Goal: Task Accomplishment & Management: Manage account settings

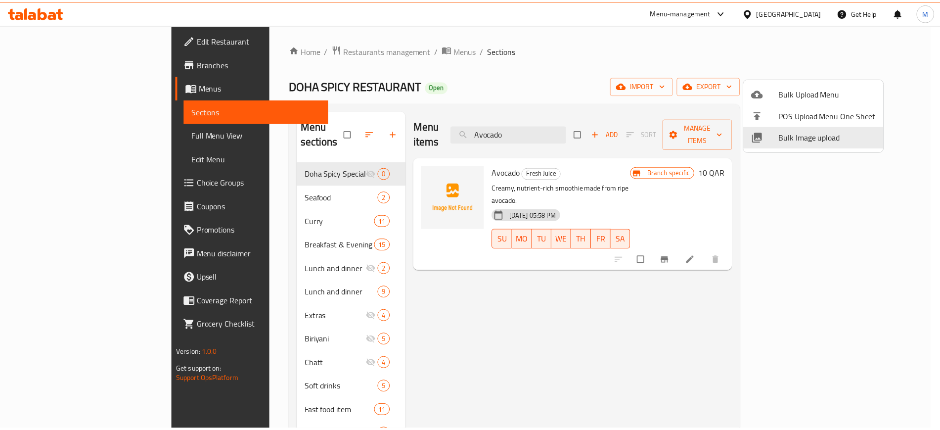
scroll to position [17, 0]
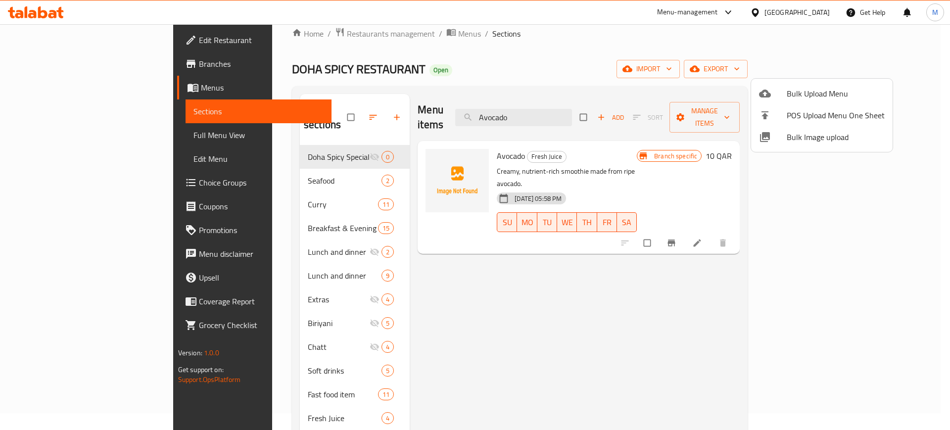
click at [124, 29] on div at bounding box center [475, 215] width 950 height 430
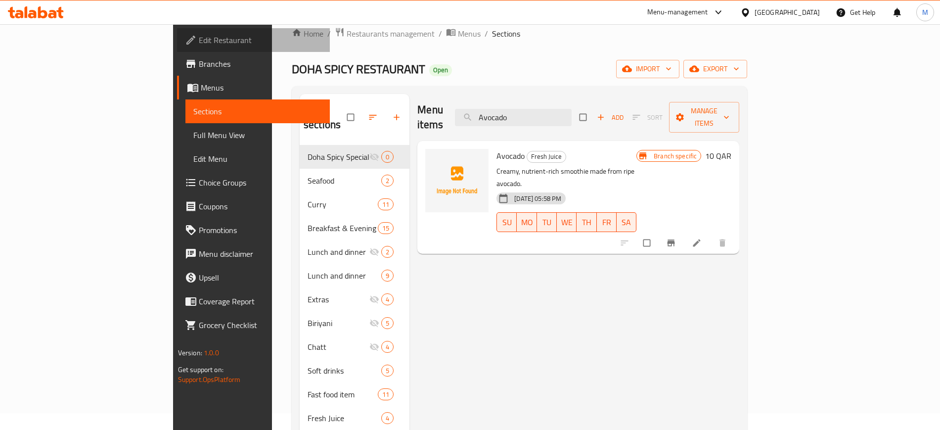
click at [177, 29] on link "Edit Restaurant" at bounding box center [253, 40] width 153 height 24
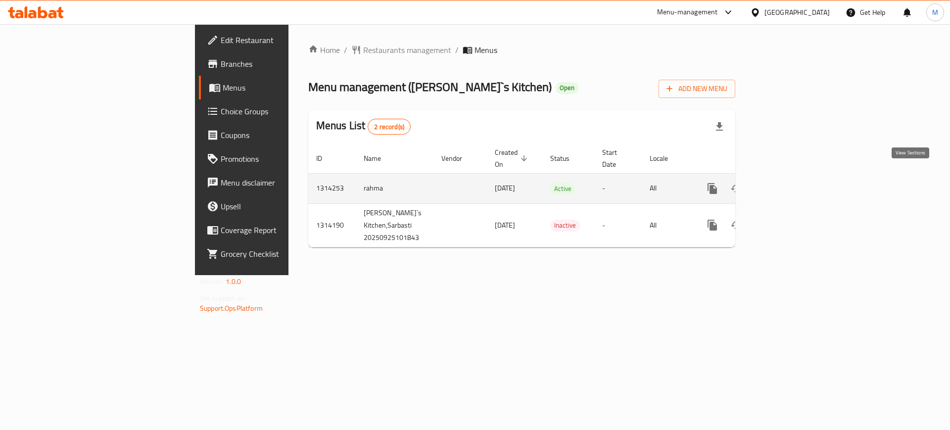
click at [788, 184] on icon "enhanced table" at bounding box center [783, 188] width 9 height 9
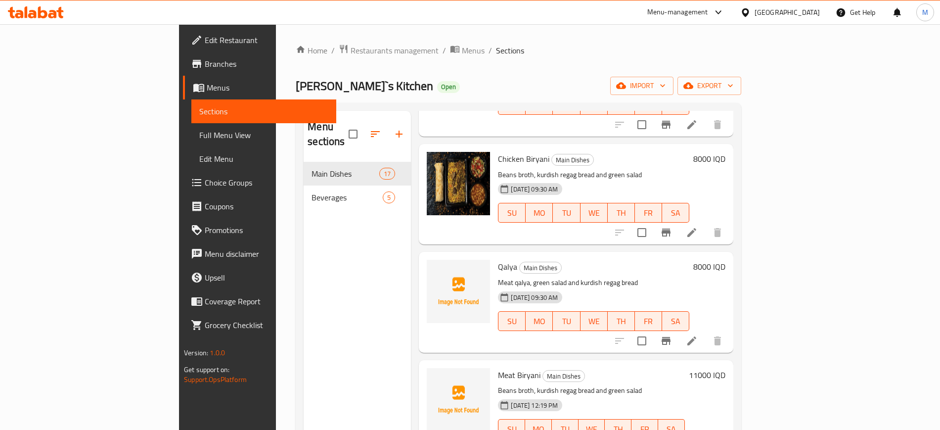
scroll to position [1432, 0]
click at [436, 268] on icon "upload picture" at bounding box center [441, 272] width 10 height 9
click at [666, 85] on span "import" at bounding box center [641, 86] width 47 height 12
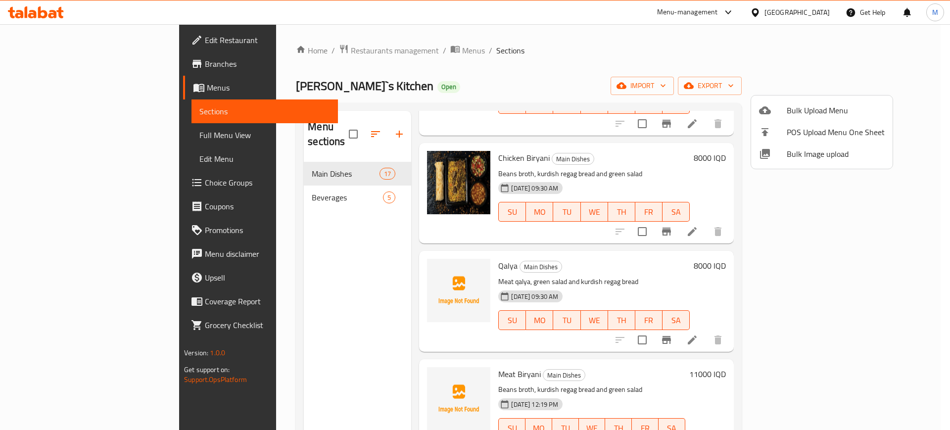
click at [825, 157] on span "Bulk Image upload" at bounding box center [835, 154] width 98 height 12
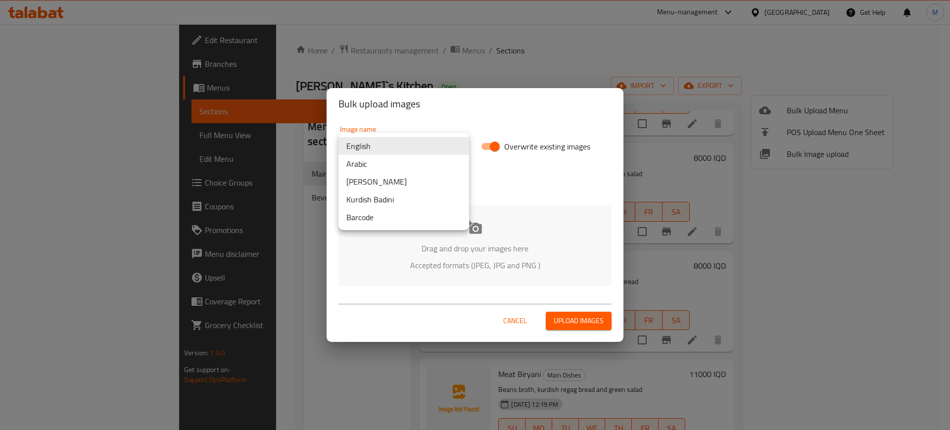
click at [382, 148] on body "​ Menu-management Iraq Get Help M Edit Restaurant Branches Menus Sections Full …" at bounding box center [475, 227] width 950 height 406
click at [402, 184] on li "Kurdish Sorani" at bounding box center [403, 182] width 131 height 18
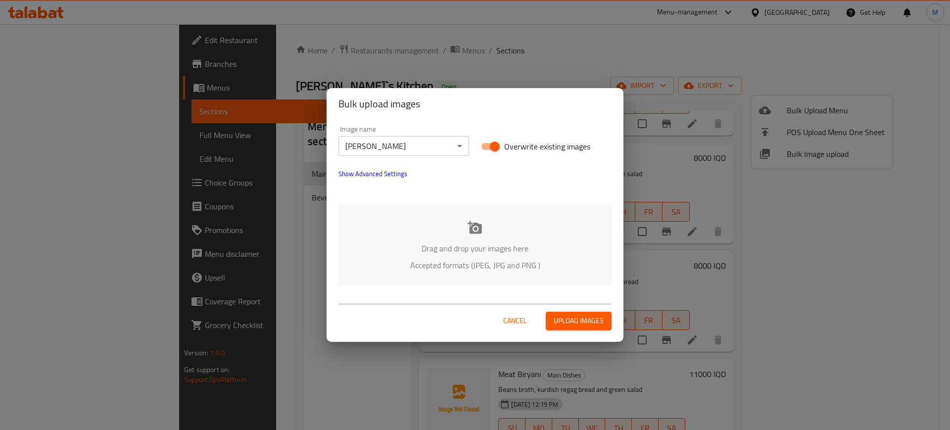
click at [475, 234] on icon at bounding box center [474, 227] width 15 height 15
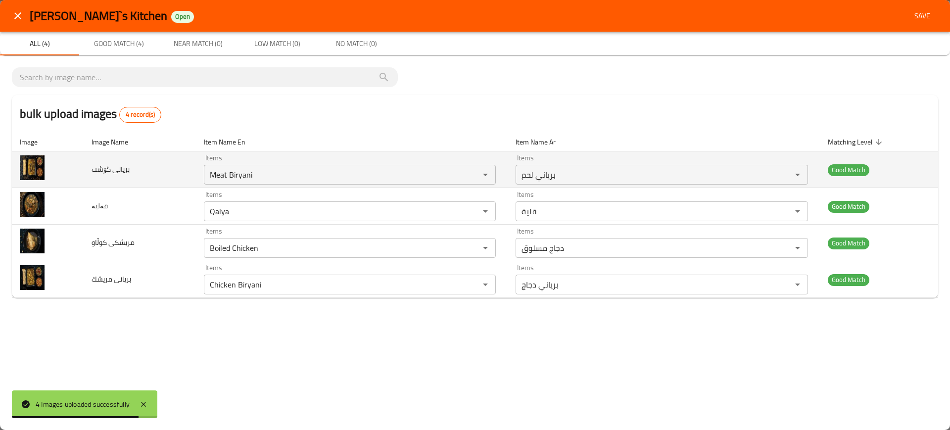
click at [110, 168] on span "بریانی گۆشت" at bounding box center [111, 169] width 38 height 13
copy span "بریانی گۆشت"
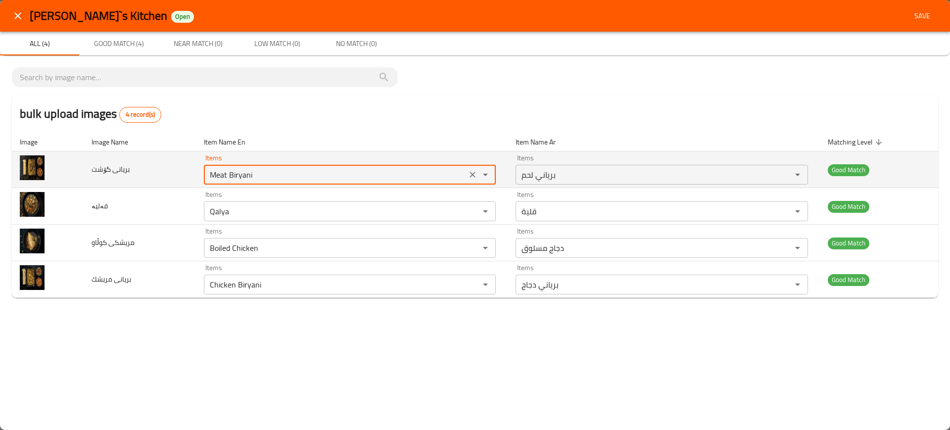
click at [247, 173] on گۆشت "Meat Biryani" at bounding box center [335, 175] width 257 height 14
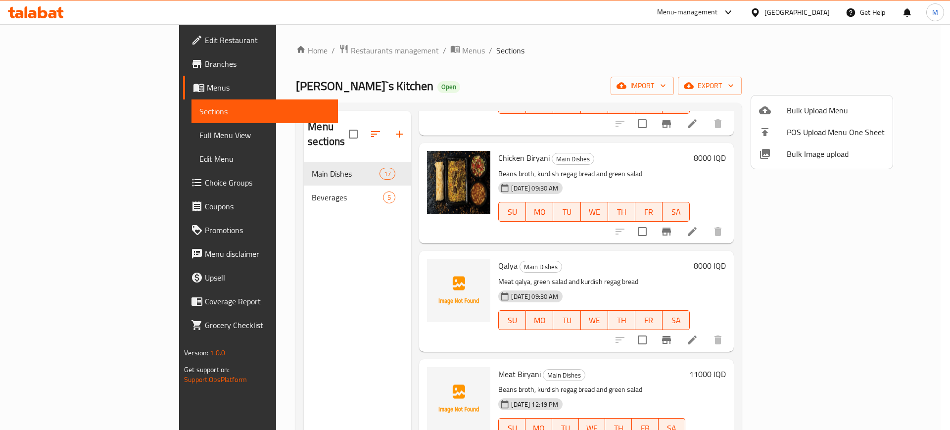
click at [393, 243] on div at bounding box center [475, 215] width 950 height 430
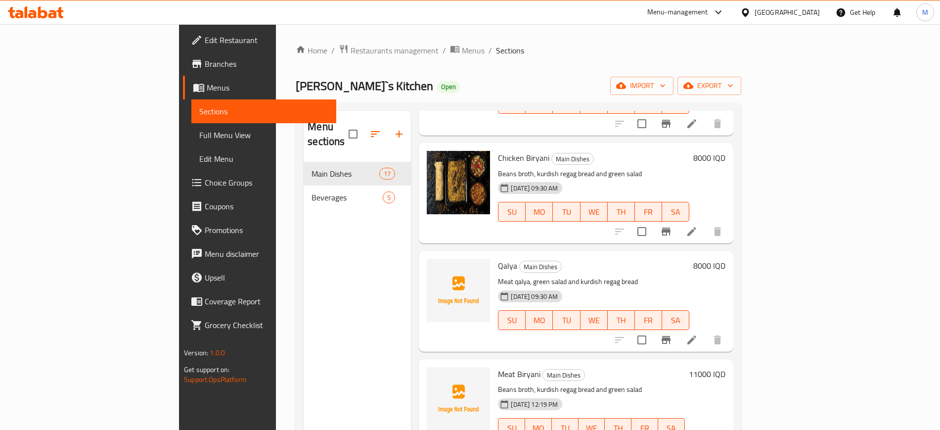
click at [427, 259] on img at bounding box center [458, 290] width 63 height 63
click at [419, 251] on div "Qalya Main Dishes Meat qalya, green salad and kurdish regag bread 01-10-2025 09…" at bounding box center [576, 301] width 315 height 100
click at [498, 258] on span "Qalya" at bounding box center [507, 265] width 19 height 15
click at [435, 267] on icon "upload picture" at bounding box center [441, 273] width 12 height 12
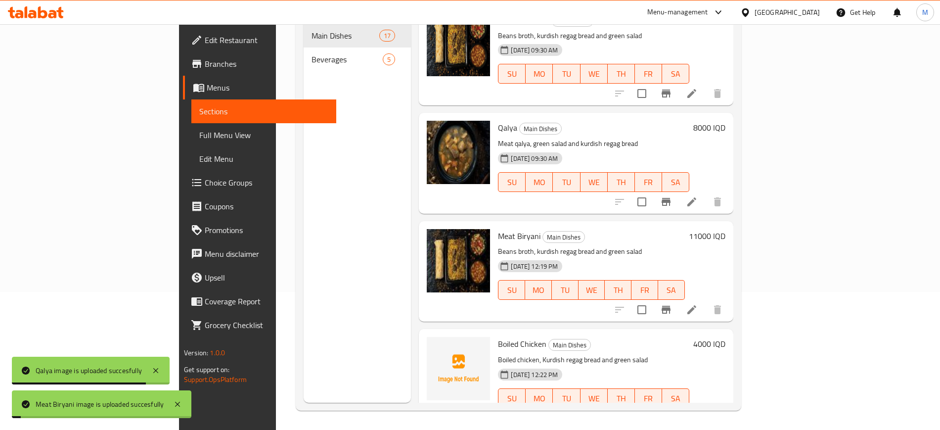
scroll to position [139, 0]
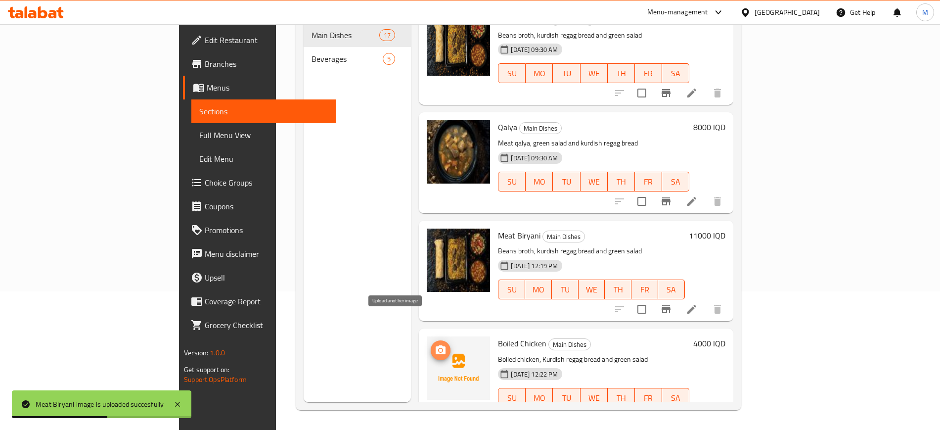
click at [431, 340] on button "upload picture" at bounding box center [441, 350] width 20 height 20
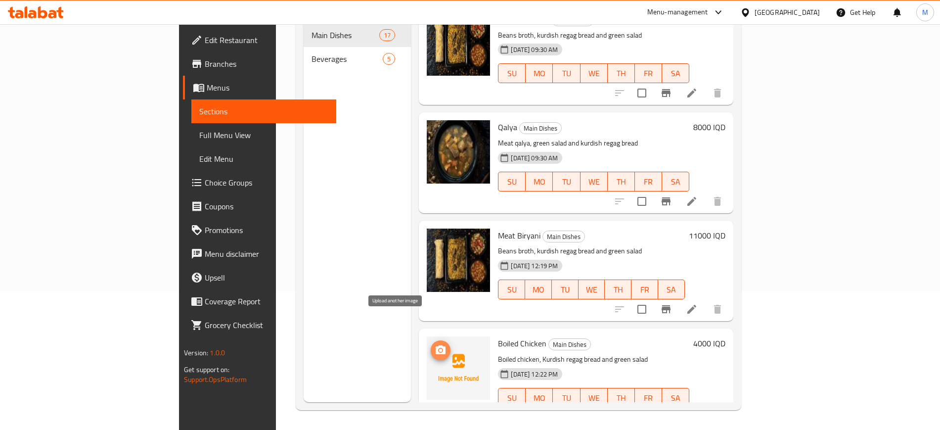
click at [435, 344] on icon "upload picture" at bounding box center [441, 350] width 12 height 12
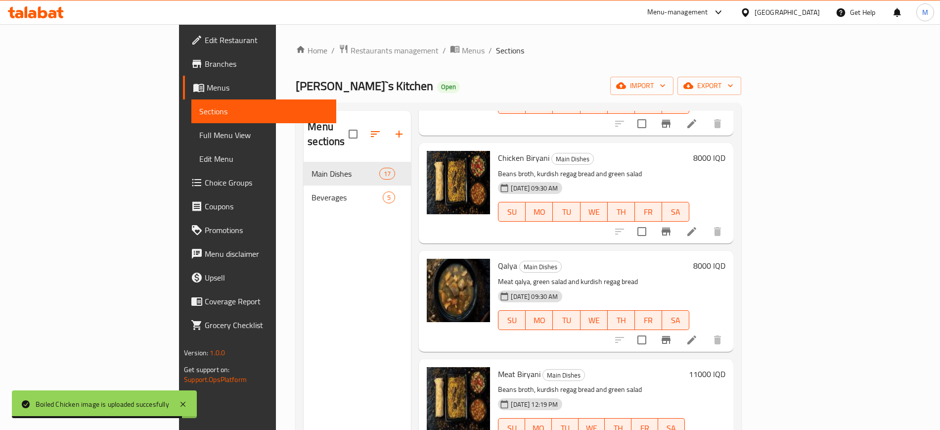
scroll to position [0, 0]
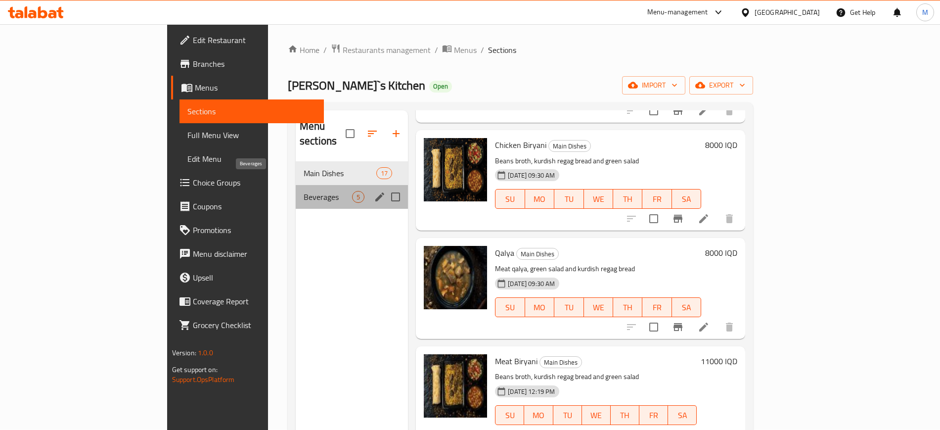
click at [304, 191] on span "Beverages" at bounding box center [328, 197] width 48 height 12
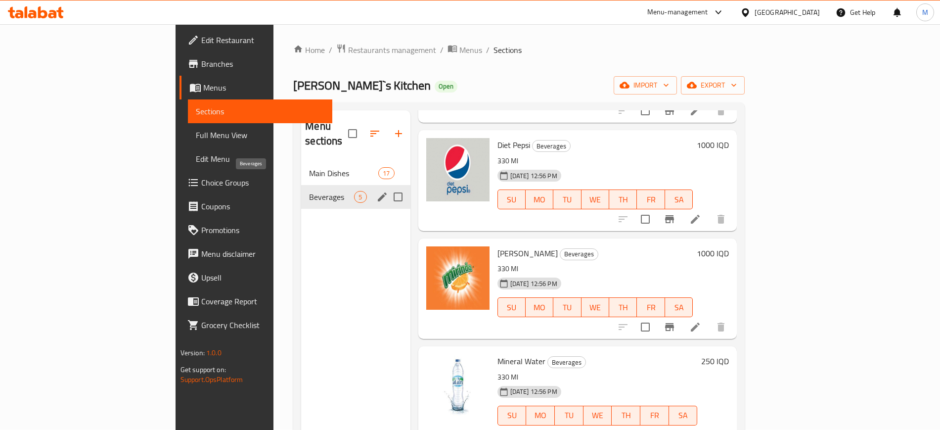
scroll to position [120, 0]
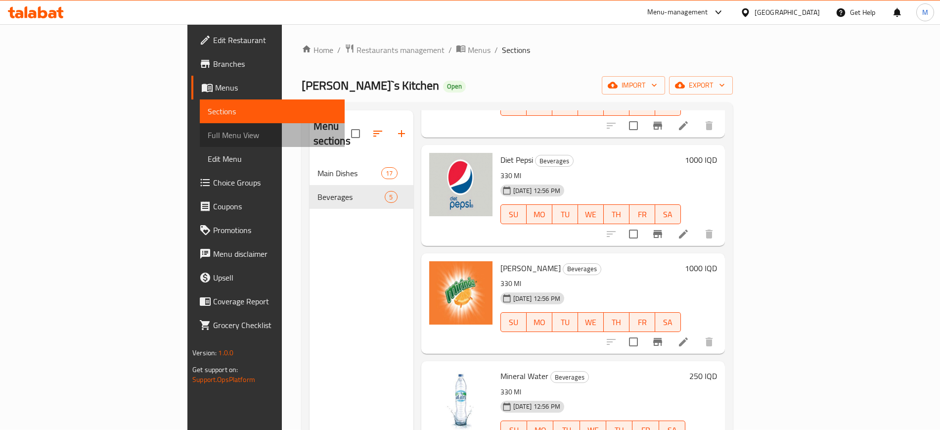
click at [208, 138] on span "Full Menu View" at bounding box center [272, 135] width 129 height 12
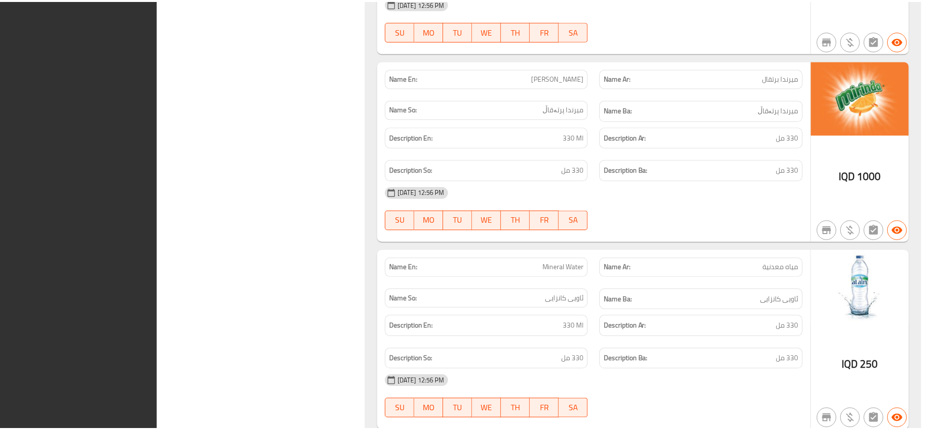
scroll to position [4111, 0]
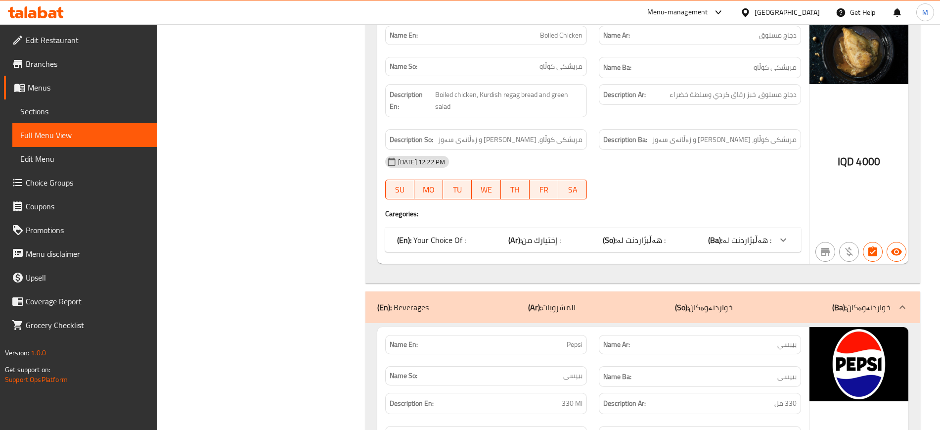
scroll to position [2501, 0]
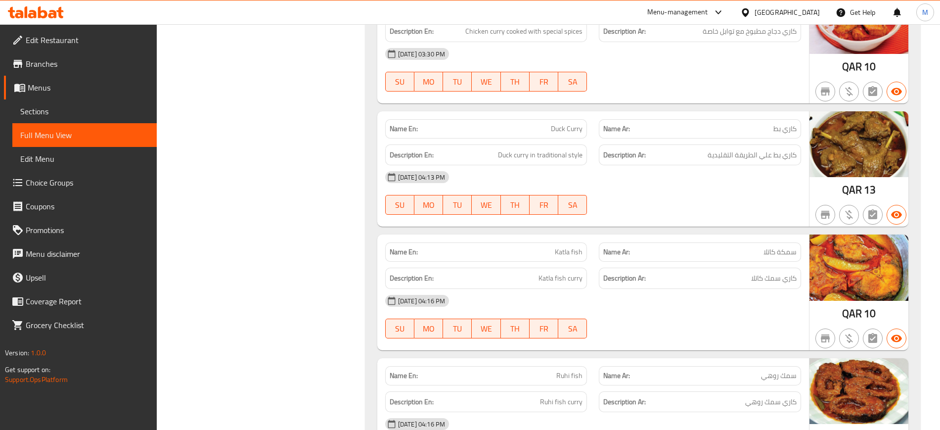
scroll to position [741, 0]
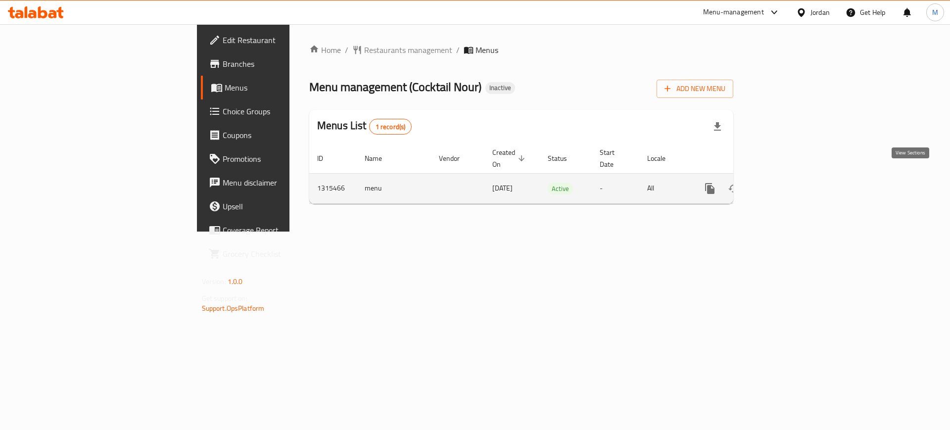
click at [793, 183] on link "enhanced table" at bounding box center [781, 189] width 24 height 24
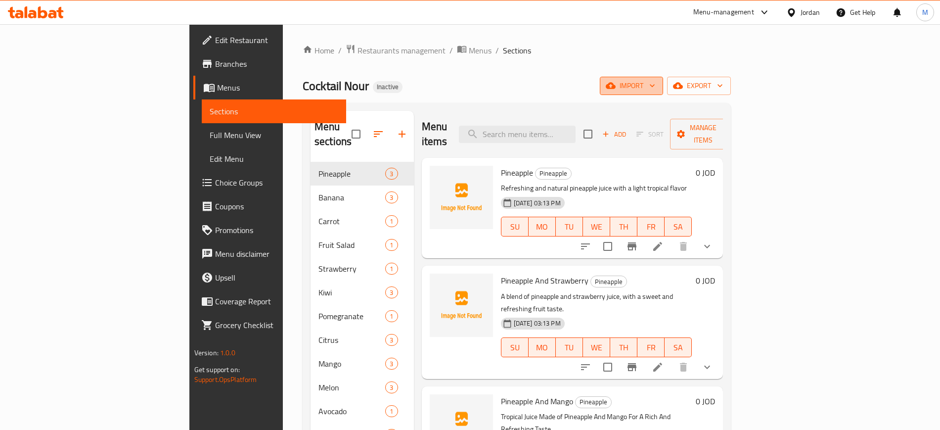
click at [655, 85] on span "import" at bounding box center [631, 86] width 47 height 12
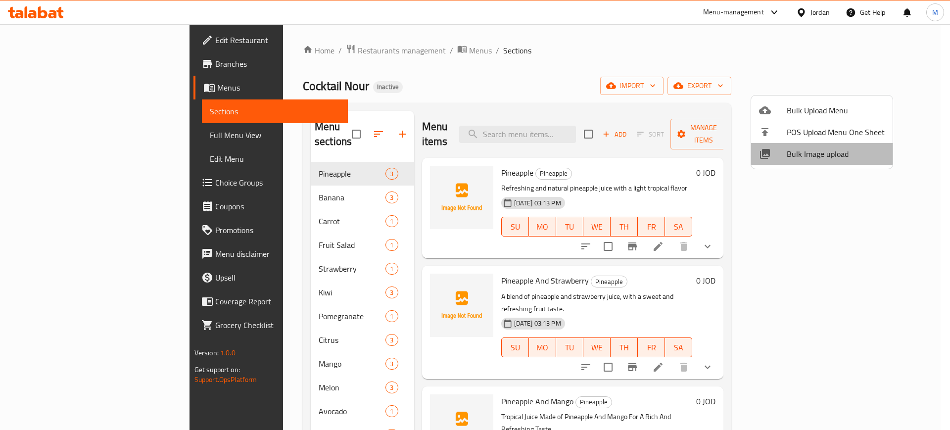
click at [828, 154] on span "Bulk Image upload" at bounding box center [835, 154] width 98 height 12
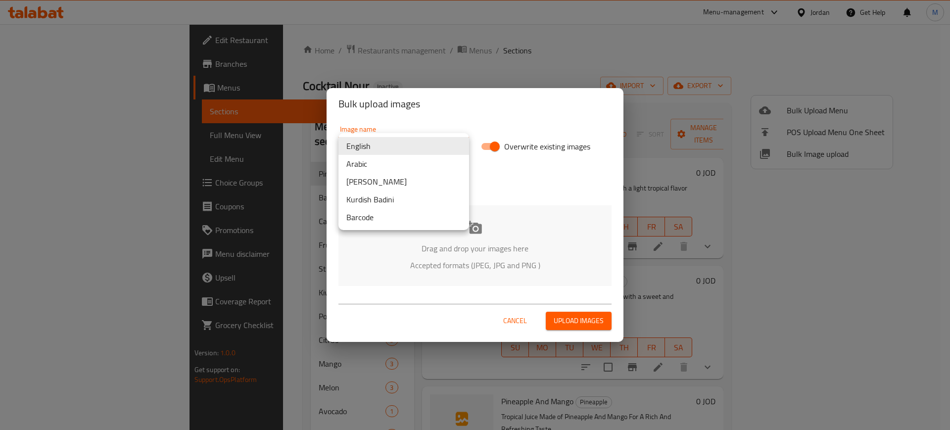
click at [366, 149] on body "​ Menu-management Jordan Get Help M Edit Restaurant Branches Menus Sections Ful…" at bounding box center [475, 227] width 950 height 406
click at [375, 161] on li "Arabic" at bounding box center [403, 164] width 131 height 18
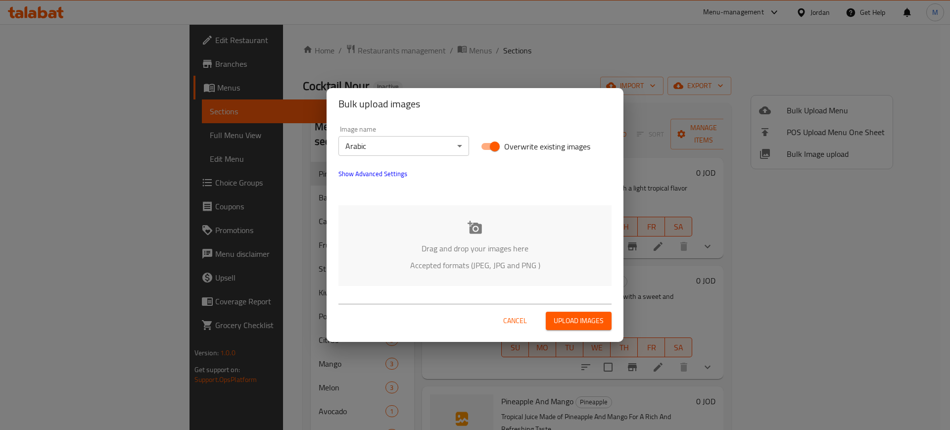
click at [440, 205] on div "Drag and drop your images here Accepted formats (JPEG, JPG and PNG )" at bounding box center [474, 245] width 273 height 81
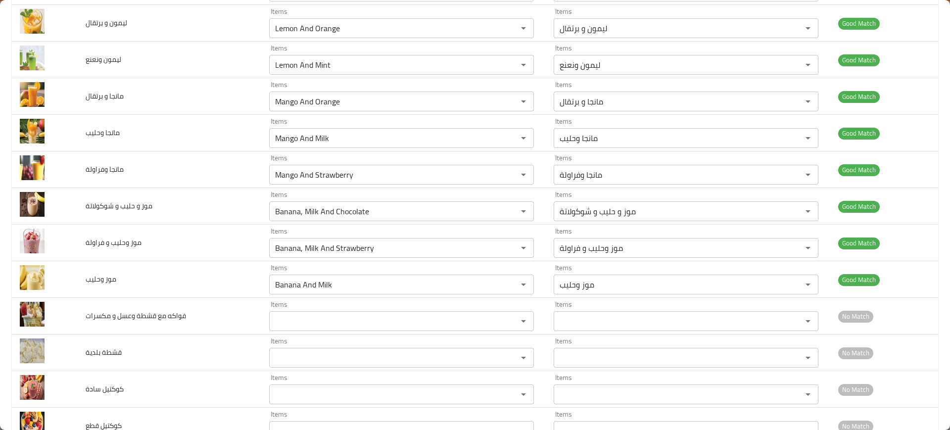
scroll to position [766, 0]
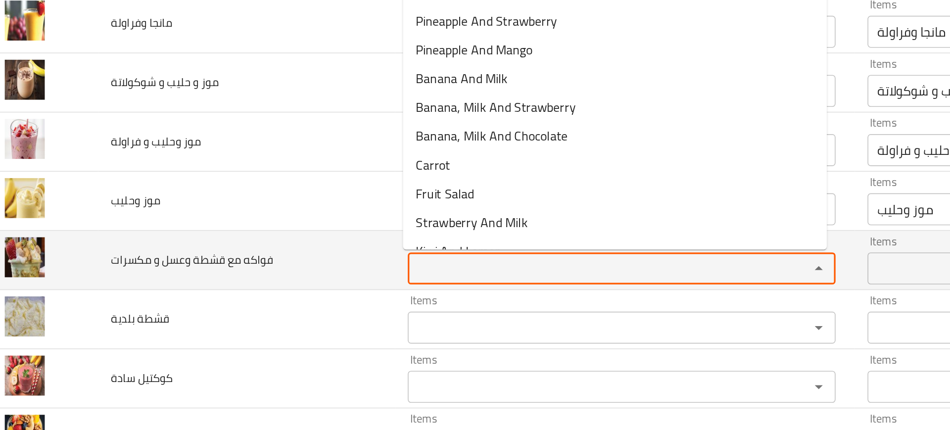
click at [296, 283] on مكسرات "Items" at bounding box center [387, 287] width 230 height 14
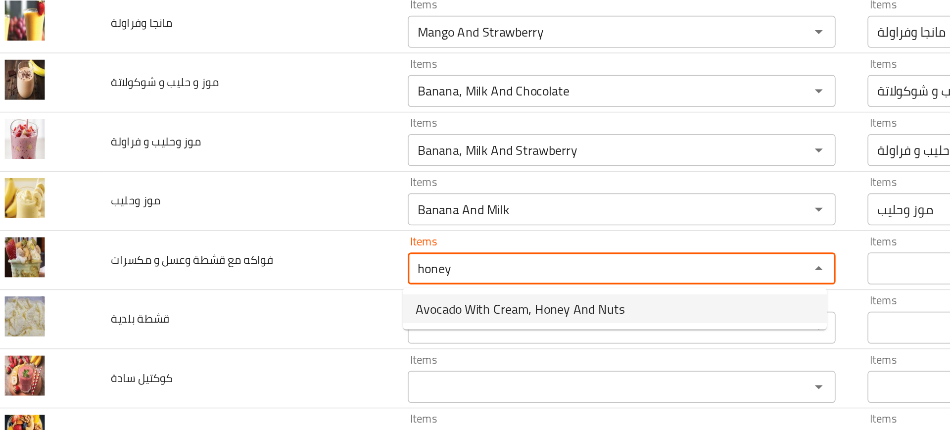
click at [320, 316] on span "Avocado With Cream, Honey And Nuts" at bounding box center [338, 312] width 129 height 12
type مكسرات "Avocado With Cream, Honey And Nuts"
type مكسرات-ar "افوكادو مع قشطة وعسل و مكسرات"
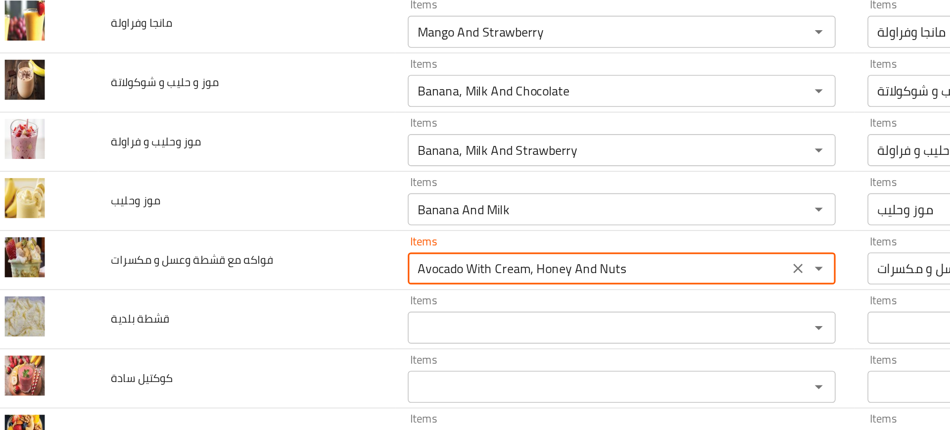
type مكسرات "Avocado With Cream, Honey And Nuts"
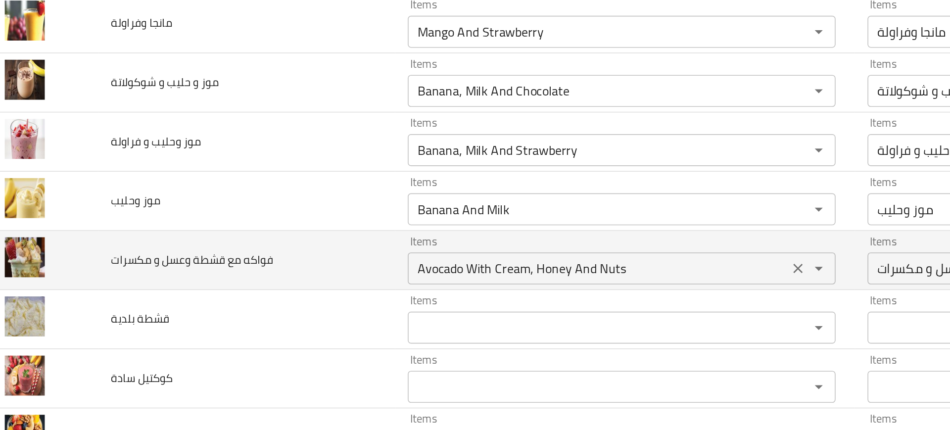
click at [280, 286] on مكسرات "Avocado With Cream, Honey And Nuts" at bounding box center [387, 287] width 230 height 14
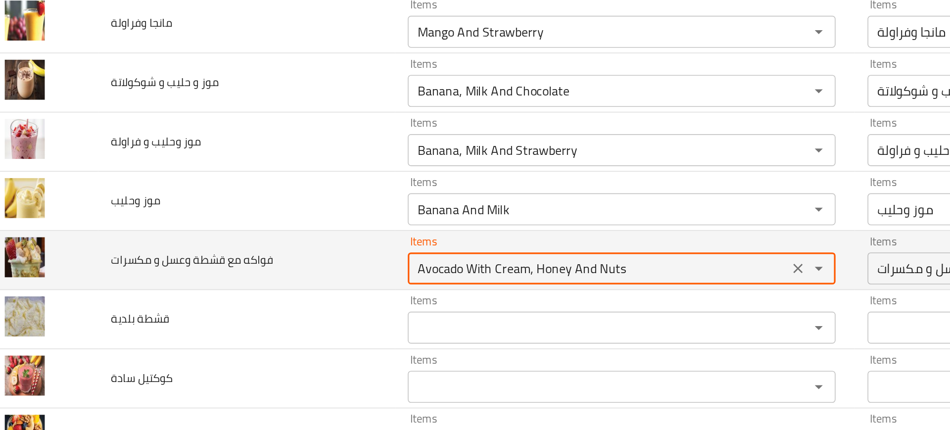
click at [280, 286] on مكسرات "Avocado With Cream, Honey And Nuts" at bounding box center [387, 287] width 230 height 14
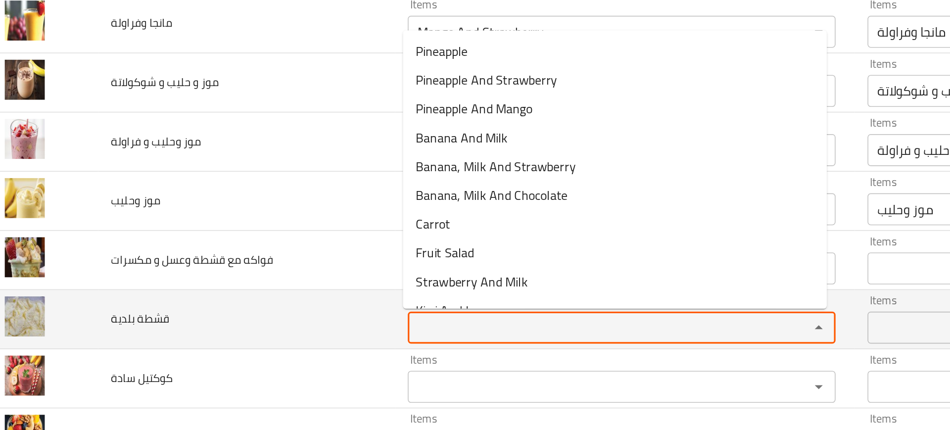
click at [294, 323] on بلدية "Items" at bounding box center [387, 324] width 230 height 14
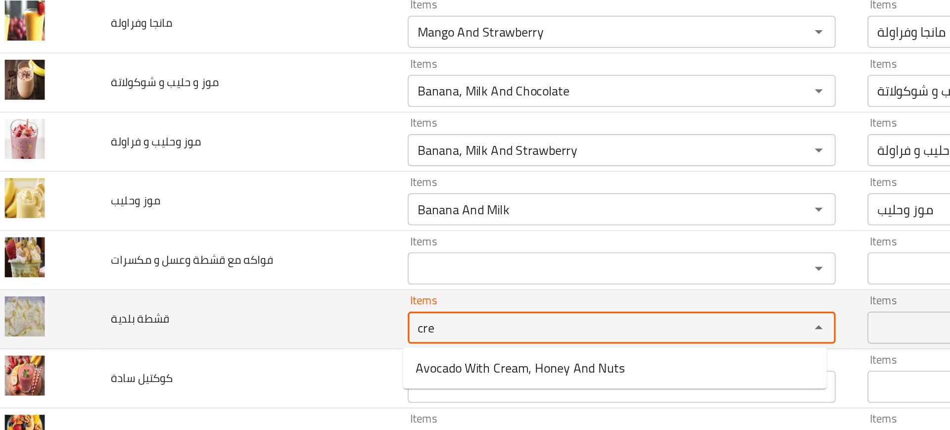
type بلدية "crea"
click at [295, 322] on بلدية "Items" at bounding box center [387, 324] width 230 height 14
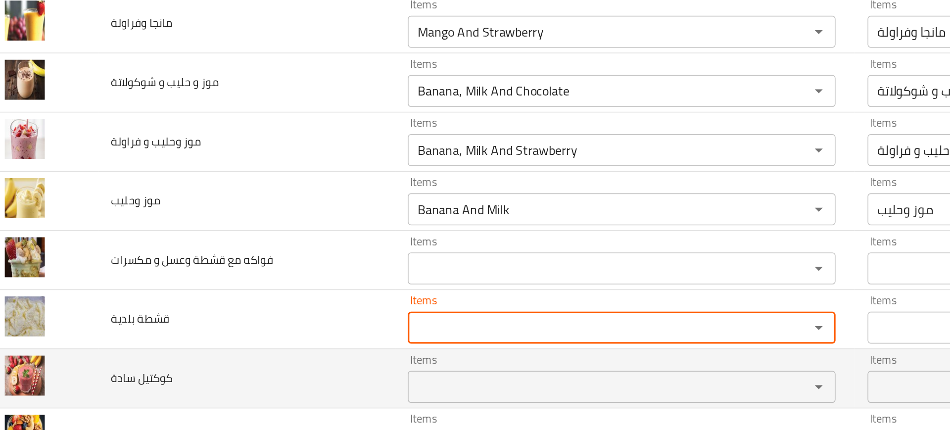
click at [217, 347] on td "كوكتيل سادة" at bounding box center [170, 355] width 184 height 37
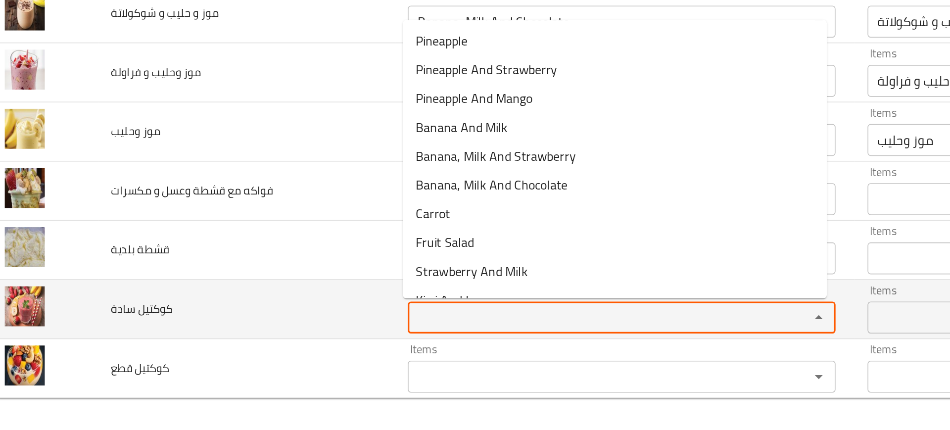
click at [293, 357] on سادة "Items" at bounding box center [387, 360] width 230 height 14
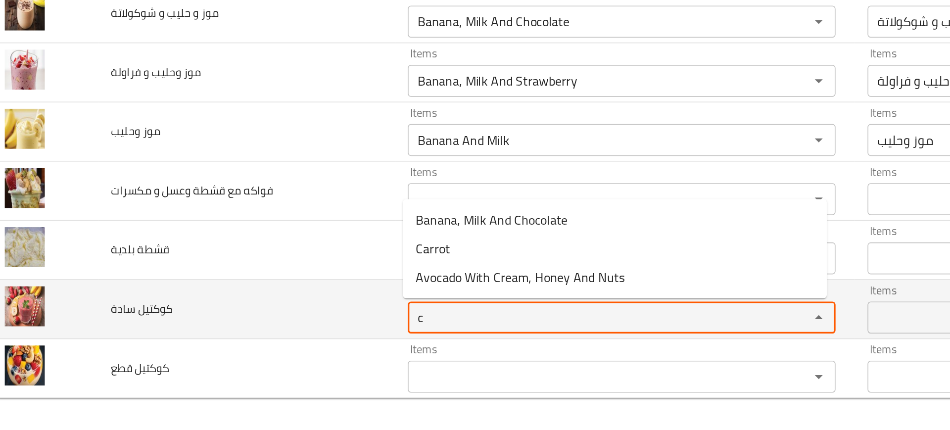
type سادة "co"
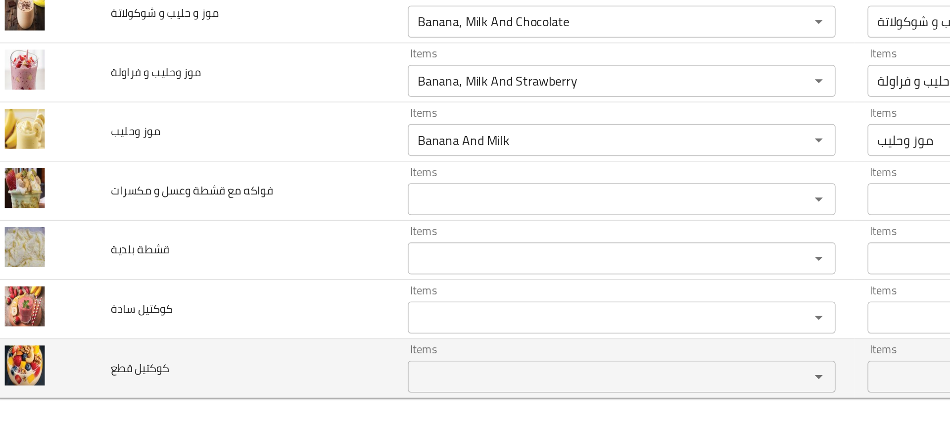
click at [190, 387] on td "كوكتيل قطع" at bounding box center [170, 391] width 184 height 37
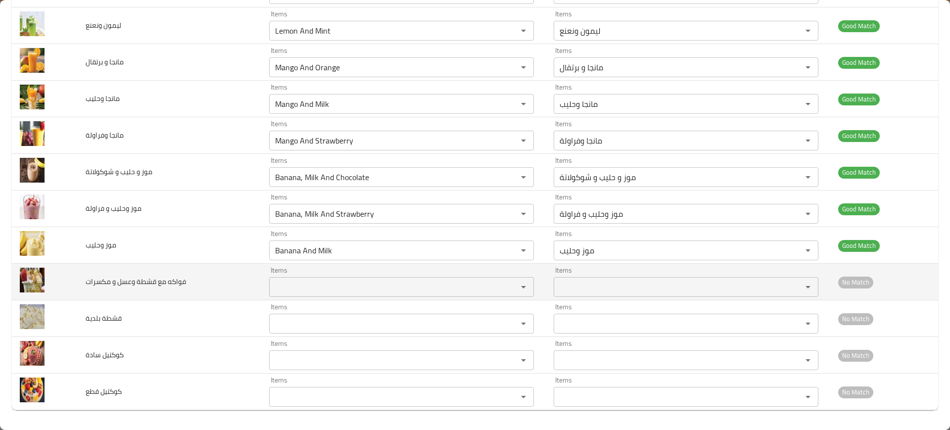
click at [109, 286] on span "فواكه مع قشطة وعسل و مكسرات" at bounding box center [136, 281] width 100 height 13
copy span "فواكه مع قشطة وعسل و مكسرات"
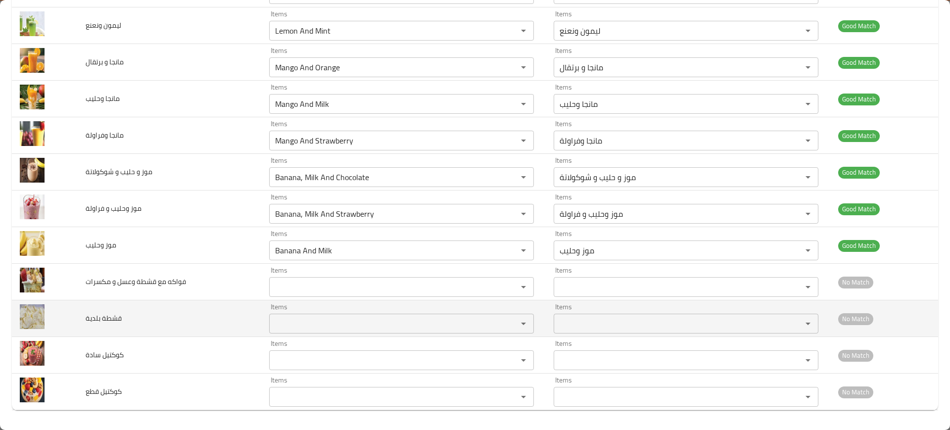
click at [110, 327] on td "قشطة بلدية" at bounding box center [170, 318] width 184 height 37
click at [100, 321] on span "قشطة بلدية" at bounding box center [104, 318] width 36 height 13
copy span "قشطة بلدية"
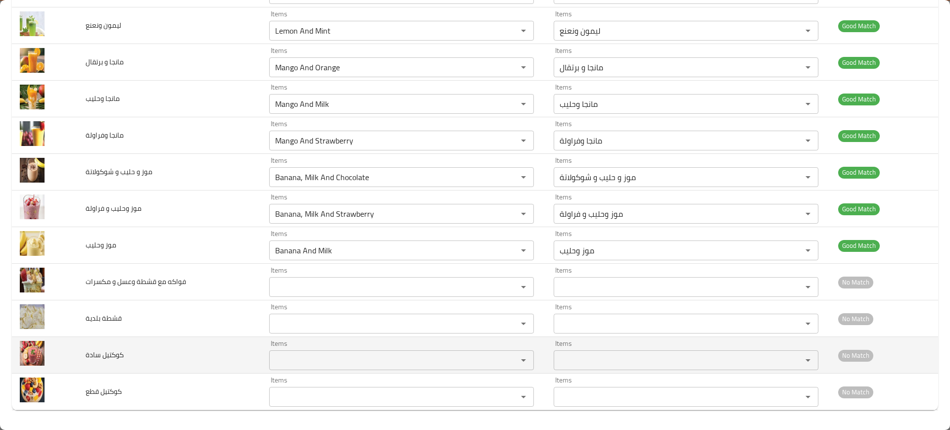
click at [108, 355] on span "كوكتيل سادة" at bounding box center [105, 354] width 38 height 13
copy span "كوكتيل سادة"
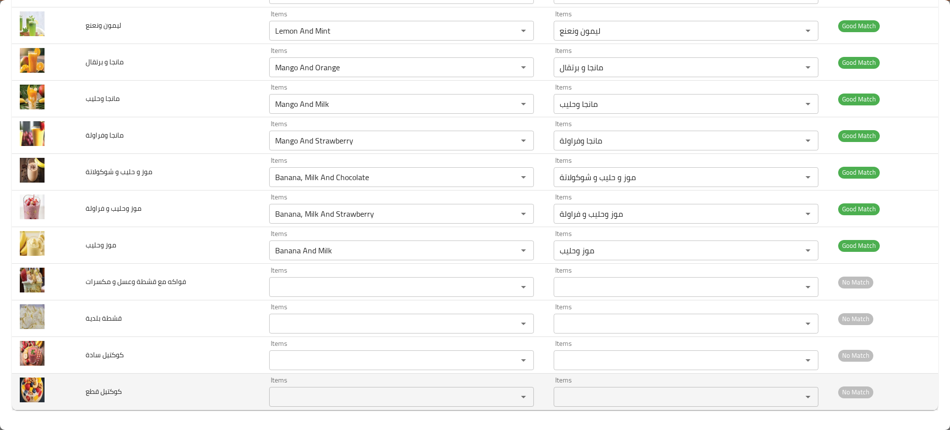
click at [110, 389] on span "كوكتيل قطع" at bounding box center [104, 391] width 36 height 13
copy span "كوكتيل قطع"
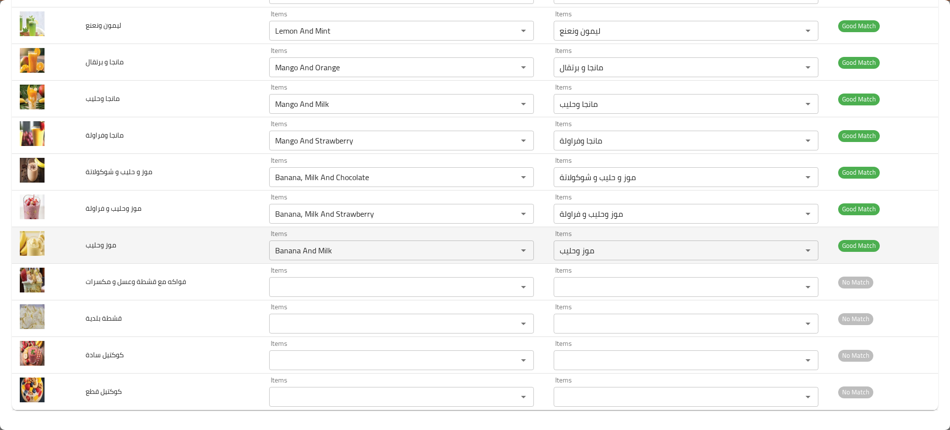
click at [140, 243] on td "موز وحليب" at bounding box center [170, 245] width 184 height 37
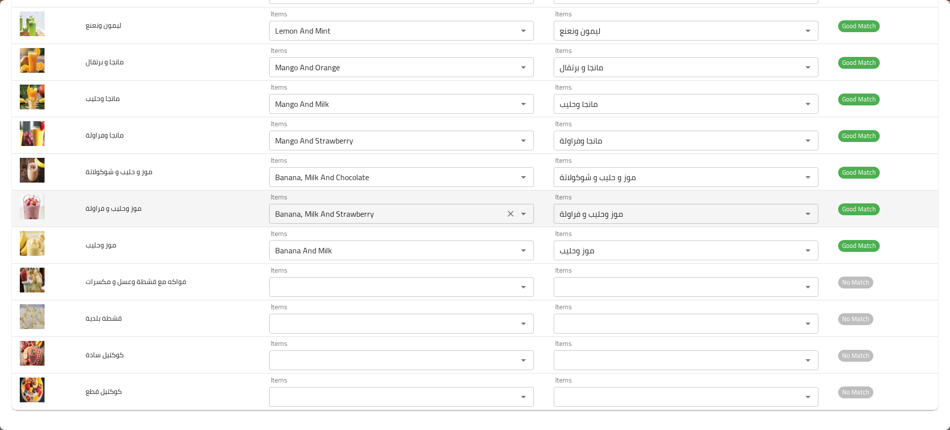
scroll to position [0, 0]
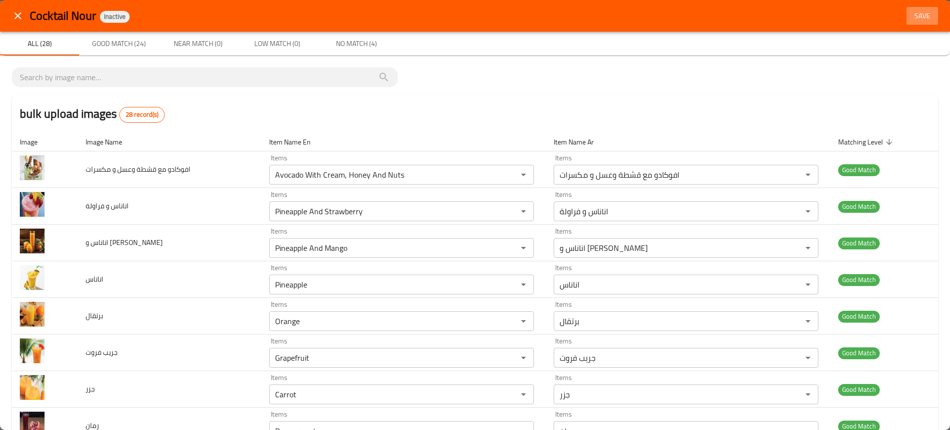
click at [916, 21] on span "Save" at bounding box center [922, 16] width 24 height 12
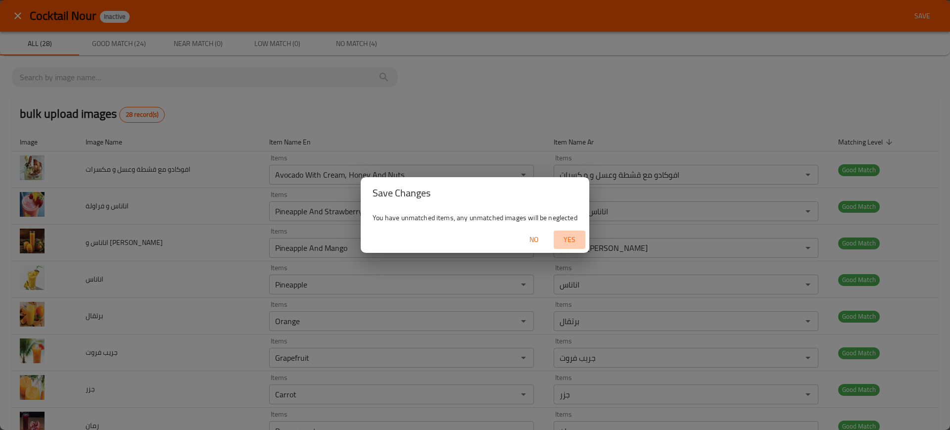
click at [569, 235] on span "Yes" at bounding box center [569, 239] width 24 height 12
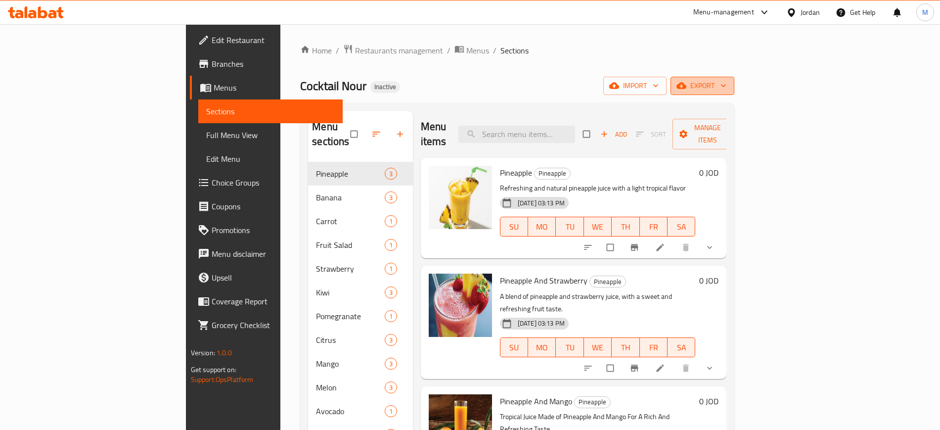
click at [727, 87] on span "export" at bounding box center [703, 86] width 48 height 12
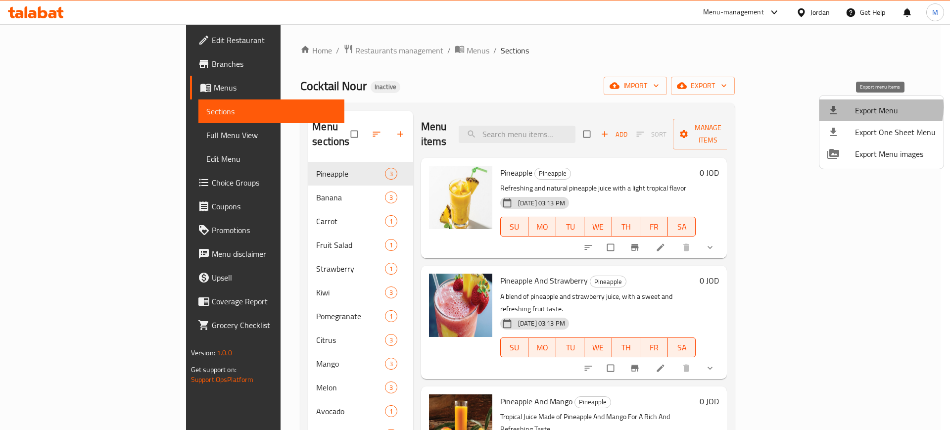
click at [867, 107] on span "Export Menu" at bounding box center [895, 110] width 81 height 12
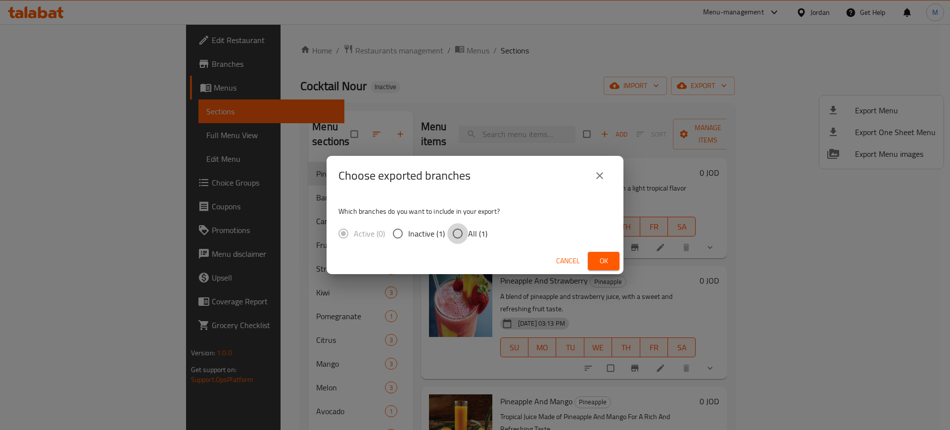
click at [457, 228] on input "All (1)" at bounding box center [457, 233] width 21 height 21
radio input "true"
click at [596, 256] on span "Ok" at bounding box center [604, 261] width 16 height 12
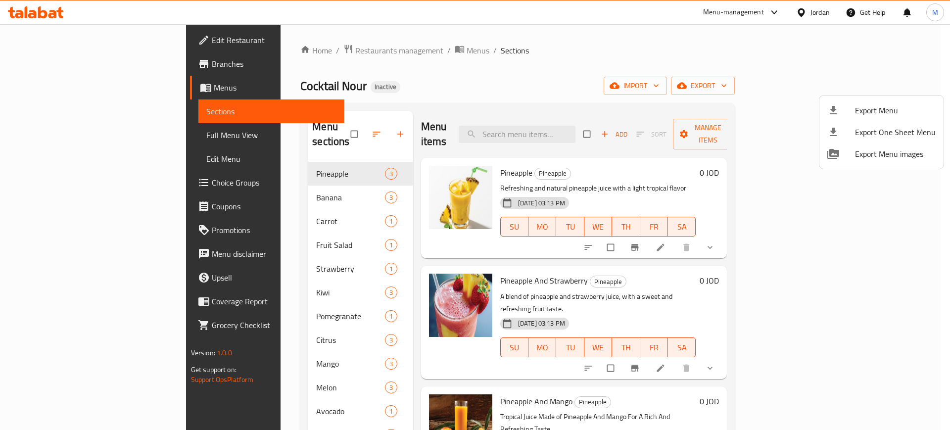
click at [467, 92] on div at bounding box center [475, 215] width 950 height 430
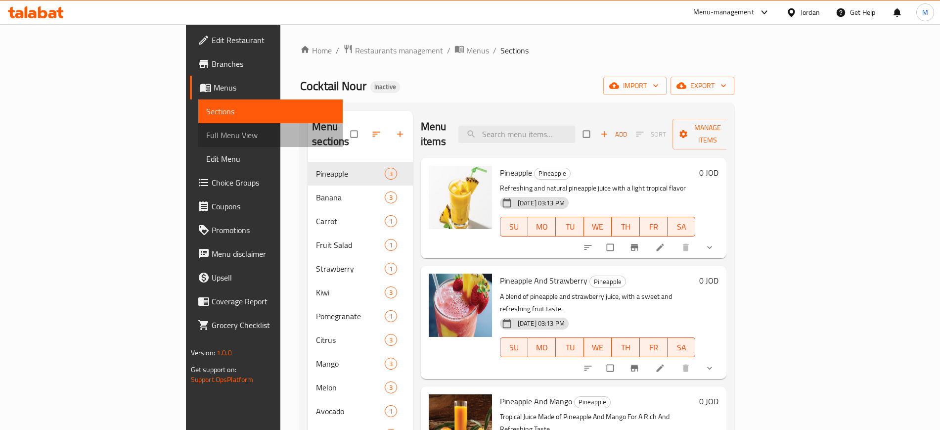
click at [206, 136] on span "Full Menu View" at bounding box center [270, 135] width 129 height 12
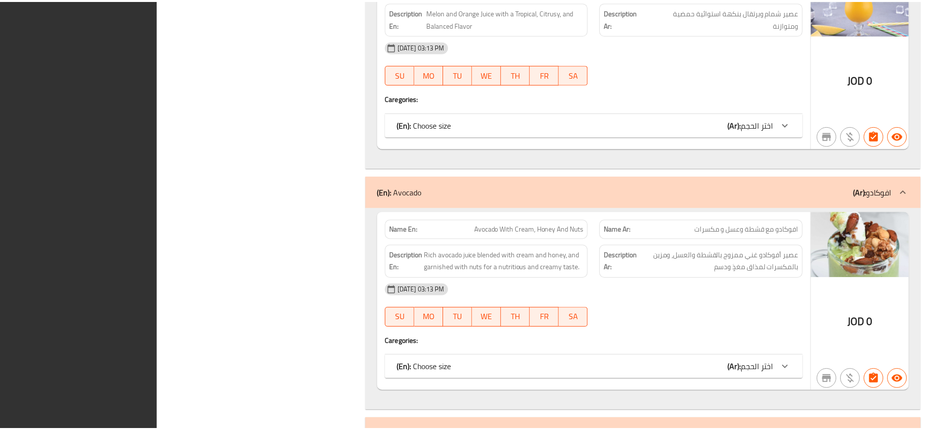
scroll to position [4870, 0]
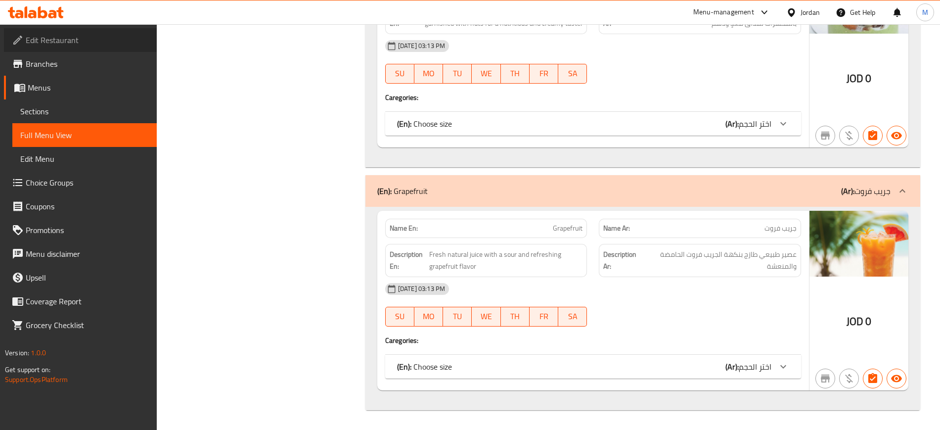
click at [98, 44] on span "Edit Restaurant" at bounding box center [87, 40] width 123 height 12
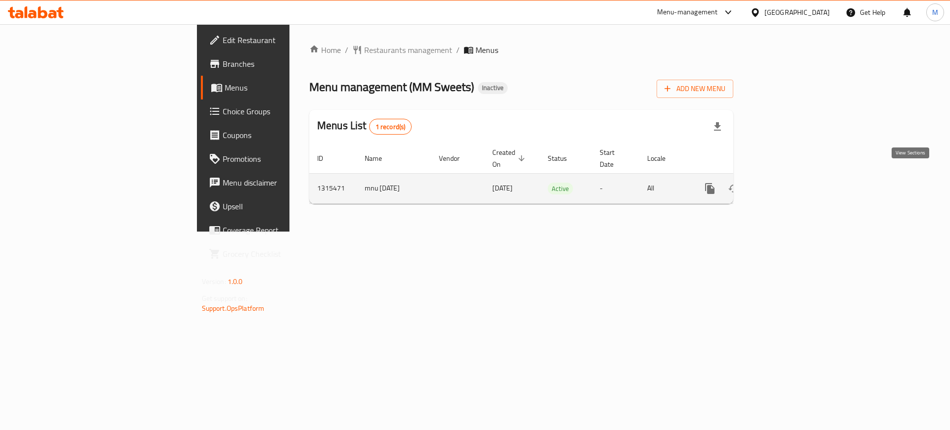
click at [787, 183] on icon "enhanced table" at bounding box center [781, 189] width 12 height 12
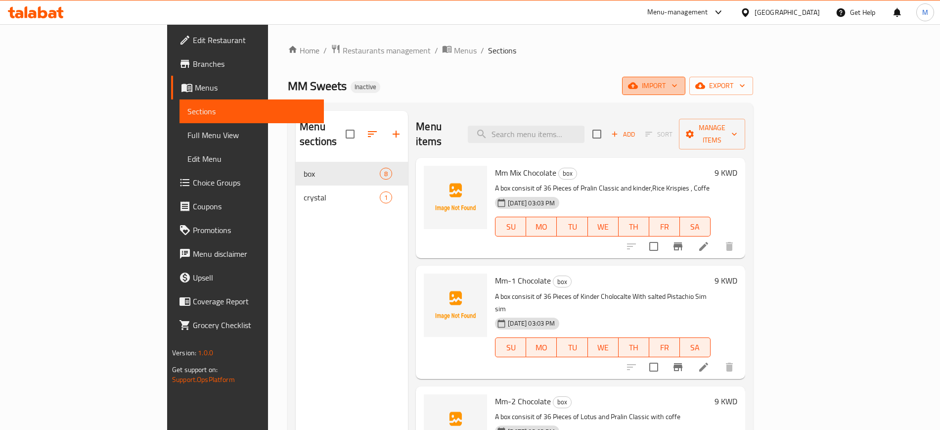
click at [678, 90] on span "import" at bounding box center [653, 86] width 47 height 12
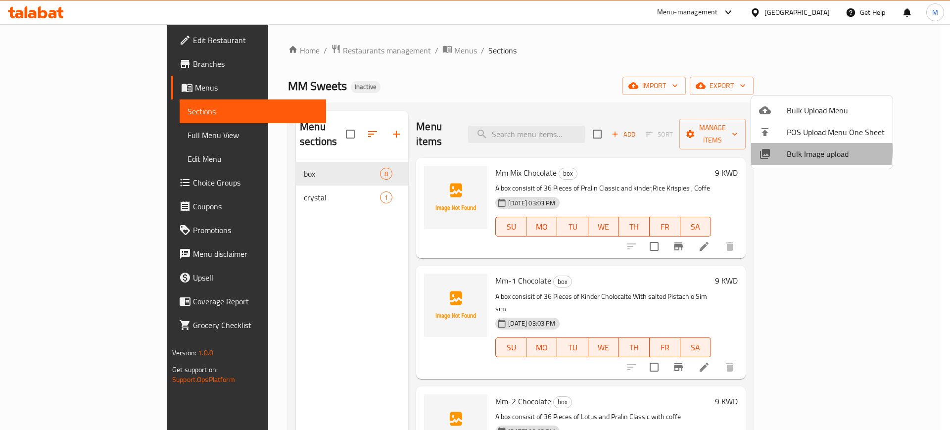
click at [795, 150] on span "Bulk Image upload" at bounding box center [835, 154] width 98 height 12
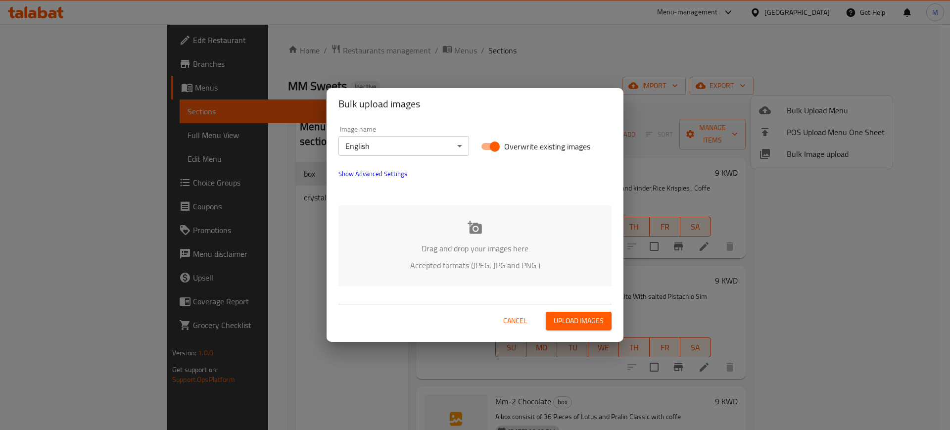
click at [400, 240] on div "Drag and drop your images here Accepted formats (JPEG, JPG and PNG )" at bounding box center [474, 245] width 273 height 81
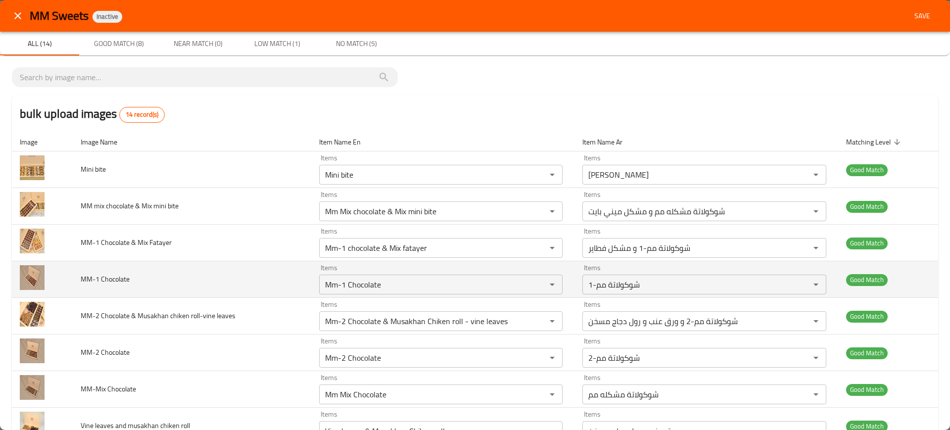
scroll to position [254, 0]
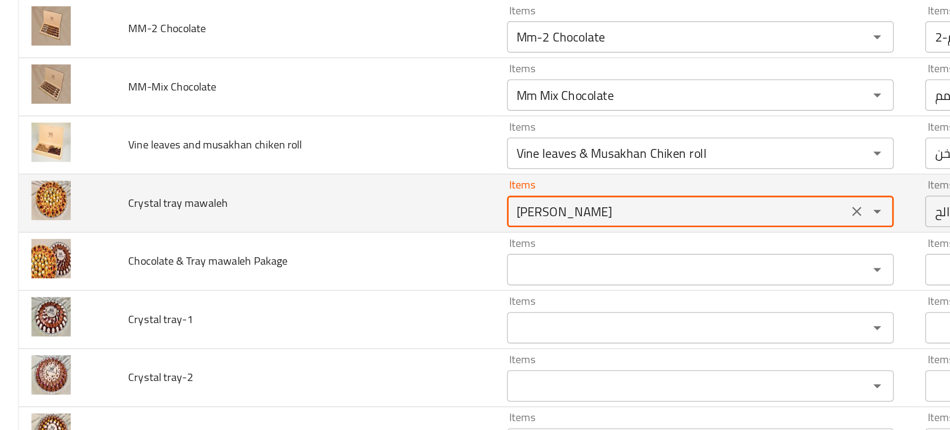
click at [369, 213] on mawaleh "[PERSON_NAME]" at bounding box center [426, 214] width 209 height 14
type mawaleh "cry"
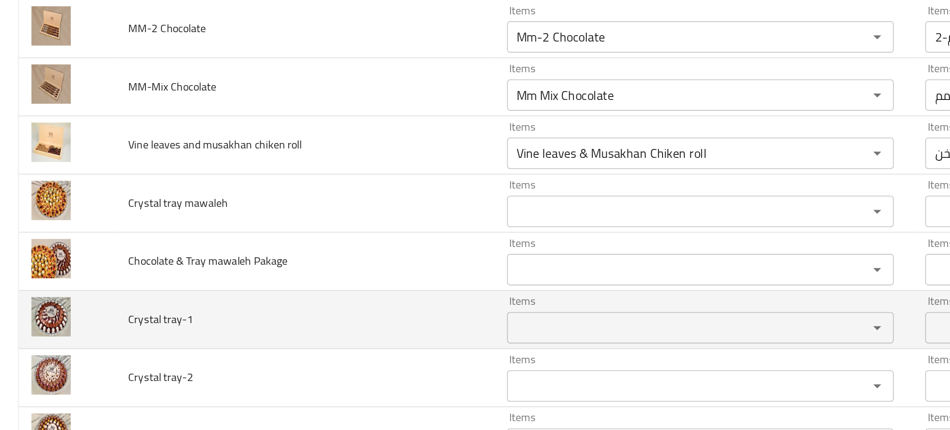
click at [145, 272] on td "Crystal tray-1" at bounding box center [192, 282] width 238 height 37
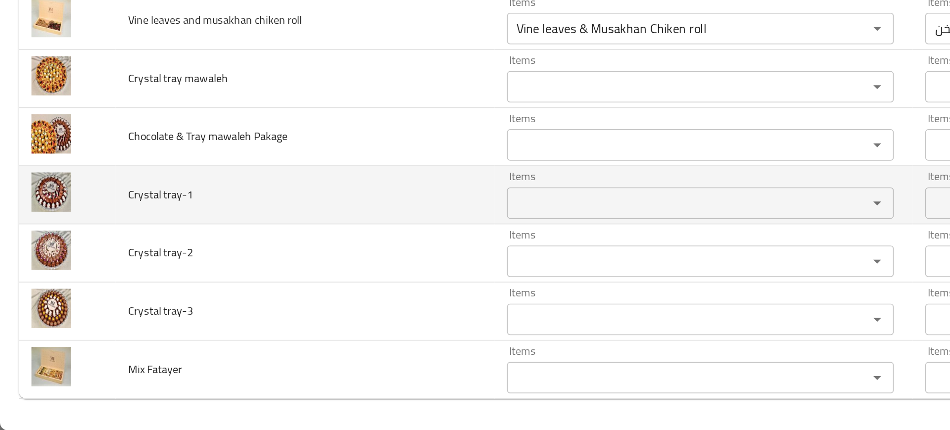
scroll to position [0, 0]
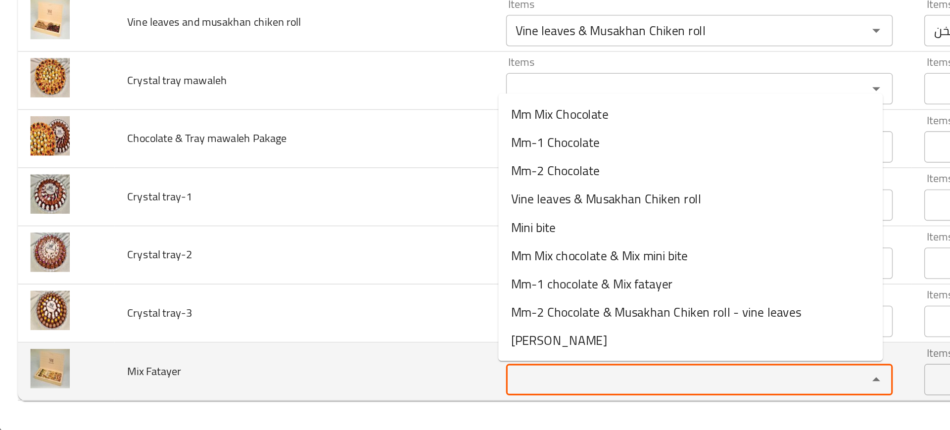
click at [374, 391] on Fatayer "Items" at bounding box center [426, 397] width 209 height 14
type Fatayer "mix"
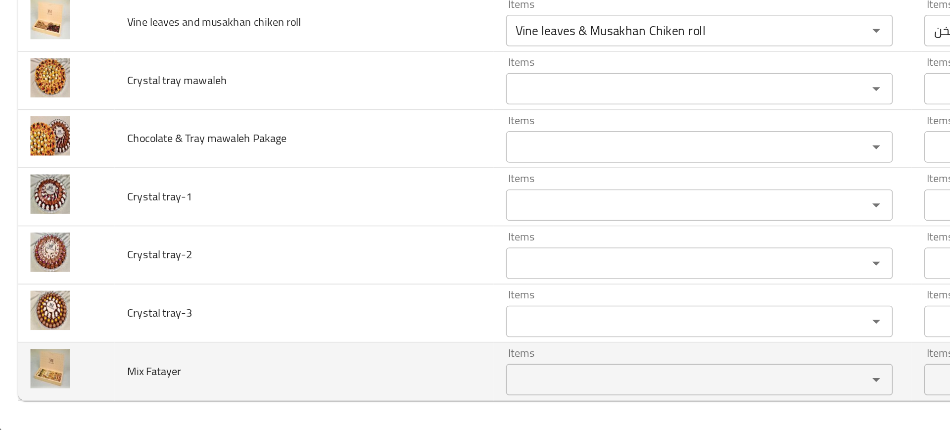
click at [256, 394] on td "Mix Fatayer" at bounding box center [192, 391] width 238 height 37
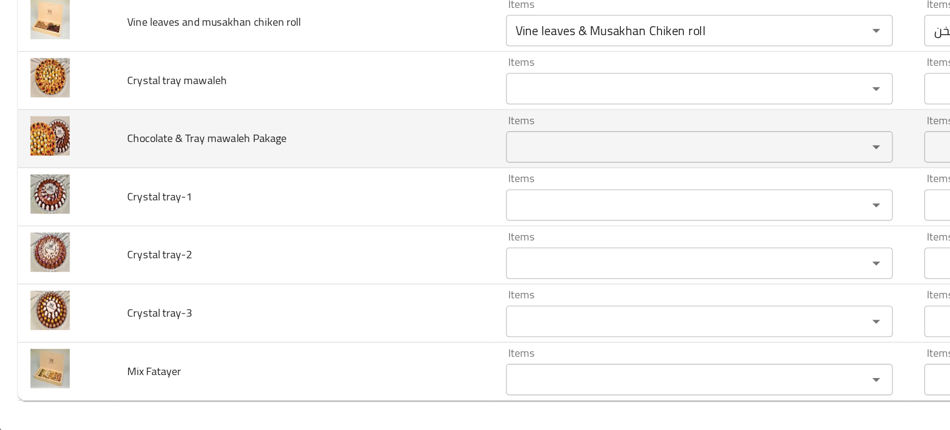
click at [262, 253] on td "Chocolate & Tray mawaleh Pakage" at bounding box center [192, 245] width 238 height 37
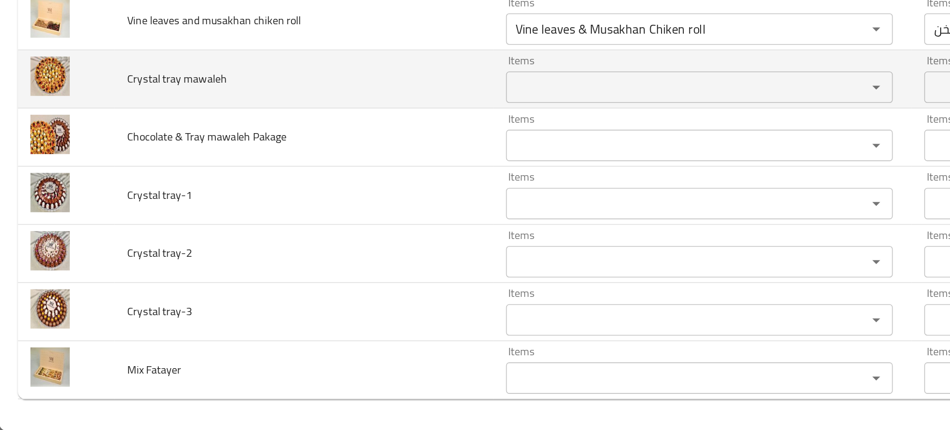
scroll to position [253, 0]
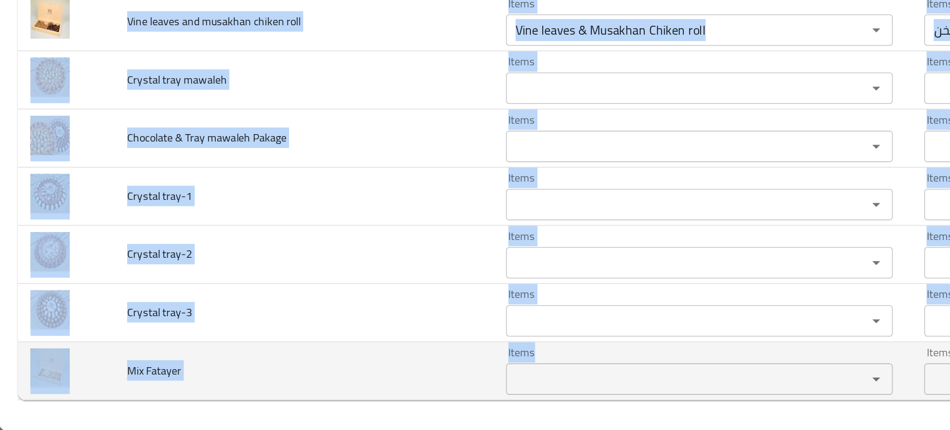
drag, startPoint x: 74, startPoint y: 173, endPoint x: 335, endPoint y: 404, distance: 348.7
click at [335, 404] on tbody "Mini bite Items Mini bite Items Items ميني بايت Items Good Match MM mix chocola…" at bounding box center [475, 154] width 926 height 512
copy tbody "Vine leaves and musakhan chiken roll Items Items Items Items Good Match Crystal…"
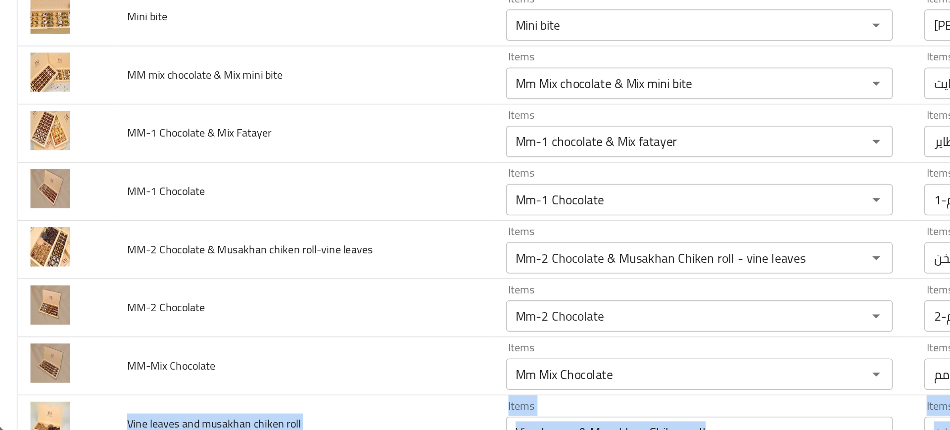
scroll to position [0, 0]
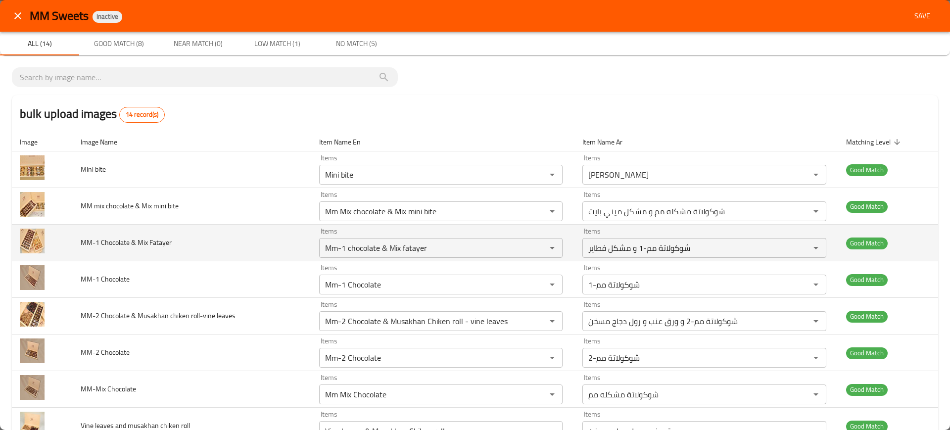
click at [245, 254] on td "MM-1 Chocolate & Mix Fatayer" at bounding box center [192, 243] width 238 height 37
click at [211, 251] on td "MM-1 Chocolate & Mix Fatayer" at bounding box center [192, 243] width 238 height 37
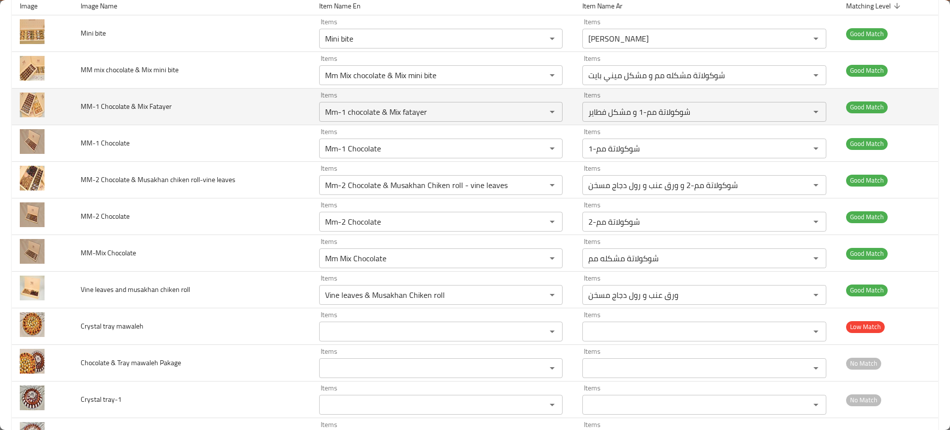
scroll to position [45, 0]
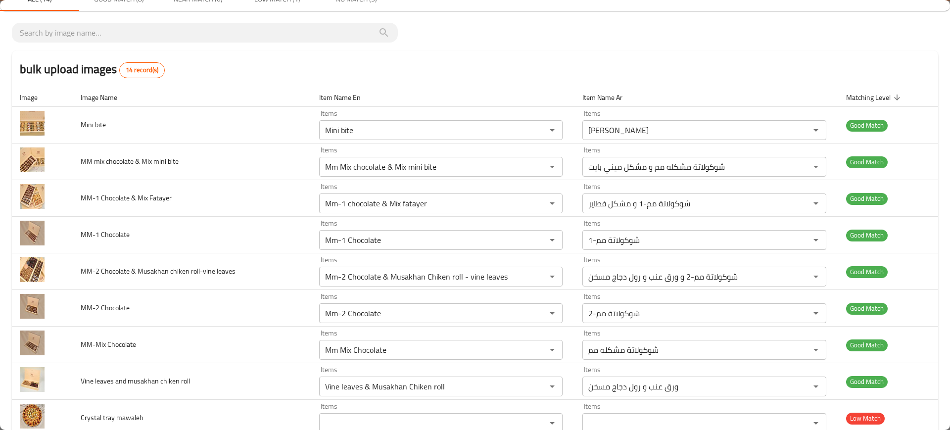
click at [922, 17] on div "bulk upload images 14 record(s) Image Image Name Item Name En Item Name Ar Matc…" at bounding box center [475, 325] width 950 height 628
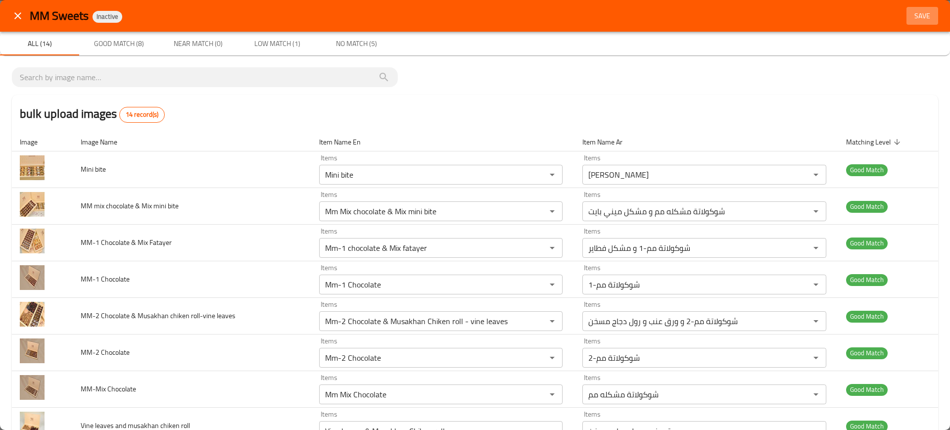
click at [910, 20] on span "Save" at bounding box center [922, 16] width 24 height 12
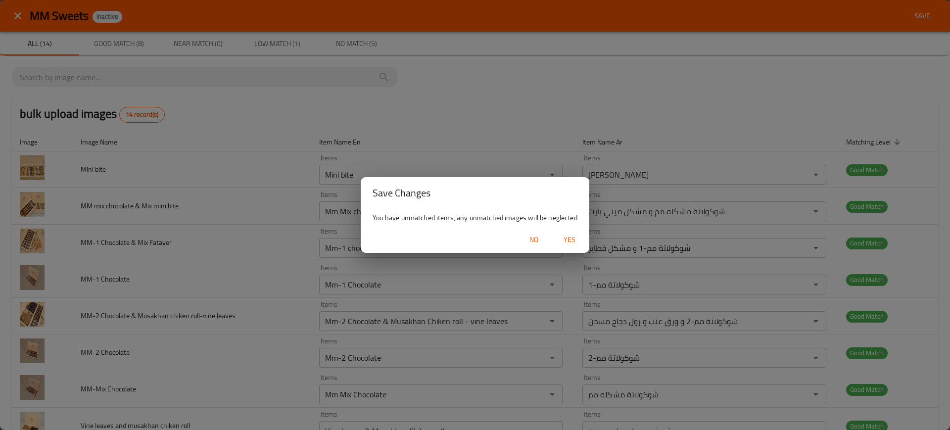
click at [572, 247] on button "Yes" at bounding box center [570, 240] width 32 height 18
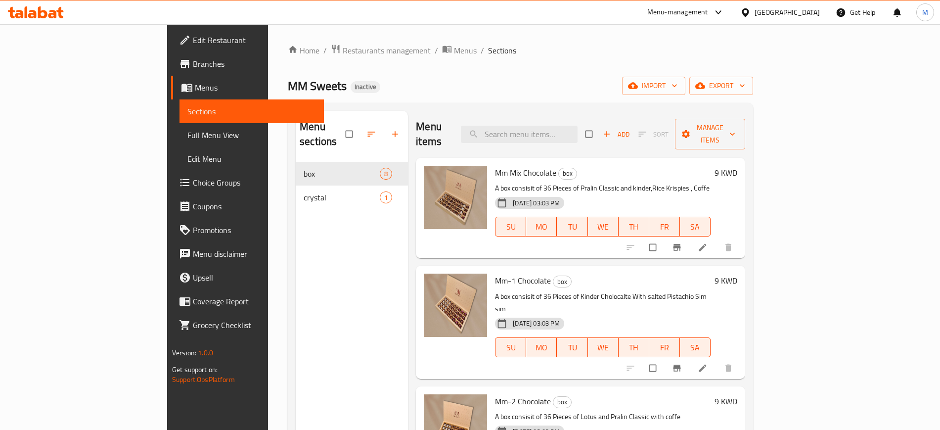
scroll to position [0, 0]
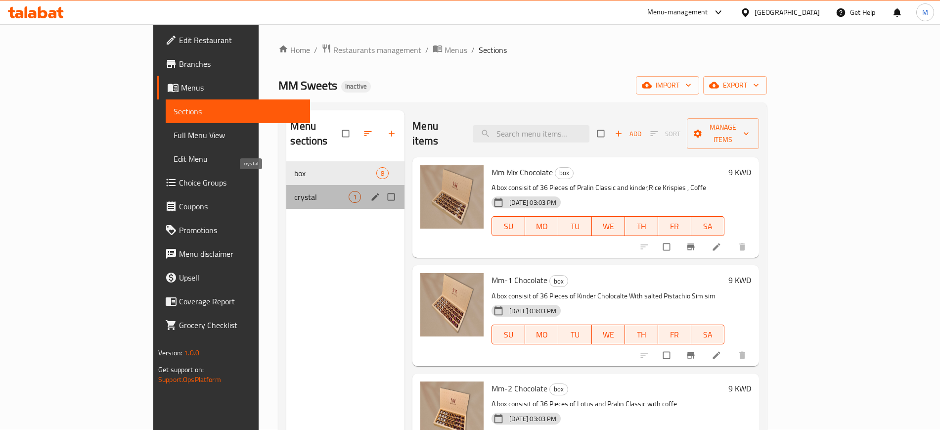
click at [294, 191] on span "crystal" at bounding box center [321, 197] width 54 height 12
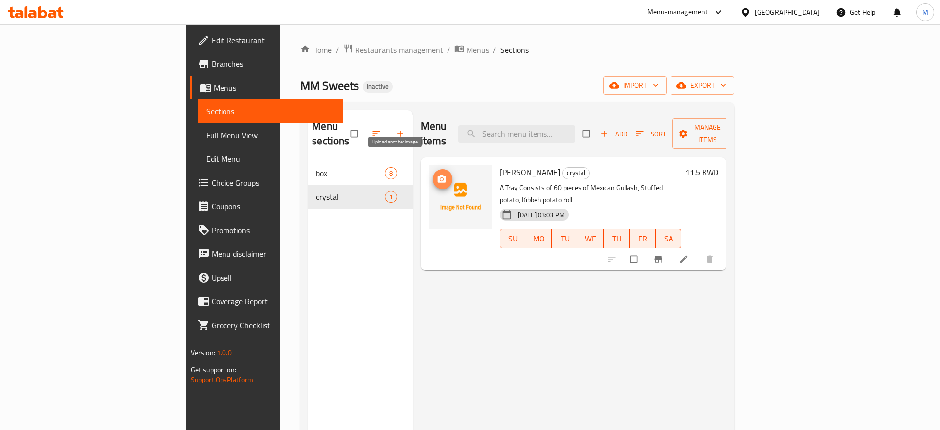
click at [437, 174] on icon "upload picture" at bounding box center [442, 179] width 10 height 10
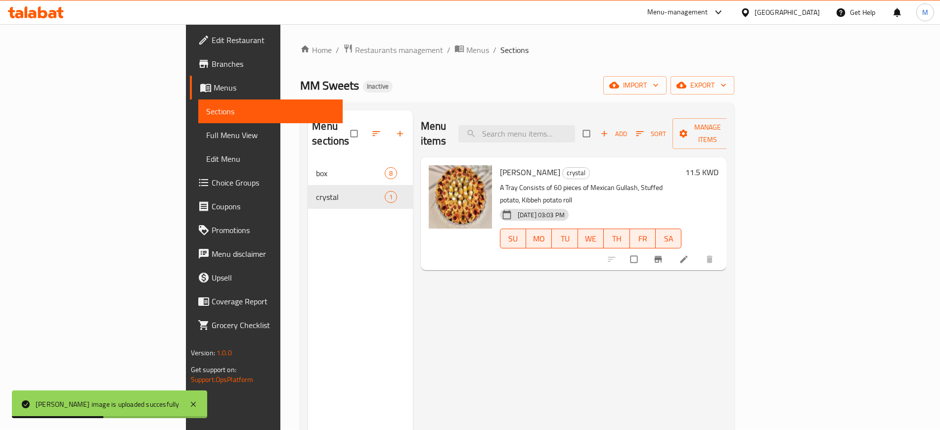
click at [206, 136] on span "Full Menu View" at bounding box center [270, 135] width 129 height 12
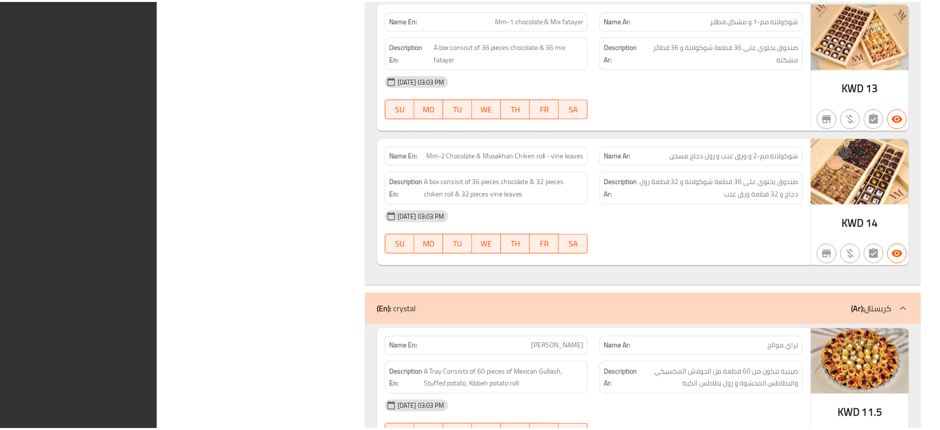
scroll to position [1046, 0]
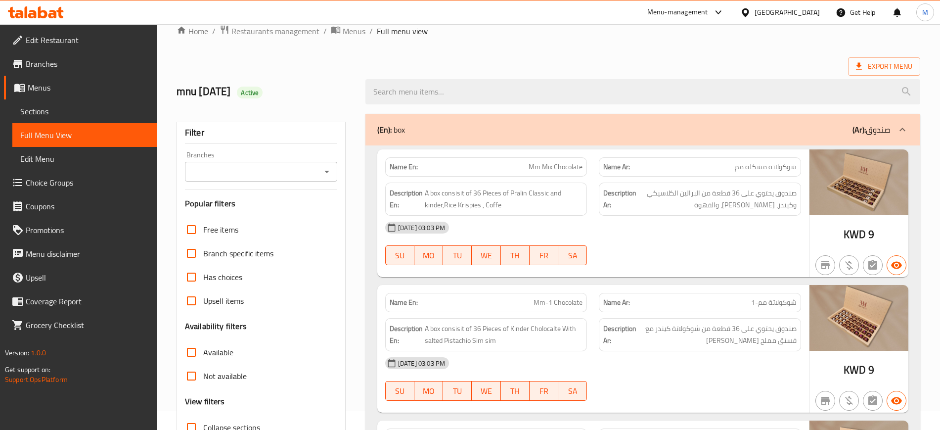
scroll to position [0, 0]
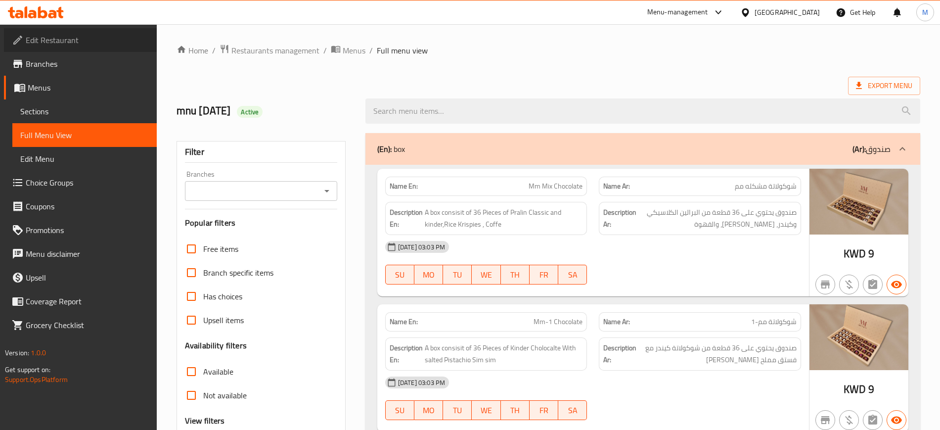
click at [32, 44] on span "Edit Restaurant" at bounding box center [87, 40] width 123 height 12
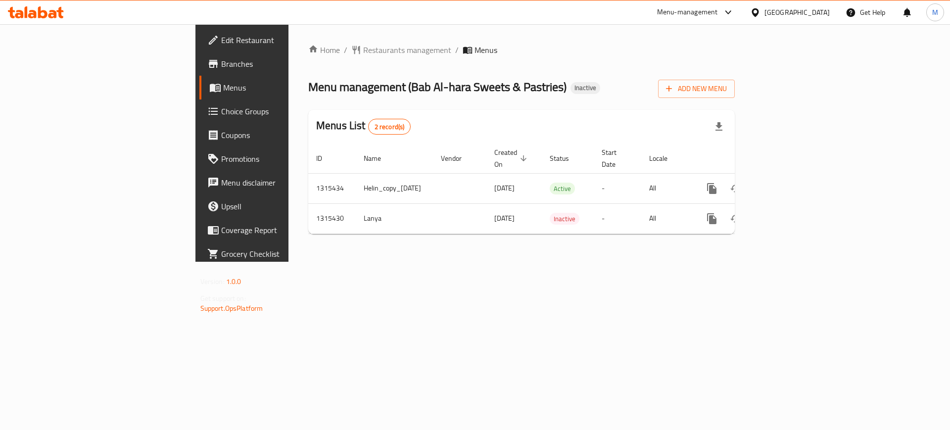
click at [478, 262] on div "Home / Restaurants management / Menus Menu management ( Bab Al-hara Sweets & Pa…" at bounding box center [521, 142] width 466 height 237
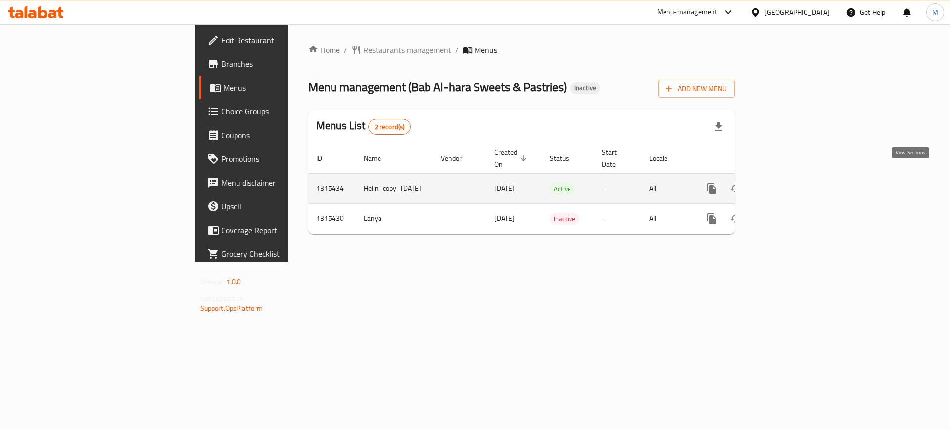
click at [795, 177] on link "enhanced table" at bounding box center [783, 189] width 24 height 24
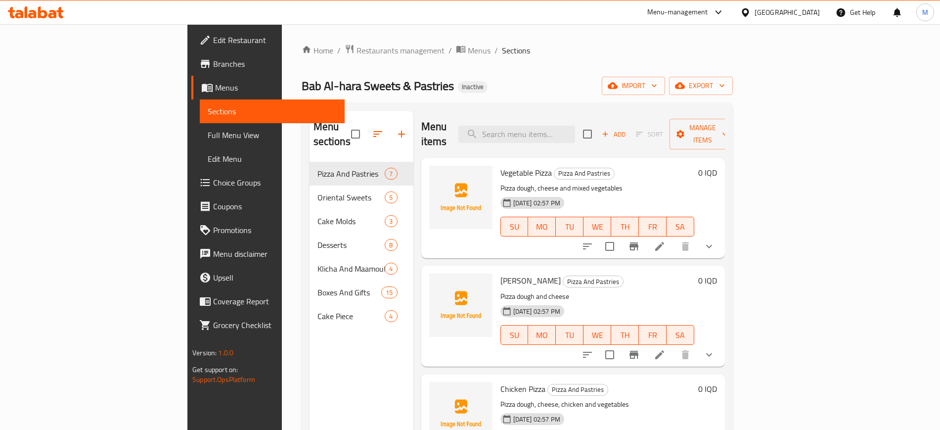
click at [733, 91] on div "Bab Al-hara Sweets & Pastries Inactive import export" at bounding box center [517, 86] width 431 height 18
click at [657, 92] on span "import" at bounding box center [633, 86] width 47 height 12
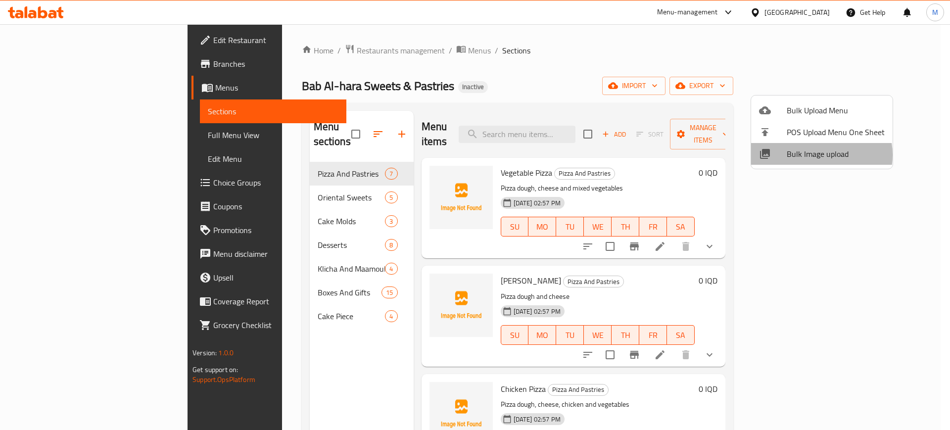
click at [815, 155] on span "Bulk Image upload" at bounding box center [835, 154] width 98 height 12
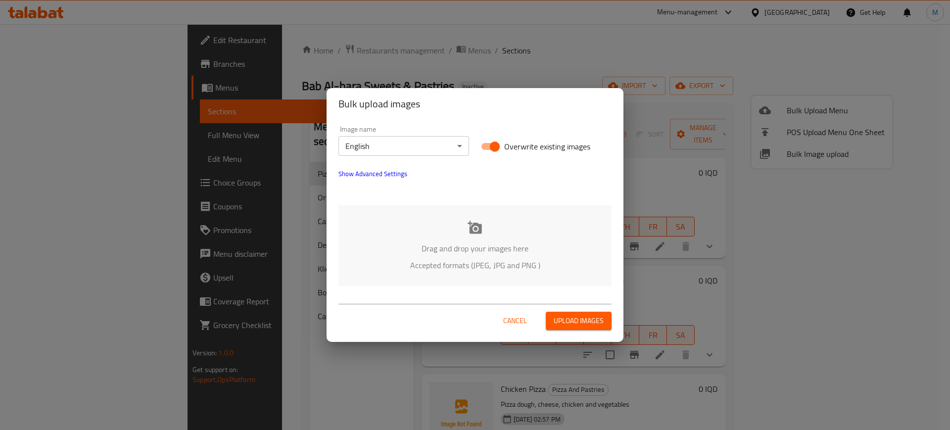
click at [480, 256] on div "Drag and drop your images here Accepted formats (JPEG, JPG and PNG )" at bounding box center [474, 245] width 273 height 81
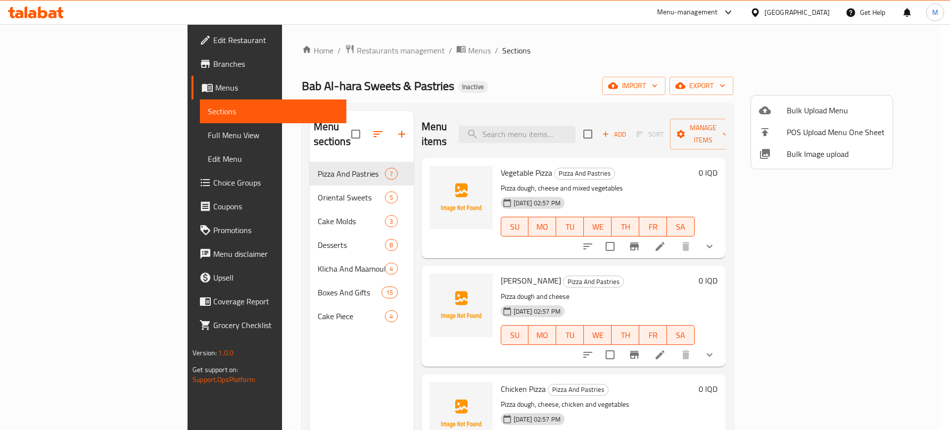
click at [376, 208] on div at bounding box center [475, 215] width 950 height 430
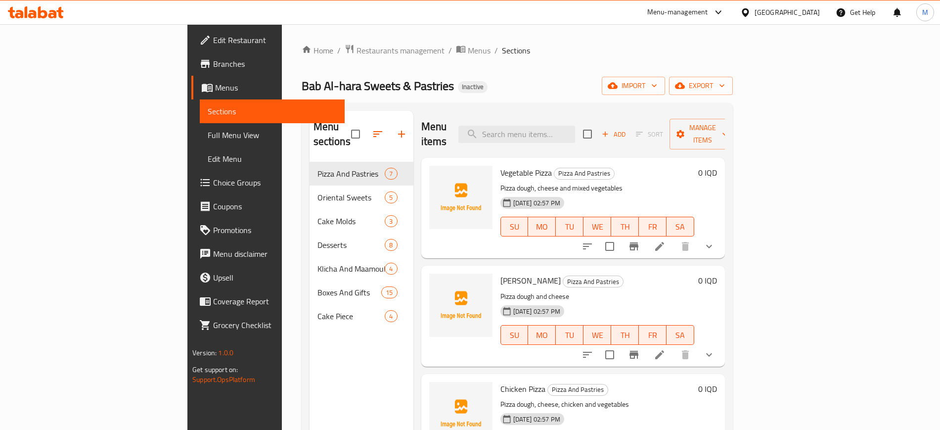
scroll to position [0, 0]
click at [437, 173] on icon "upload picture" at bounding box center [443, 179] width 12 height 12
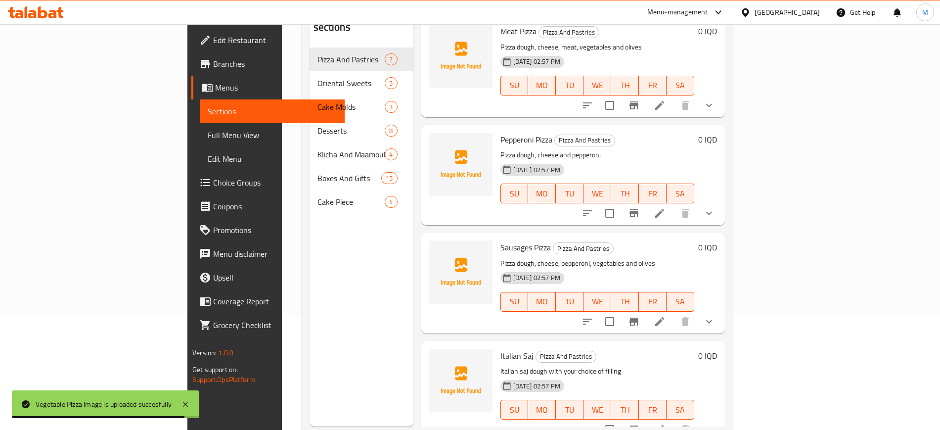
scroll to position [330, 0]
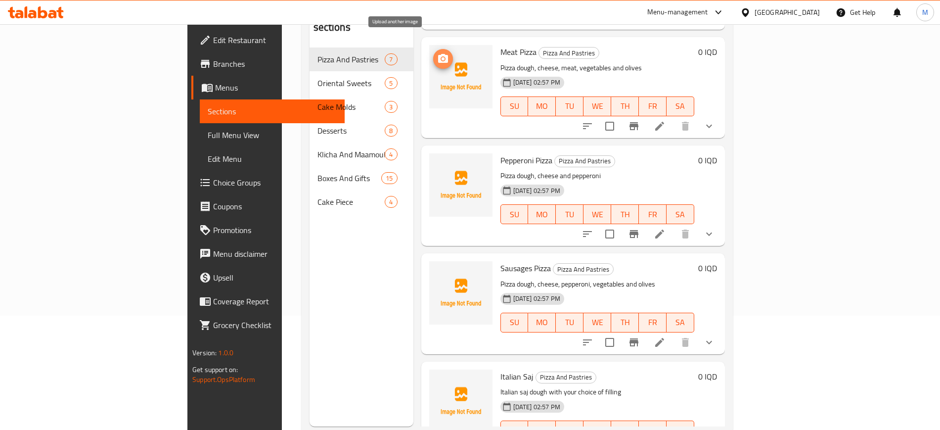
click at [438, 54] on icon "upload picture" at bounding box center [443, 58] width 10 height 9
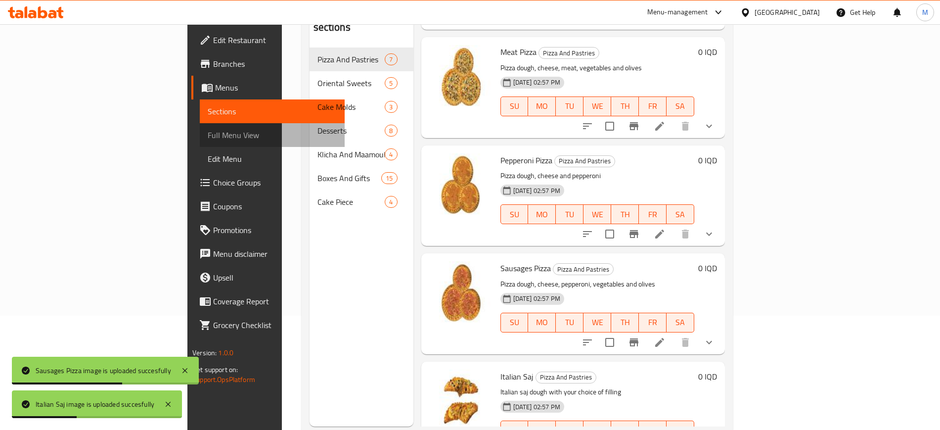
click at [208, 135] on span "Full Menu View" at bounding box center [272, 135] width 129 height 12
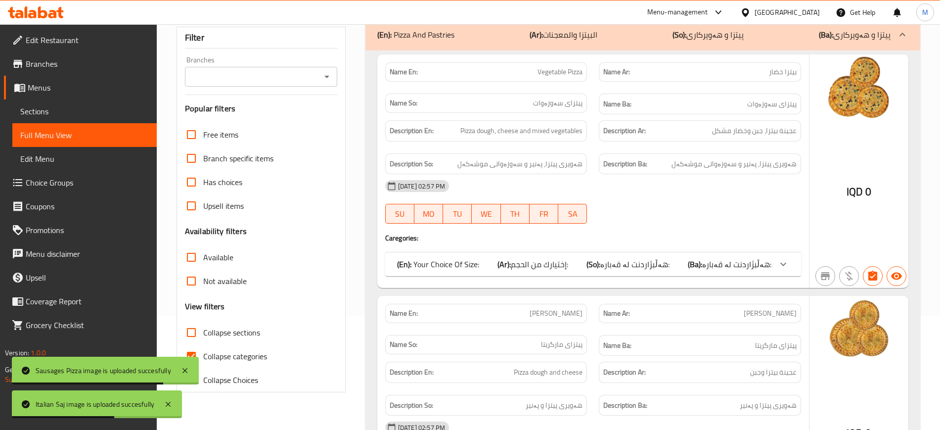
click at [212, 328] on span "Collapse sections" at bounding box center [231, 332] width 57 height 12
click at [203, 328] on input "Collapse sections" at bounding box center [192, 333] width 24 height 24
checkbox input "true"
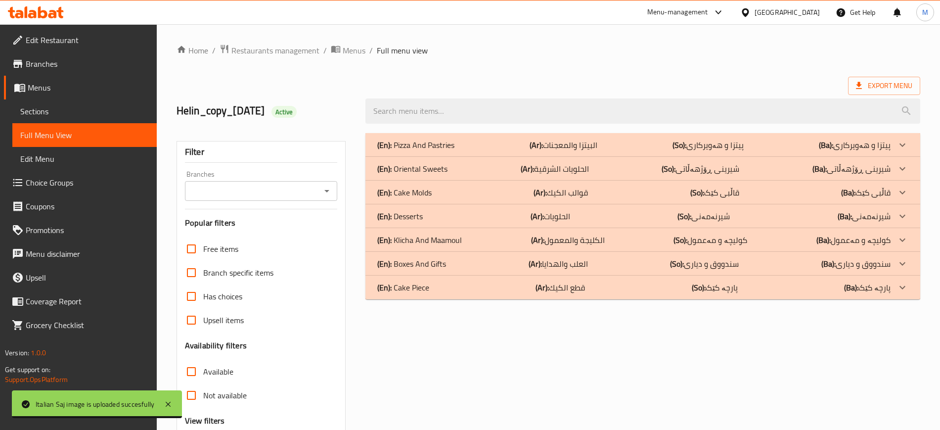
click at [561, 135] on div "(En): Pizza And Pastries (Ar): البيتزا والمعجنات (So): پیتزا و هەویرکاری (Ba): …" at bounding box center [643, 145] width 555 height 24
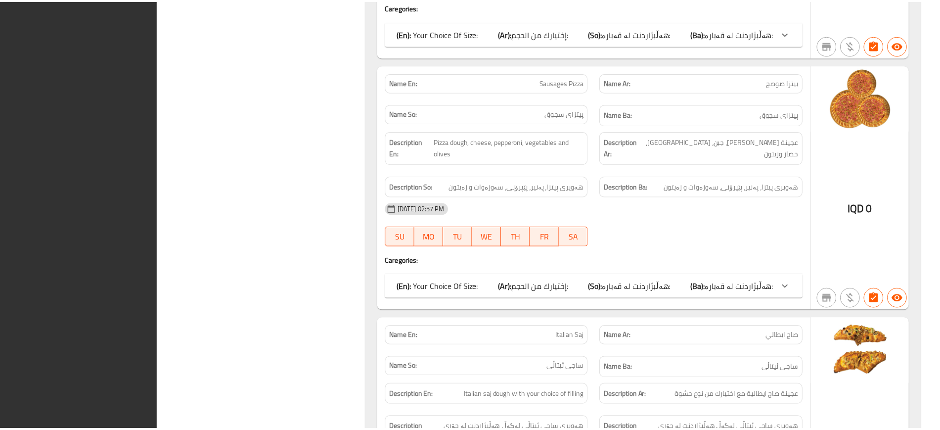
scroll to position [1634, 0]
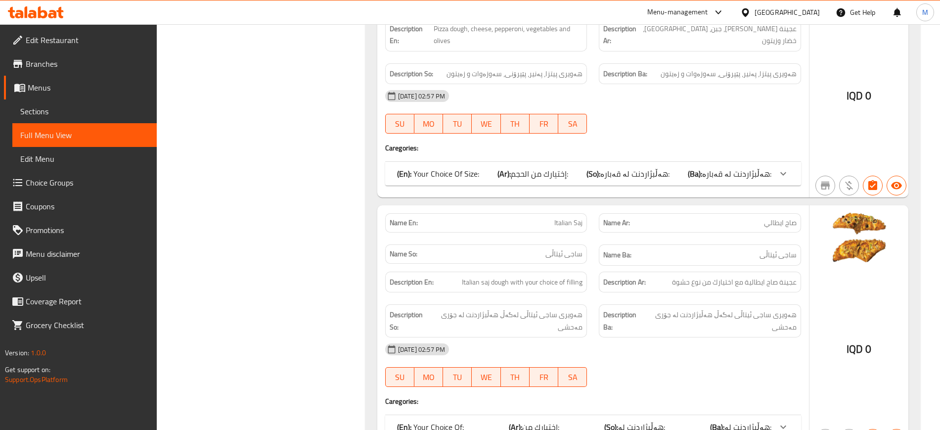
scroll to position [1435, 0]
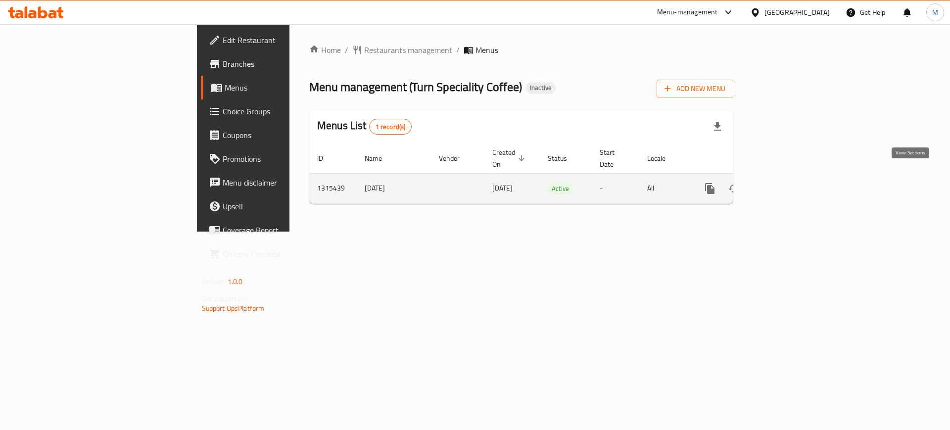
click at [787, 183] on icon "enhanced table" at bounding box center [781, 189] width 12 height 12
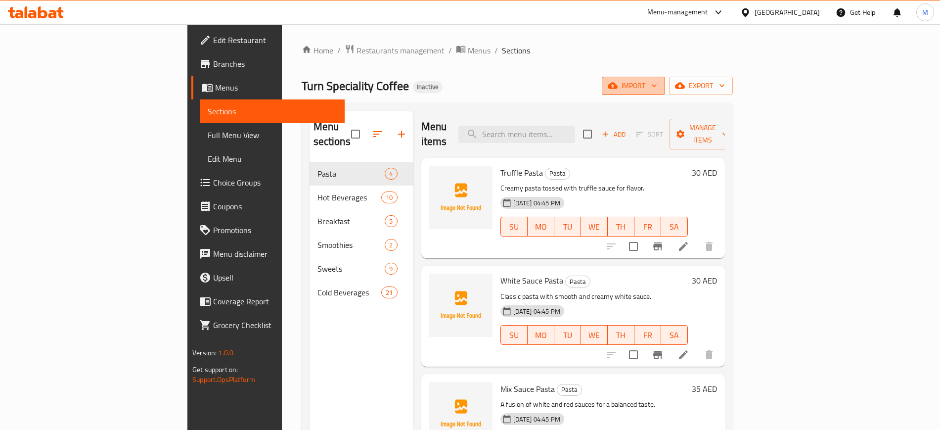
click at [618, 86] on icon "button" at bounding box center [613, 86] width 10 height 6
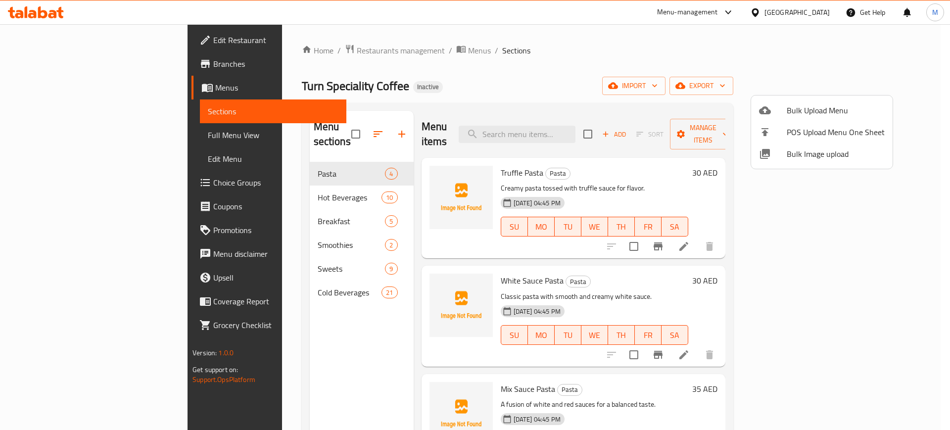
click at [794, 148] on span "Bulk Image upload" at bounding box center [835, 154] width 98 height 12
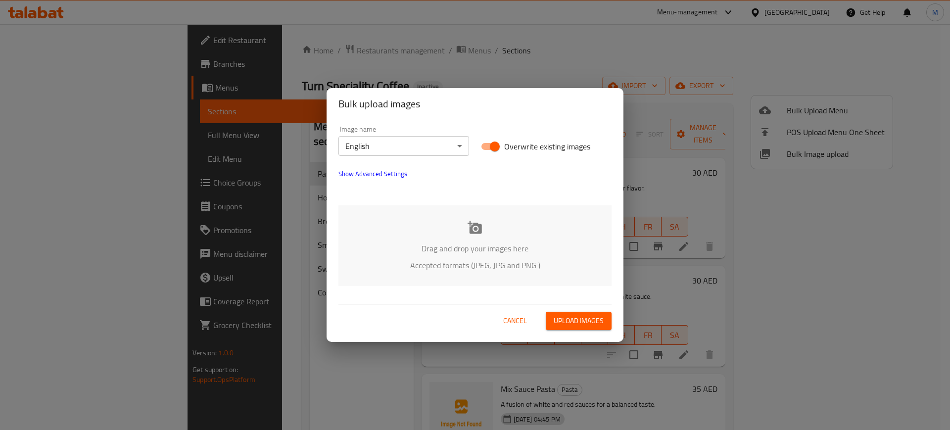
click at [423, 242] on p "Drag and drop your images here" at bounding box center [474, 248] width 243 height 12
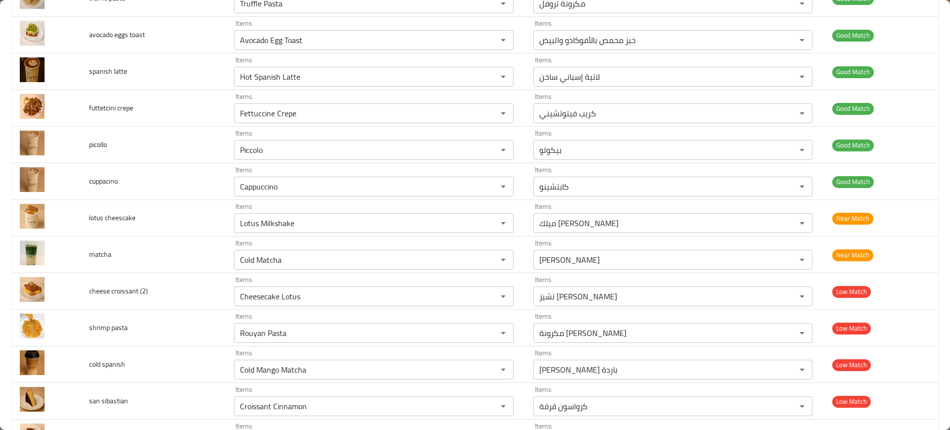
scroll to position [601, 0]
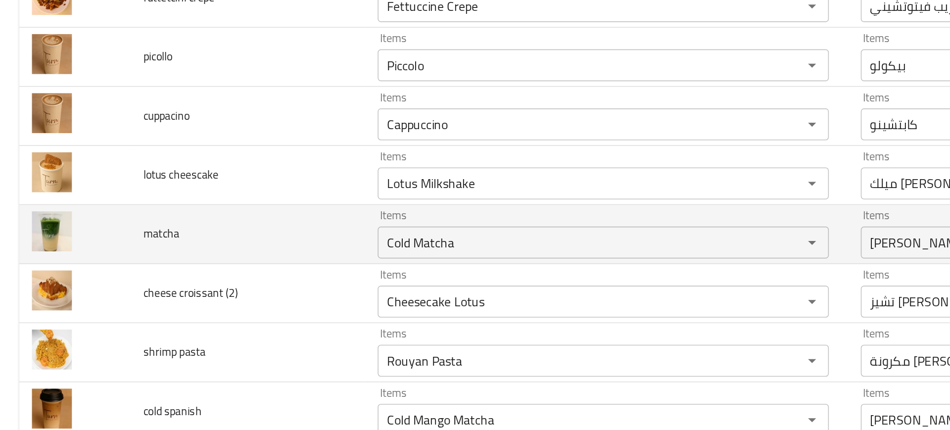
drag, startPoint x: 165, startPoint y: 257, endPoint x: 102, endPoint y: 315, distance: 85.4
click at [102, 315] on td "matcha" at bounding box center [153, 300] width 145 height 37
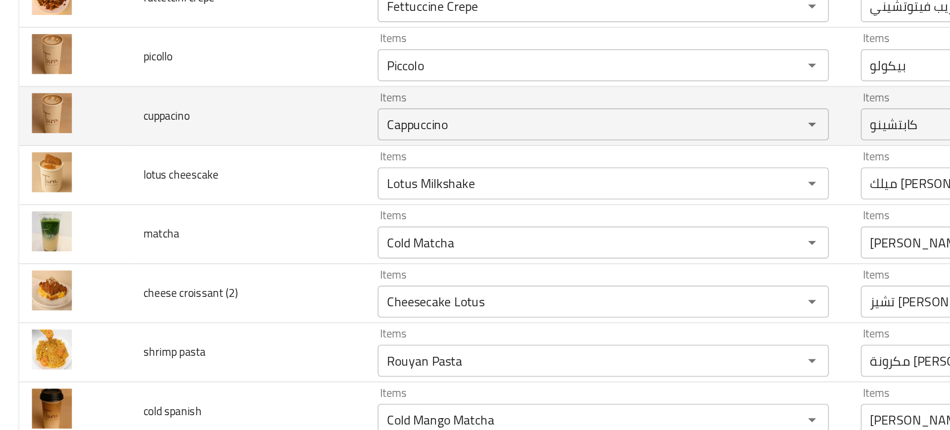
click at [215, 232] on td "cuppacino" at bounding box center [153, 227] width 145 height 37
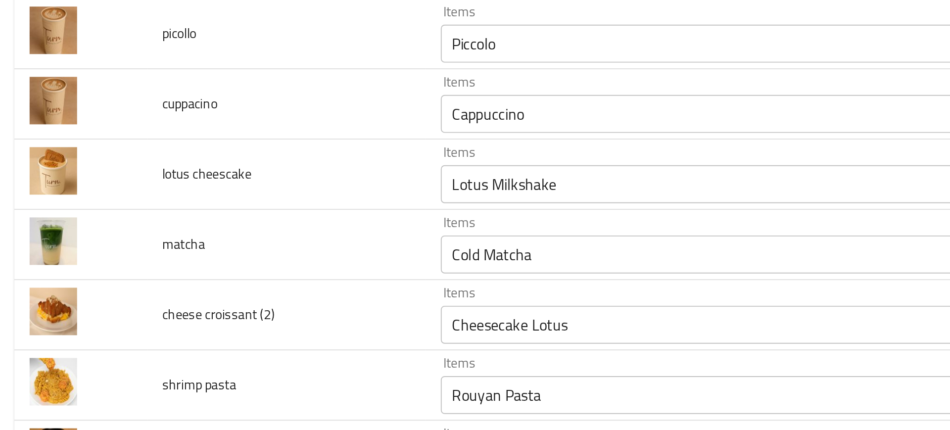
scroll to position [682, 0]
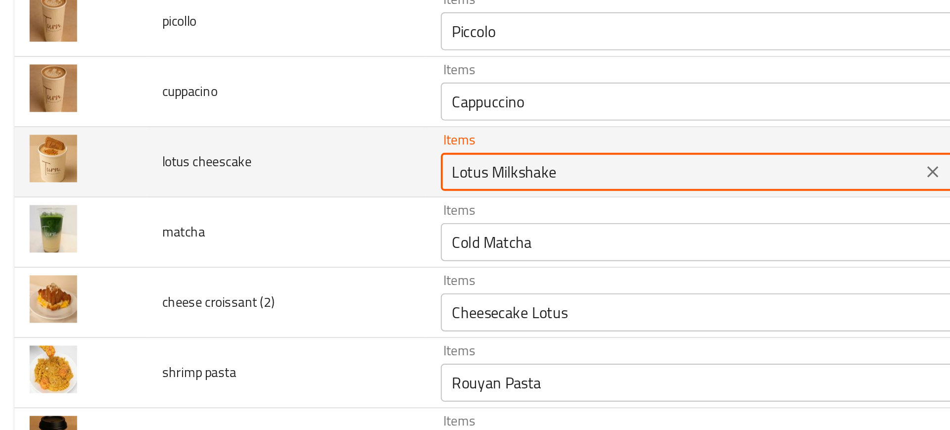
click at [256, 189] on cheescake "Lotus Milkshake" at bounding box center [359, 189] width 244 height 14
click at [266, 190] on cheescake "Lotus Milkshake" at bounding box center [359, 189] width 244 height 14
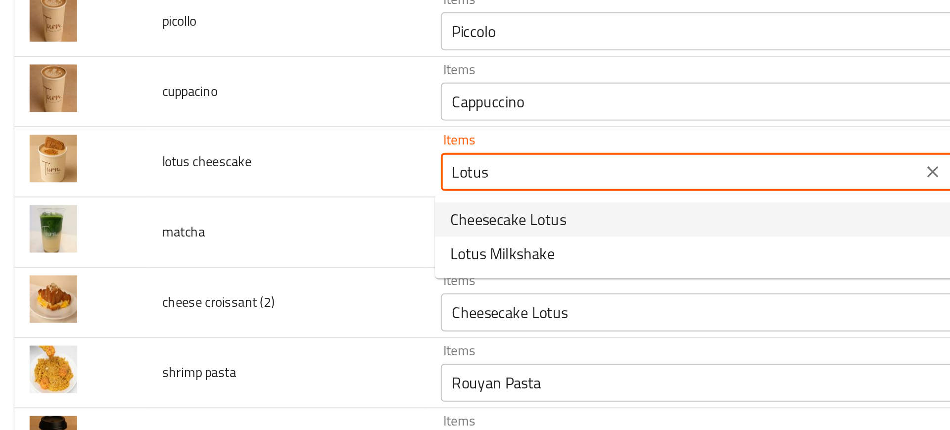
click at [276, 210] on span "Cheesecake Lotus" at bounding box center [269, 213] width 60 height 12
type cheescake "Cheesecake Lotus"
type cheescake-ar "تشيز كيك لوتس"
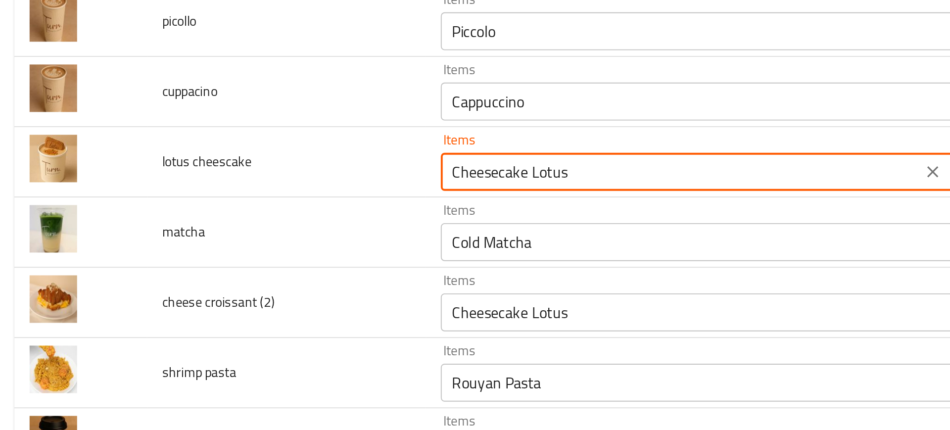
type cheescake "Cheesecake Lotus"
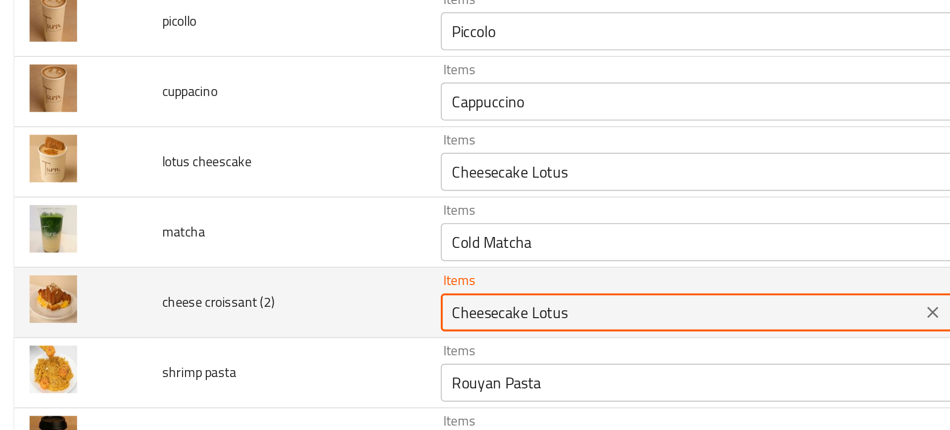
click at [264, 264] on \(2\) "Cheesecake Lotus" at bounding box center [359, 262] width 244 height 14
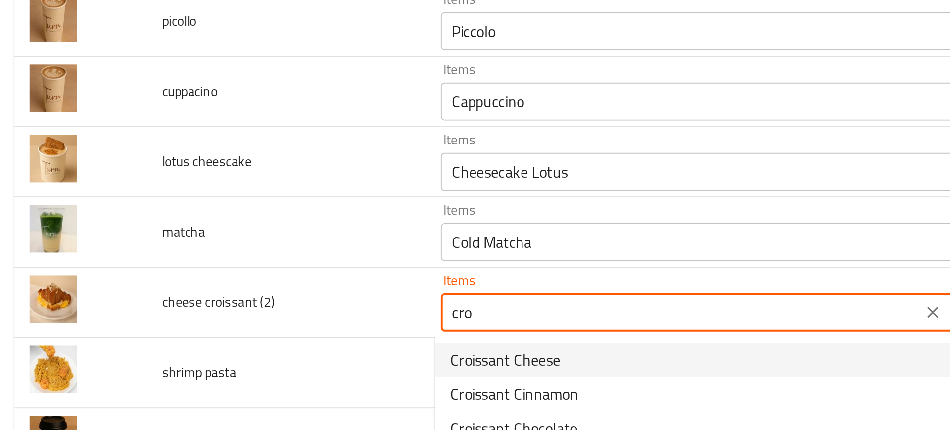
click at [253, 282] on span "Croissant Cheese" at bounding box center [267, 286] width 57 height 12
type \(2\) "Croissant Cheese"
type \(2\)-ar "كرواسون جبنة"
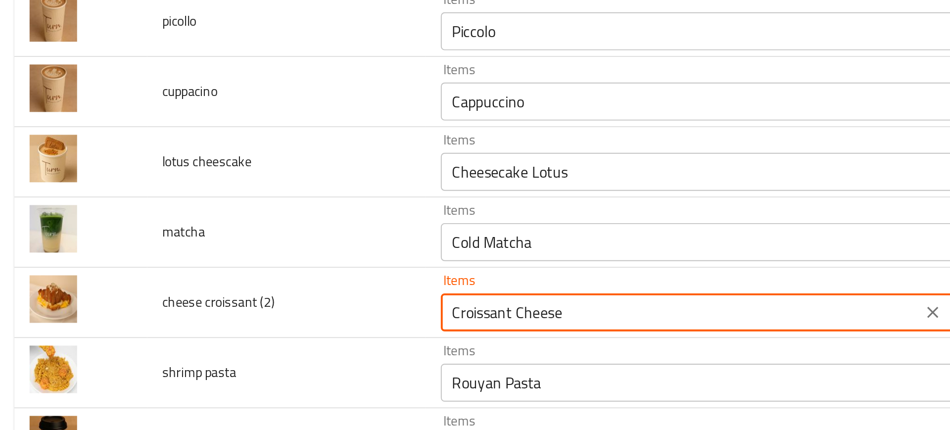
type \(2\) "Croissant Cheese"
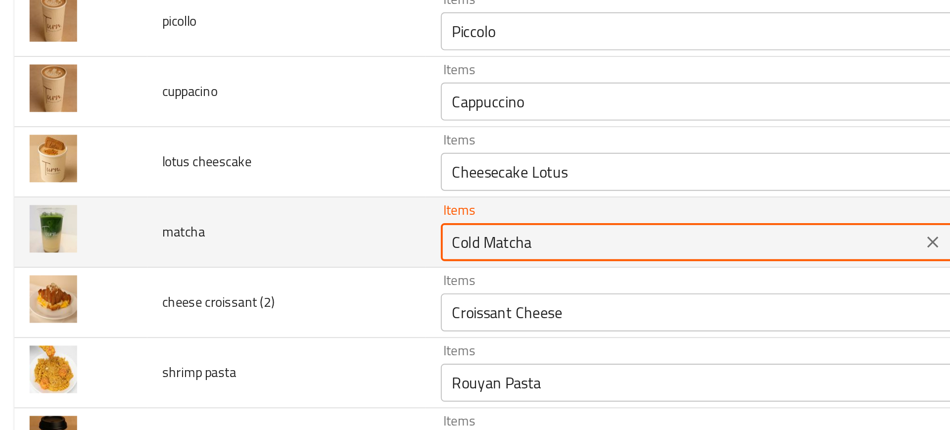
drag, startPoint x: 253, startPoint y: 225, endPoint x: 184, endPoint y: 216, distance: 69.8
click at [184, 216] on tr "matcha Items Cold Matcha Items Items ماتشا باردة Items Near Match" at bounding box center [475, 220] width 926 height 37
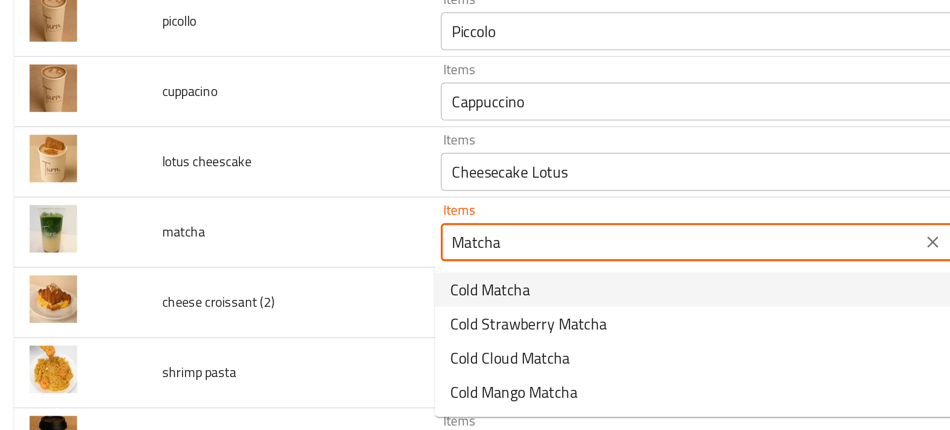
click at [254, 250] on span "Cold Matcha" at bounding box center [260, 250] width 42 height 12
type input "Cold Matcha"
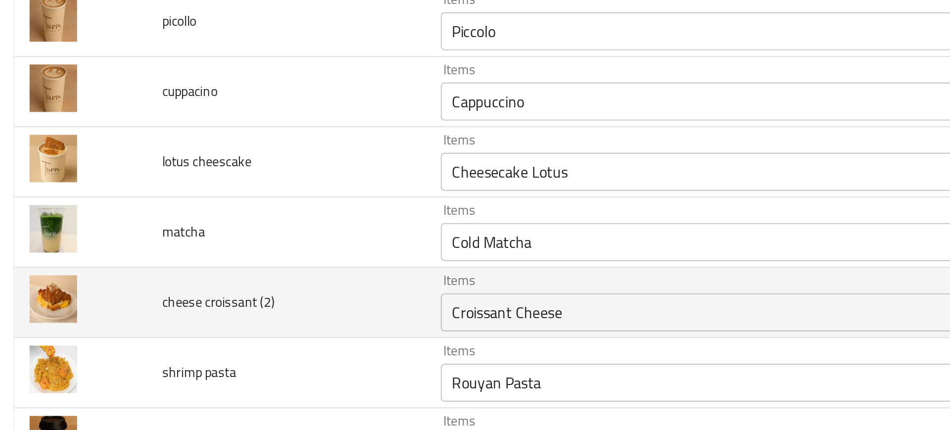
click at [208, 251] on td "cheese croissant (2)" at bounding box center [153, 256] width 145 height 37
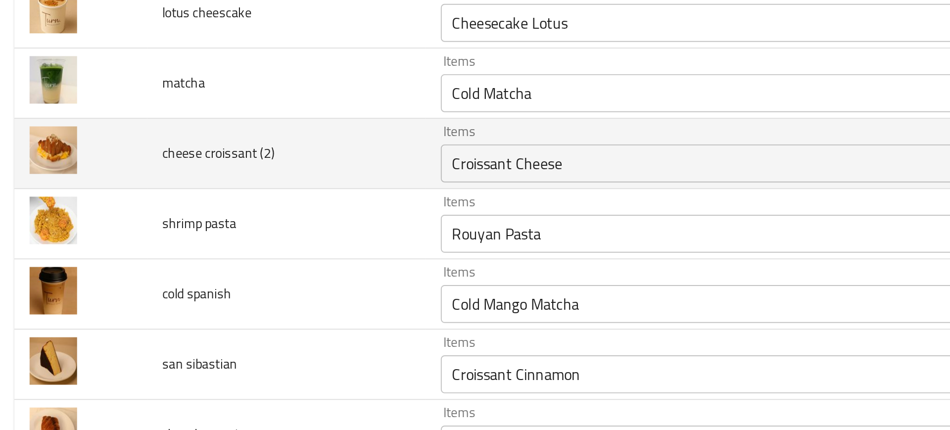
scroll to position [760, 0]
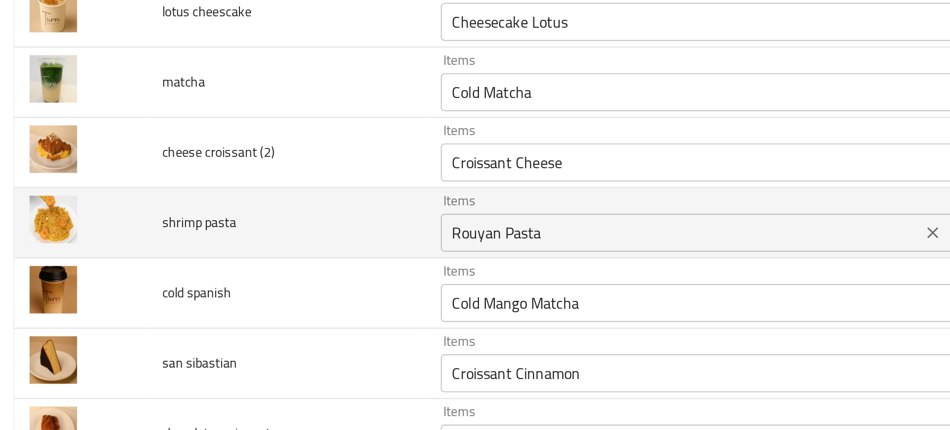
click at [266, 210] on div "Rouyan Pasta Items" at bounding box center [373, 220] width 279 height 20
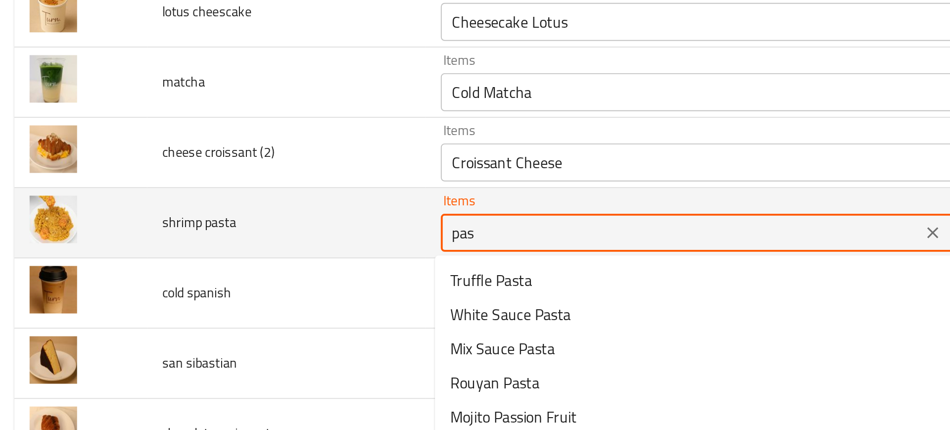
type pasta "past"
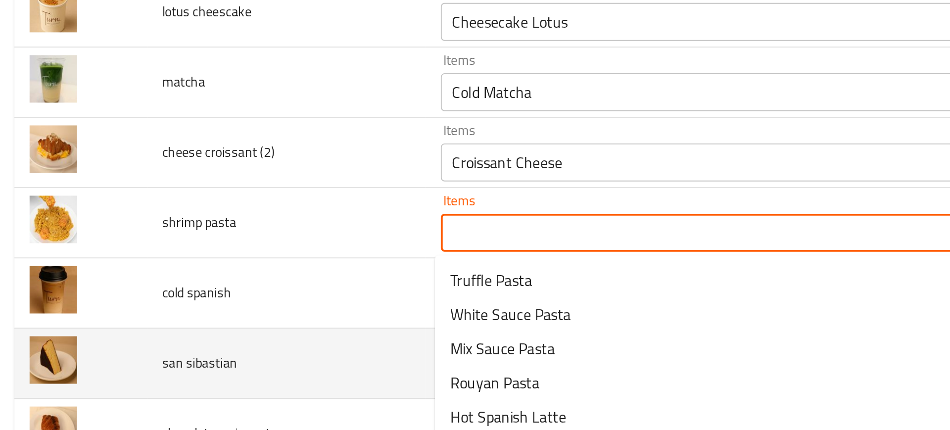
click at [186, 295] on td "san sibastian" at bounding box center [153, 288] width 145 height 37
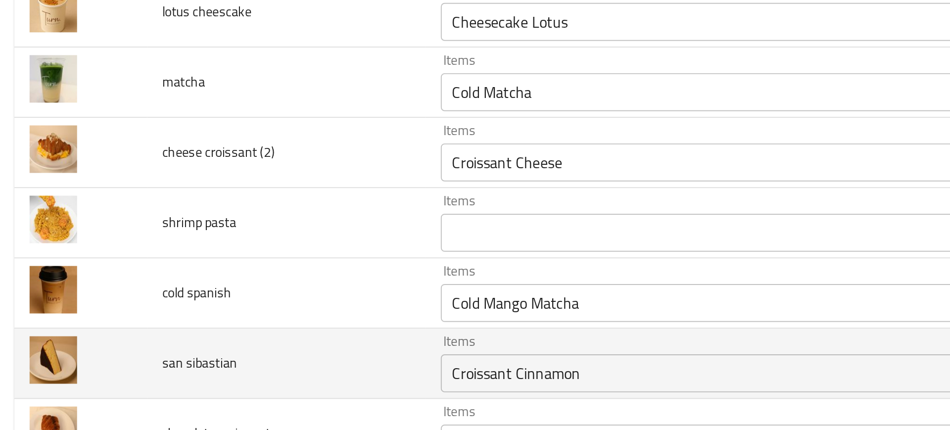
scroll to position [802, 0]
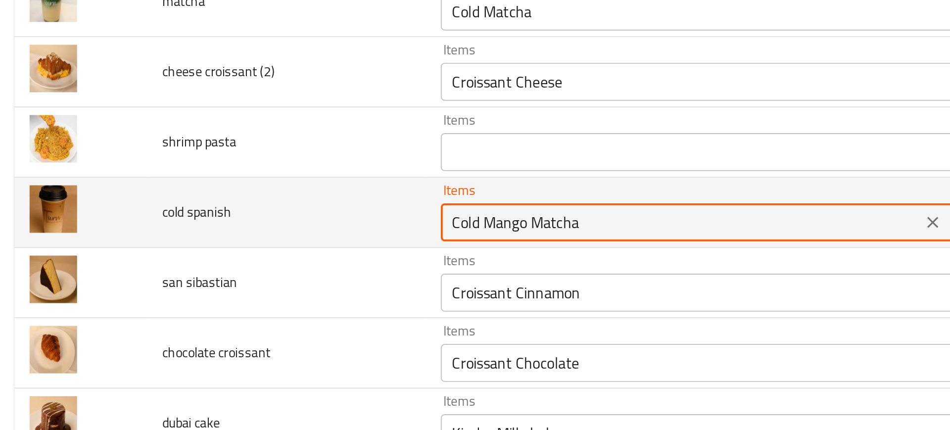
click at [254, 217] on spanish "Cold Mango Matcha" at bounding box center [359, 215] width 244 height 14
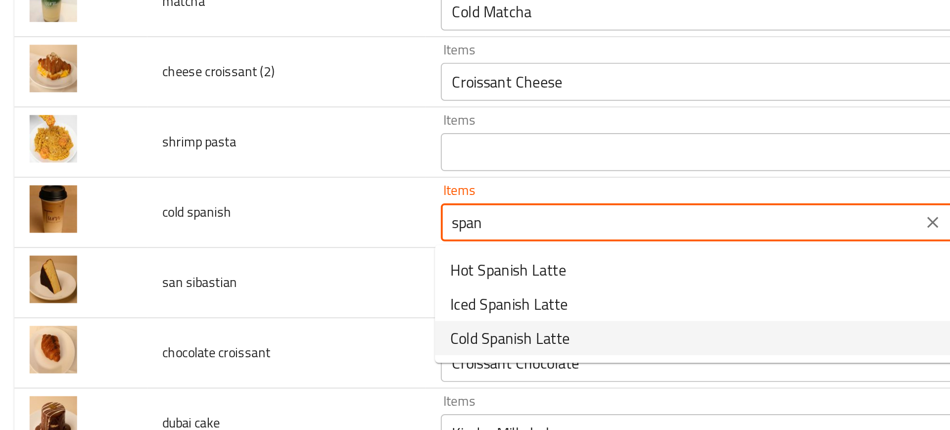
click at [255, 276] on span "Cold Spanish Latte" at bounding box center [270, 275] width 62 height 12
type spanish "Cold Spanish Latte"
type spanish-ar "لاتيه إسباني بارد"
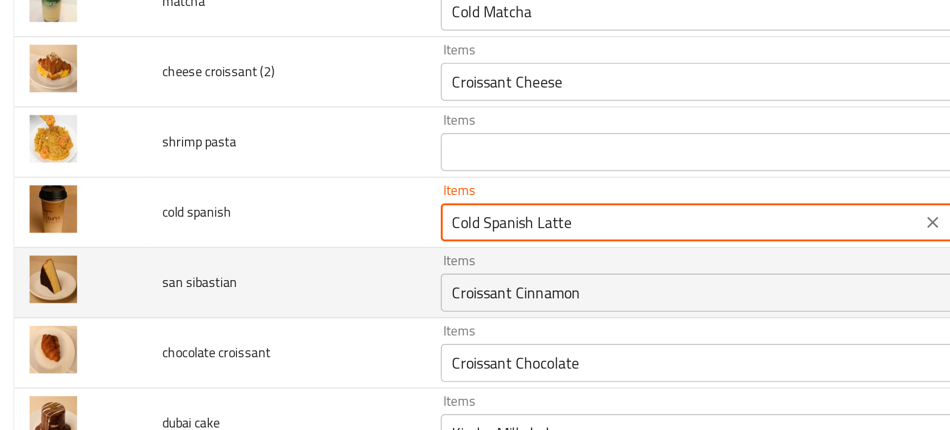
type spanish "Cold Spanish Latte"
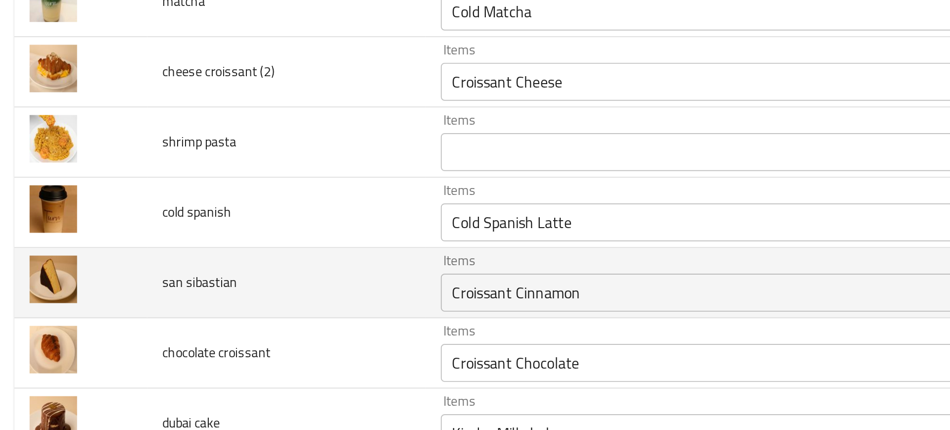
click at [202, 242] on td "san sibastian" at bounding box center [153, 246] width 145 height 37
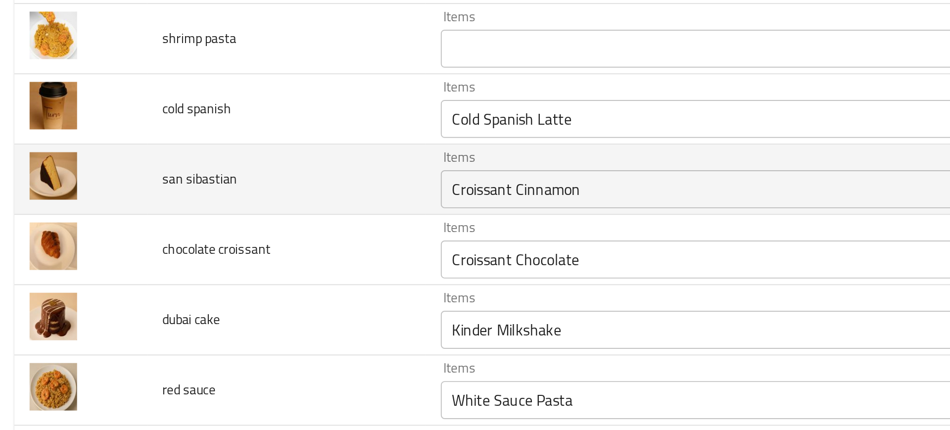
scroll to position [856, 0]
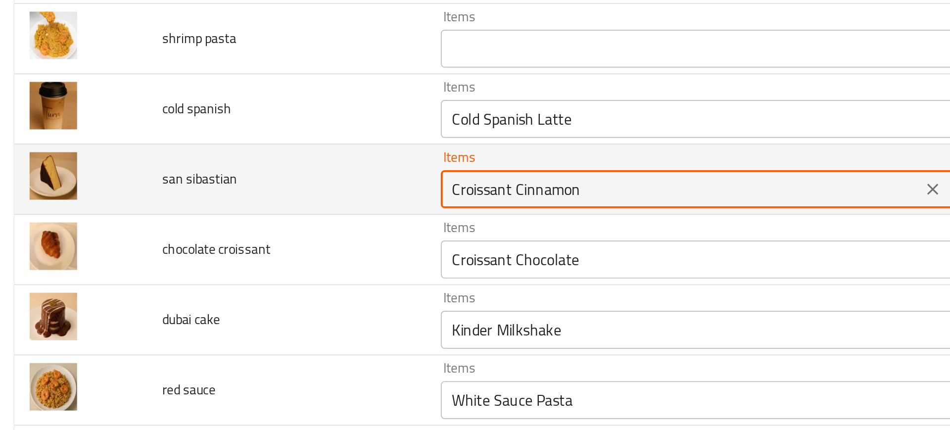
click at [276, 192] on sibastian "Croissant Cinnamon" at bounding box center [359, 197] width 244 height 14
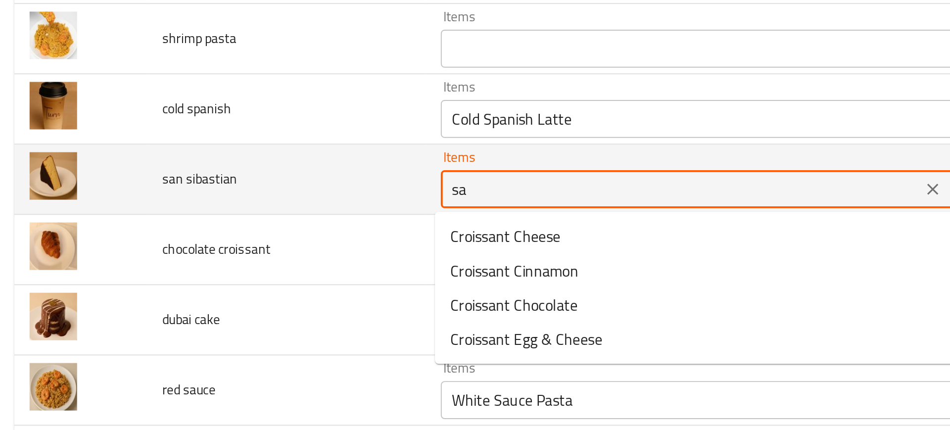
type sibastian "s"
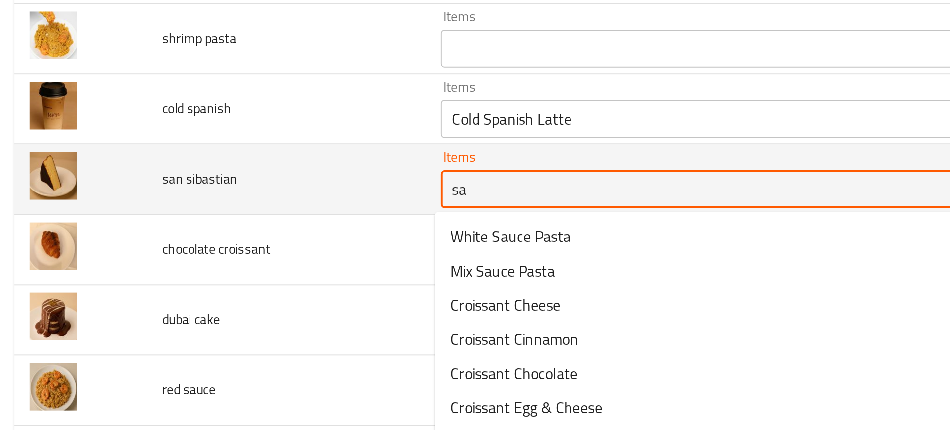
type sibastian "san"
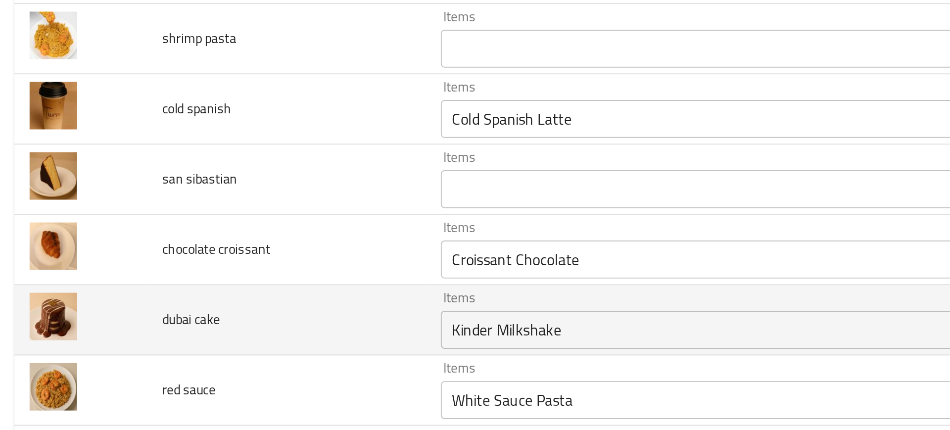
click at [180, 257] on td "dubai cake" at bounding box center [153, 265] width 145 height 37
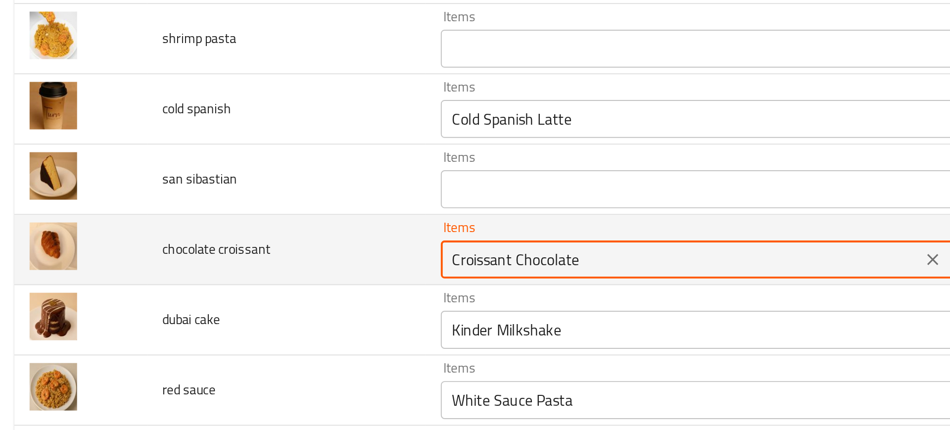
click at [278, 231] on croissant "Croissant Chocolate" at bounding box center [359, 234] width 244 height 14
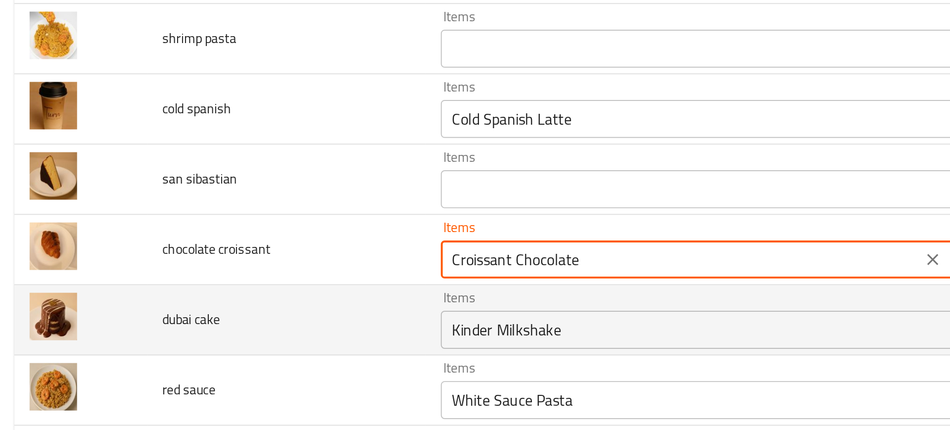
click at [198, 263] on td "dubai cake" at bounding box center [153, 265] width 145 height 37
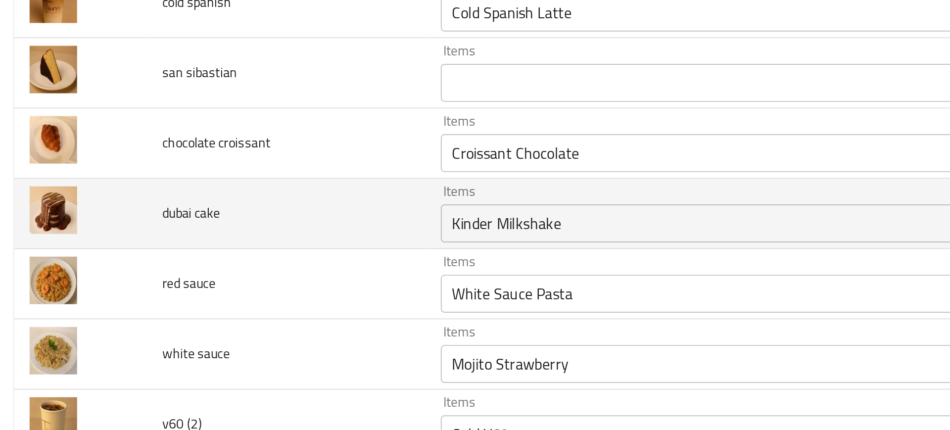
scroll to position [913, 0]
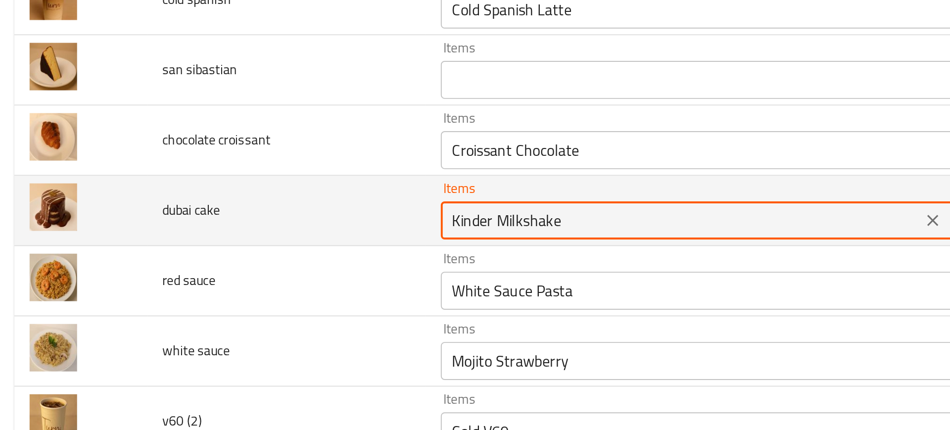
click at [251, 216] on cake "Kinder Milkshake" at bounding box center [359, 214] width 244 height 14
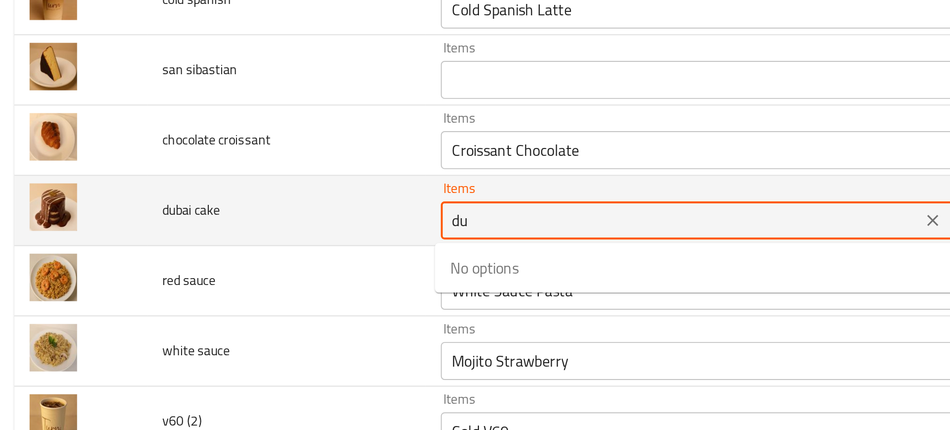
type cake "dub"
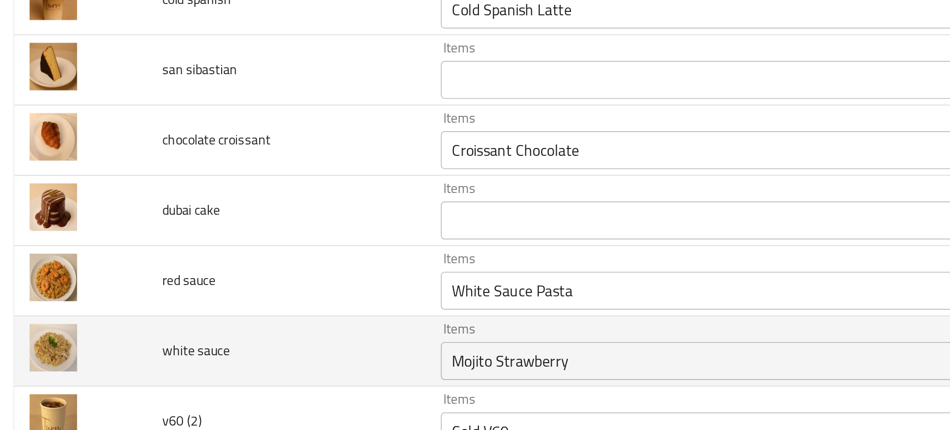
click at [157, 267] on td "white sauce" at bounding box center [153, 282] width 145 height 37
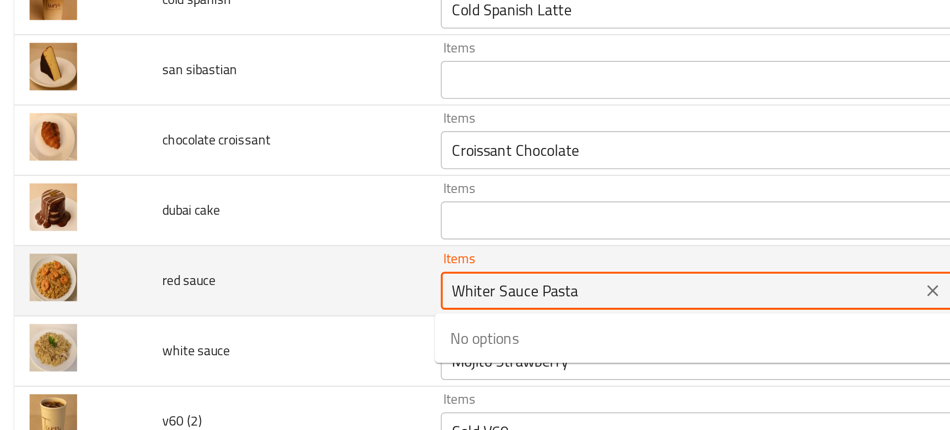
click at [256, 249] on sauce "Whiter Sauce Pasta" at bounding box center [359, 250] width 244 height 14
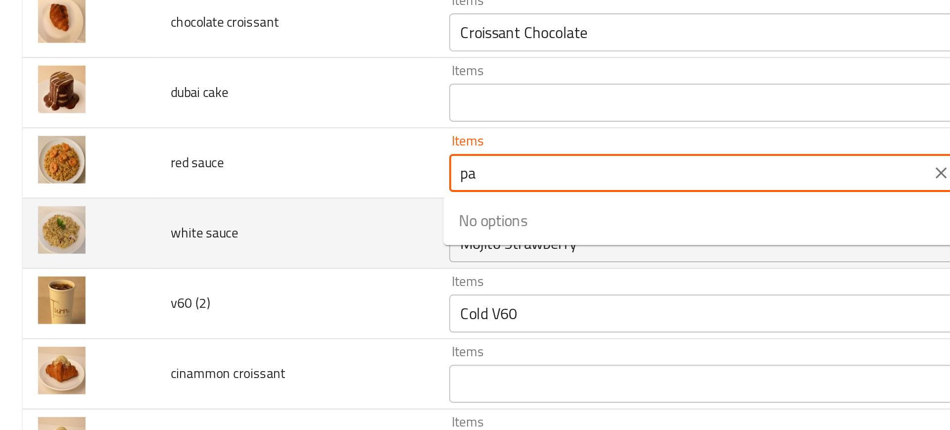
type sauce "p"
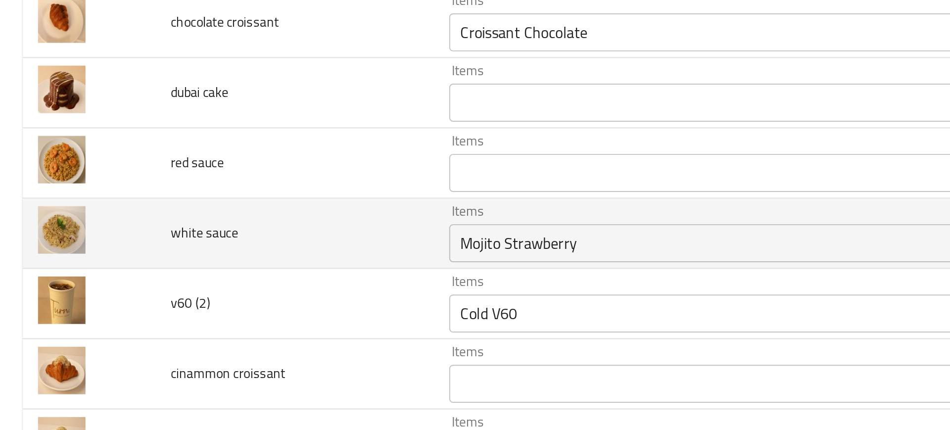
click at [184, 293] on td "white sauce" at bounding box center [153, 282] width 145 height 37
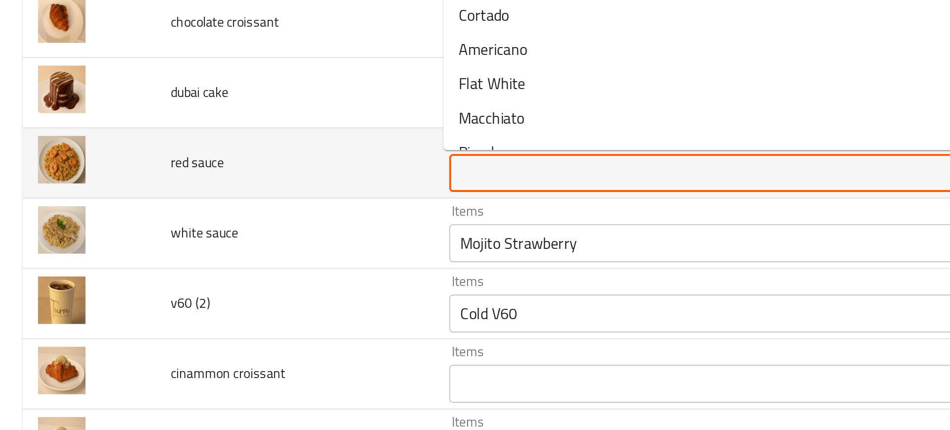
click at [255, 248] on sauce "Items" at bounding box center [359, 250] width 244 height 14
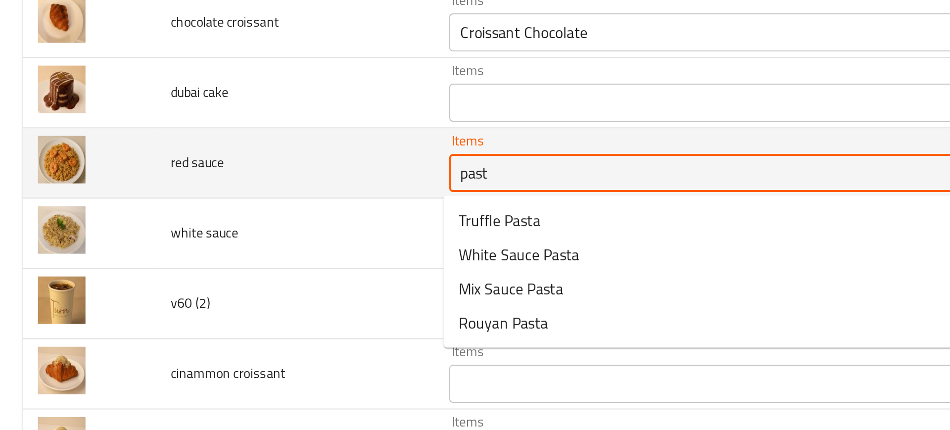
type sauce "pasta"
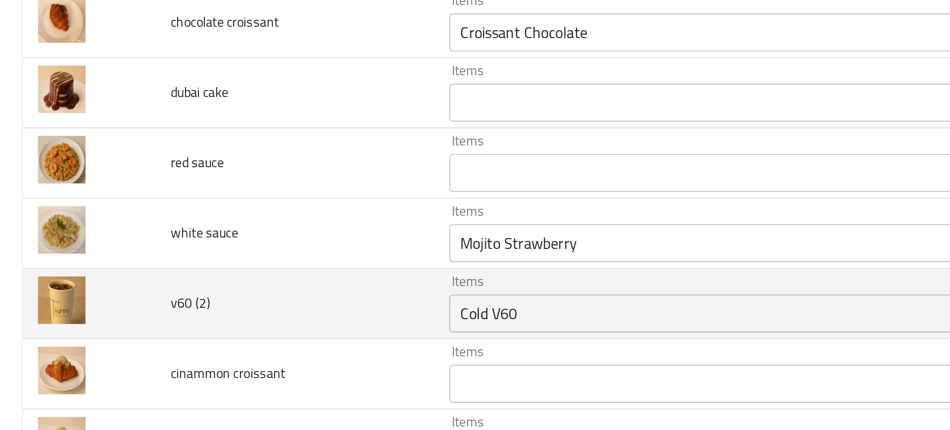
click at [181, 304] on td "v60 (2)" at bounding box center [153, 318] width 145 height 37
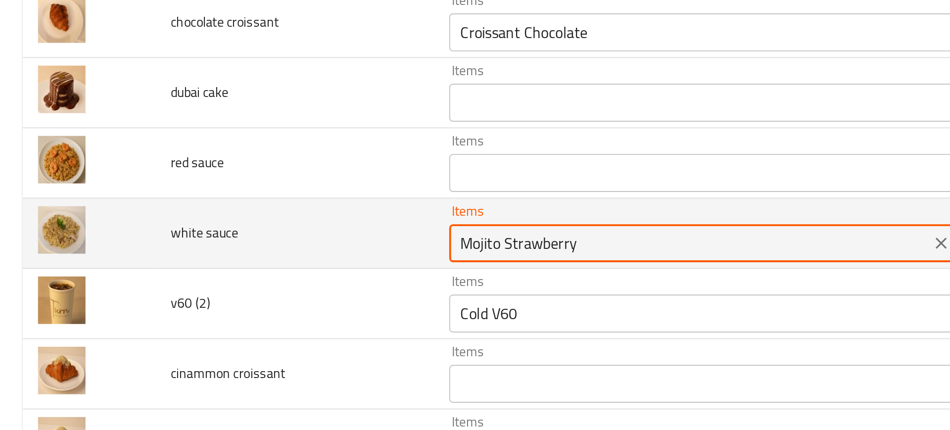
click at [253, 292] on sauce "Mojito Strawberry" at bounding box center [359, 287] width 244 height 14
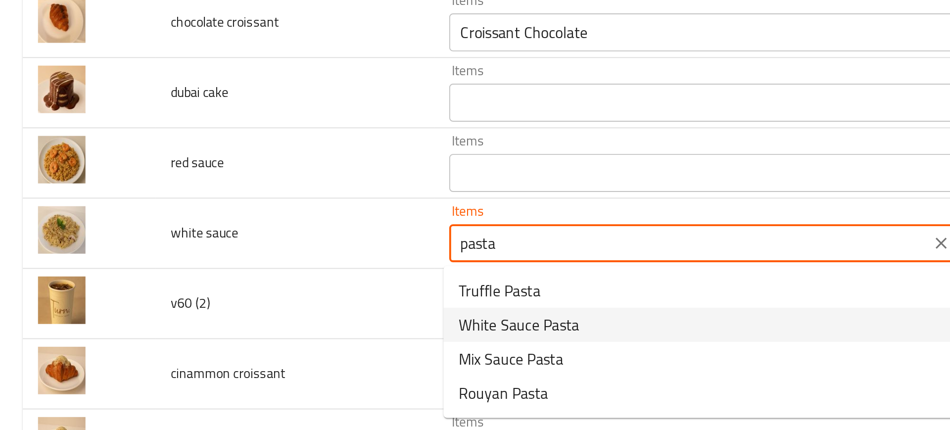
click at [247, 332] on span "White Sauce Pasta" at bounding box center [270, 330] width 63 height 12
type sauce "White Sauce Pasta"
type sauce-ar "مكرونة صوص أبيض"
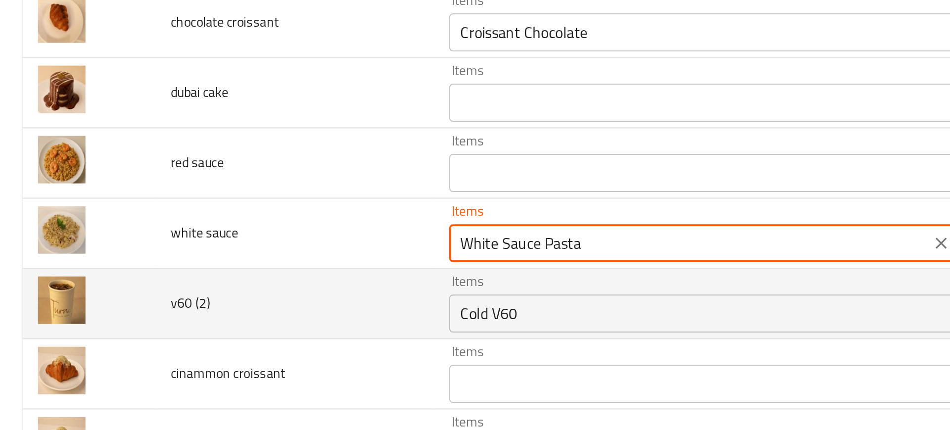
type sauce "White Sauce Pasta"
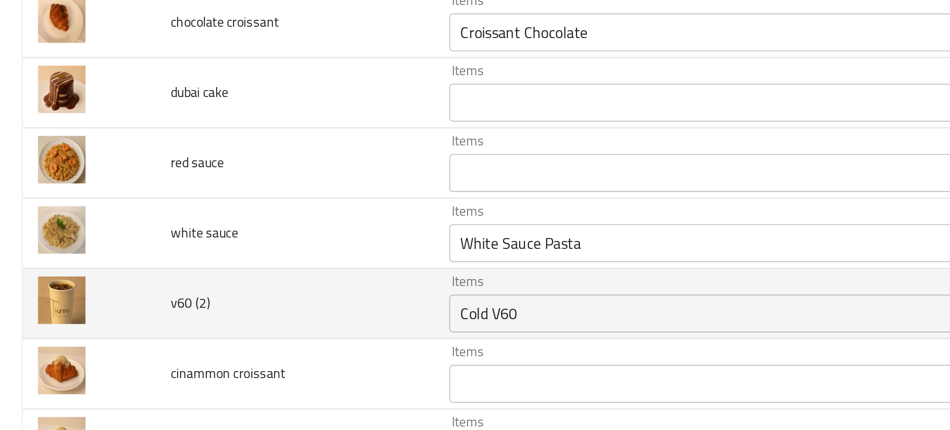
click at [209, 324] on td "v60 (2)" at bounding box center [153, 318] width 145 height 37
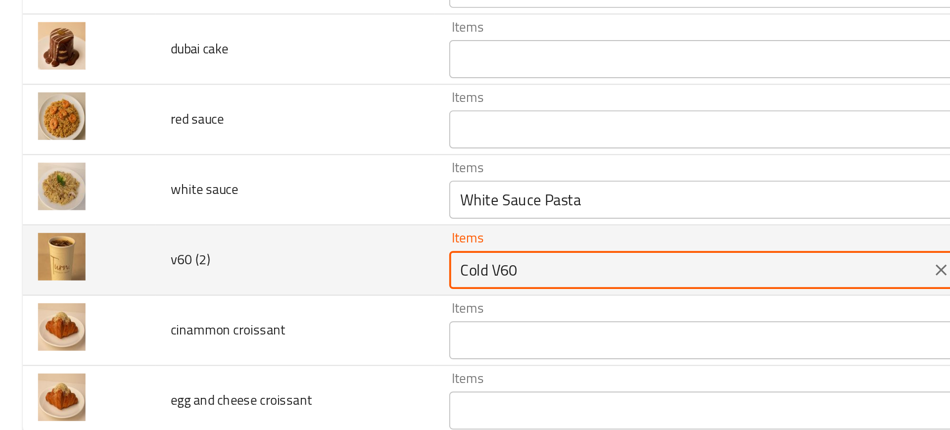
click at [256, 317] on \(2\) "Cold V60" at bounding box center [359, 324] width 244 height 14
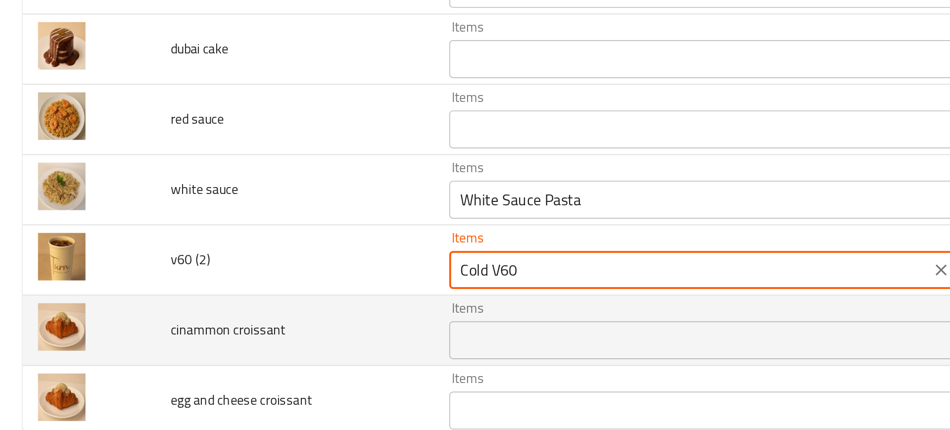
click at [193, 341] on td "cinammon croissant" at bounding box center [153, 355] width 145 height 37
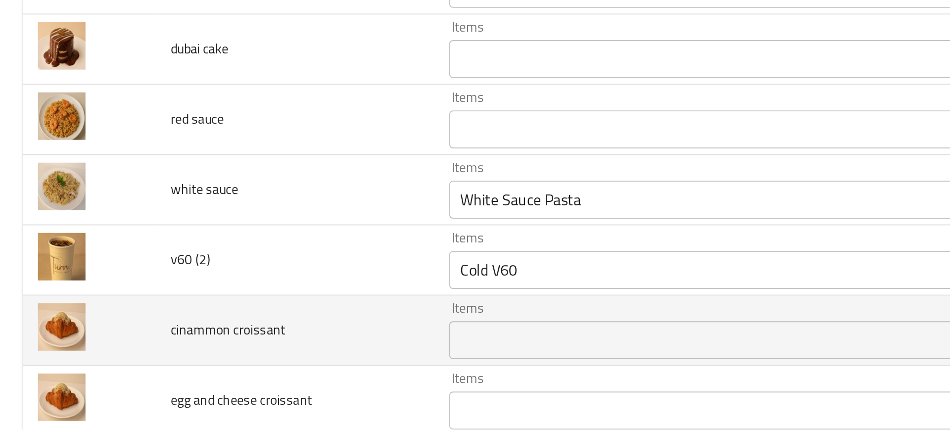
scroll to position [0, 0]
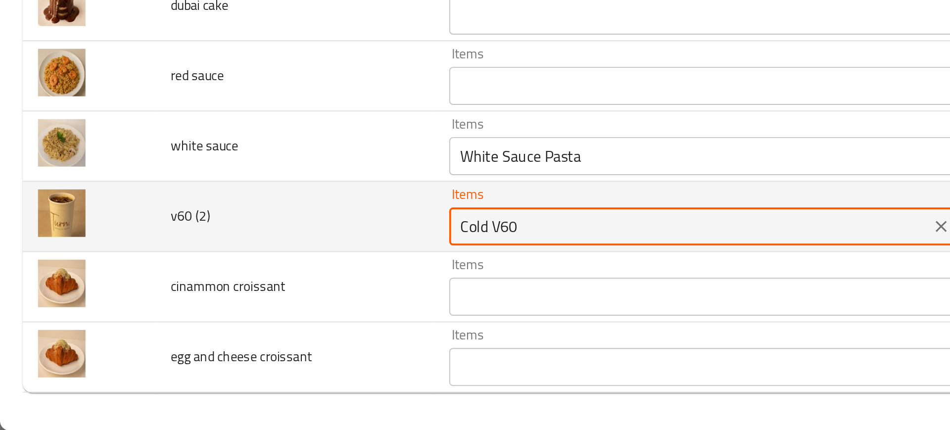
drag, startPoint x: 252, startPoint y: 322, endPoint x: 189, endPoint y: 318, distance: 62.9
click at [189, 318] on tr "v60 (2) Items Cold V60 Items Items في 60 باردة Items Low Match" at bounding box center [475, 318] width 926 height 37
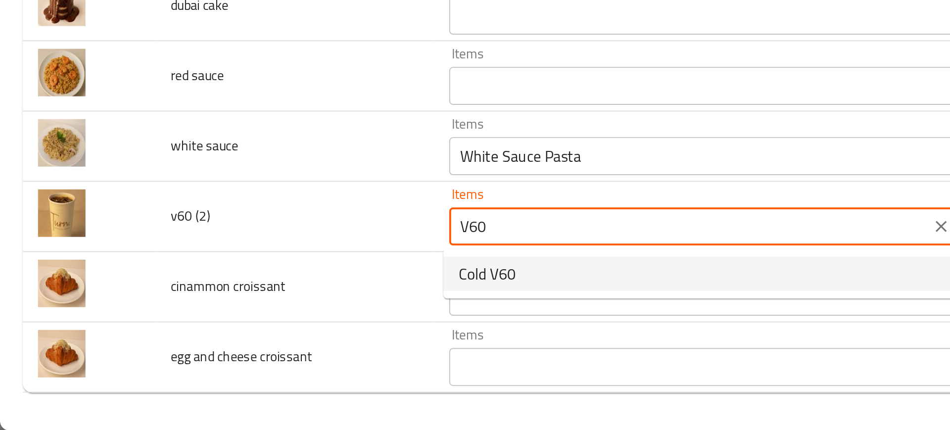
click at [250, 349] on span "Cold V60" at bounding box center [254, 348] width 30 height 12
type \(2\) "Cold V60"
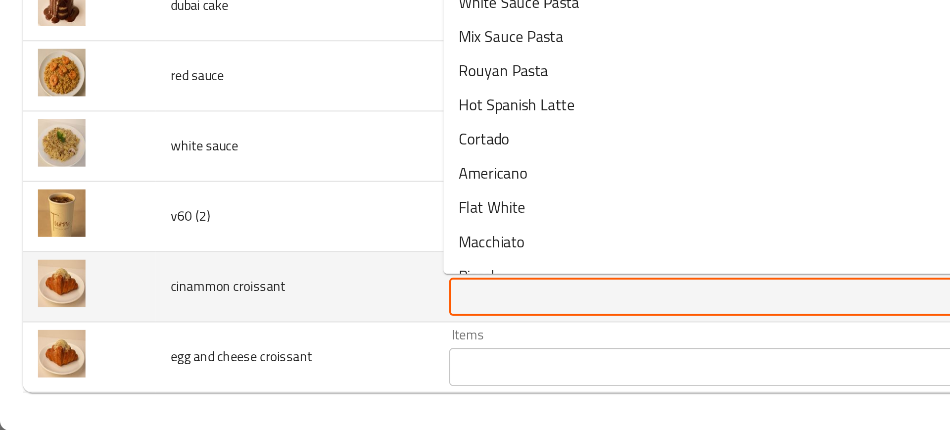
click at [268, 360] on croissant "Items" at bounding box center [359, 360] width 244 height 14
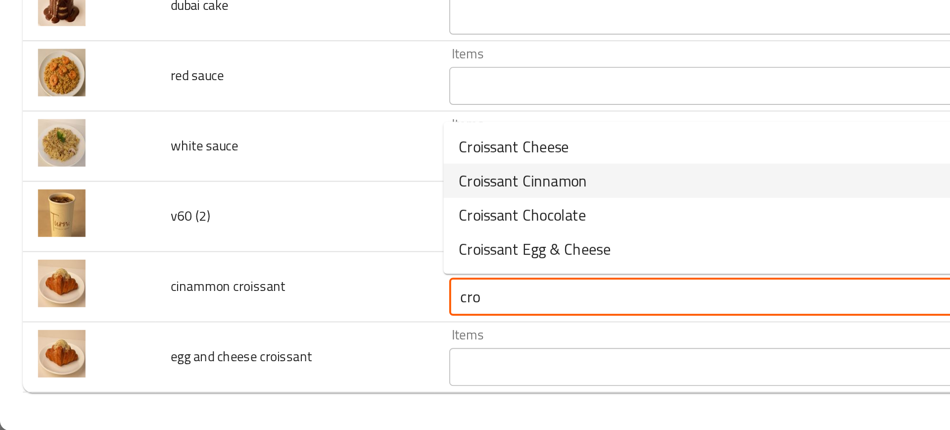
click at [263, 301] on span "Croissant Cinnamon" at bounding box center [272, 300] width 67 height 12
type croissant "Croissant Cinnamon"
type croissant-ar "كرواسون قرفة"
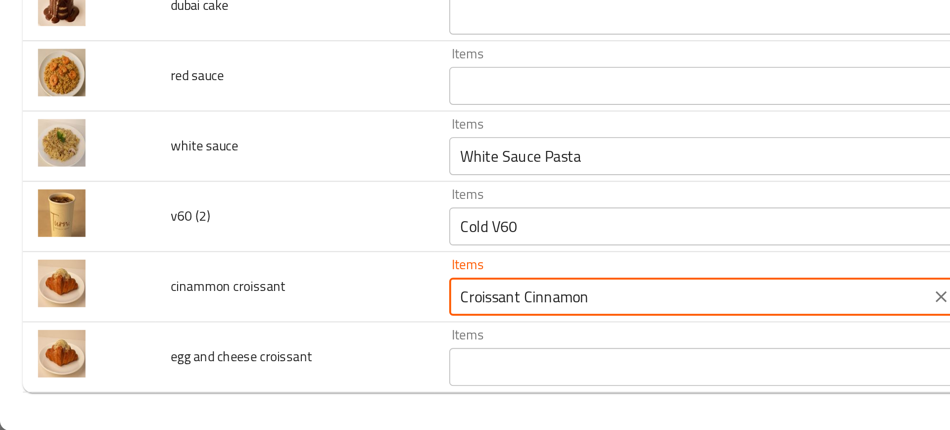
type croissant "Croissant Cinnamon"
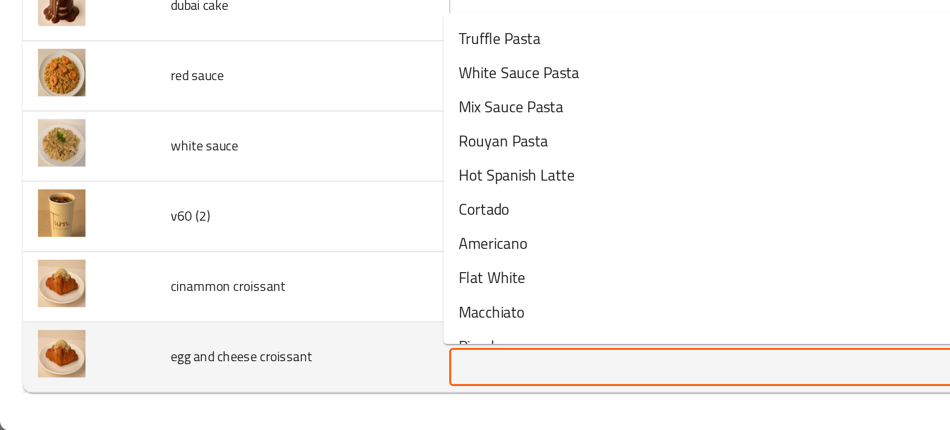
click at [260, 401] on croissant "Items" at bounding box center [359, 397] width 244 height 14
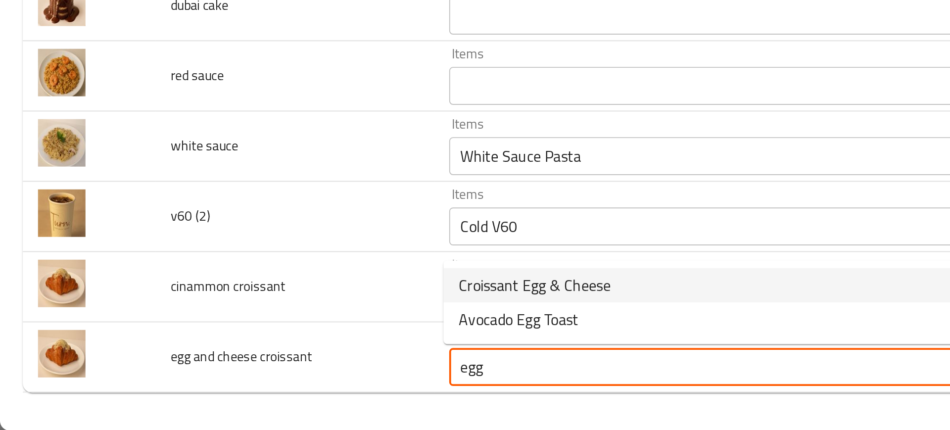
click at [294, 357] on span "Croissant Egg & Cheese" at bounding box center [278, 354] width 79 height 12
type croissant "Croissant Egg & Cheese"
type croissant-ar "كرواسون بيض وجبنة"
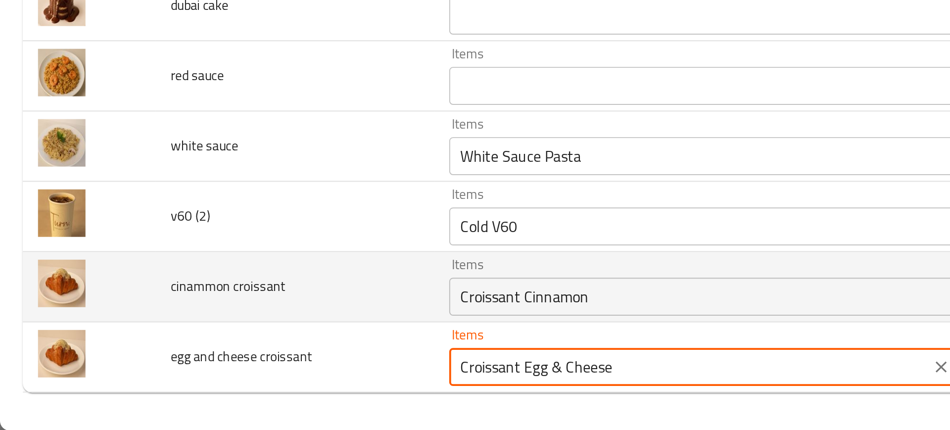
type croissant "Croissant Egg & Cheese"
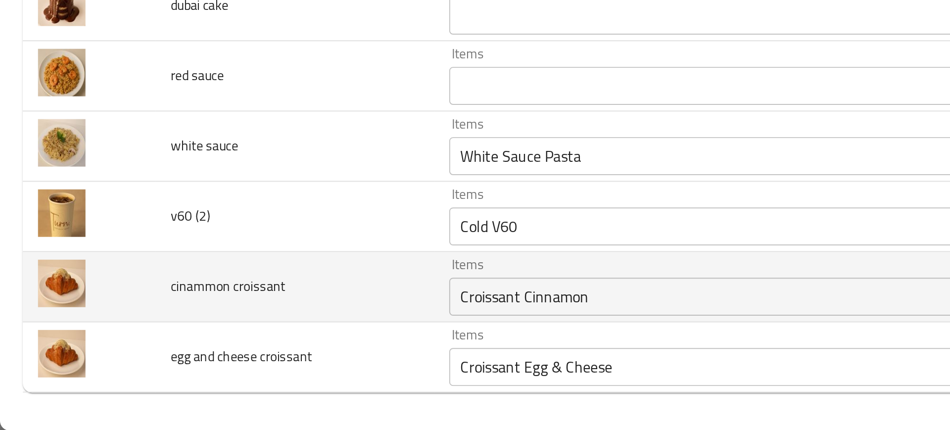
click at [193, 352] on td "cinammon croissant" at bounding box center [153, 355] width 145 height 37
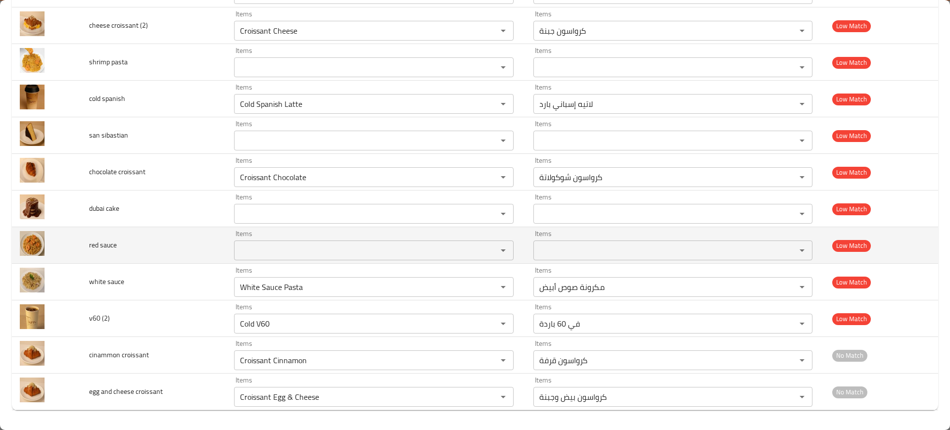
click at [104, 248] on span "red sauce" at bounding box center [103, 244] width 28 height 13
copy span "red sauce"
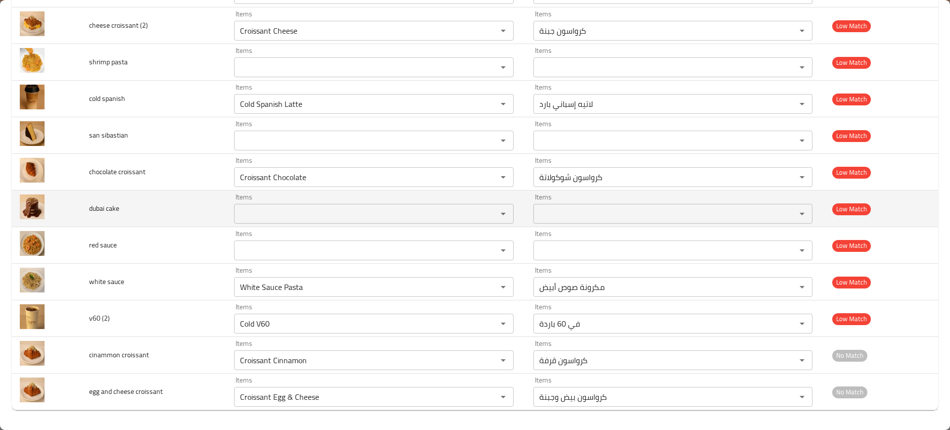
click at [104, 210] on span "dubai cake" at bounding box center [104, 208] width 30 height 13
copy span "dubai cake"
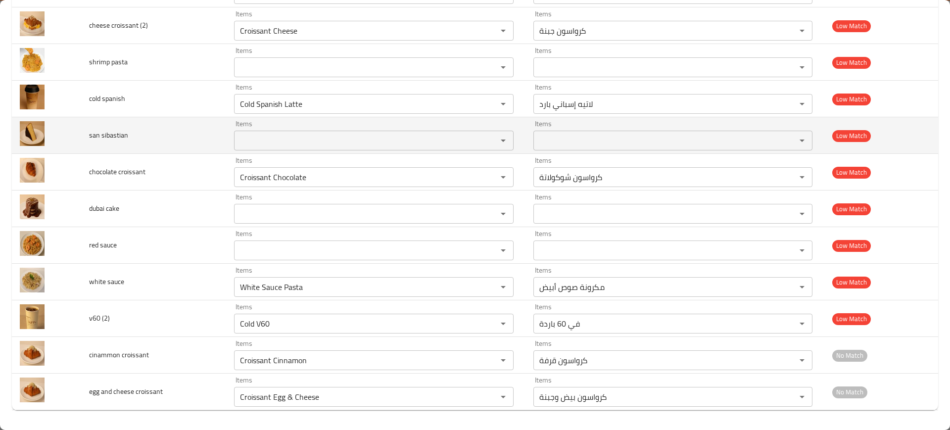
click at [105, 140] on span "san sibastian" at bounding box center [108, 135] width 39 height 13
copy span "san sibastian"
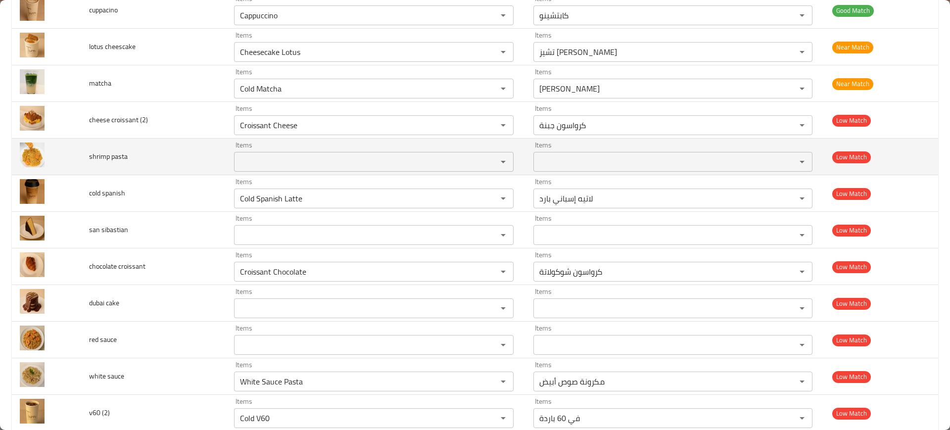
click at [94, 152] on span "shrimp pasta" at bounding box center [108, 156] width 39 height 13
copy span "shrimp pasta"
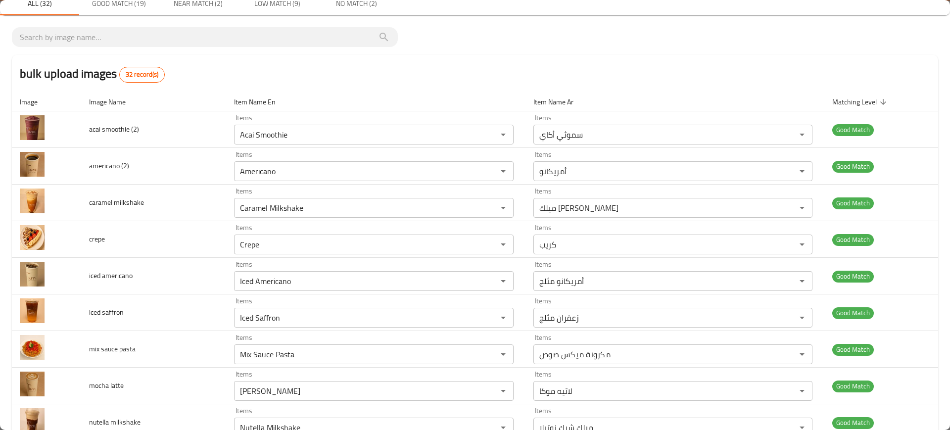
scroll to position [30, 0]
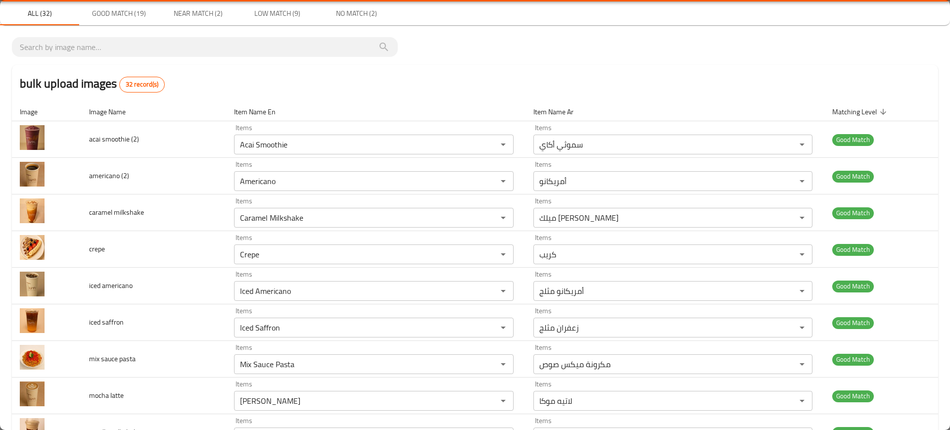
click at [857, 72] on div "bulk upload images 32 record(s)" at bounding box center [475, 84] width 926 height 38
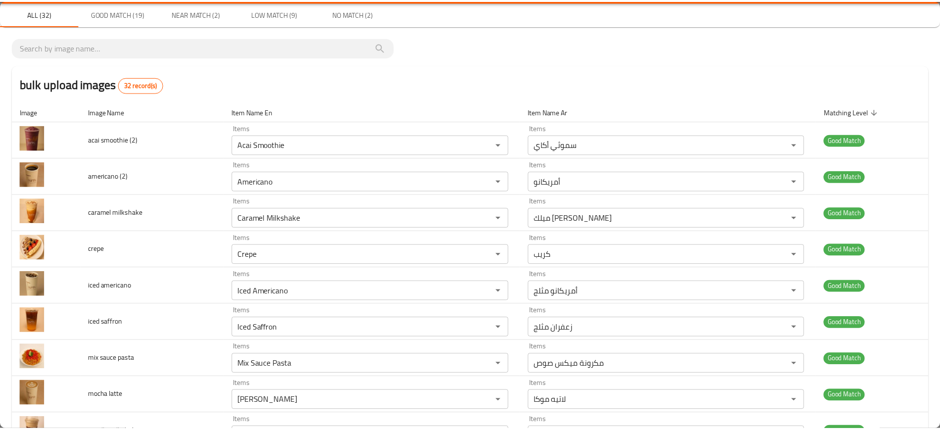
scroll to position [0, 0]
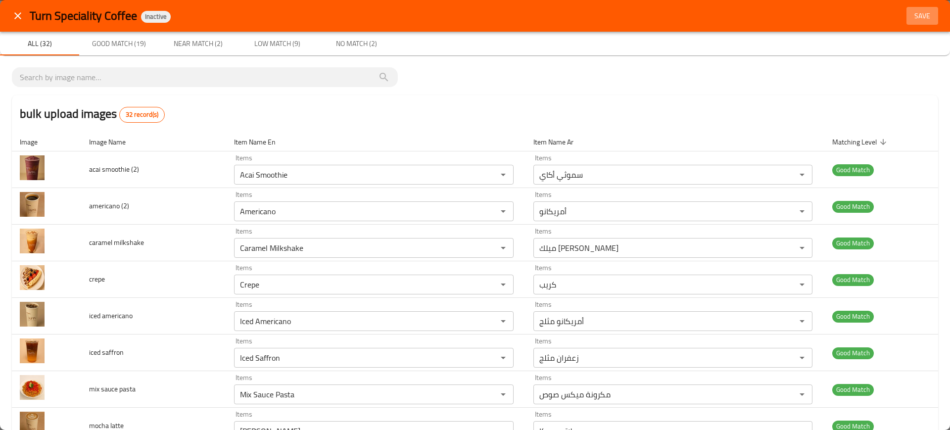
click at [910, 20] on span "Save" at bounding box center [922, 16] width 24 height 12
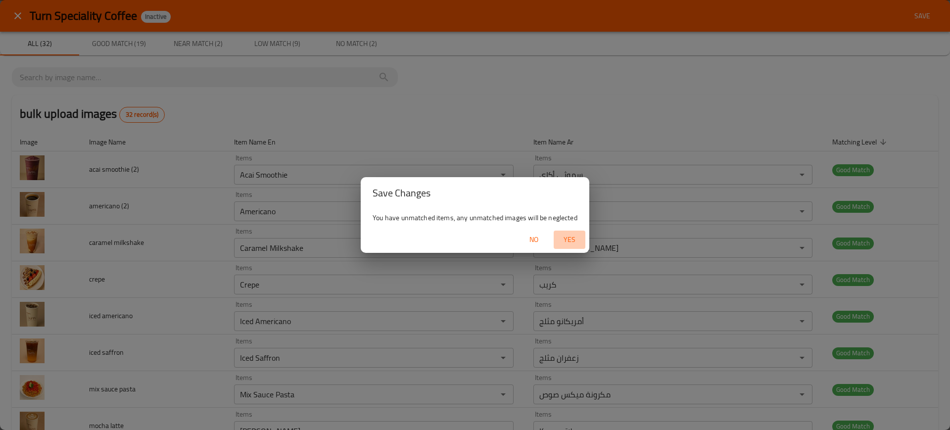
click at [563, 238] on span "Yes" at bounding box center [569, 239] width 24 height 12
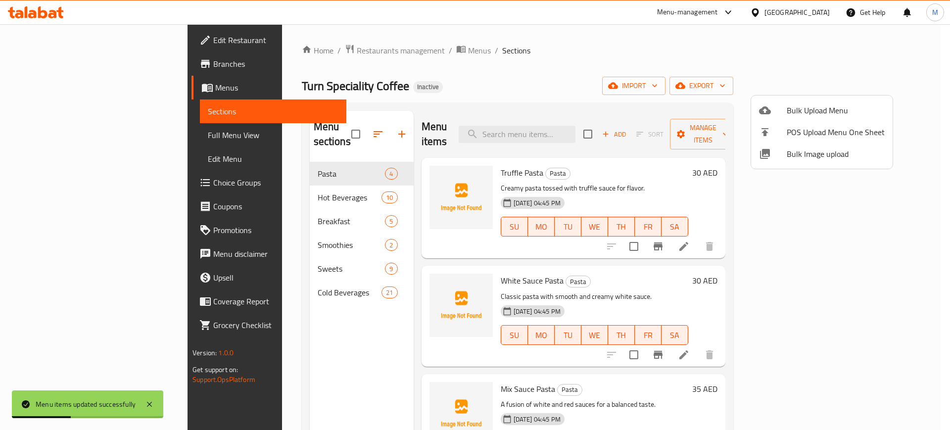
click at [892, 83] on div at bounding box center [475, 215] width 950 height 430
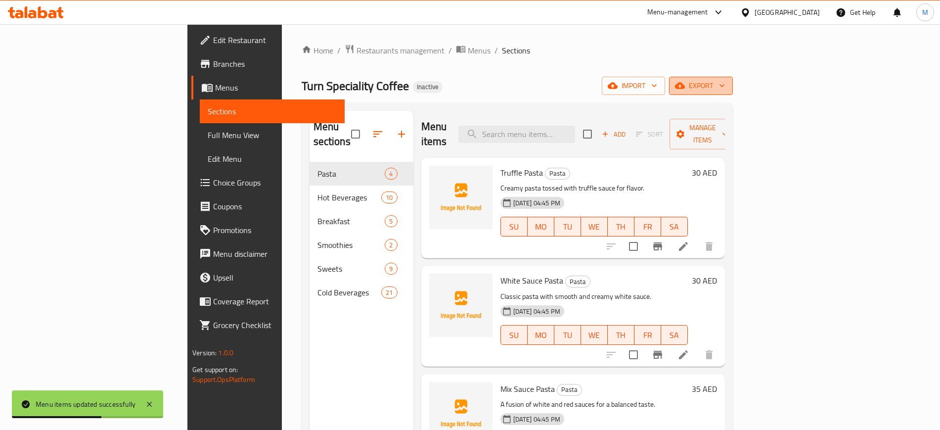
click at [725, 91] on span "export" at bounding box center [701, 86] width 48 height 12
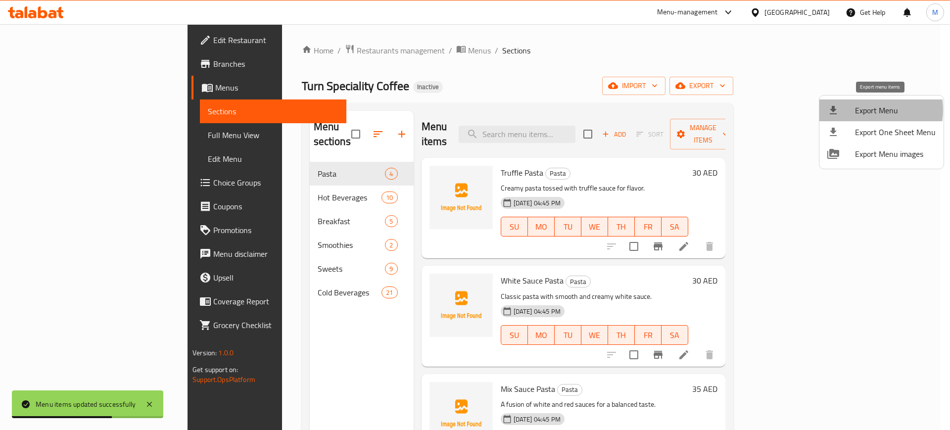
click at [863, 110] on span "Export Menu" at bounding box center [895, 110] width 81 height 12
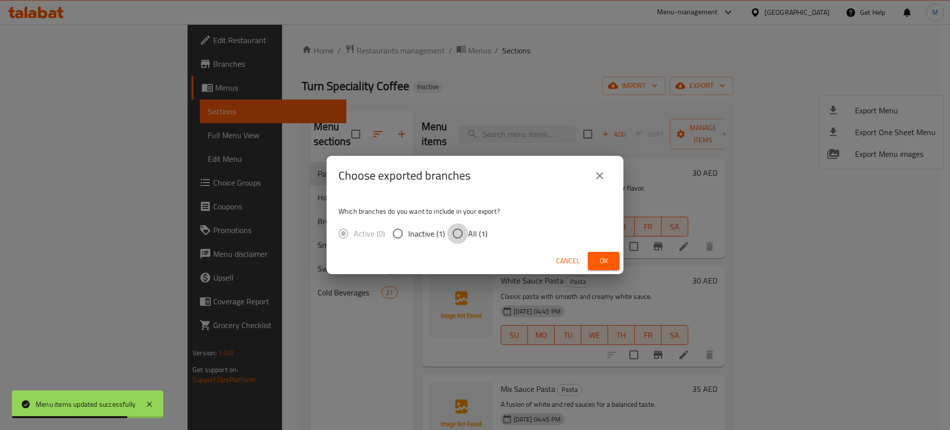
click at [465, 231] on input "All (1)" at bounding box center [457, 233] width 21 height 21
radio input "true"
click at [600, 262] on span "Ok" at bounding box center [604, 261] width 16 height 12
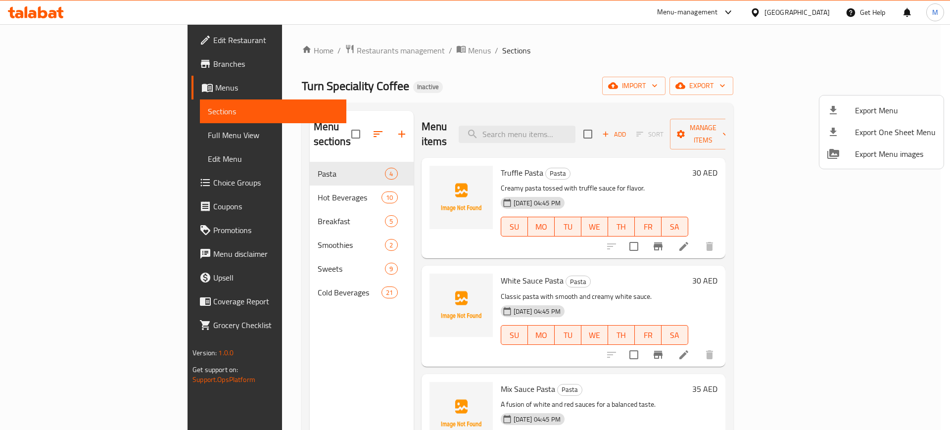
click at [74, 147] on div at bounding box center [475, 215] width 950 height 430
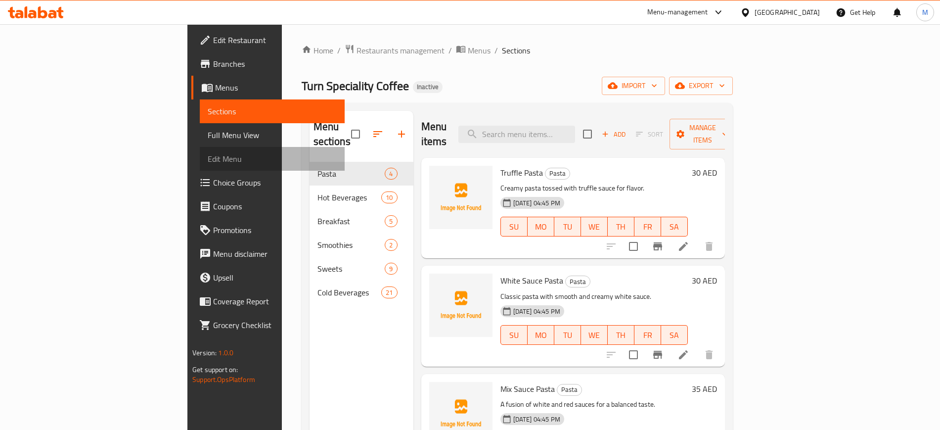
click at [200, 147] on link "Edit Menu" at bounding box center [272, 159] width 144 height 24
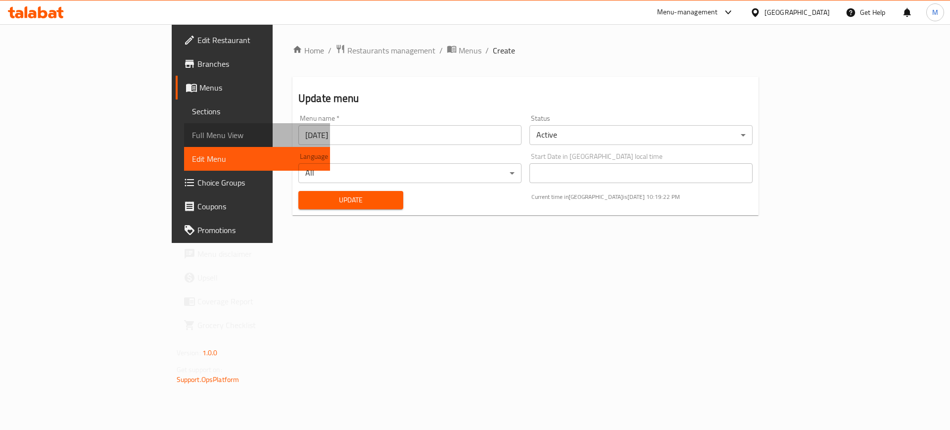
click at [192, 137] on span "Full Menu View" at bounding box center [257, 135] width 131 height 12
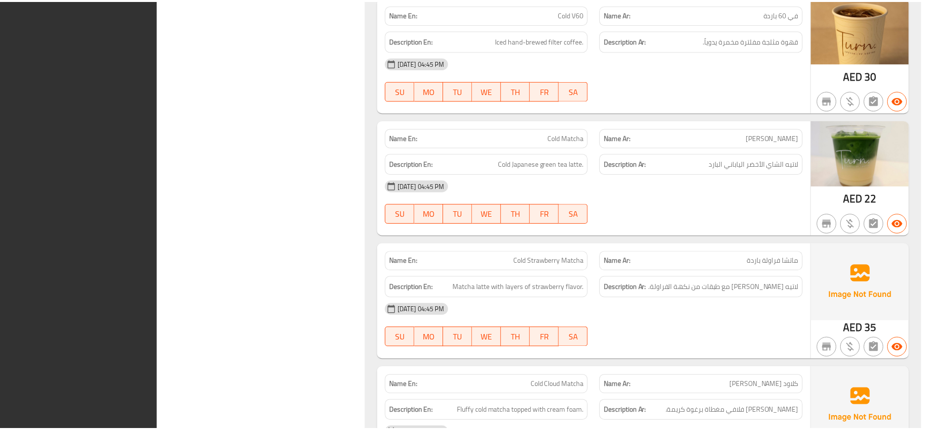
scroll to position [6471, 0]
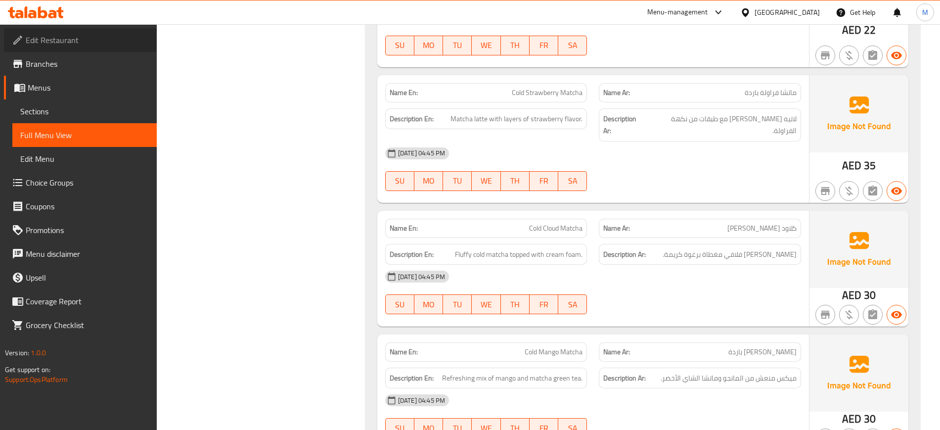
click at [109, 37] on span "Edit Restaurant" at bounding box center [87, 40] width 123 height 12
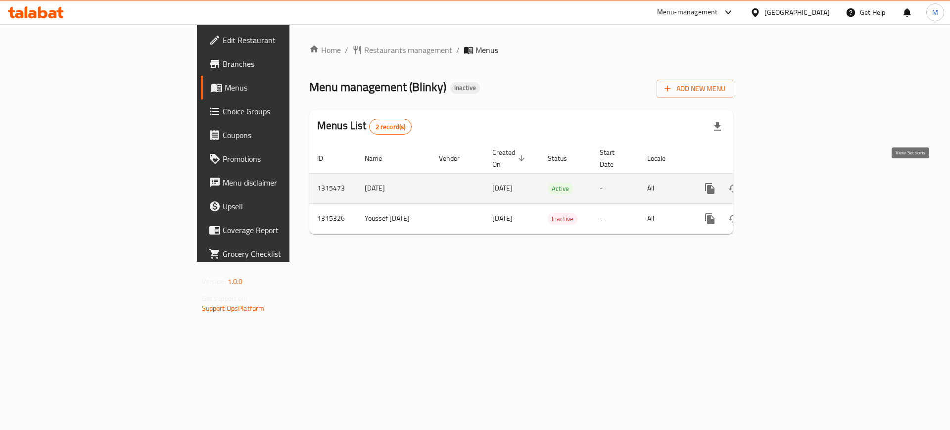
click at [786, 184] on icon "enhanced table" at bounding box center [781, 188] width 9 height 9
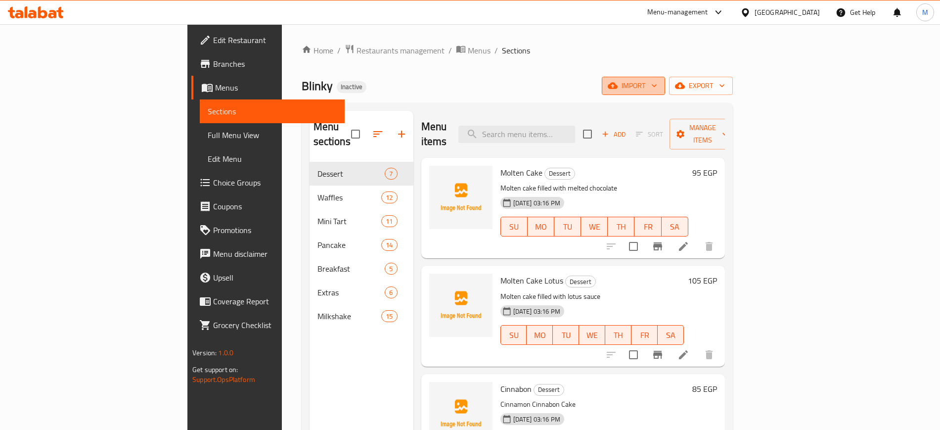
click at [665, 87] on button "import" at bounding box center [633, 86] width 63 height 18
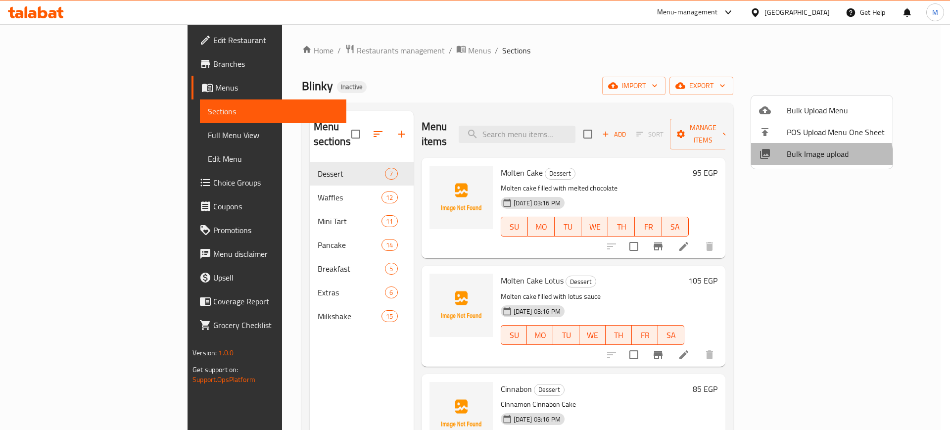
click at [814, 158] on span "Bulk Image upload" at bounding box center [835, 154] width 98 height 12
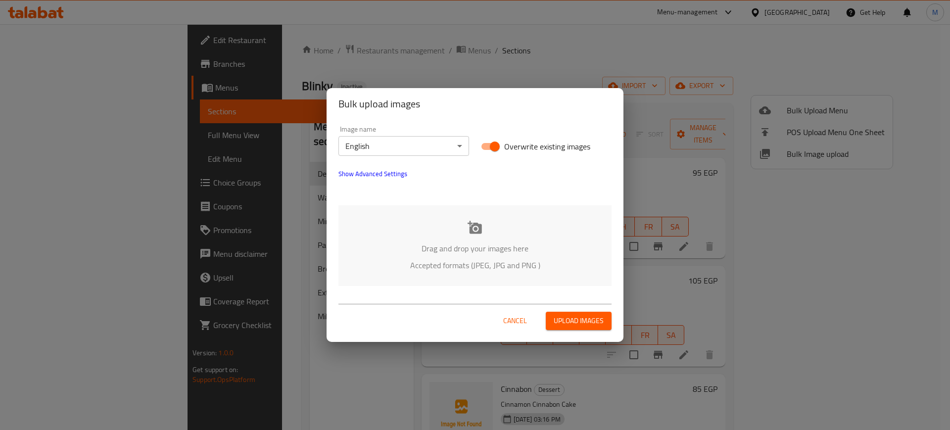
click at [464, 225] on div "Drag and drop your images here Accepted formats (JPEG, JPG and PNG )" at bounding box center [474, 245] width 273 height 81
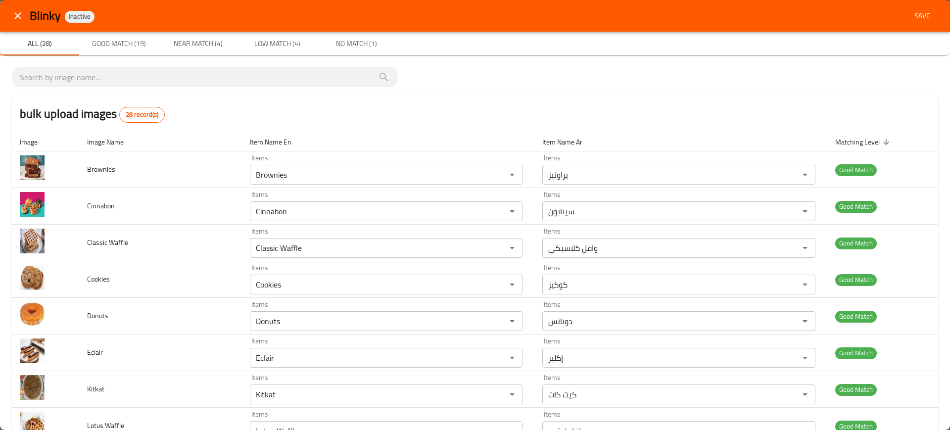
scroll to position [766, 0]
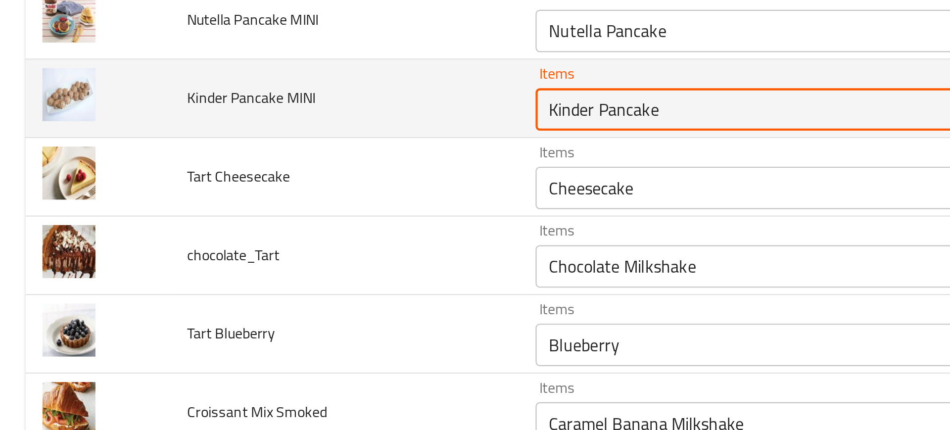
click at [288, 107] on MINI "Kinder Pancake" at bounding box center [371, 104] width 237 height 14
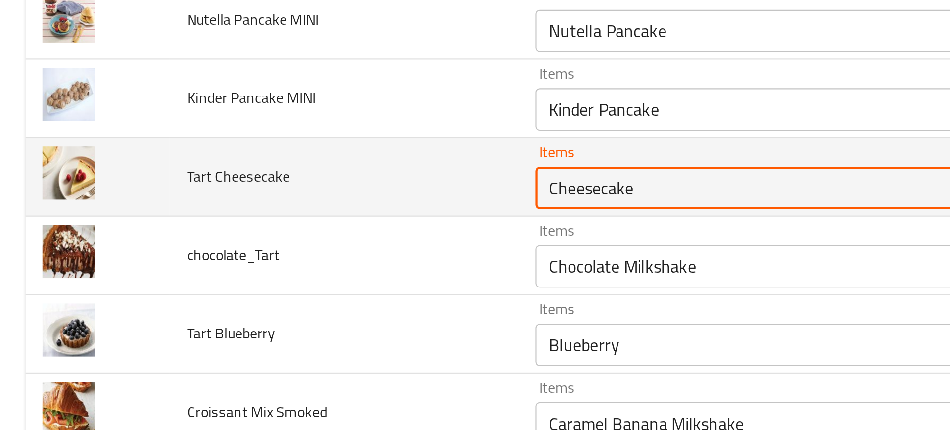
click at [276, 140] on Cheesecake "Cheesecake" at bounding box center [371, 141] width 237 height 14
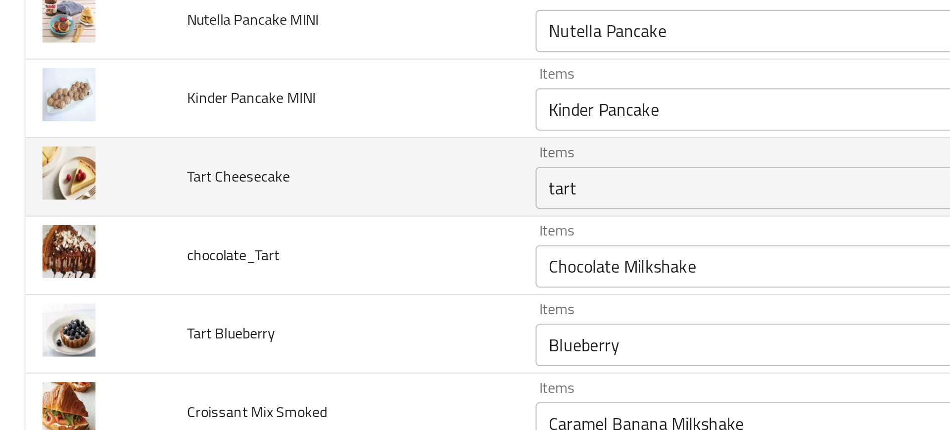
type Cheesecake "Cheesecake"
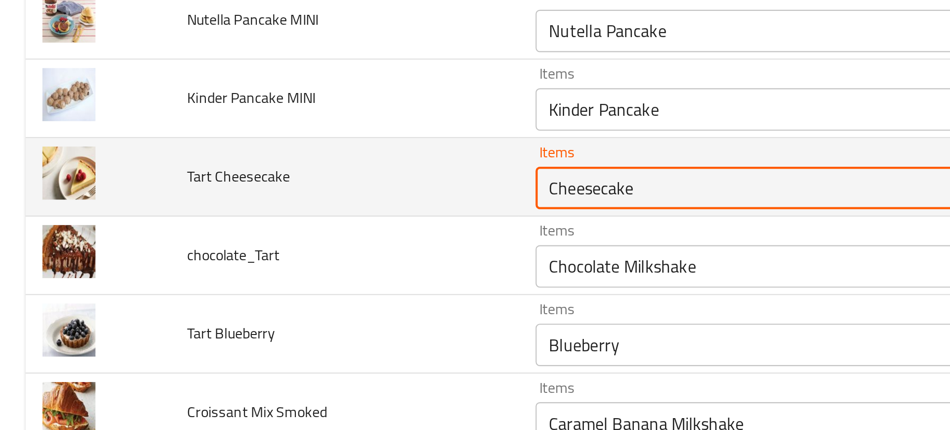
click at [272, 140] on Cheesecake "Cheesecake" at bounding box center [371, 141] width 237 height 14
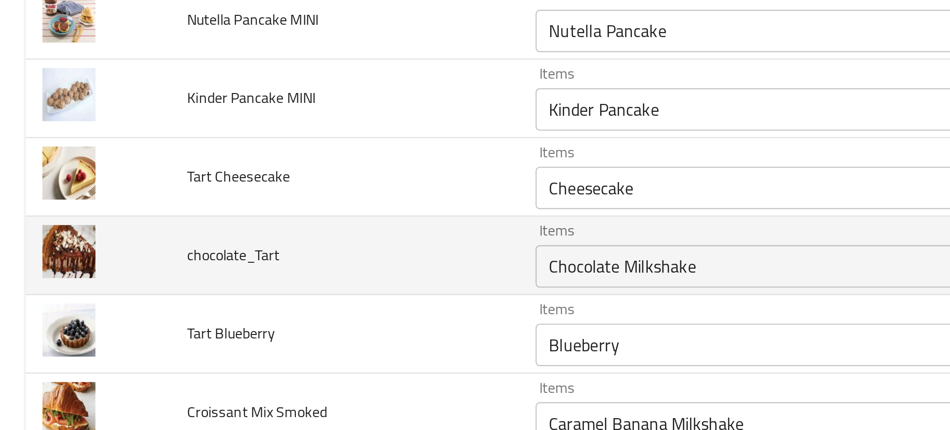
click at [221, 175] on td "chocolate_Tart" at bounding box center [160, 172] width 163 height 37
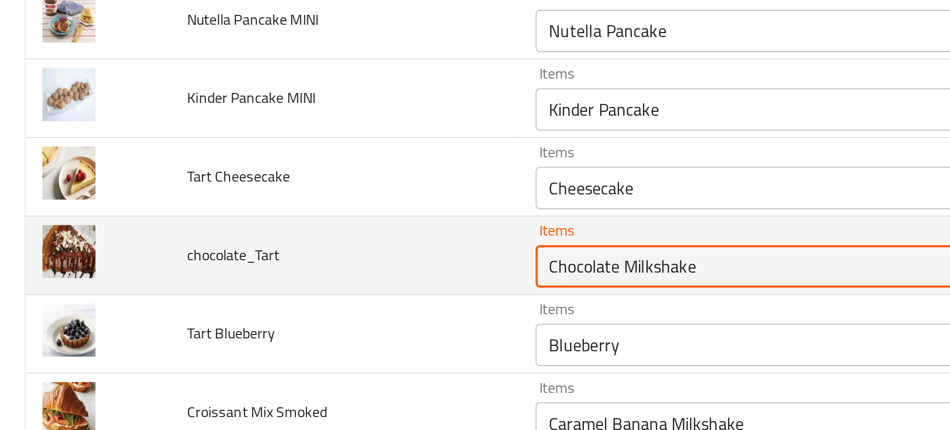
drag, startPoint x: 286, startPoint y: 179, endPoint x: 365, endPoint y: 167, distance: 80.0
click at [365, 167] on div "Chocolate Milkshake Items" at bounding box center [386, 177] width 273 height 20
type input "Chocolat"
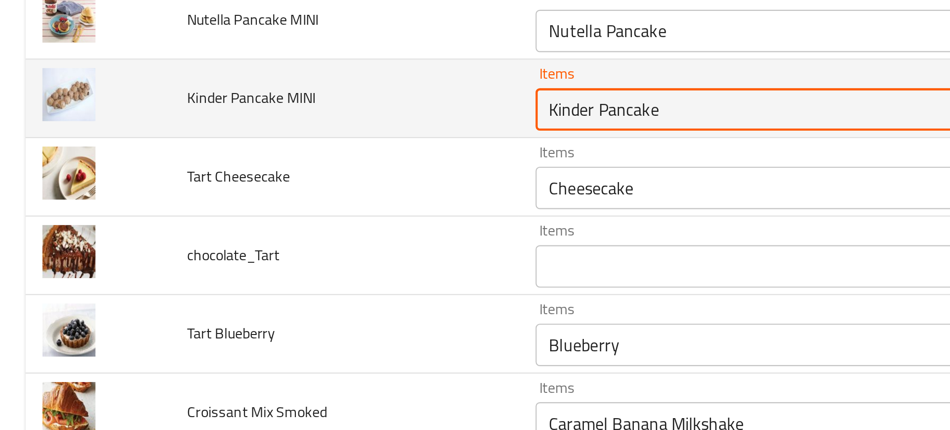
drag, startPoint x: 275, startPoint y: 106, endPoint x: 222, endPoint y: 100, distance: 52.8
click at [222, 100] on tr "Kinder Pancake MINI Items Kinder Pancake Items Items بان كيك كيندر Items Near M…" at bounding box center [475, 99] width 926 height 37
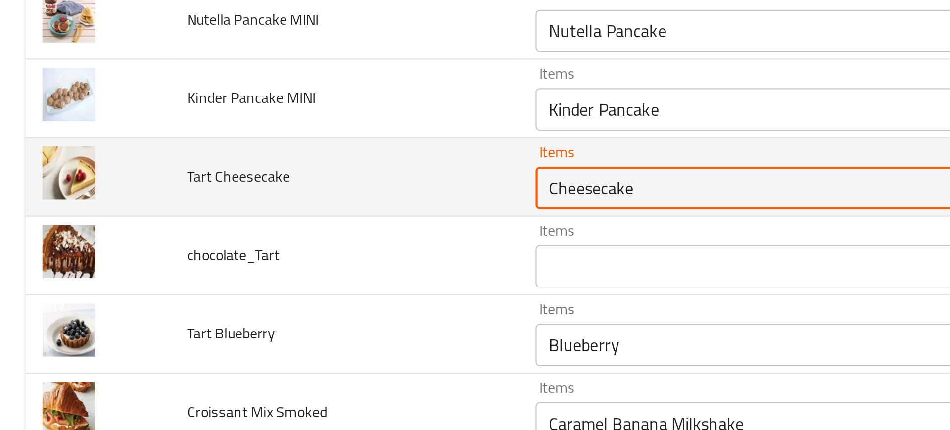
click at [273, 141] on Cheesecake "Cheesecake" at bounding box center [371, 141] width 237 height 14
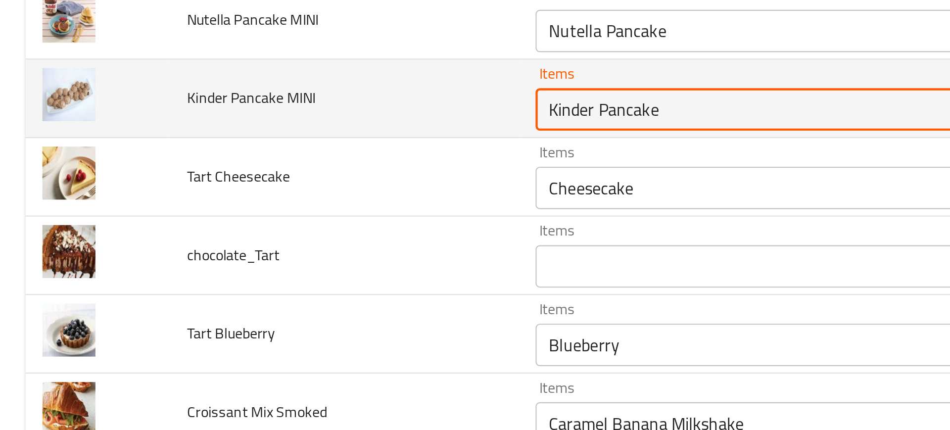
click at [293, 106] on MINI "Kinder Pancake" at bounding box center [371, 104] width 237 height 14
paste MINI "enhanced table"
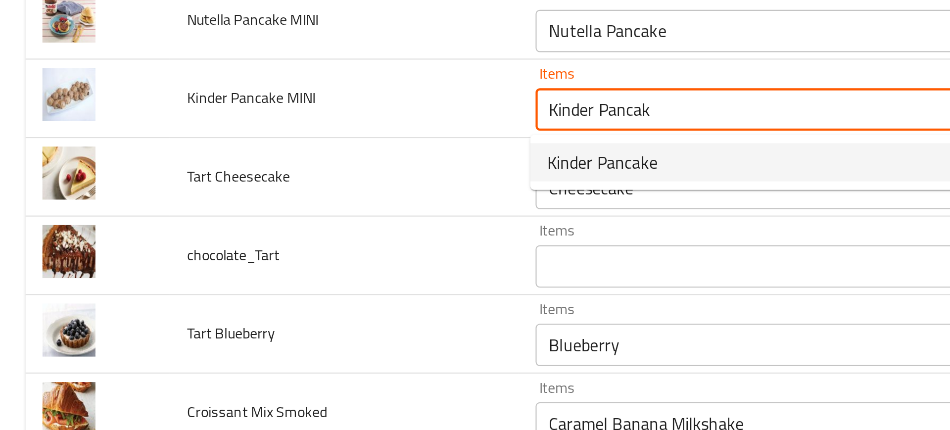
click at [268, 126] on span "Kinder Pancake" at bounding box center [280, 129] width 51 height 12
type MINI "Kinder Pancake"
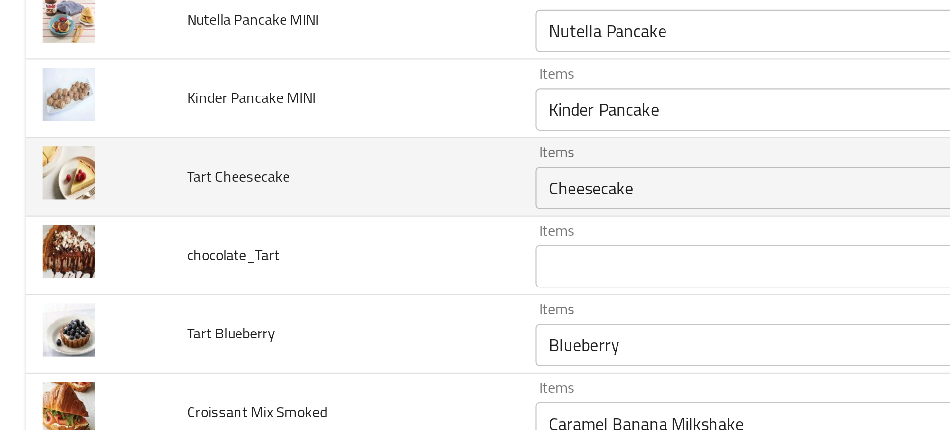
click at [213, 124] on td "Tart Cheesecake" at bounding box center [160, 135] width 163 height 37
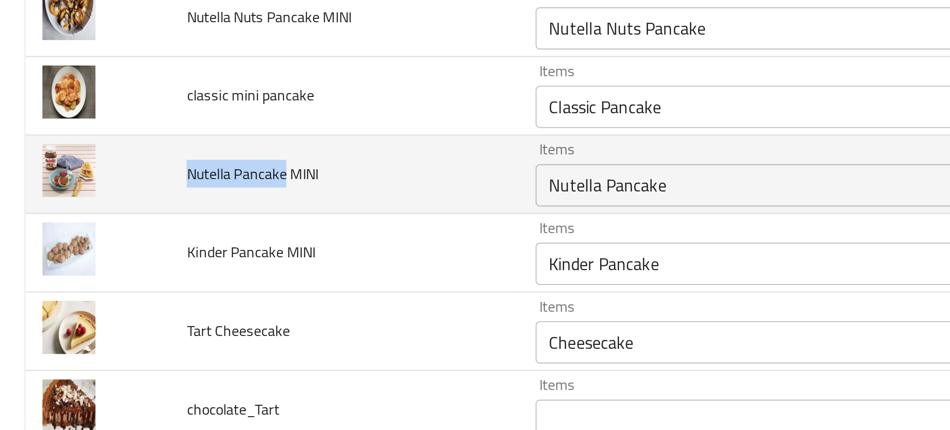
drag, startPoint x: 83, startPoint y: 136, endPoint x: 134, endPoint y: 137, distance: 51.0
click at [134, 137] on td "Nutella Pancake MINI" at bounding box center [160, 134] width 163 height 37
copy span "Nutella Pancake"
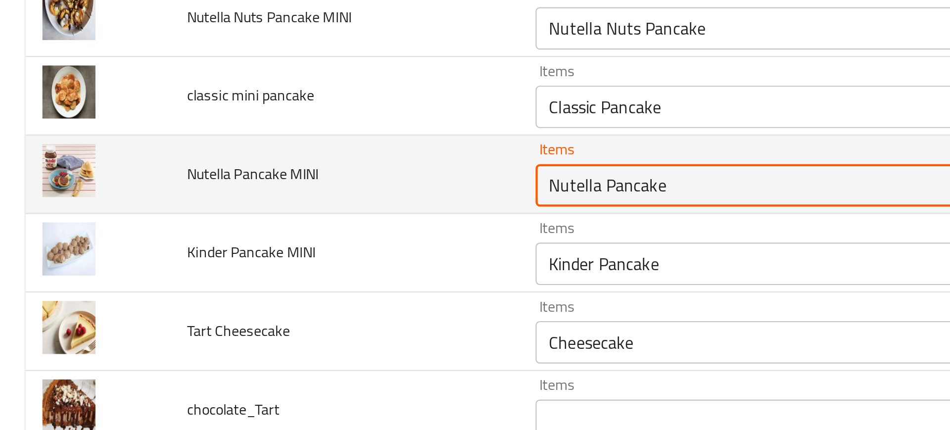
click at [330, 138] on MINI "Nutella Pancake" at bounding box center [371, 140] width 237 height 14
click at [341, 139] on MINI "Nutella Pancake" at bounding box center [371, 140] width 237 height 14
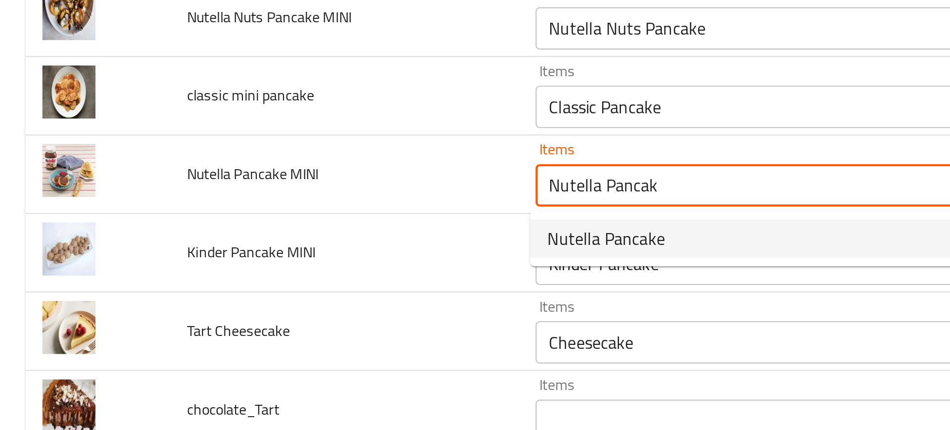
click at [289, 161] on span "Nutella Pancake" at bounding box center [282, 164] width 55 height 12
type MINI "Nutella Pancake"
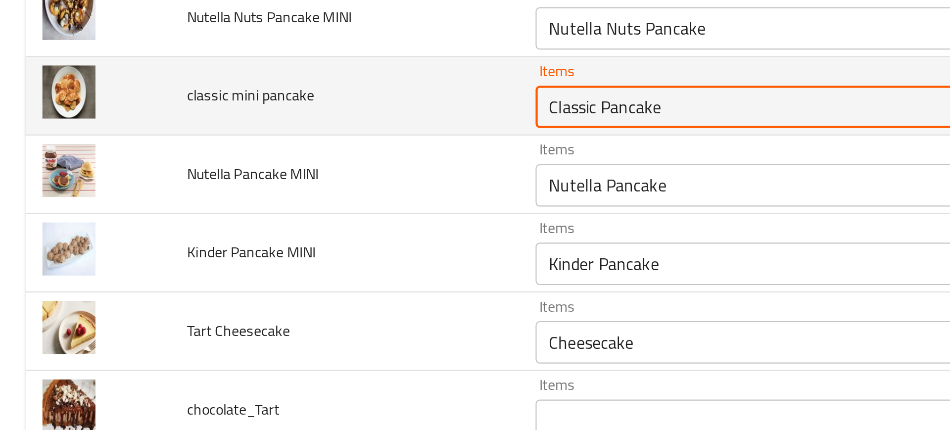
click at [260, 105] on pancake "Classic Pancake" at bounding box center [371, 103] width 237 height 14
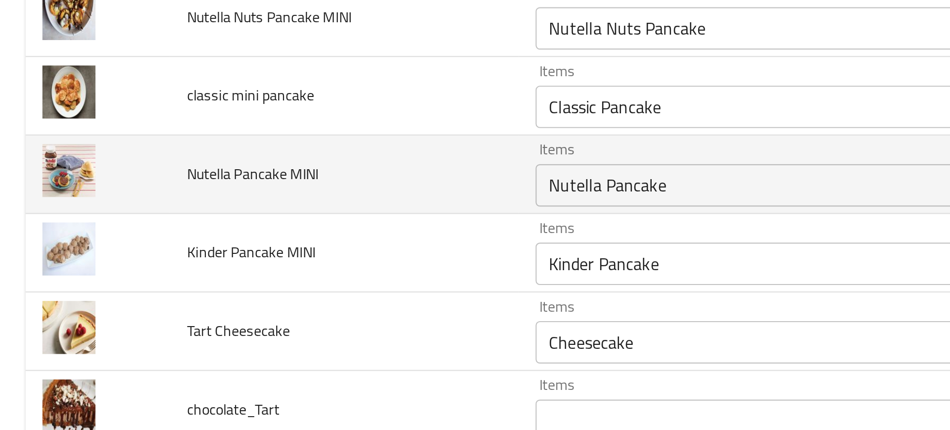
click at [234, 140] on td "Nutella Pancake MINI" at bounding box center [160, 134] width 163 height 37
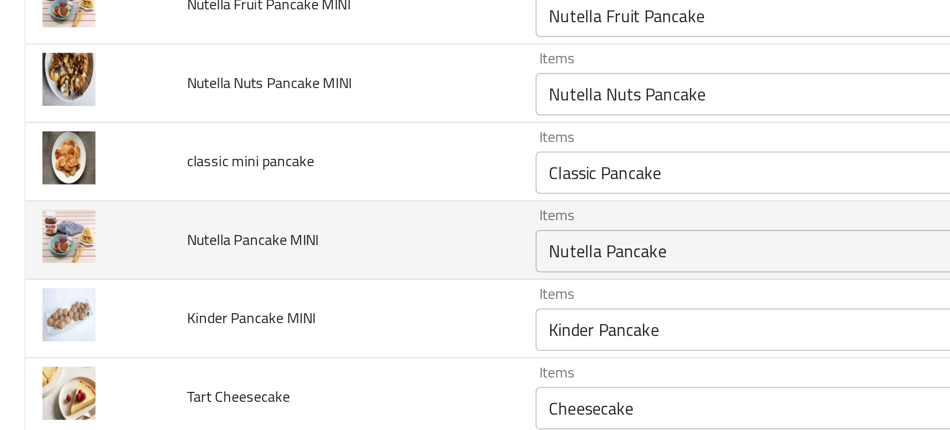
scroll to position [663, 0]
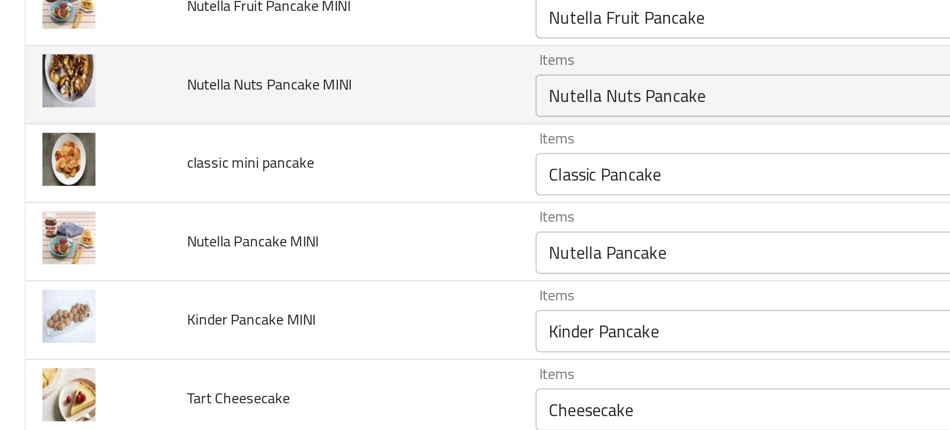
click at [298, 96] on MINI "Nutella Nuts Pancake" at bounding box center [371, 98] width 237 height 14
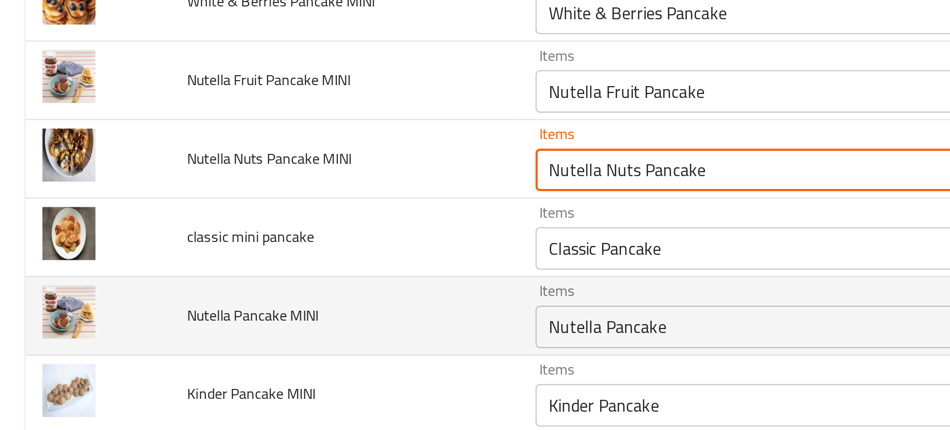
scroll to position [620, 0]
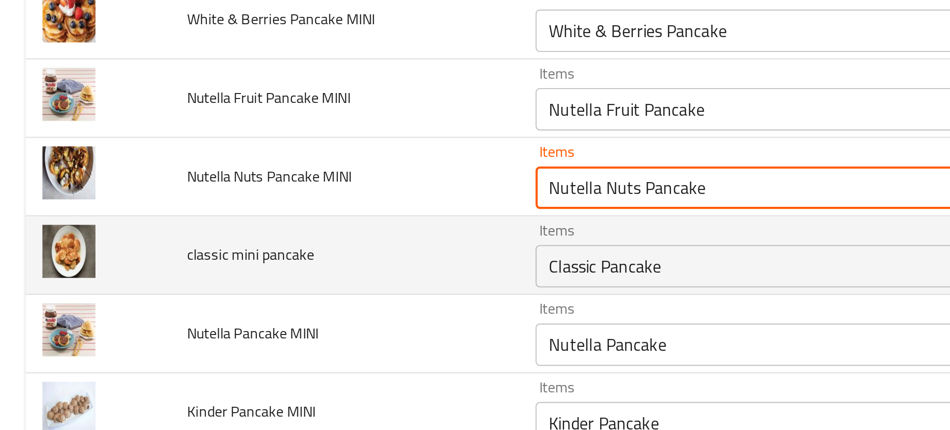
click at [226, 162] on td "classic mini pancake" at bounding box center [160, 172] width 163 height 37
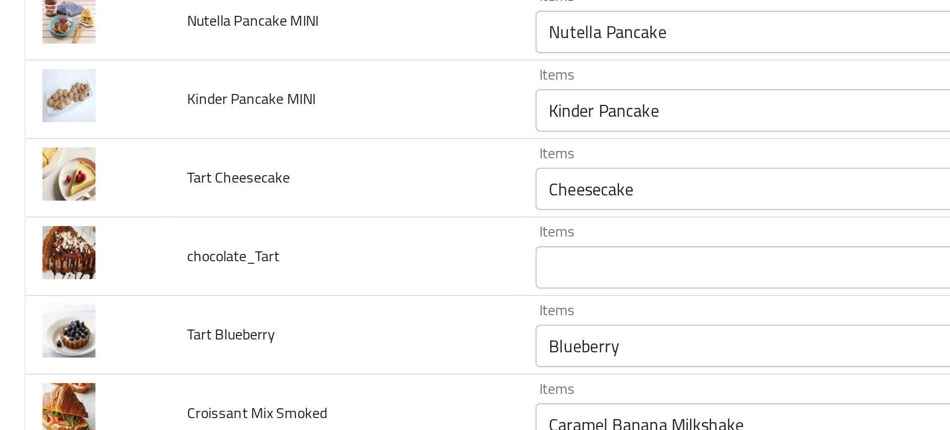
scroll to position [766, 0]
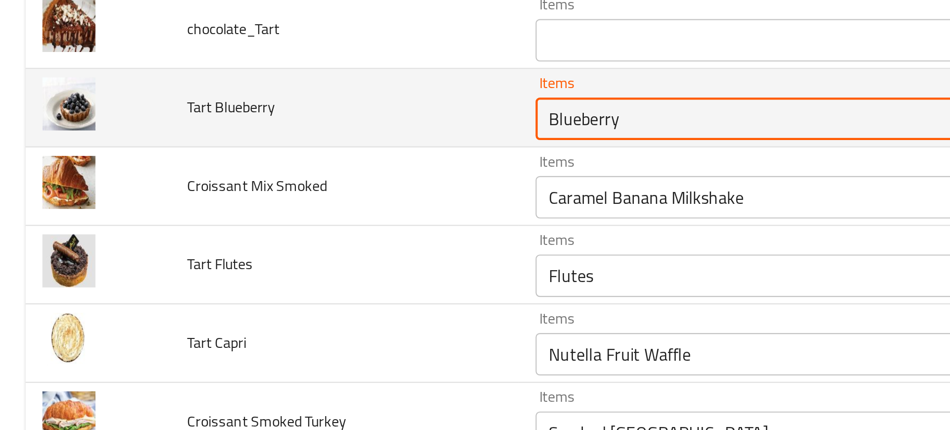
click at [268, 217] on Blueberry "Blueberry" at bounding box center [371, 214] width 237 height 14
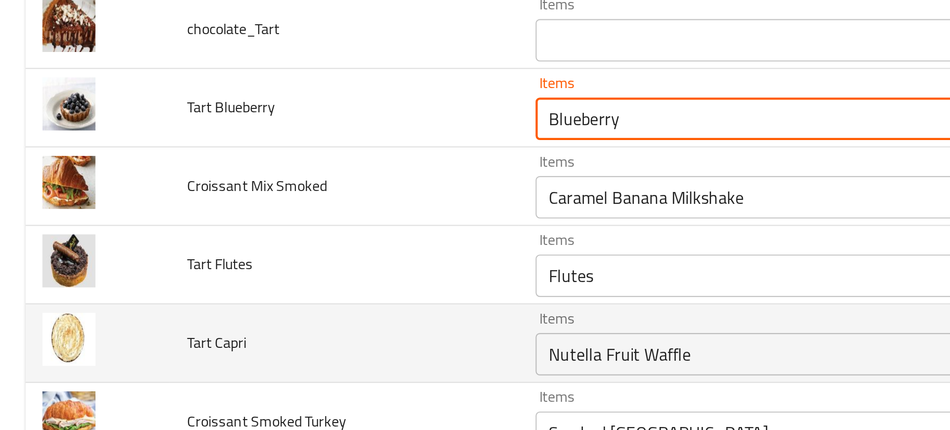
click at [207, 301] on td "Tart Capri" at bounding box center [160, 318] width 163 height 37
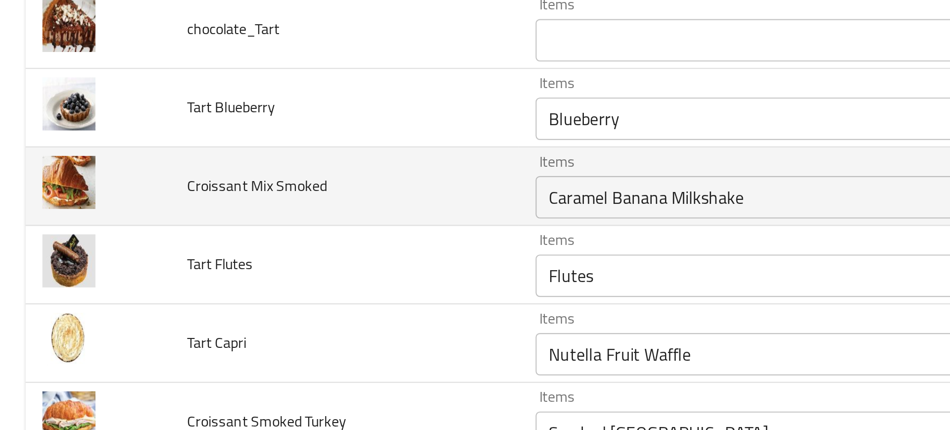
click at [291, 259] on div "Caramel Banana Milkshake Items" at bounding box center [386, 250] width 273 height 20
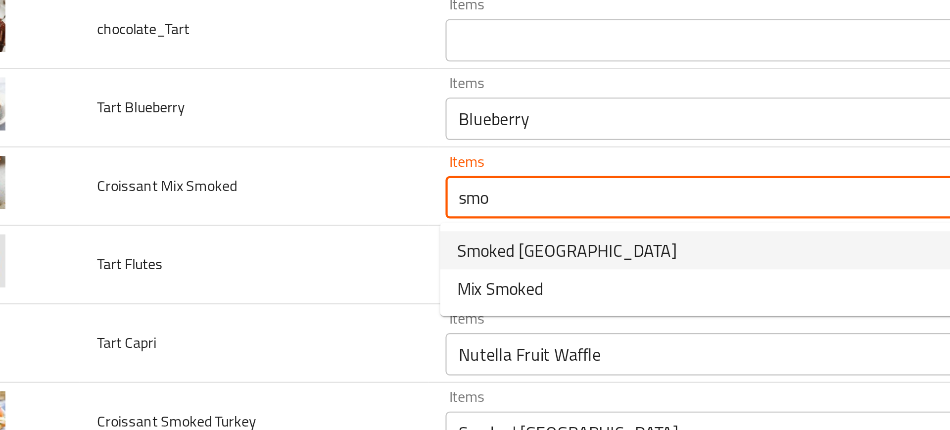
click at [284, 277] on span "Smoked [GEOGRAPHIC_DATA]" at bounding box center [306, 275] width 102 height 12
type Smoked "Smoked [GEOGRAPHIC_DATA]"
type Smoked-ar "تركى مدخن"
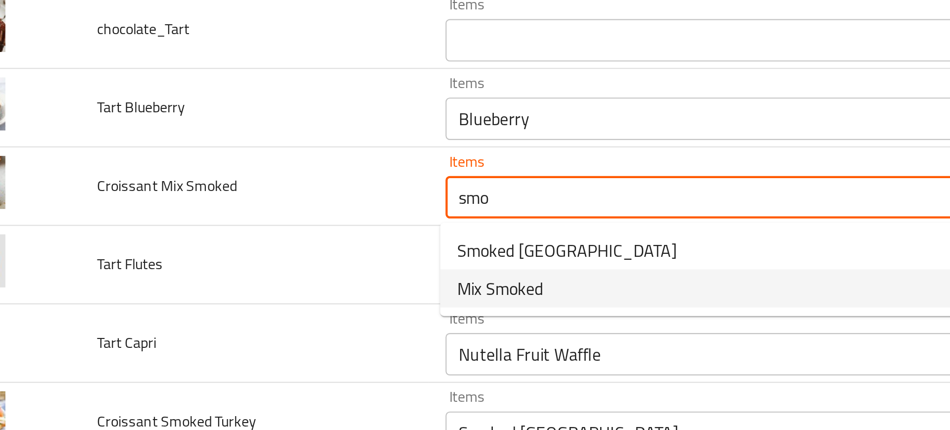
click at [285, 295] on span "Mix Smoked" at bounding box center [275, 293] width 40 height 12
type Smoked "Mix Smoked"
type Smoked-ar "مكس مدخن"
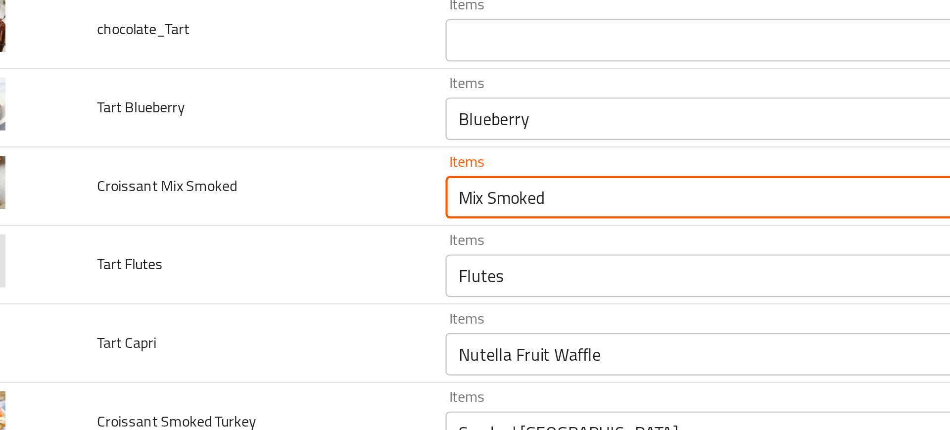
type Smoked "Mix Smoked"
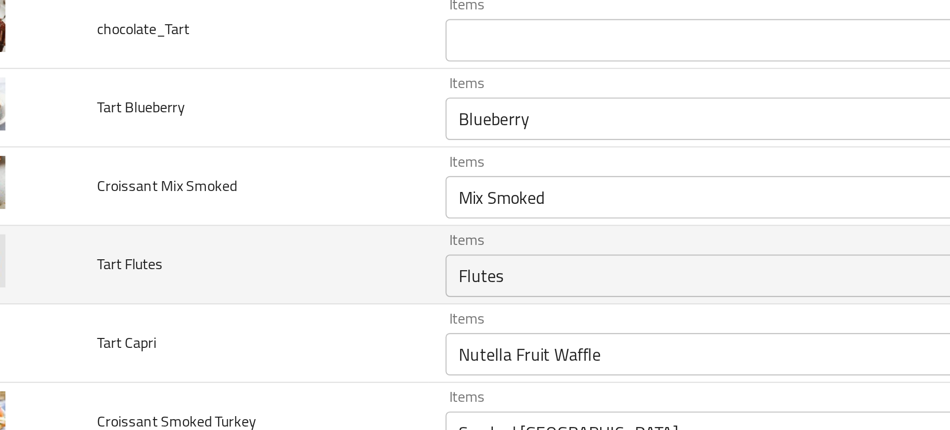
click at [220, 276] on td "Tart Flutes" at bounding box center [160, 282] width 163 height 37
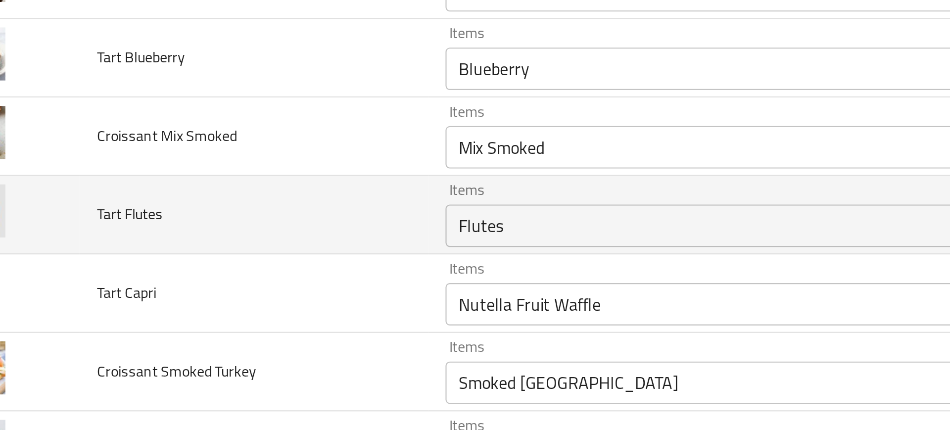
click at [311, 278] on div "Flutes Items" at bounding box center [386, 287] width 273 height 20
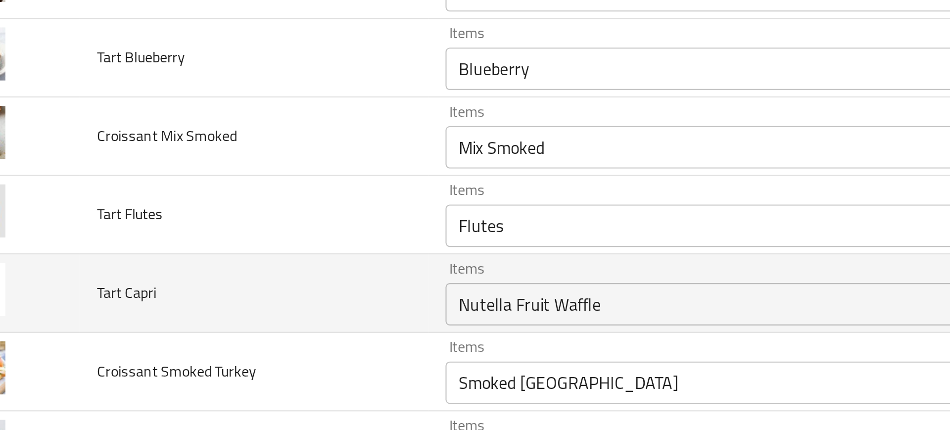
click at [218, 329] on td "Tart Capri" at bounding box center [160, 318] width 163 height 37
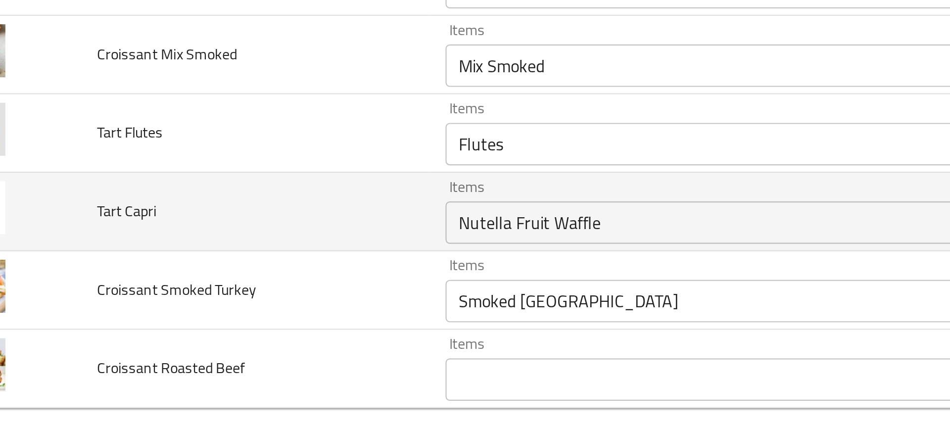
click at [265, 331] on div "Nutella Fruit Waffle Items" at bounding box center [386, 324] width 273 height 20
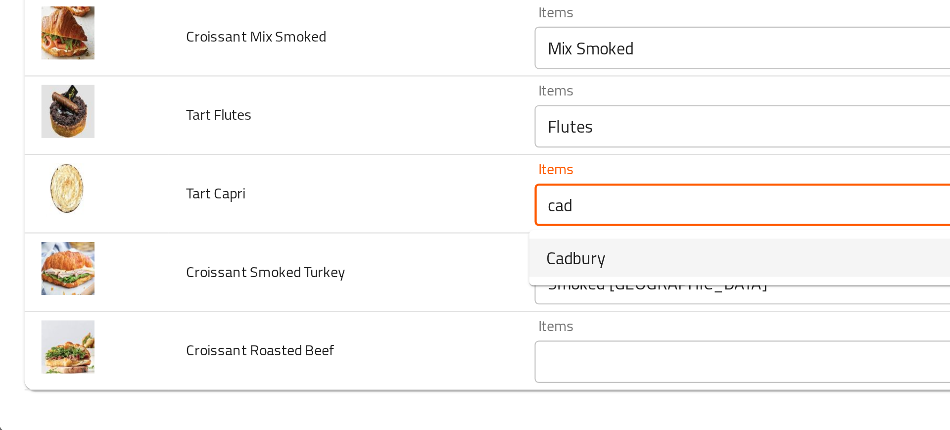
click at [277, 354] on span "Cadbury" at bounding box center [269, 348] width 28 height 12
type Capri "Cadbury"
type Capri-ar "كابري"
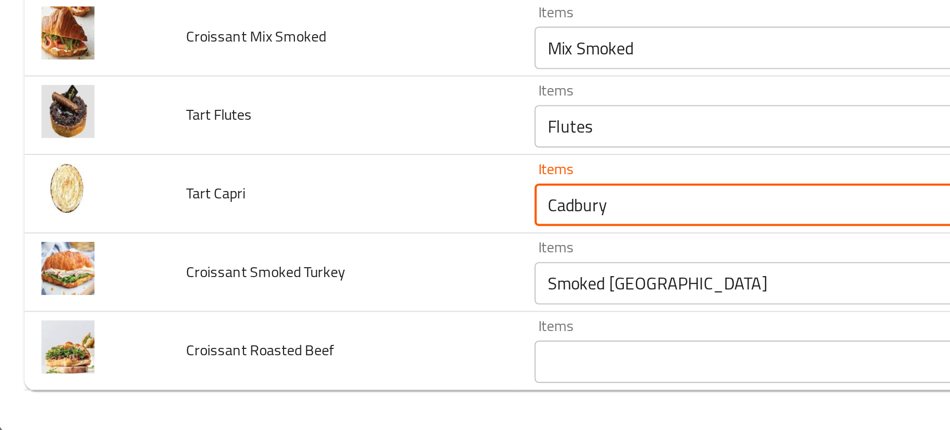
type Capri "Cadbury"
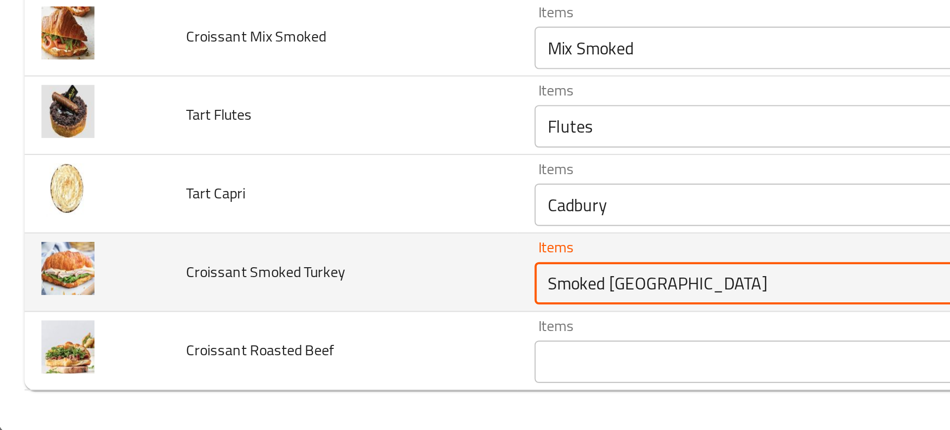
click at [290, 364] on Turkey "Smoked [GEOGRAPHIC_DATA]" at bounding box center [371, 360] width 237 height 14
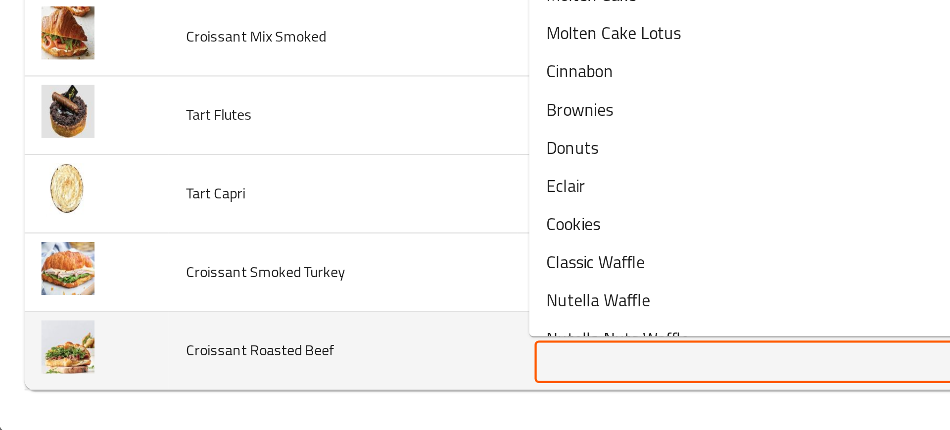
click at [273, 402] on Beef "Items" at bounding box center [371, 397] width 237 height 14
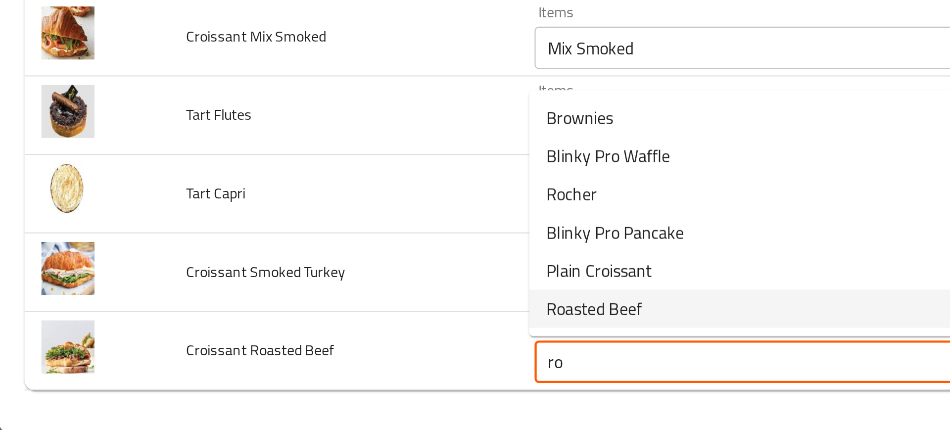
click at [266, 377] on span "Roasted Beef" at bounding box center [277, 372] width 45 height 12
type Beef "Roasted Beef"
type Beef-ar "روزبيف"
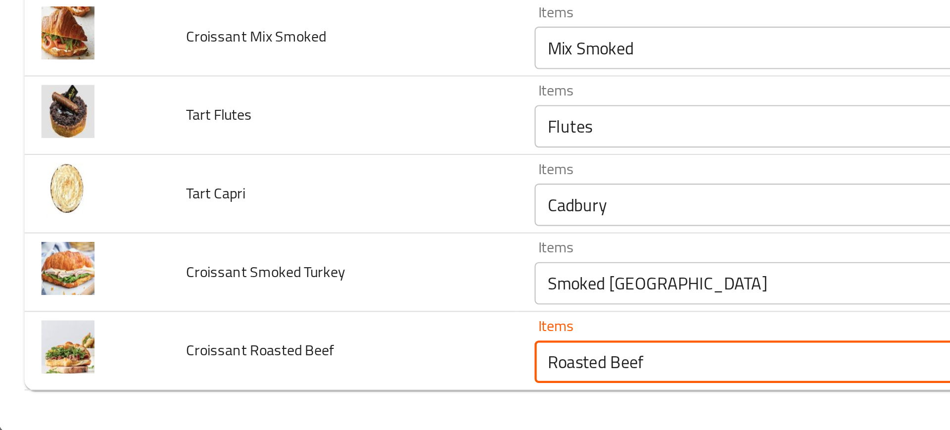
type Beef "Roasted Beef"
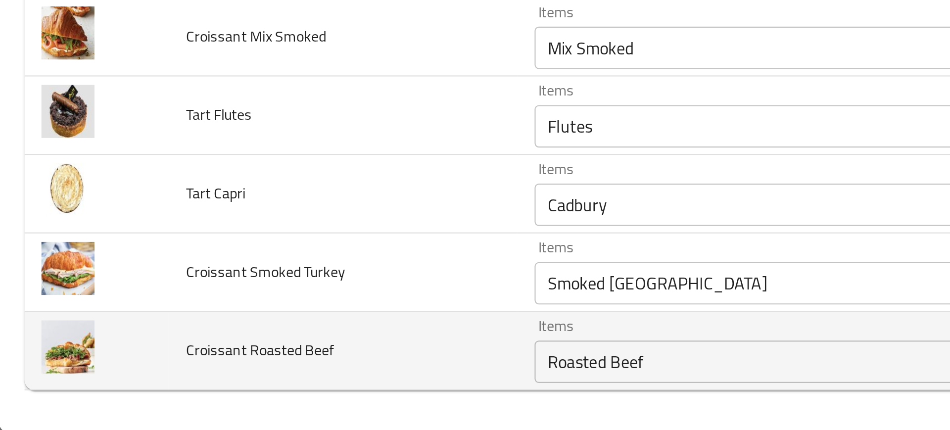
click at [185, 381] on td "Croissant Roasted Beef" at bounding box center [160, 391] width 163 height 37
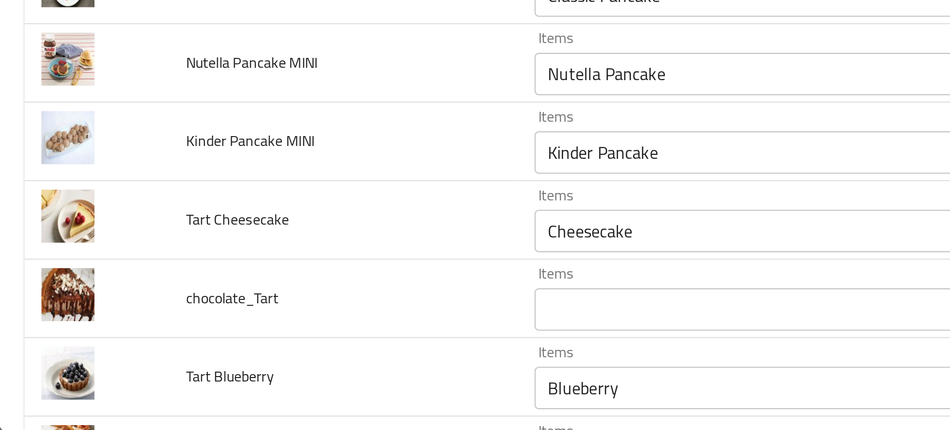
scroll to position [570, 0]
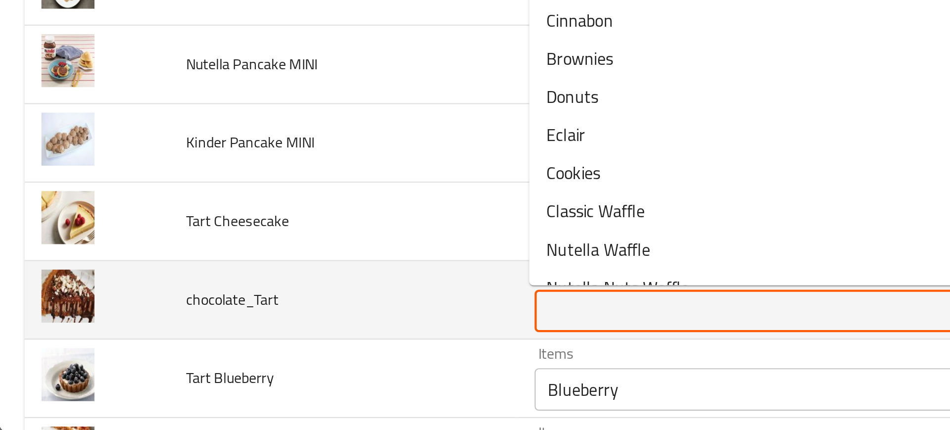
click at [271, 369] on input "Items" at bounding box center [371, 373] width 237 height 14
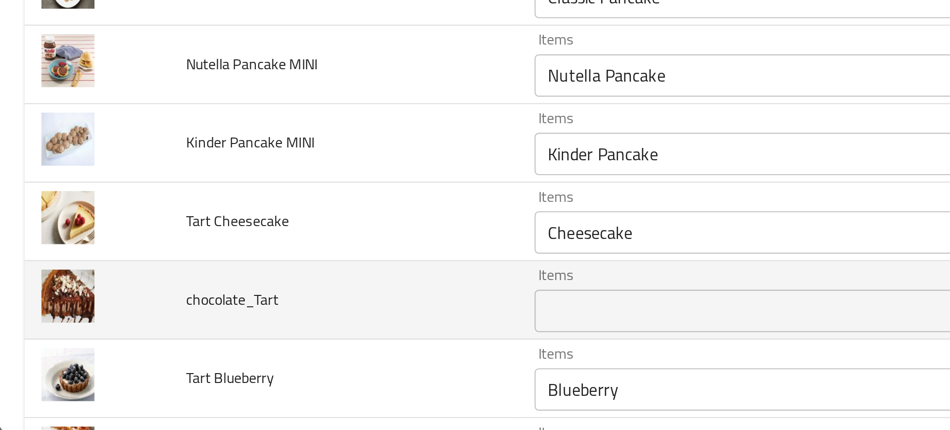
click at [115, 367] on span "chocolate_Tart" at bounding box center [108, 367] width 43 height 13
copy span "chocolate_Tart"
click at [141, 357] on td "chocolate_Tart" at bounding box center [160, 368] width 163 height 37
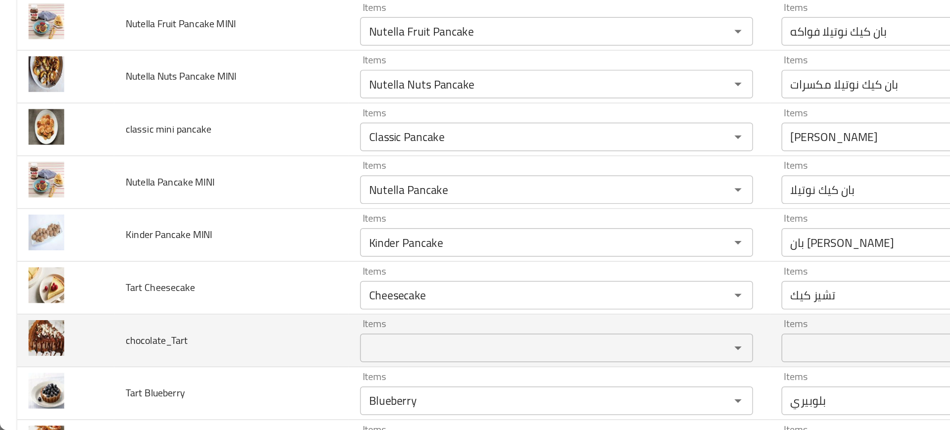
scroll to position [0, 0]
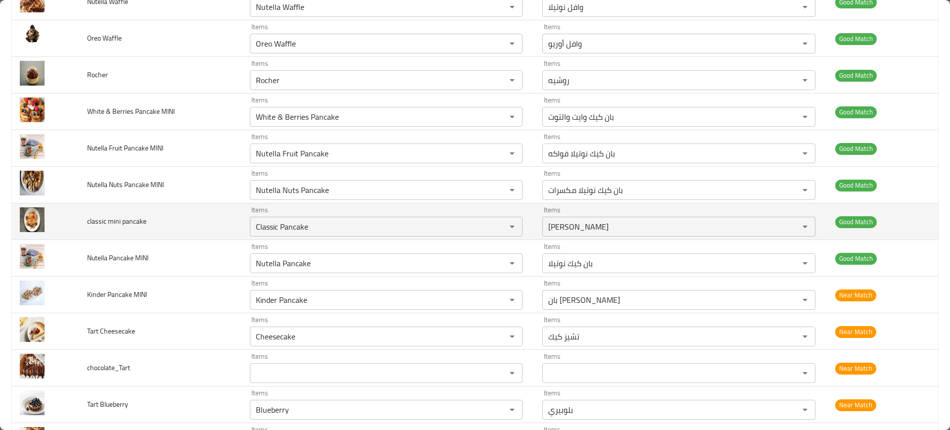
click at [140, 226] on span "classic mini pancake" at bounding box center [116, 221] width 59 height 13
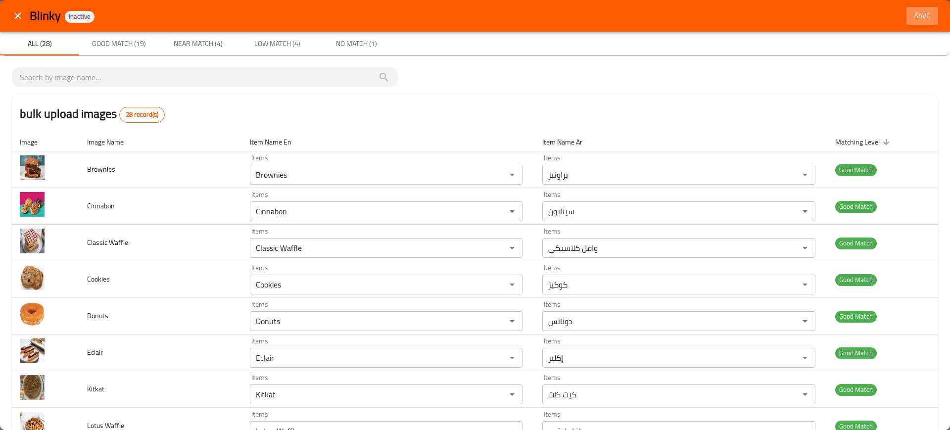
click at [918, 16] on span "Save" at bounding box center [922, 16] width 24 height 12
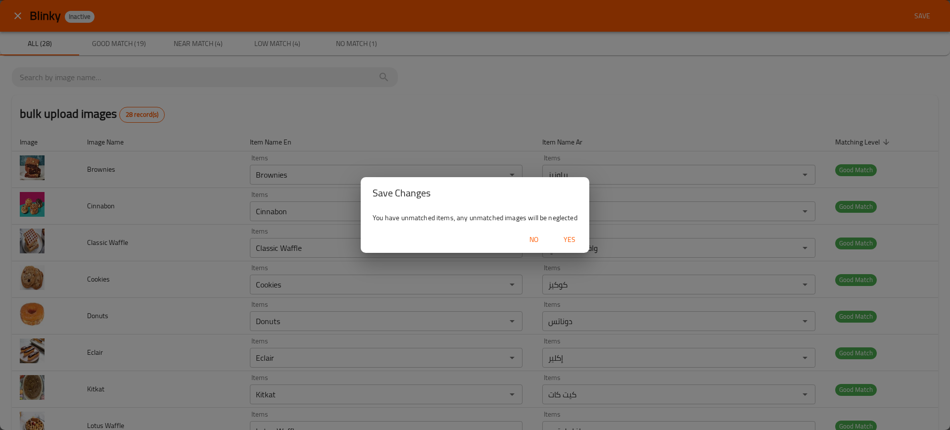
click at [576, 229] on div "No Yes" at bounding box center [475, 240] width 229 height 26
click at [569, 237] on span "Yes" at bounding box center [569, 239] width 24 height 12
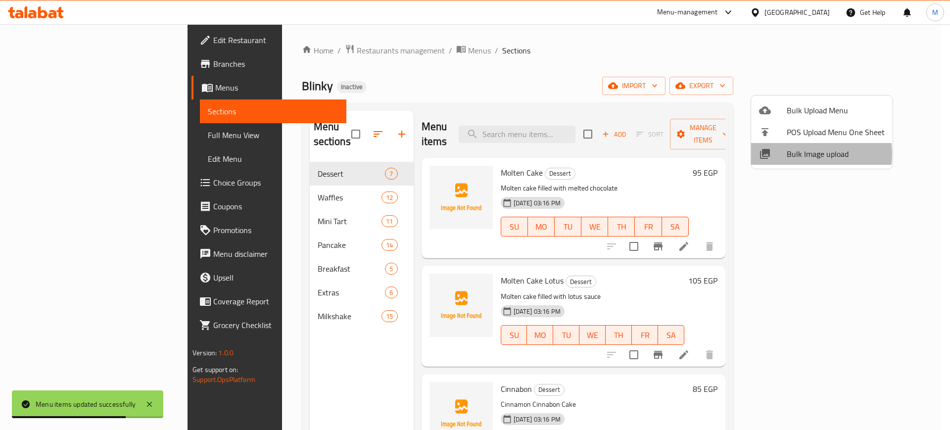
click at [795, 154] on span "Bulk Image upload" at bounding box center [835, 154] width 98 height 12
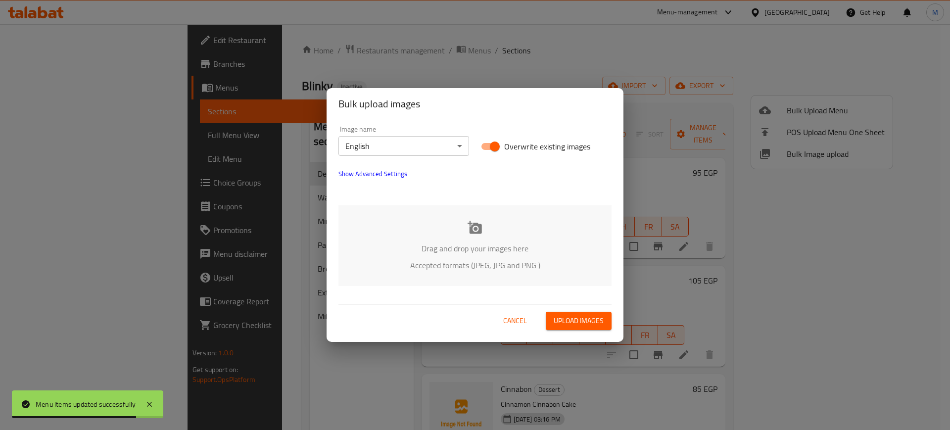
click at [545, 220] on div "Drag and drop your images here Accepted formats (JPEG, JPG and PNG )" at bounding box center [474, 245] width 273 height 81
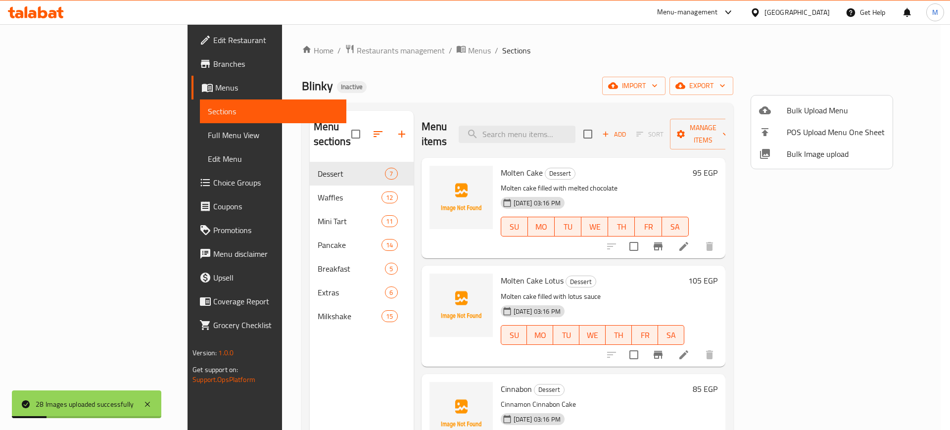
click at [894, 87] on div at bounding box center [475, 215] width 950 height 430
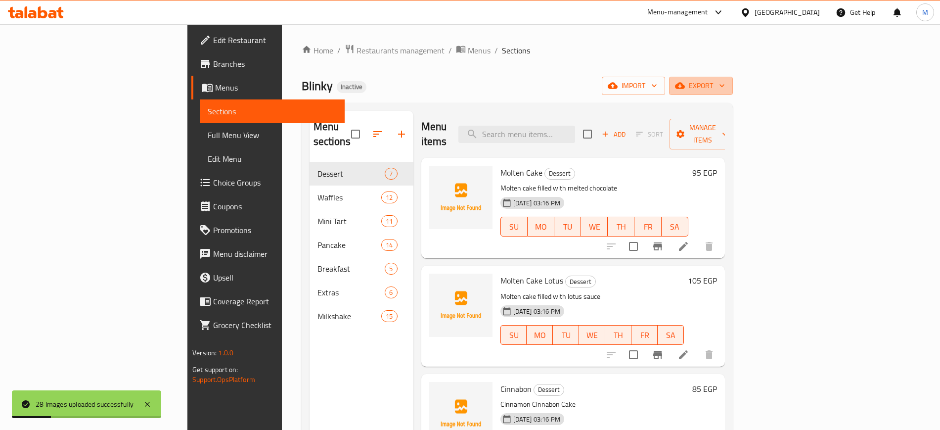
click at [725, 87] on span "export" at bounding box center [701, 86] width 48 height 12
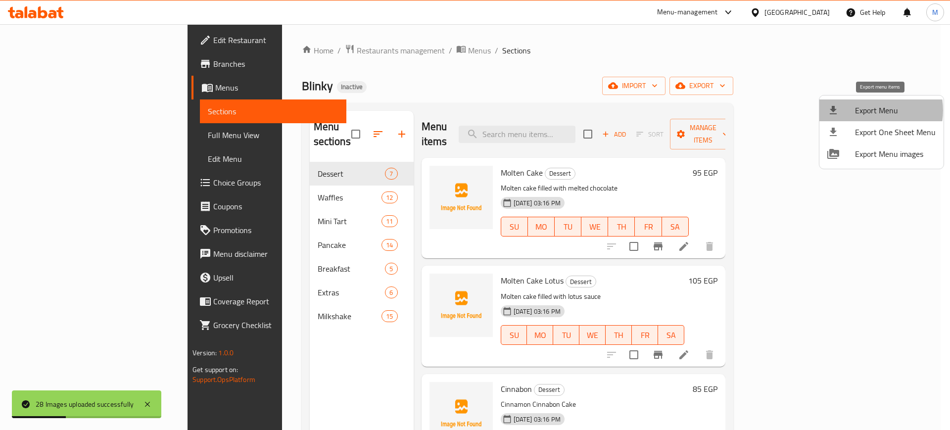
click at [868, 110] on span "Export Menu" at bounding box center [895, 110] width 81 height 12
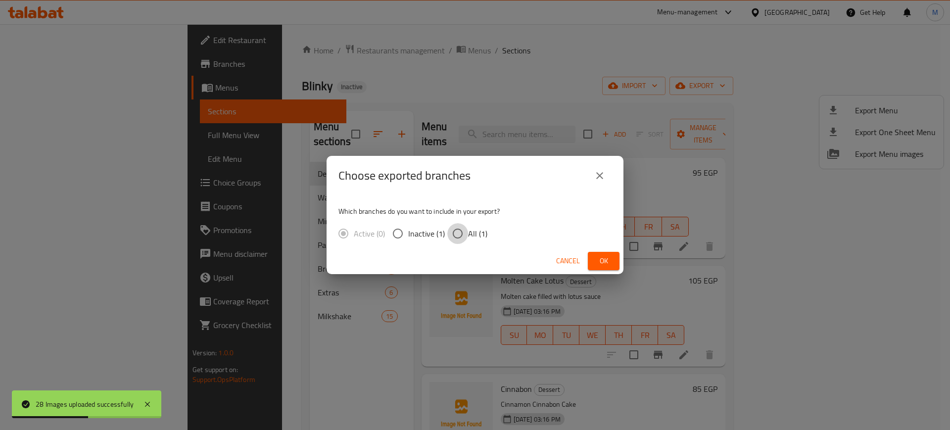
click at [466, 232] on input "All (1)" at bounding box center [457, 233] width 21 height 21
radio input "true"
click at [603, 262] on span "Ok" at bounding box center [604, 261] width 16 height 12
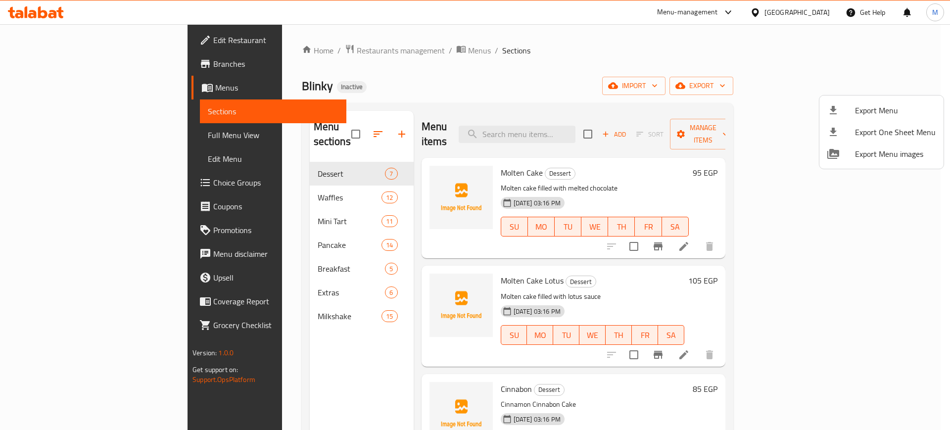
click at [310, 365] on div at bounding box center [475, 215] width 950 height 430
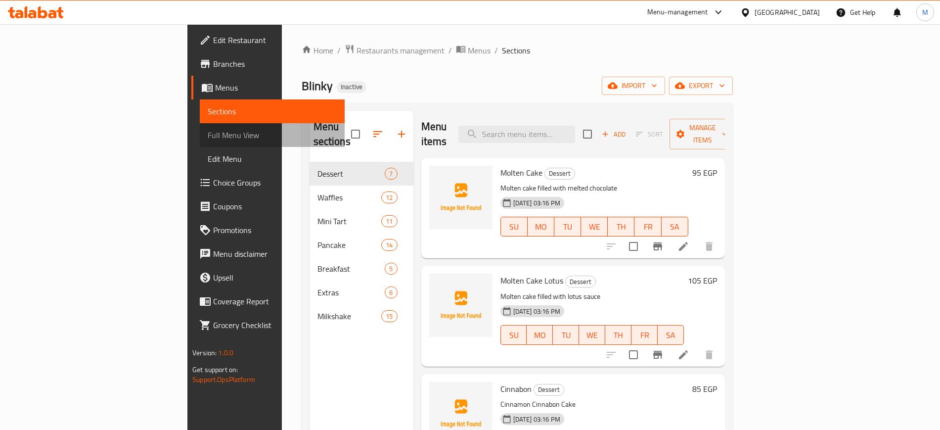
click at [208, 137] on span "Full Menu View" at bounding box center [272, 135] width 129 height 12
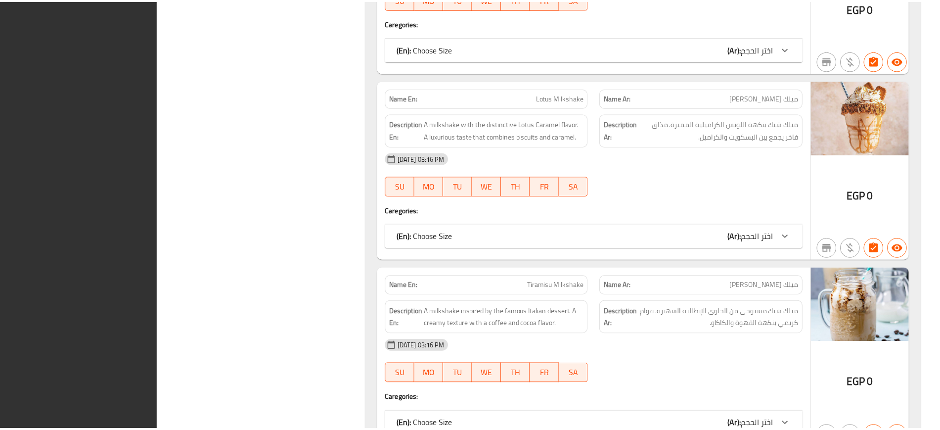
scroll to position [11137, 0]
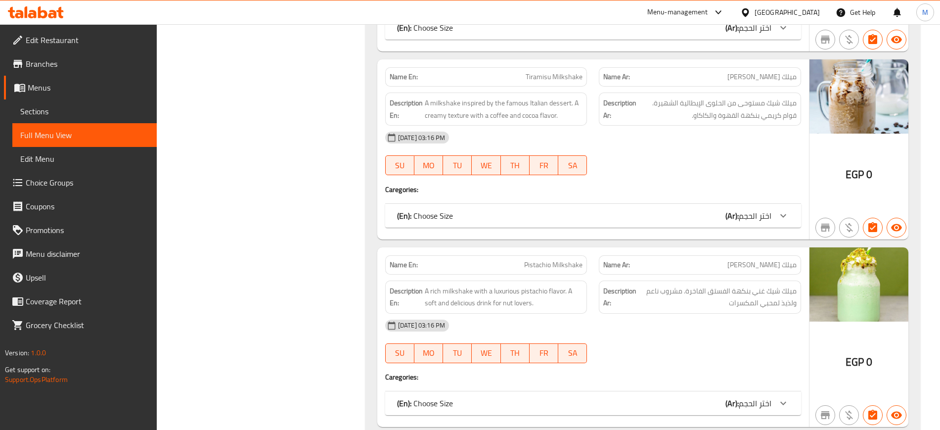
click at [80, 40] on span "Edit Restaurant" at bounding box center [87, 40] width 123 height 12
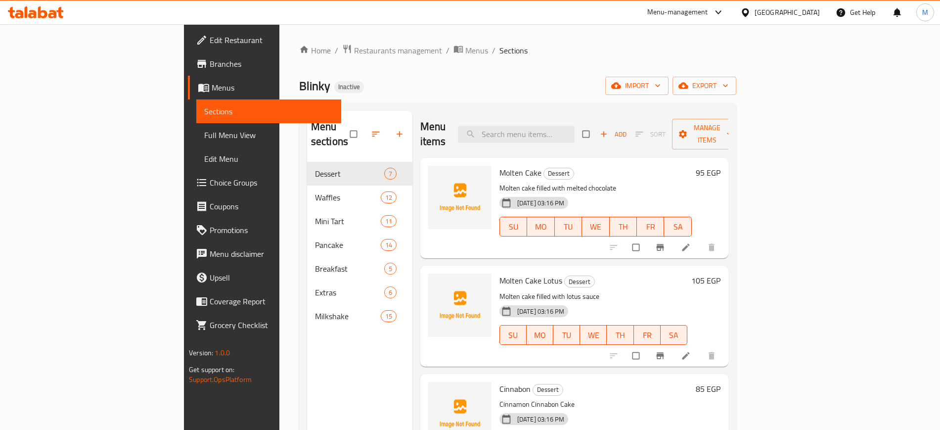
click at [328, 374] on div "Menu sections Dessert 7 Waffles 12 Mini Tart 11 Pancake 14 Breakfast 5 Extras 6…" at bounding box center [359, 326] width 105 height 430
click at [571, 126] on input "search" at bounding box center [516, 134] width 117 height 17
paste input "Kinder Pancake"
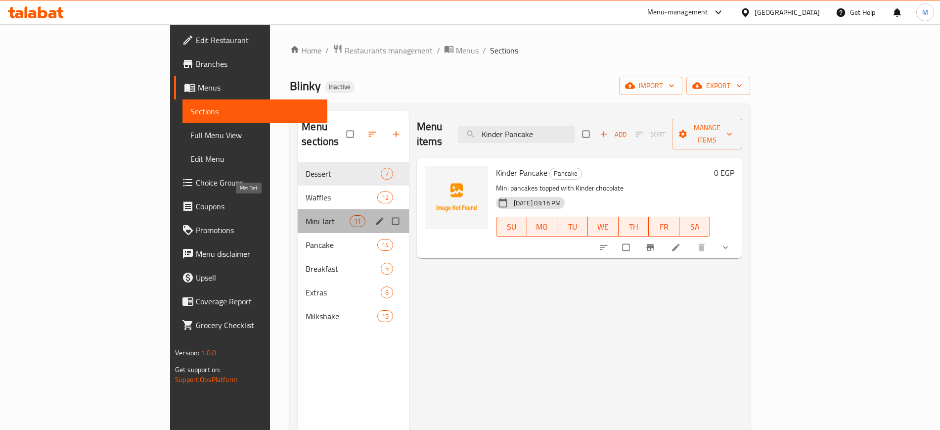
click at [306, 215] on span "Mini Tart" at bounding box center [328, 221] width 44 height 12
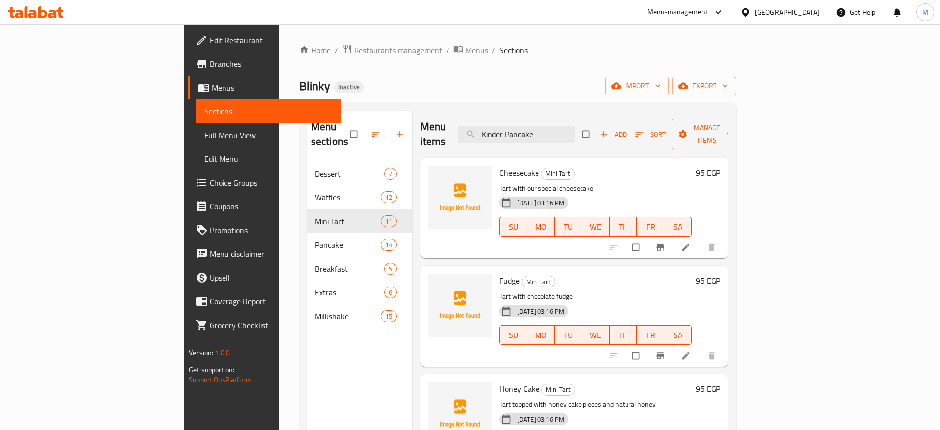
click at [500, 165] on span "Cheesecake" at bounding box center [520, 172] width 40 height 15
copy h6 "Cheesecake"
click at [500, 165] on span "Cheesecake" at bounding box center [520, 172] width 40 height 15
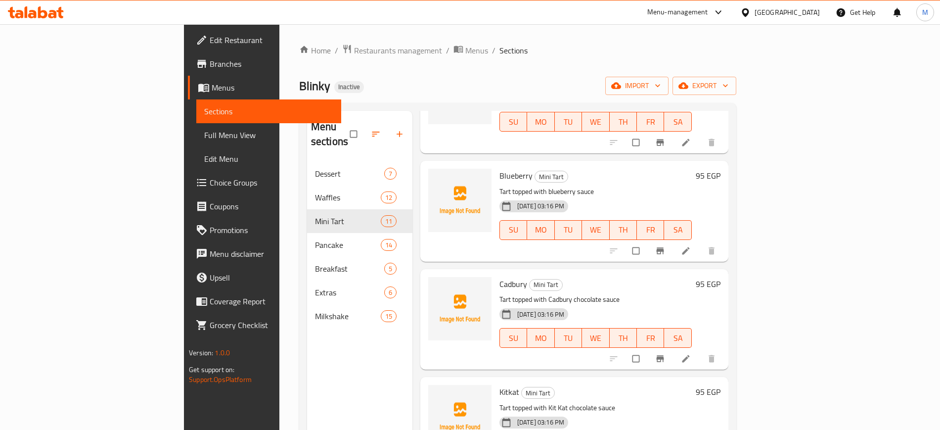
scroll to position [784, 0]
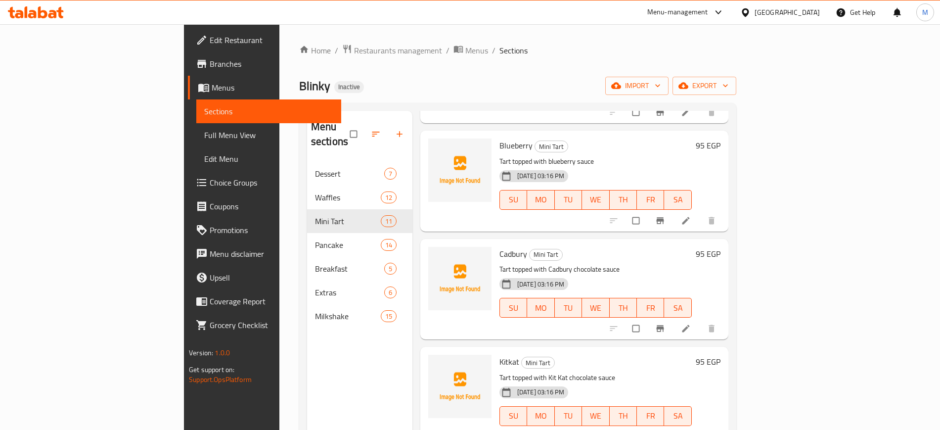
click at [500, 321] on div "Cadbury Mini Tart Tart topped with Cadbury chocolate sauce [DATE] 03:16 PM SU M…" at bounding box center [574, 289] width 308 height 100
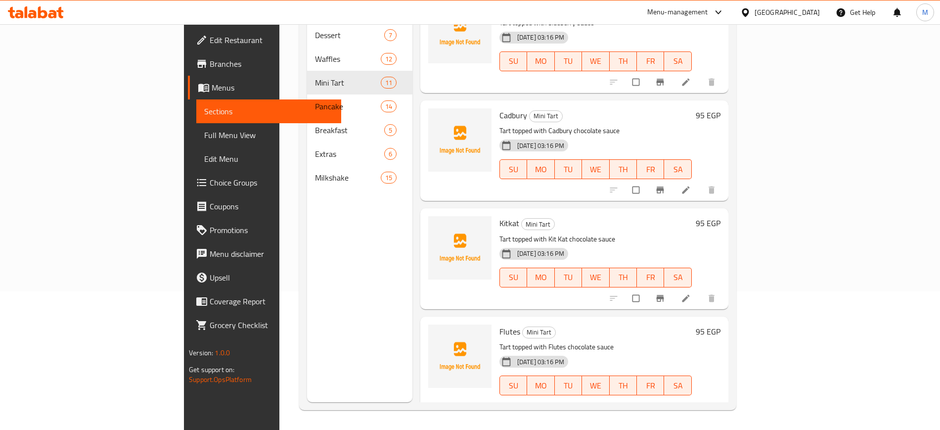
click at [357, 231] on div "Menu sections Dessert 7 Waffles 12 Mini Tart 11 Pancake 14 Breakfast 5 Extras 6…" at bounding box center [359, 187] width 105 height 430
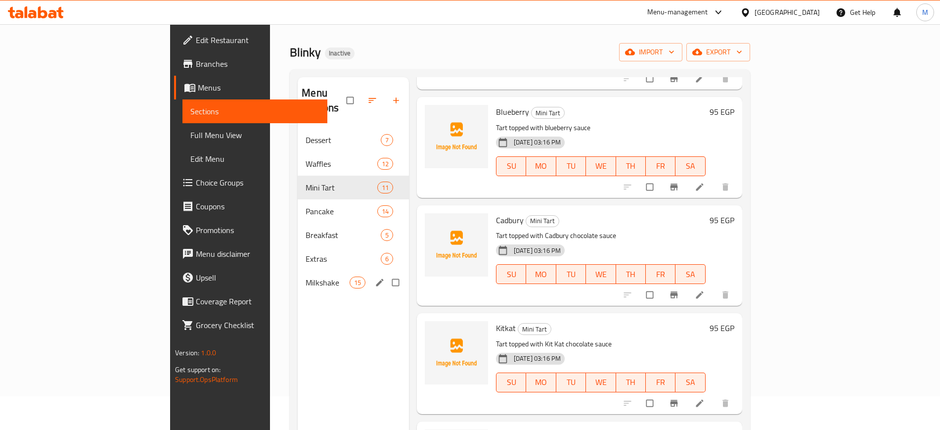
scroll to position [25, 0]
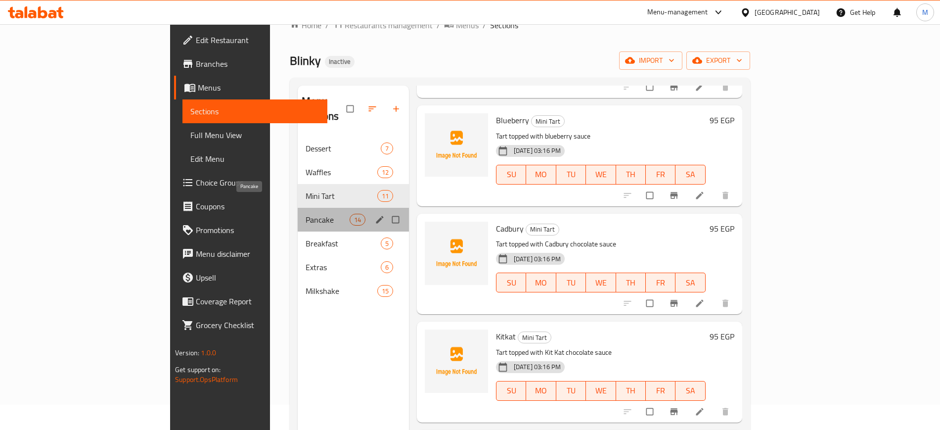
click at [306, 214] on span "Pancake" at bounding box center [328, 220] width 44 height 12
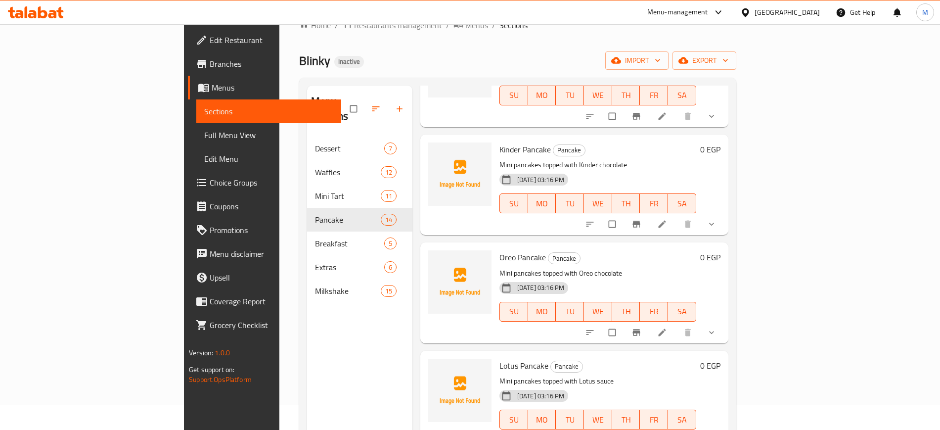
scroll to position [647, 0]
click at [500, 141] on span "Kinder Pancake" at bounding box center [525, 148] width 51 height 15
copy h6 "Kinder Pancake"
click at [500, 141] on span "Kinder Pancake" at bounding box center [525, 148] width 51 height 15
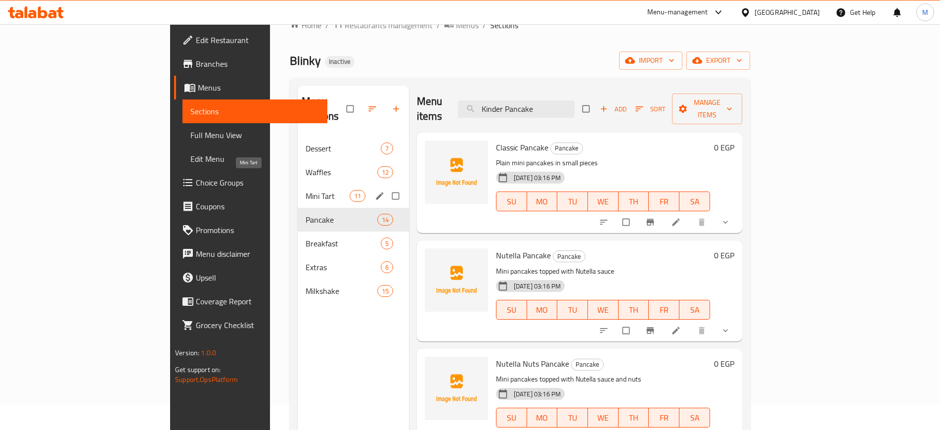
scroll to position [0, 0]
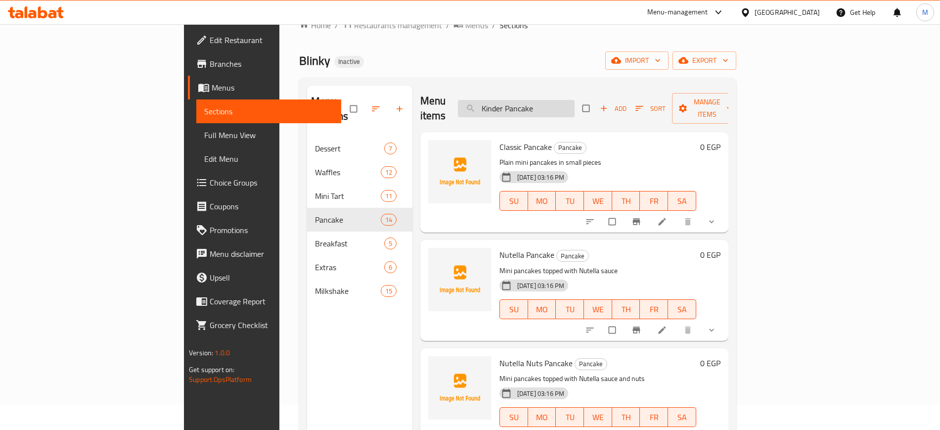
click at [575, 109] on input "Kinder Pancake" at bounding box center [516, 108] width 117 height 17
paste input "Blueberry"
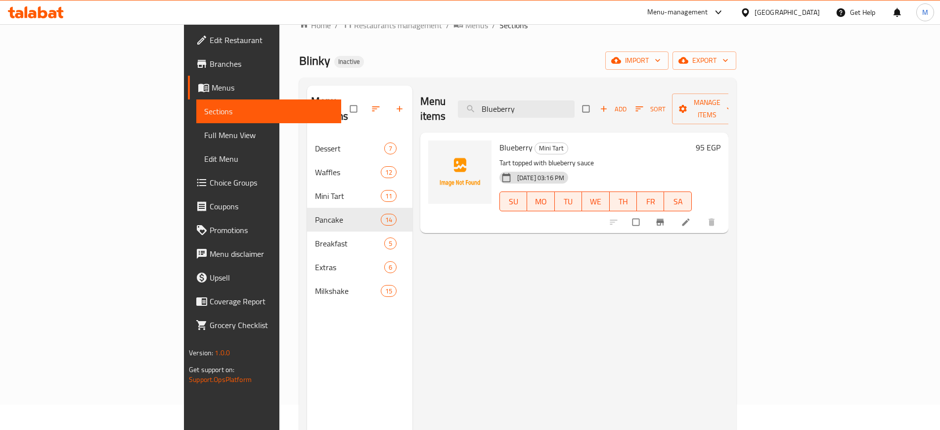
paste input "Smoked Turke"
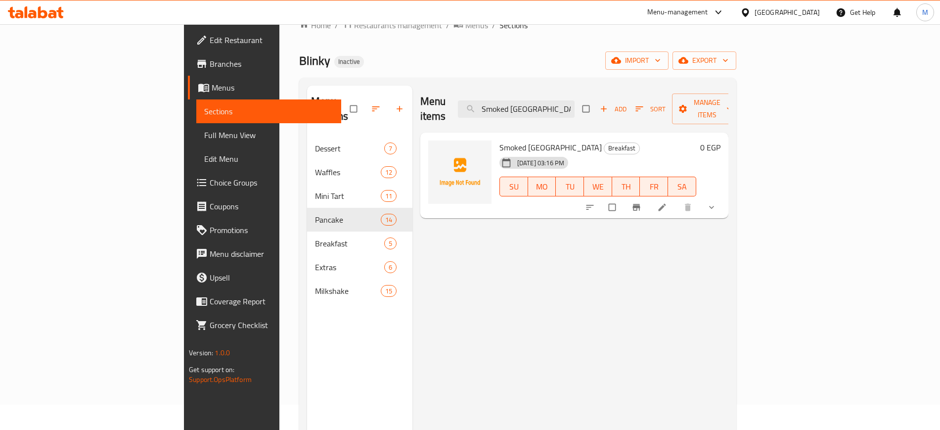
paste input "Mix Smoked"
type input "Mix Smoked"
click at [595, 202] on icon "sort-choices" at bounding box center [590, 207] width 10 height 10
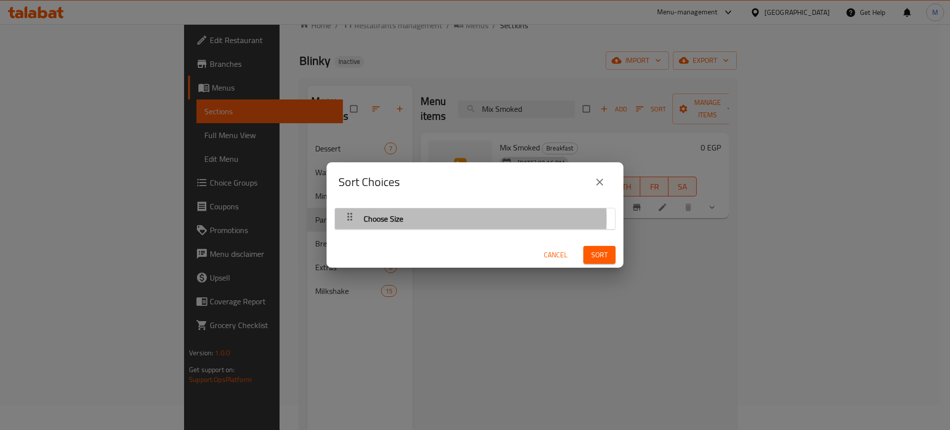
click at [376, 218] on span "Choose Size" at bounding box center [384, 218] width 40 height 15
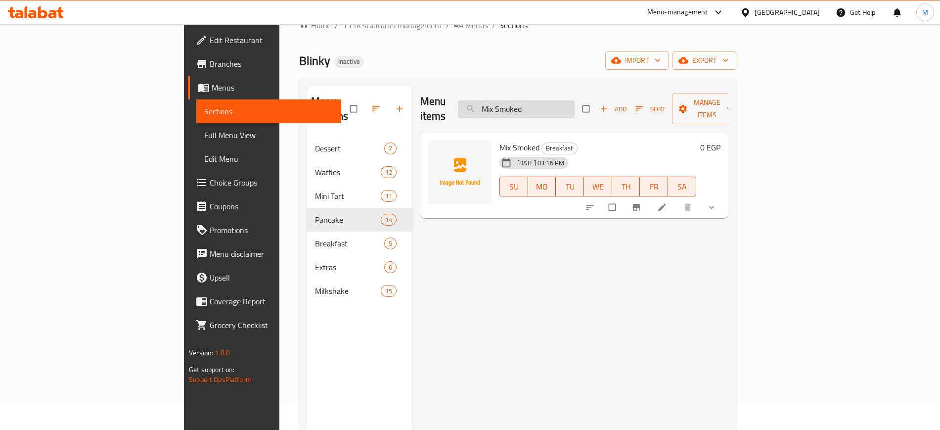
click at [575, 102] on input "Mix Smoked" at bounding box center [516, 108] width 117 height 17
paste input "Flutes"
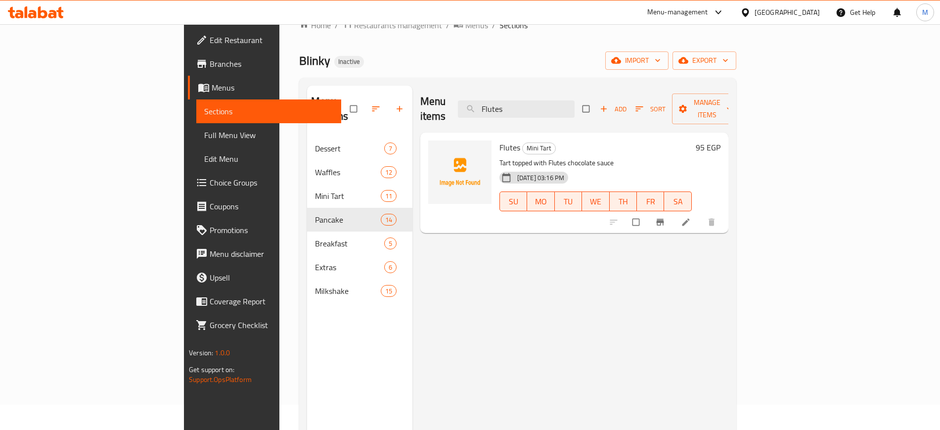
paste input "Cadbury"
paste input "Smoked [GEOGRAPHIC_DATA]"
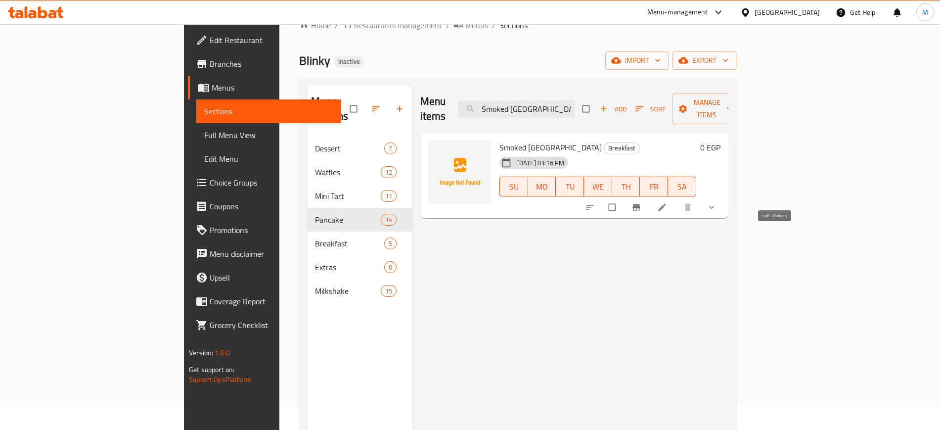
type input "Smoked [GEOGRAPHIC_DATA]"
click at [603, 197] on button "sort-choices" at bounding box center [591, 207] width 24 height 22
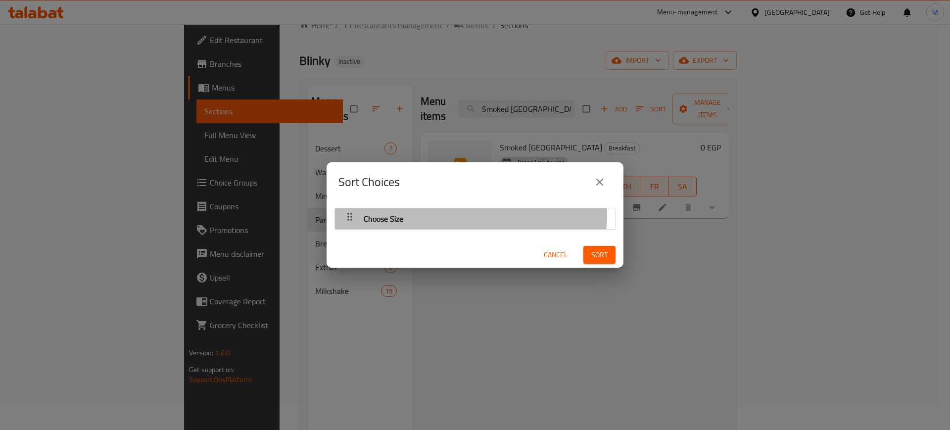
click at [460, 214] on div "Choose Size" at bounding box center [475, 219] width 270 height 24
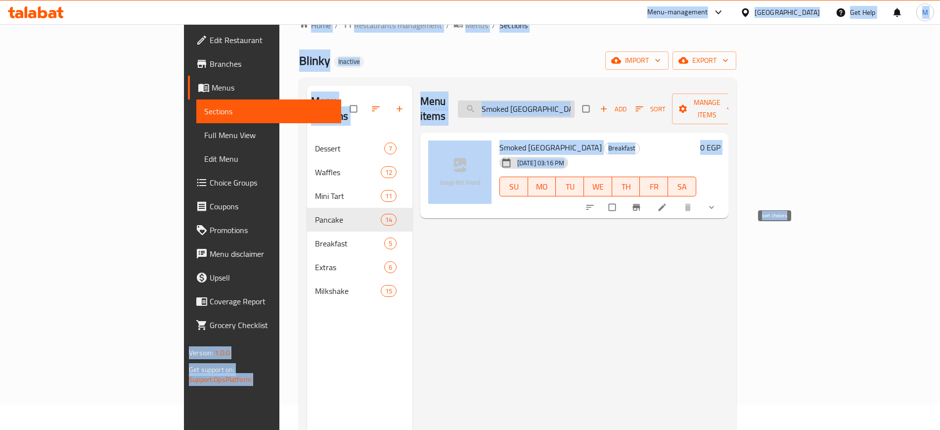
click at [575, 100] on input "Smoked [GEOGRAPHIC_DATA]" at bounding box center [516, 108] width 117 height 17
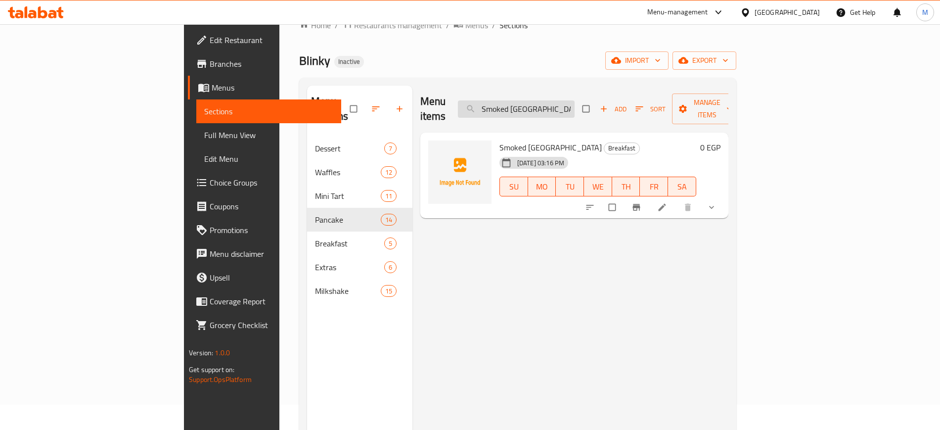
paste input "Roasted Beef"
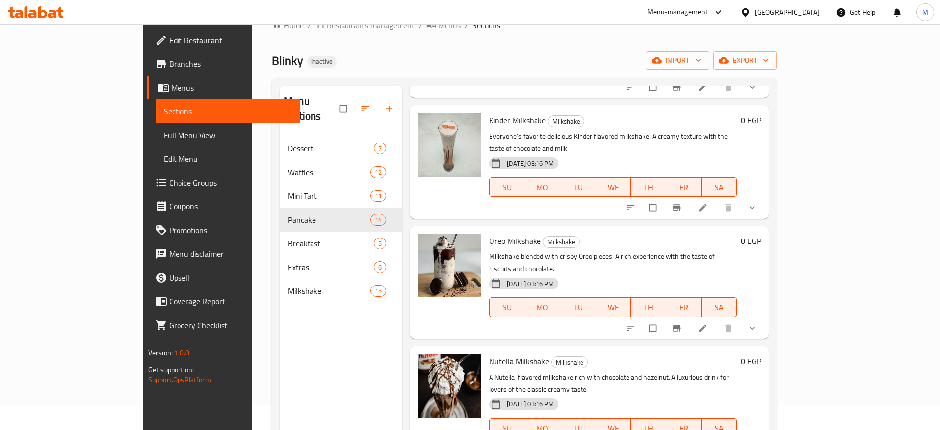
scroll to position [139, 0]
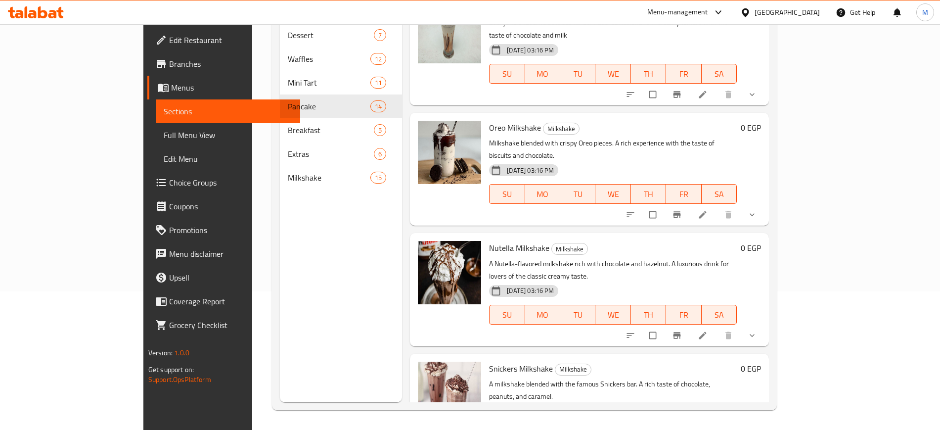
type input "chocolate"
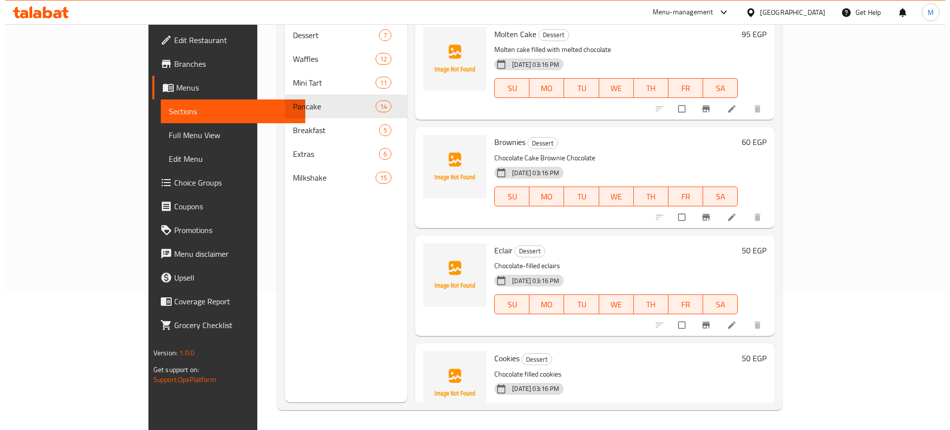
scroll to position [0, 0]
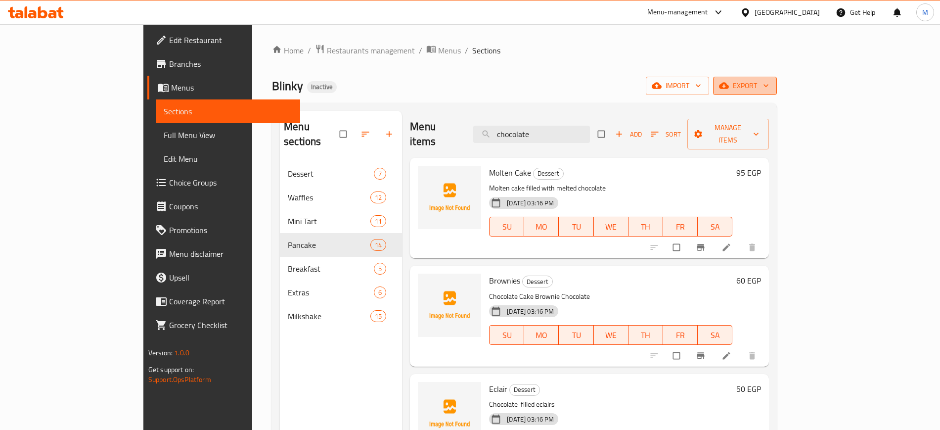
click at [769, 86] on span "export" at bounding box center [745, 86] width 48 height 12
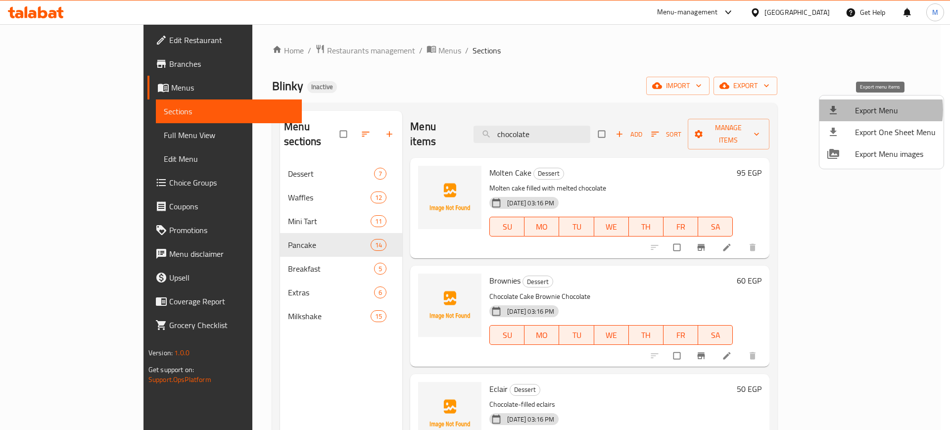
click at [861, 110] on span "Export Menu" at bounding box center [895, 110] width 81 height 12
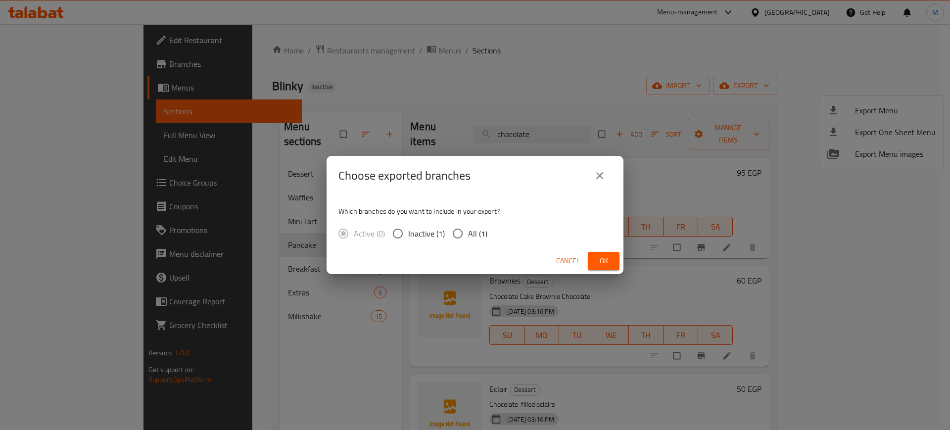
click at [472, 231] on span "All (1)" at bounding box center [477, 234] width 19 height 12
click at [468, 231] on input "All (1)" at bounding box center [457, 233] width 21 height 21
radio input "true"
click at [619, 263] on button "Ok" at bounding box center [604, 261] width 32 height 18
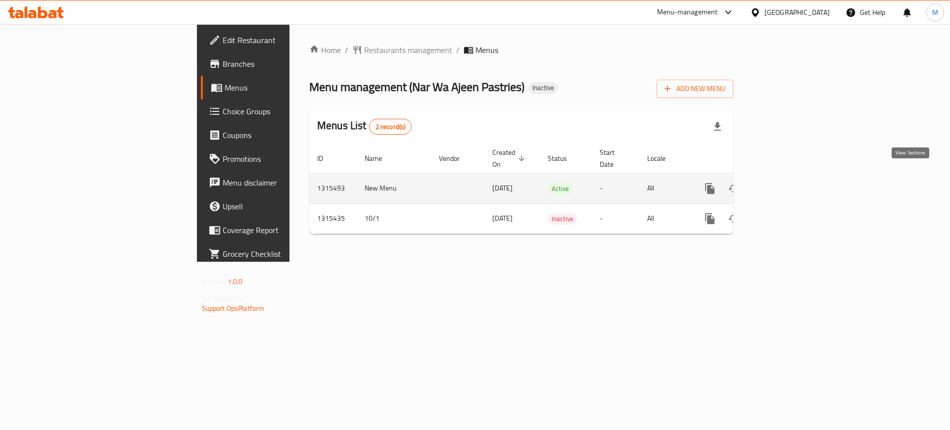
click at [787, 183] on icon "enhanced table" at bounding box center [781, 189] width 12 height 12
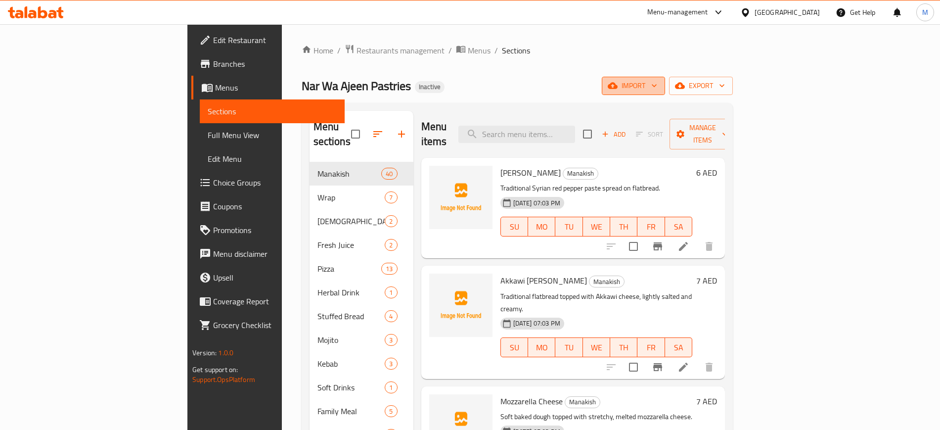
click at [657, 83] on span "import" at bounding box center [633, 86] width 47 height 12
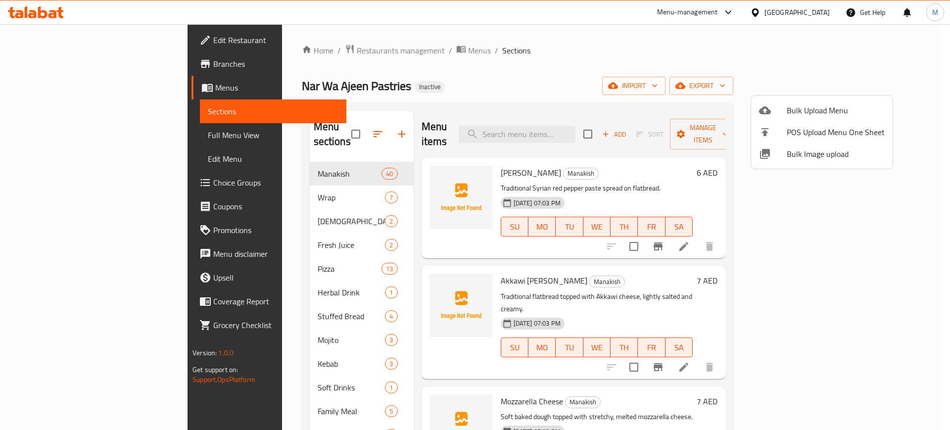
click at [341, 53] on div at bounding box center [475, 215] width 950 height 430
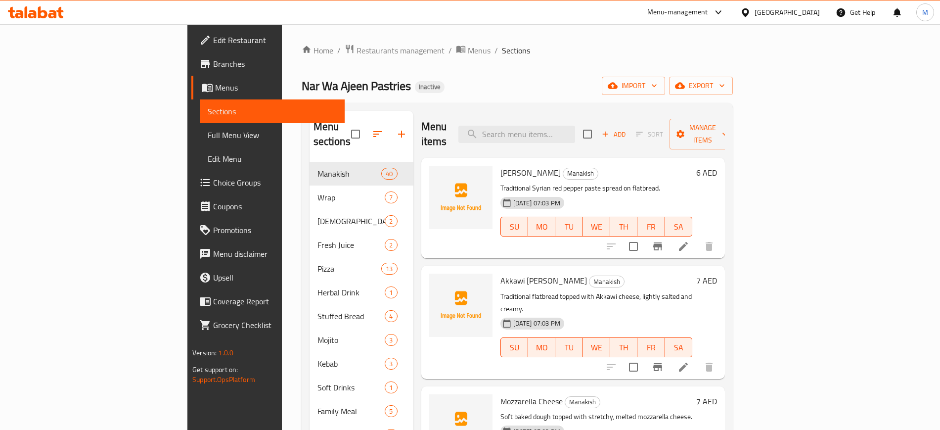
click at [468, 53] on span "Menus" at bounding box center [479, 51] width 23 height 12
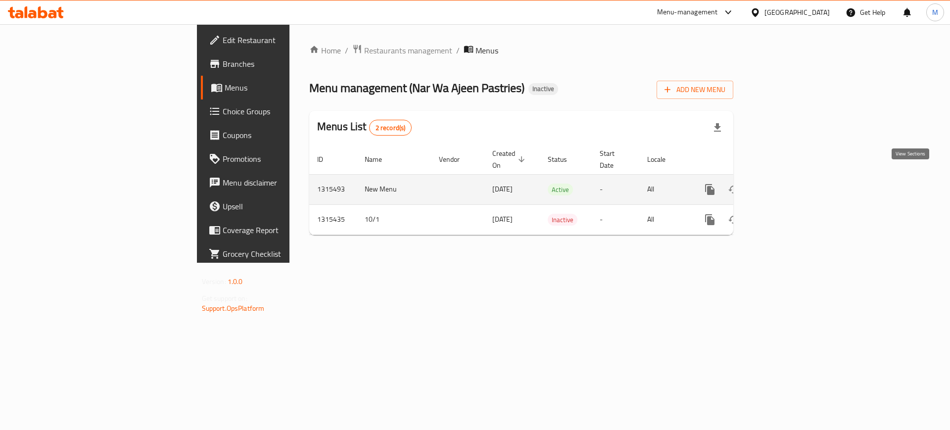
click at [786, 185] on icon "enhanced table" at bounding box center [781, 189] width 9 height 9
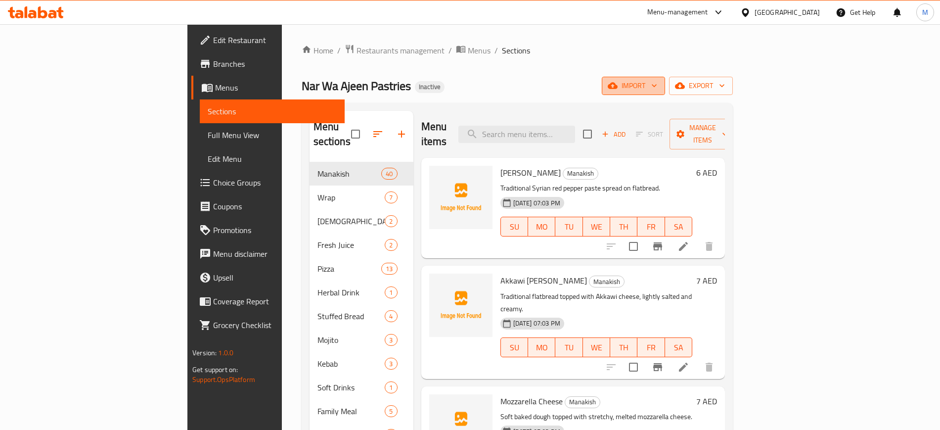
click at [665, 77] on button "import" at bounding box center [633, 86] width 63 height 18
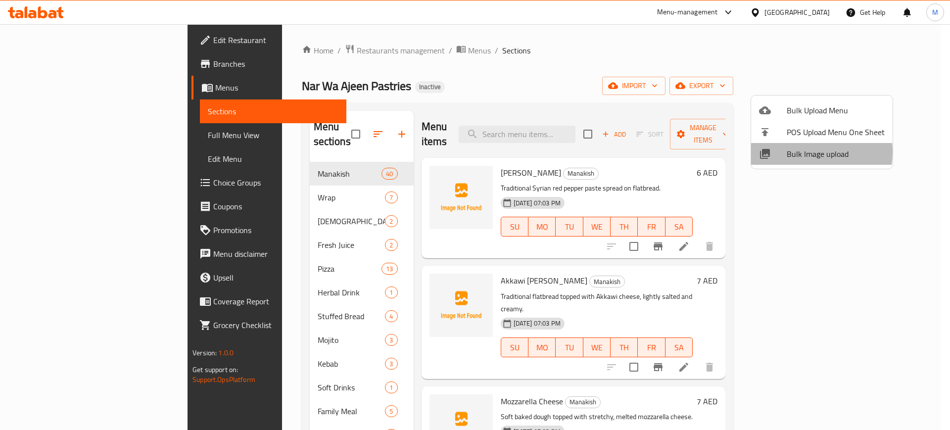
click at [803, 152] on span "Bulk Image upload" at bounding box center [835, 154] width 98 height 12
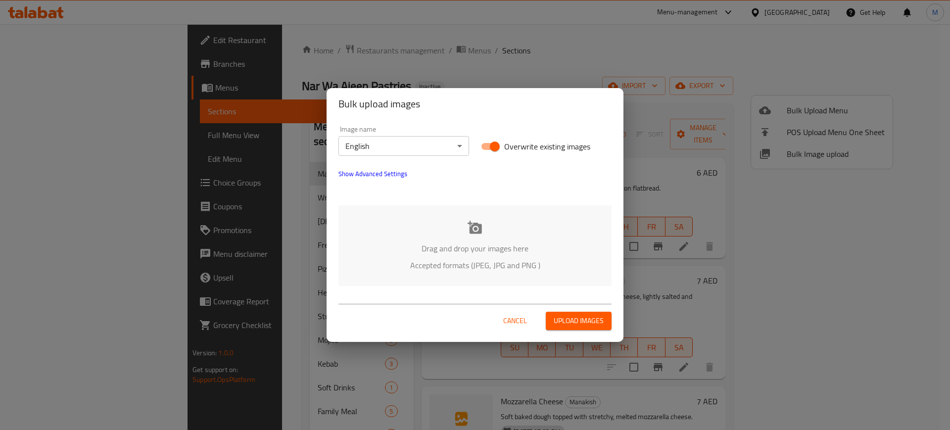
click at [414, 277] on div "Drag and drop your images here Accepted formats (JPEG, JPG and PNG )" at bounding box center [474, 245] width 273 height 81
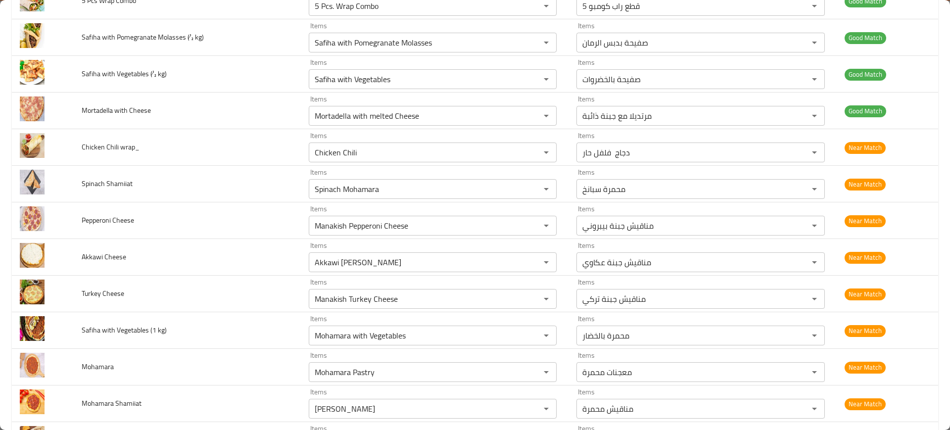
scroll to position [2329, 0]
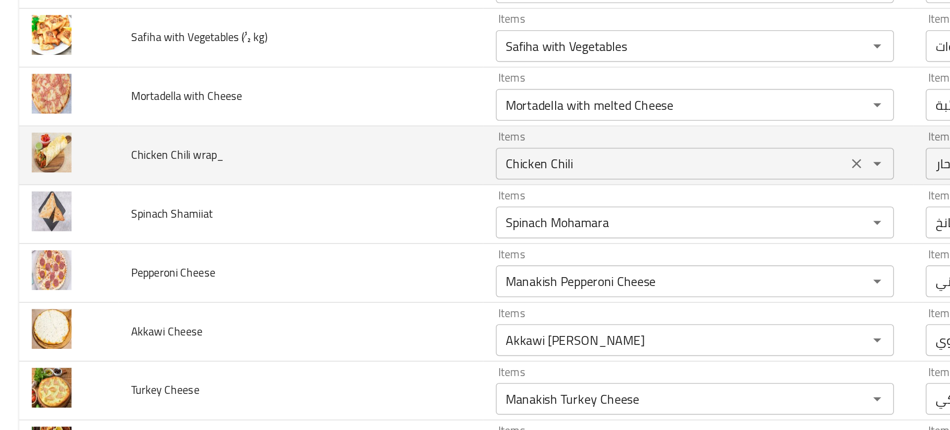
click at [337, 160] on div "Chicken Chili Items" at bounding box center [433, 152] width 248 height 20
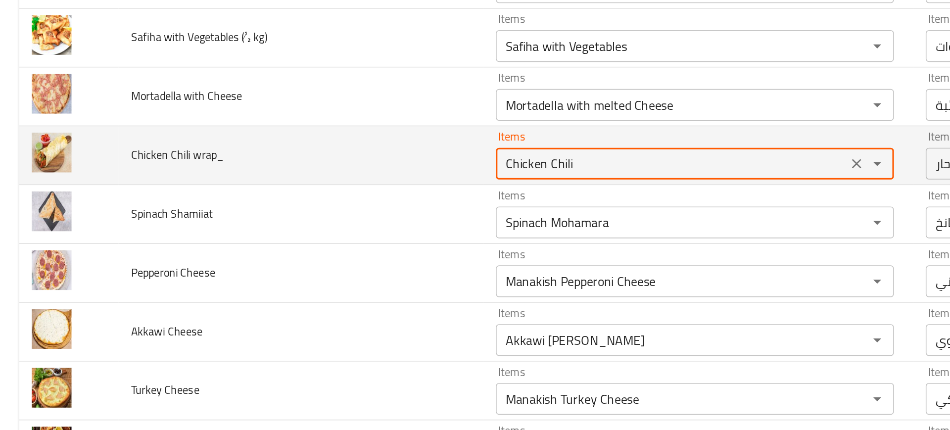
click at [337, 160] on div "Chicken Chili Items" at bounding box center [433, 152] width 248 height 20
click at [326, 152] on wrap_ "Chicken Chili" at bounding box center [418, 152] width 213 height 14
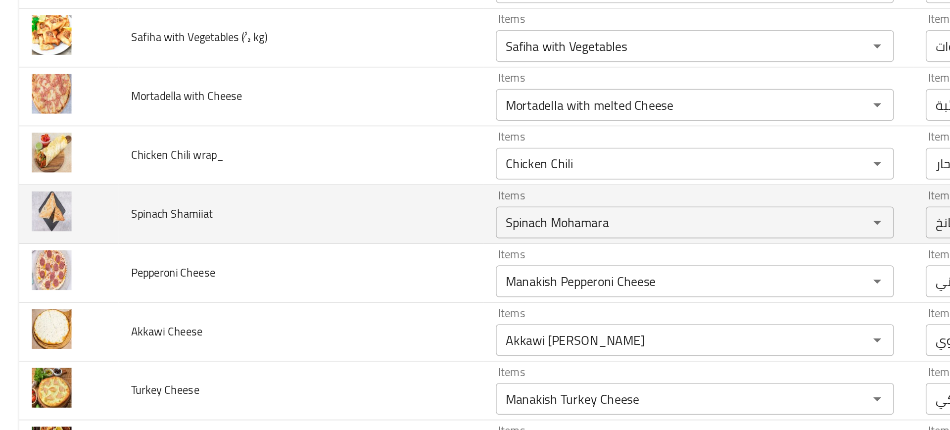
click at [260, 198] on td "Spinach Shamiiat" at bounding box center [187, 183] width 227 height 37
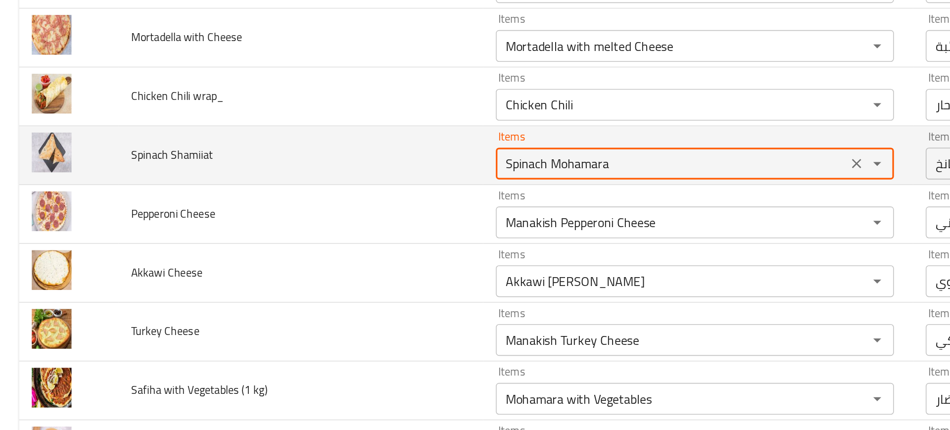
drag, startPoint x: 337, startPoint y: 149, endPoint x: 423, endPoint y: 147, distance: 86.1
click at [423, 147] on Shamiiat "Spinach Mohamara" at bounding box center [418, 152] width 213 height 14
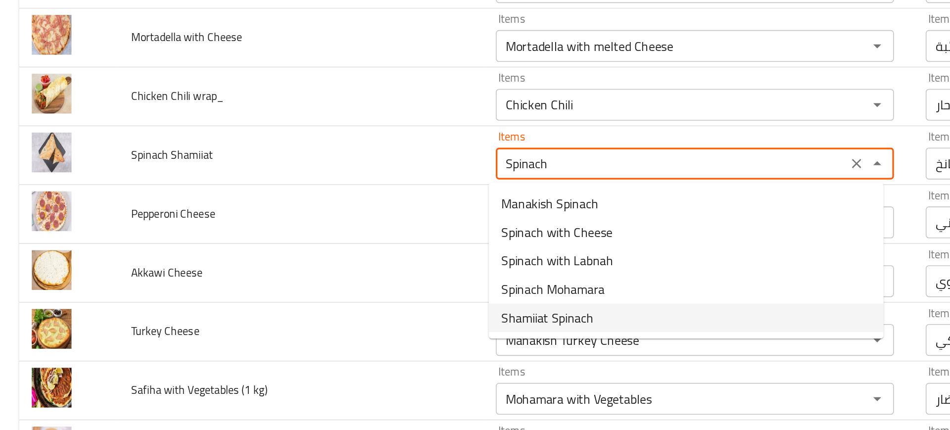
click at [351, 243] on span "Shamiiat Spinach" at bounding box center [340, 248] width 57 height 12
type Shamiiat "Shamiiat Spinach"
type Shamiiat-ar "شاميات سبانخ"
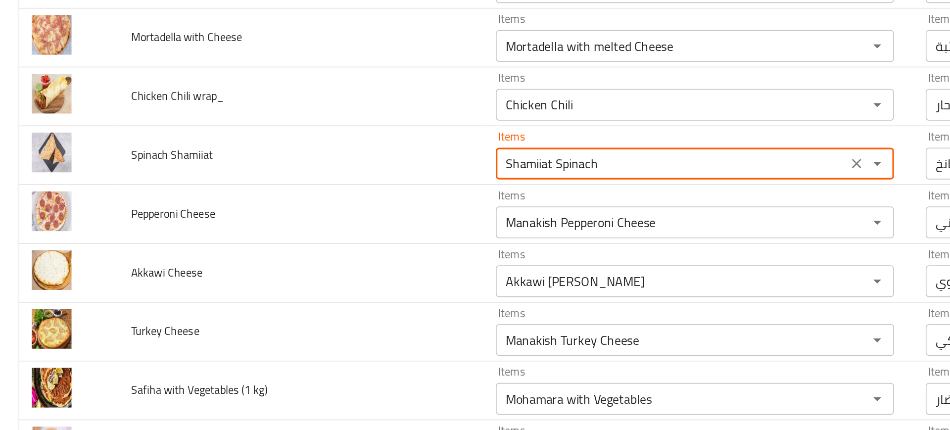
type Shamiiat "Shamiiat Spinach"
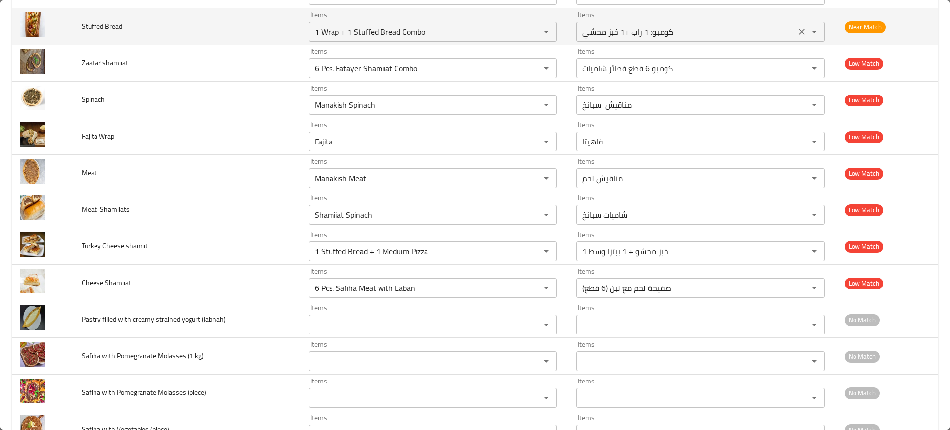
scroll to position [2303, 0]
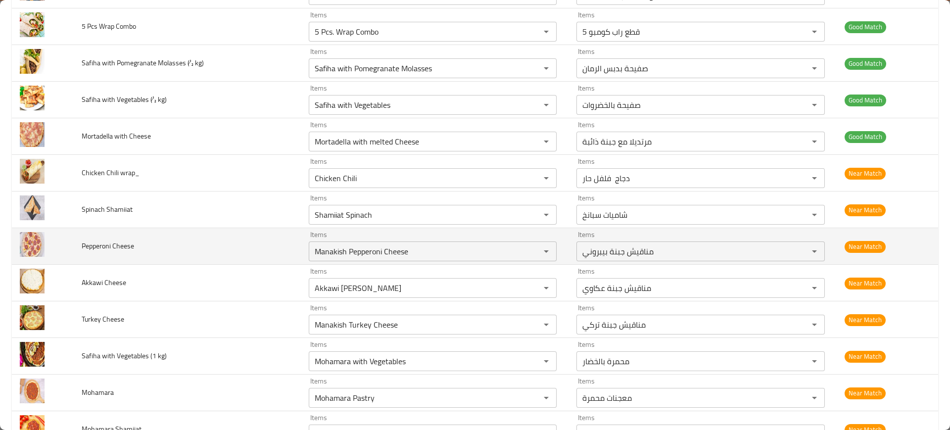
click at [189, 256] on td "Pepperoni Cheese" at bounding box center [187, 246] width 227 height 37
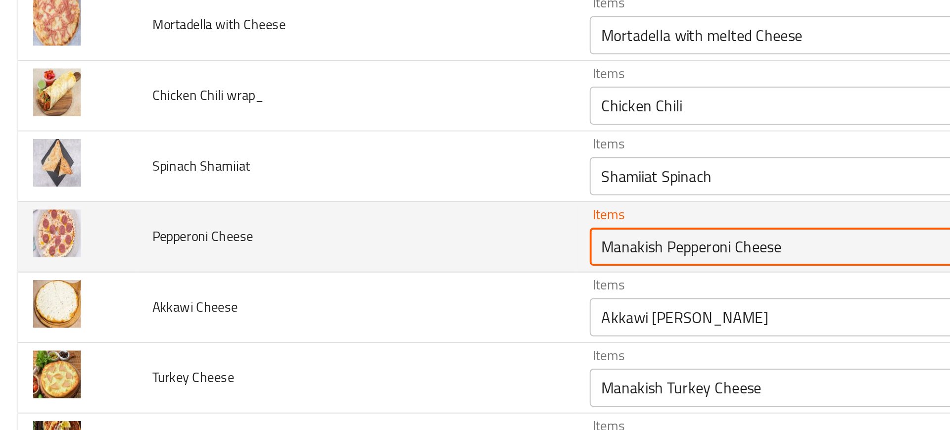
drag, startPoint x: 345, startPoint y: 254, endPoint x: 412, endPoint y: 249, distance: 66.5
click at [412, 249] on Cheese "Manakish Pepperoni Cheese" at bounding box center [418, 251] width 213 height 14
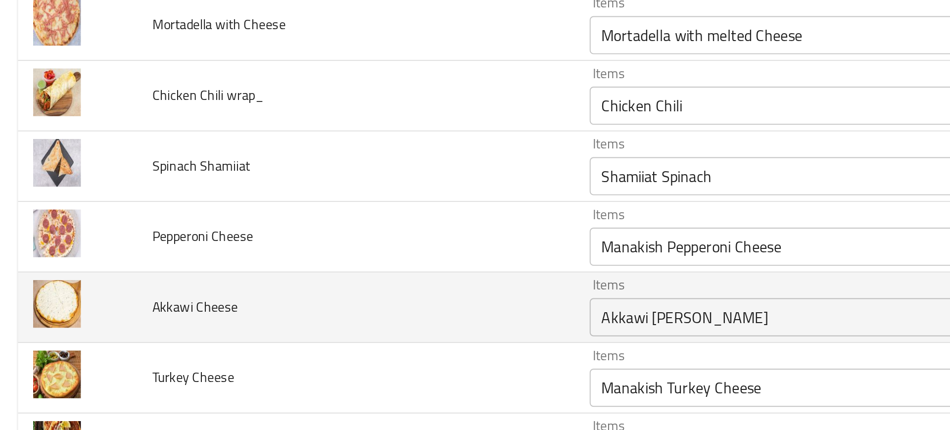
click at [259, 277] on td "Akkawi Cheese" at bounding box center [187, 283] width 227 height 37
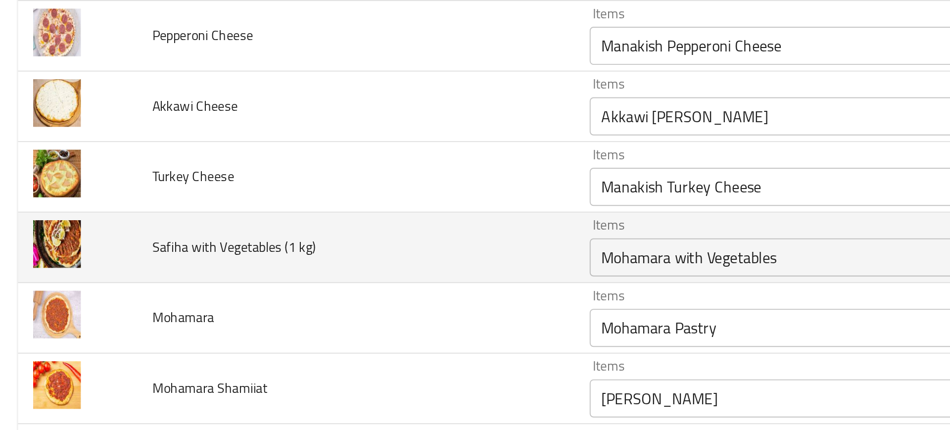
scroll to position [2433, 0]
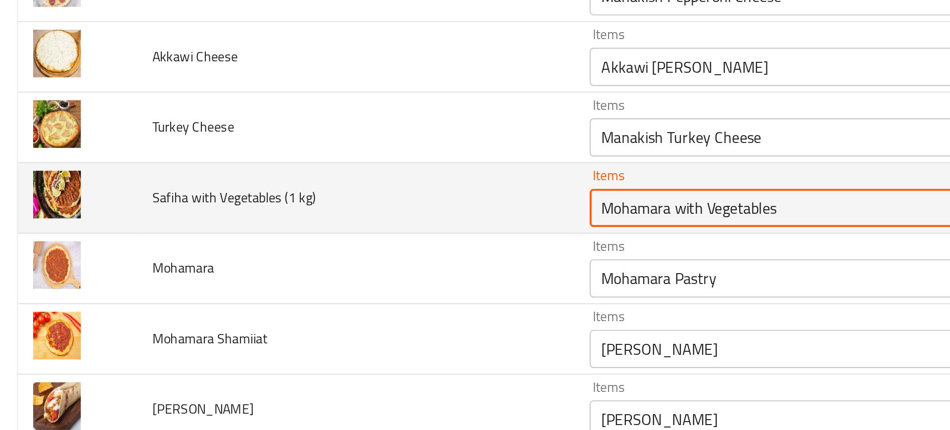
drag, startPoint x: 349, startPoint y: 231, endPoint x: 243, endPoint y: 210, distance: 108.0
click at [243, 210] on tr "Safiha with Vegetables (1 kg) Items Mohamara with Vegetables Items Items محمرة …" at bounding box center [475, 226] width 926 height 37
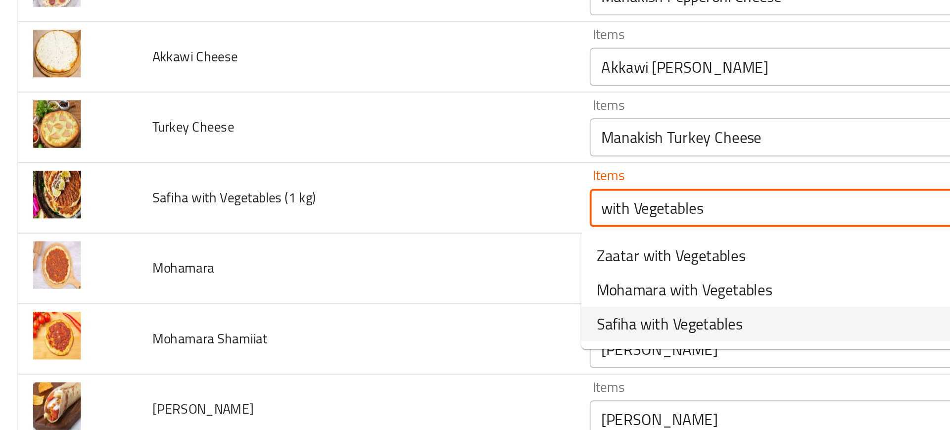
click at [322, 288] on span "Safiha with Vegetables" at bounding box center [350, 291] width 76 height 12
type kg\) "Safiha with Vegetables"
type kg\)-ar "صفيحة بالخضروات"
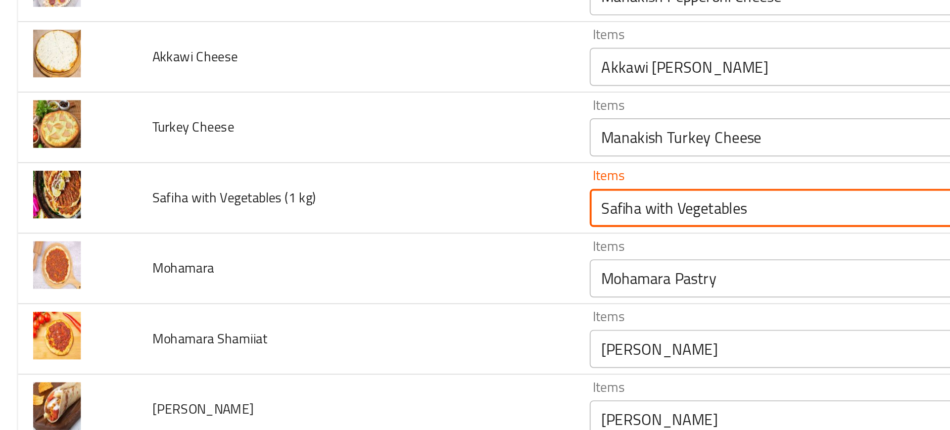
type kg\) "Safiha with Vegetables"
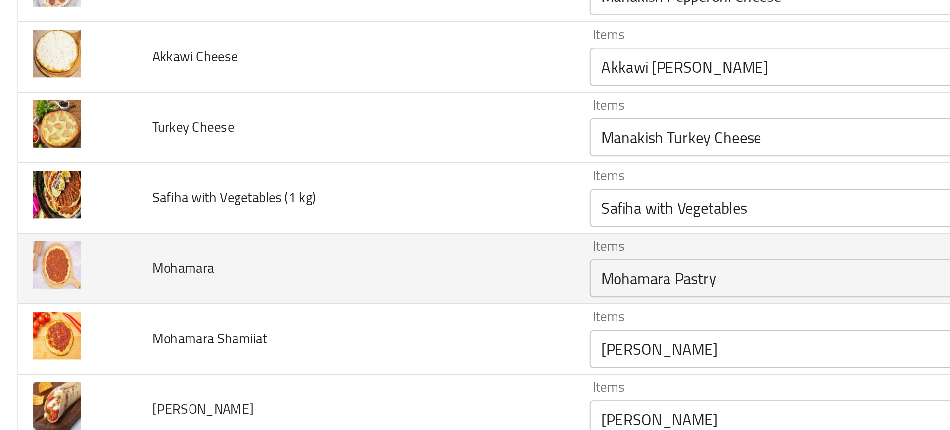
click at [157, 255] on td "Mohamara" at bounding box center [187, 262] width 227 height 37
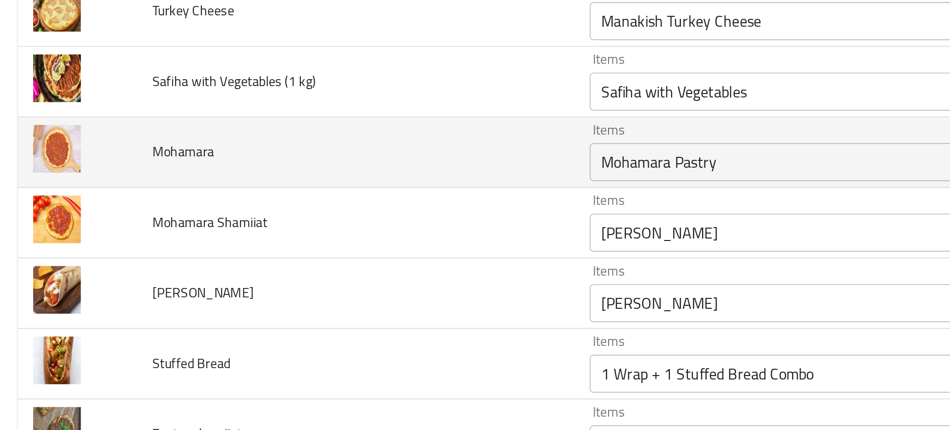
scroll to position [2493, 0]
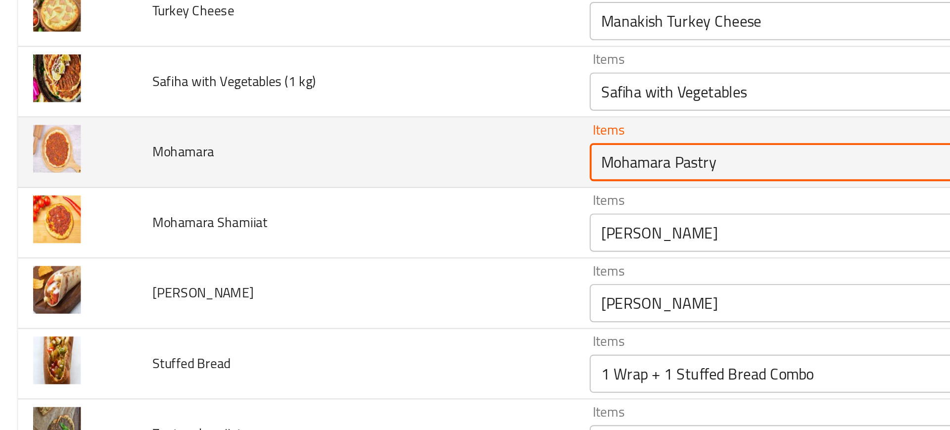
drag, startPoint x: 348, startPoint y: 207, endPoint x: 401, endPoint y: 208, distance: 52.9
click at [401, 208] on input "Mohamara Pastry" at bounding box center [418, 207] width 213 height 14
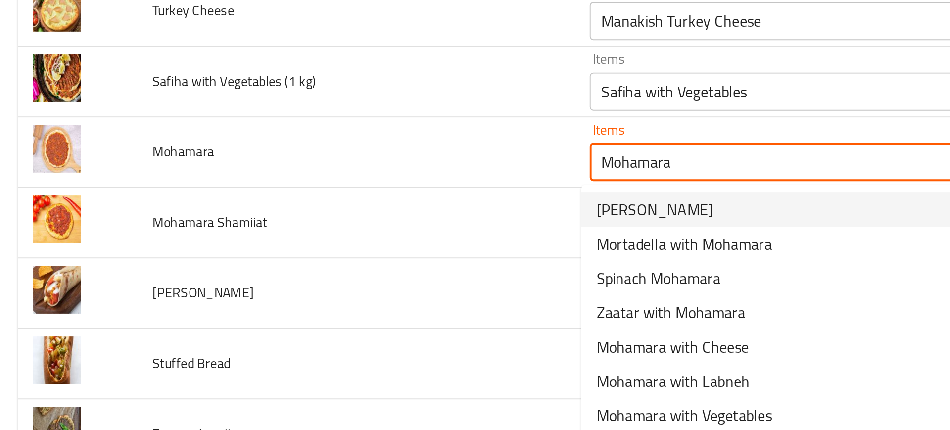
click at [323, 236] on span "Mohamara Manakish" at bounding box center [342, 232] width 60 height 12
type input "Mohamara Manakish"
type input "مناقيش محمرة"
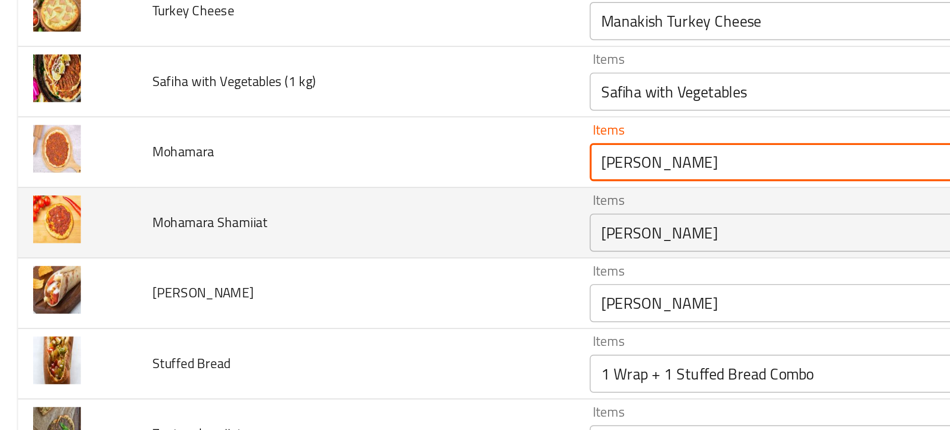
type input "Mohamara Manakish"
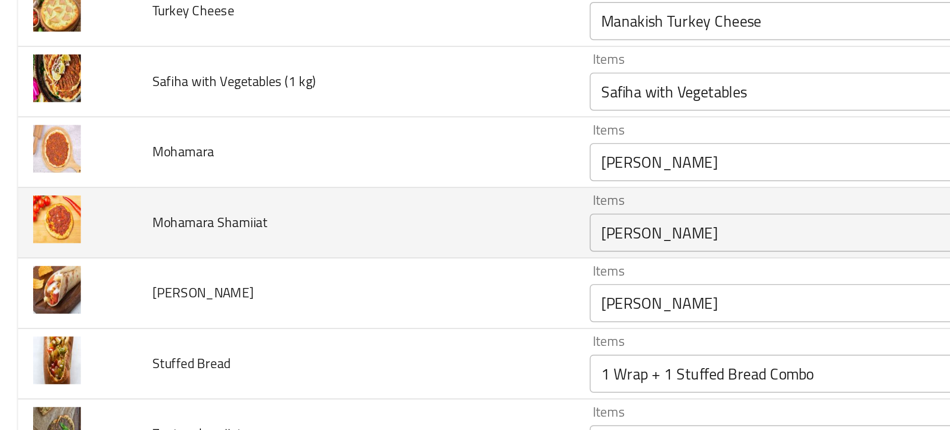
click at [260, 254] on td "Mohamara Shamiiat" at bounding box center [187, 239] width 227 height 37
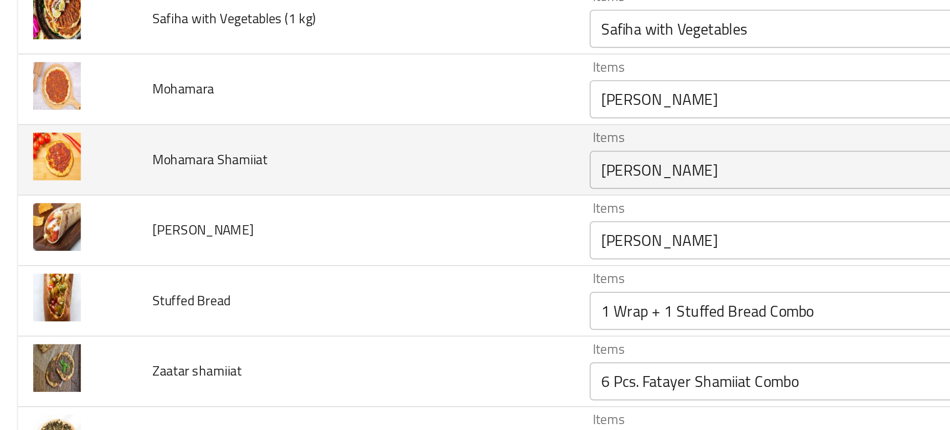
scroll to position [2525, 0]
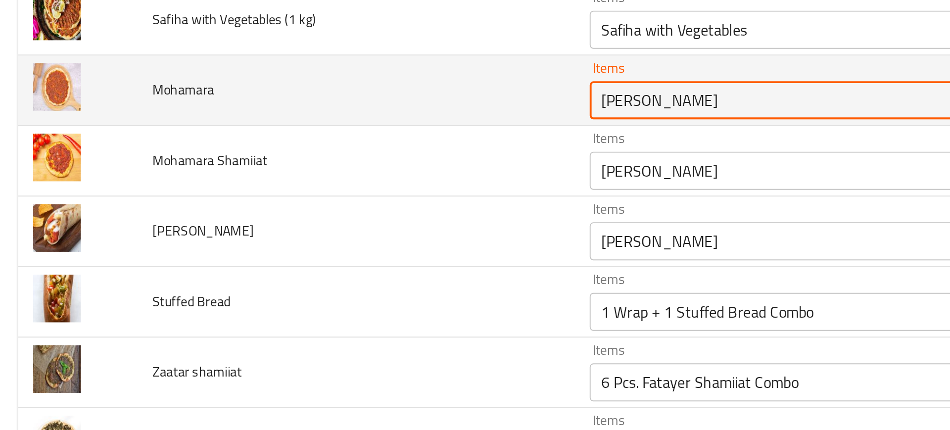
click at [328, 180] on input "Mohamara Manakish" at bounding box center [418, 175] width 213 height 14
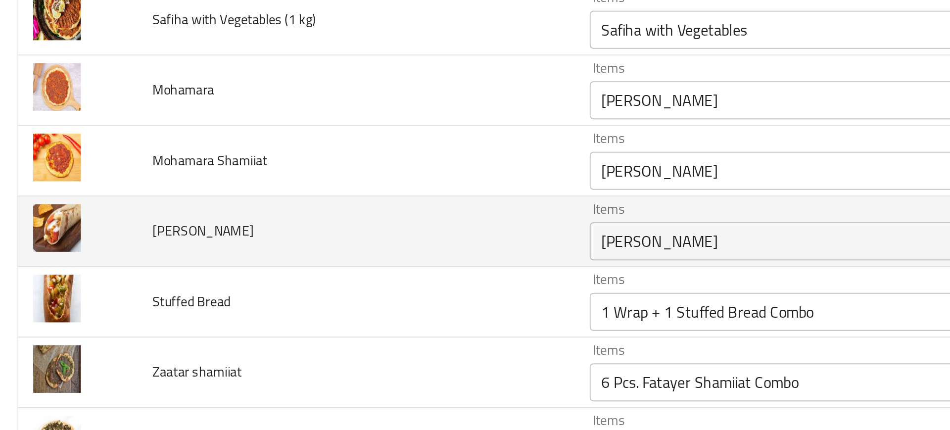
click at [273, 228] on td "Francisco wrap" at bounding box center [187, 243] width 227 height 37
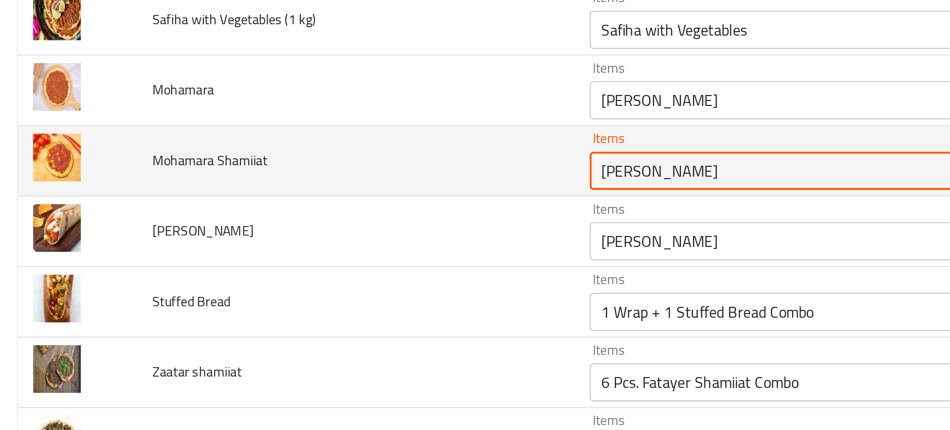
click at [340, 218] on Shamiiat "Mohamara Manakish" at bounding box center [418, 212] width 213 height 14
click at [351, 210] on Shamiiat "Mohamara Manakish" at bounding box center [418, 212] width 213 height 14
drag, startPoint x: 349, startPoint y: 210, endPoint x: 406, endPoint y: 209, distance: 56.4
click at [406, 209] on Shamiiat "Mohamara Manakish" at bounding box center [418, 212] width 213 height 14
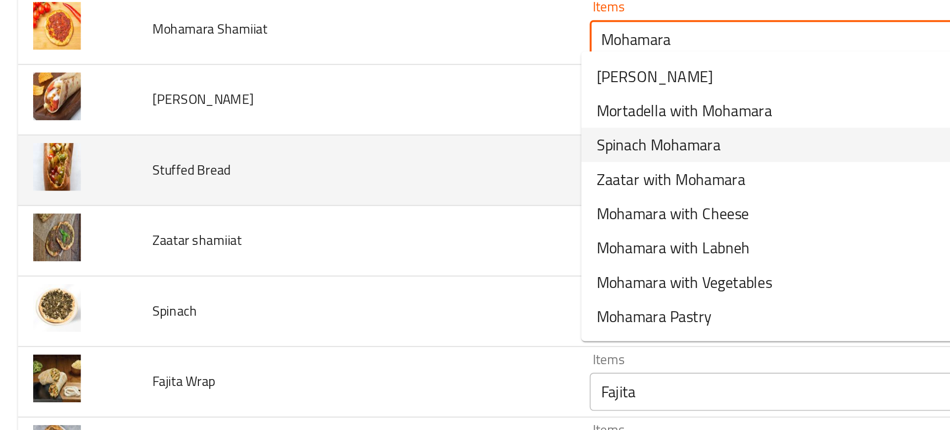
scroll to position [2599, 0]
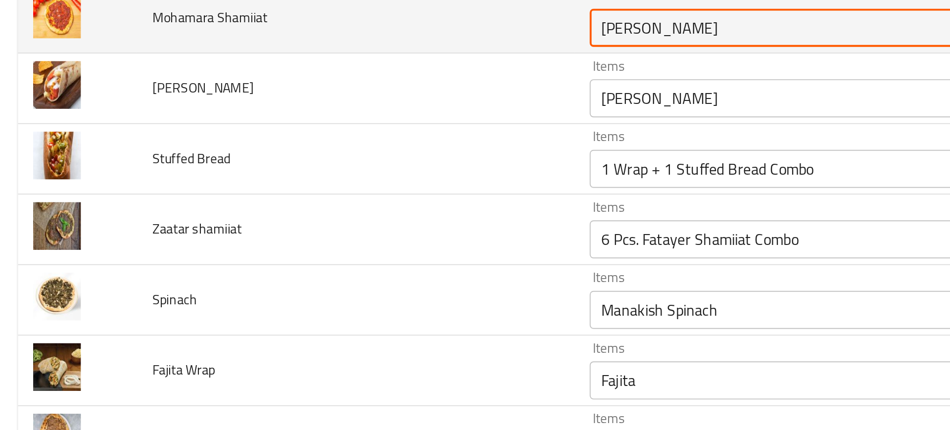
click at [373, 139] on Shamiiat "Mohamara Manakish" at bounding box center [418, 138] width 213 height 14
click at [377, 139] on Shamiiat "Mohamara Manakish" at bounding box center [418, 138] width 213 height 14
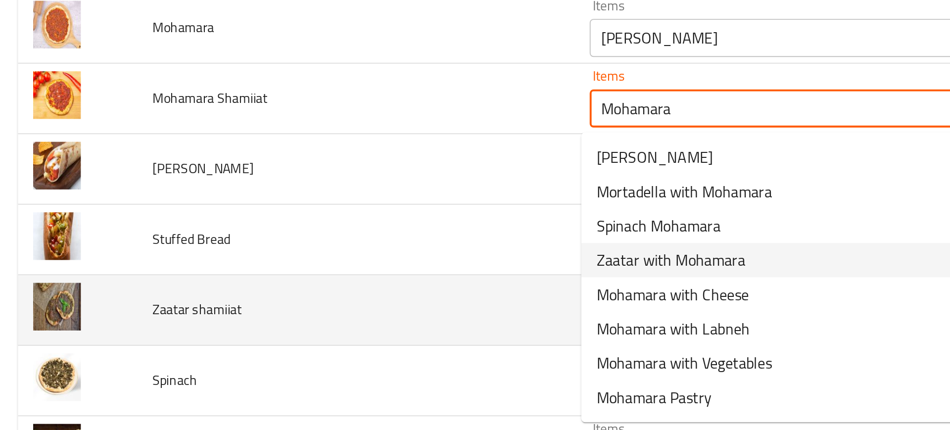
scroll to position [2557, 0]
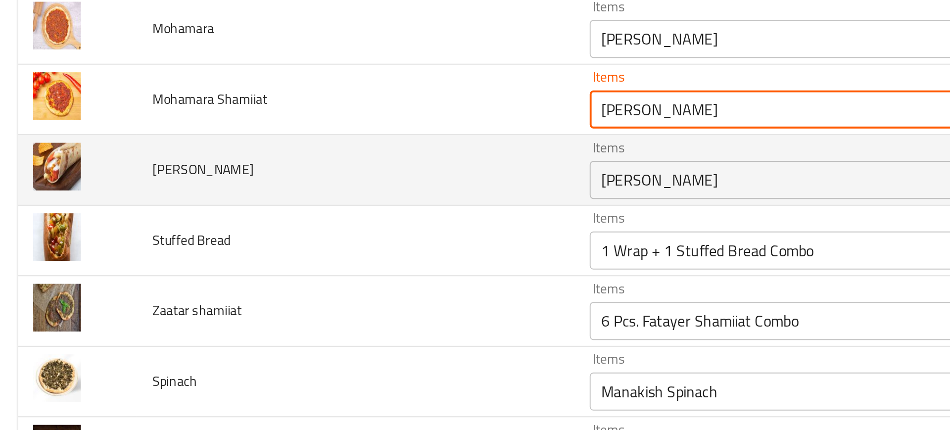
paste Shamiiat "Pastry"
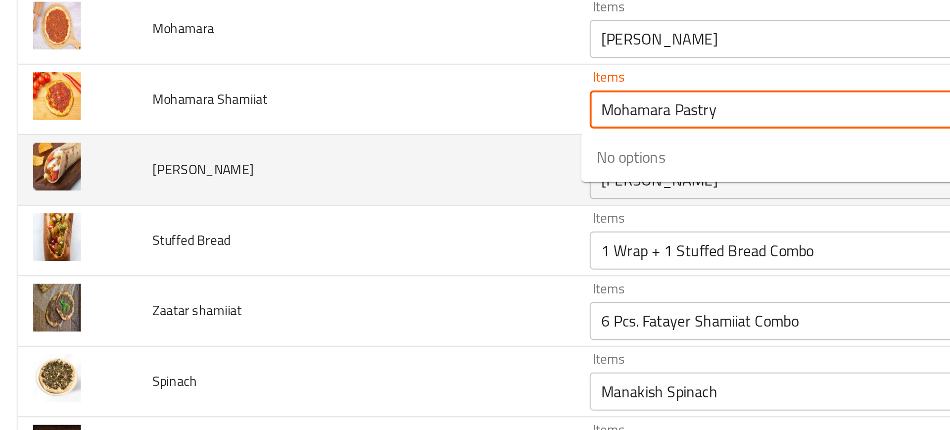
type Shamiiat "Mohamara Pastry"
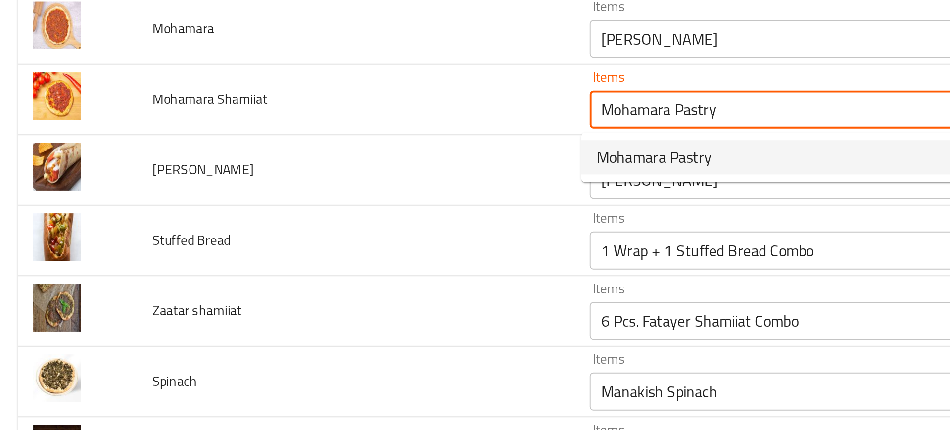
click at [331, 208] on span "Mohamara Pastry" at bounding box center [342, 205] width 60 height 12
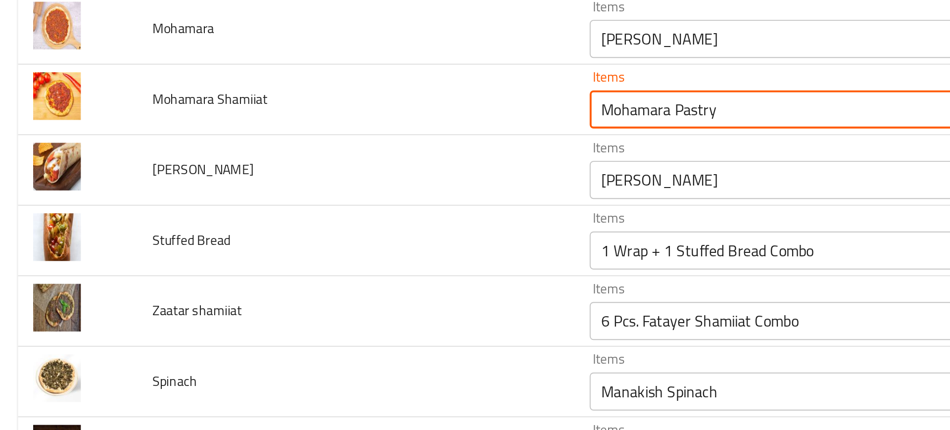
type Shamiiat-ar "معجنات محمرة"
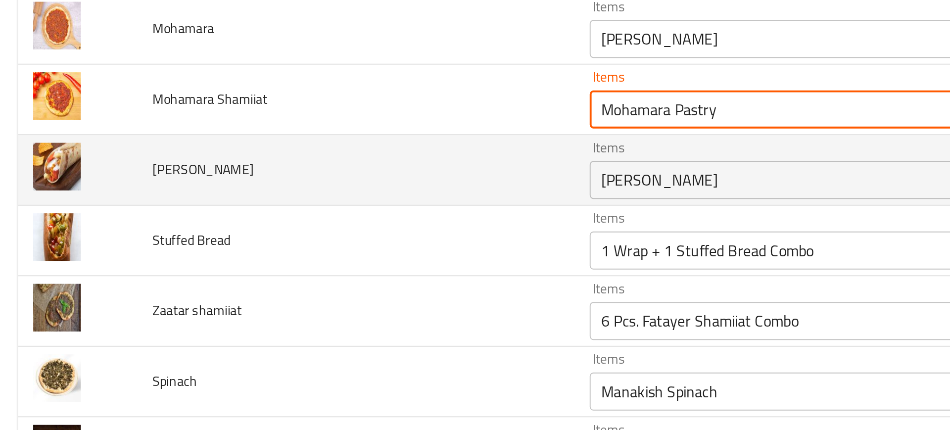
type Shamiiat "Mohamara Pastry"
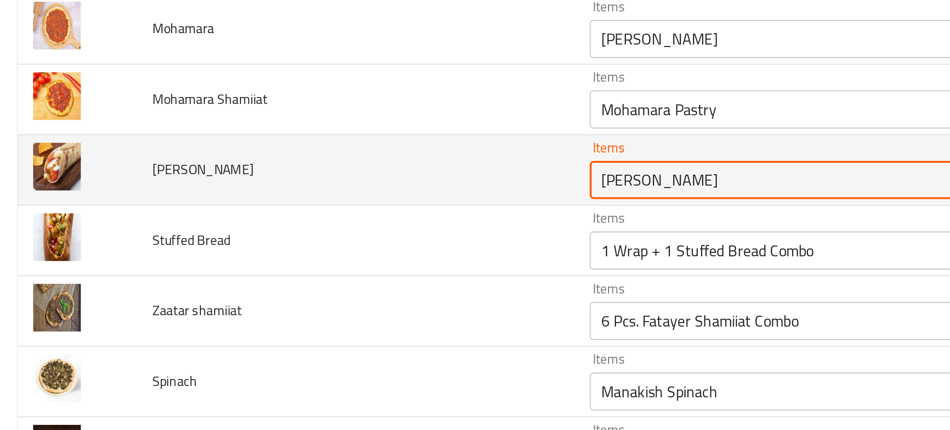
click at [322, 213] on wrap "Francisco" at bounding box center [418, 217] width 213 height 14
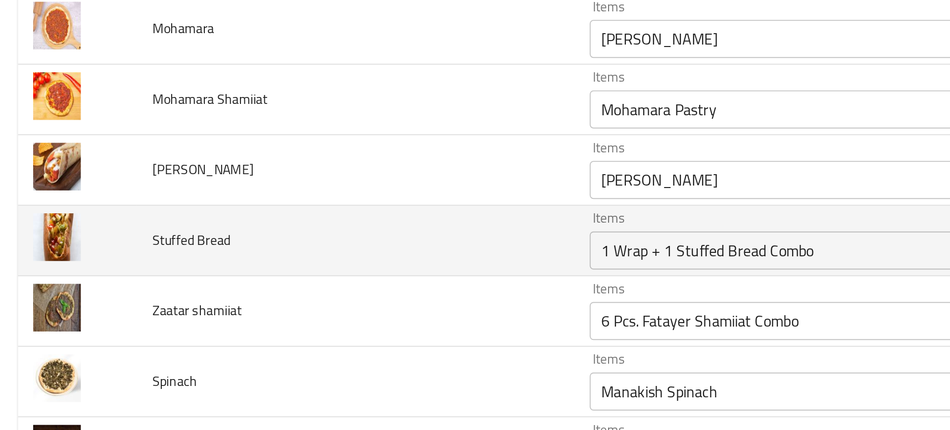
click at [247, 242] on td "Stuffed Bread" at bounding box center [187, 248] width 227 height 37
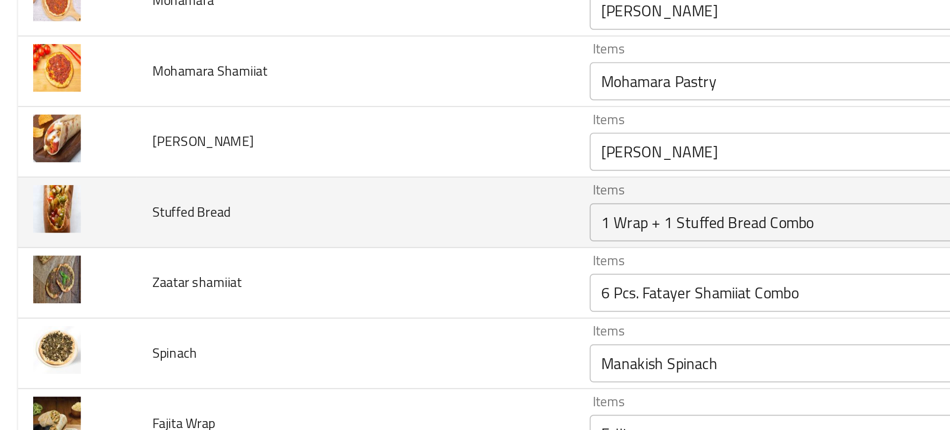
scroll to position [2572, 0]
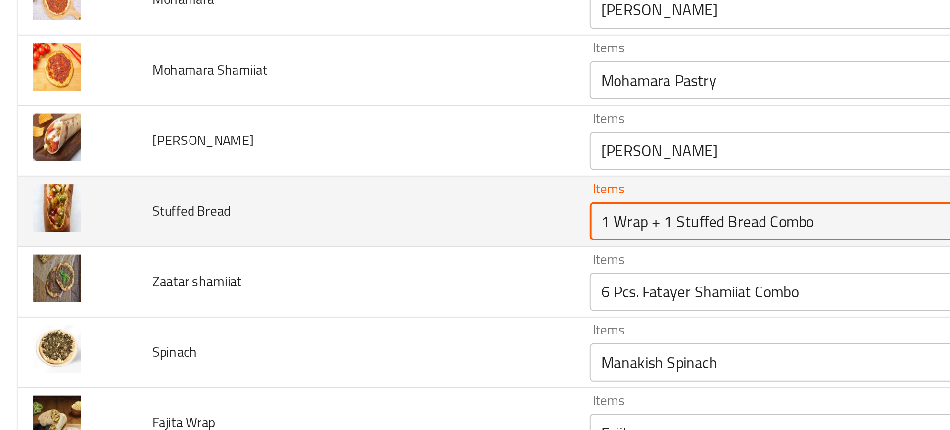
click at [349, 237] on Bread "1 Wrap + 1 Stuffed Bread Combo" at bounding box center [418, 238] width 213 height 14
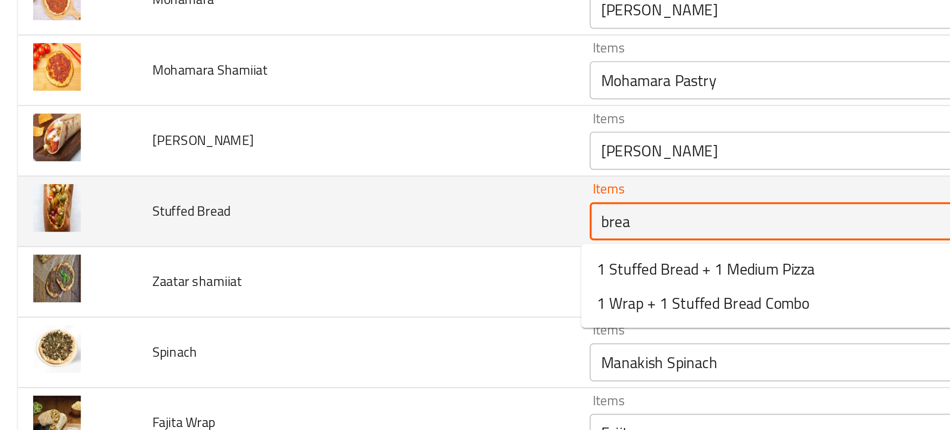
type Bread "bread"
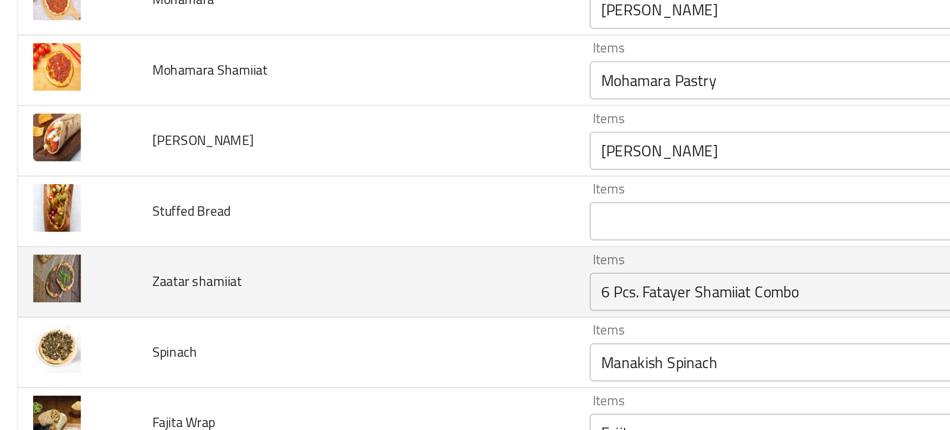
click at [268, 285] on td "Zaatar shamiiat" at bounding box center [187, 269] width 227 height 37
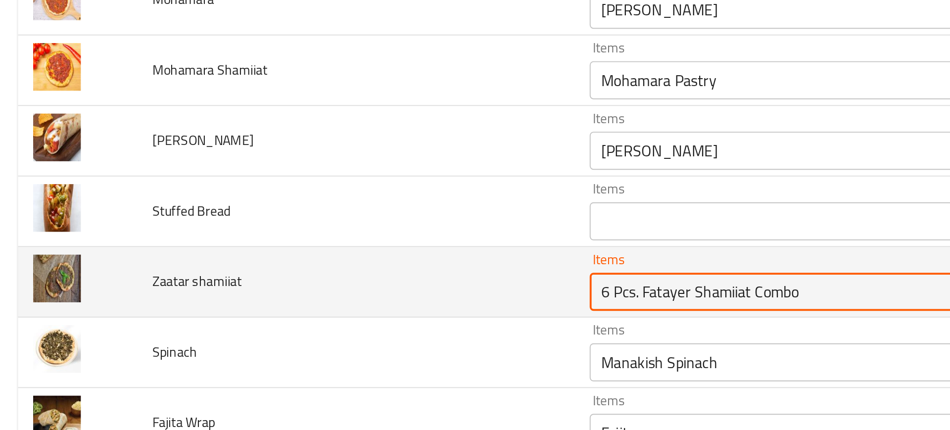
click at [342, 274] on shamiiat "6 Pcs. Fatayer Shamiiat Combo" at bounding box center [418, 275] width 213 height 14
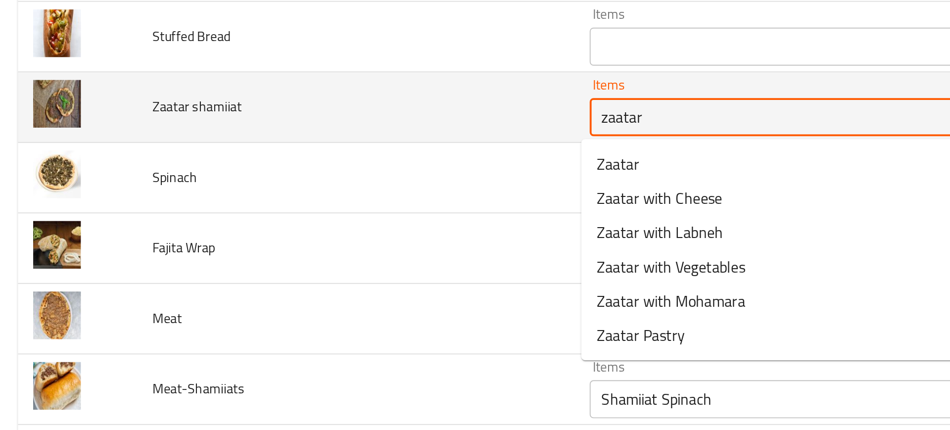
scroll to position [2663, 0]
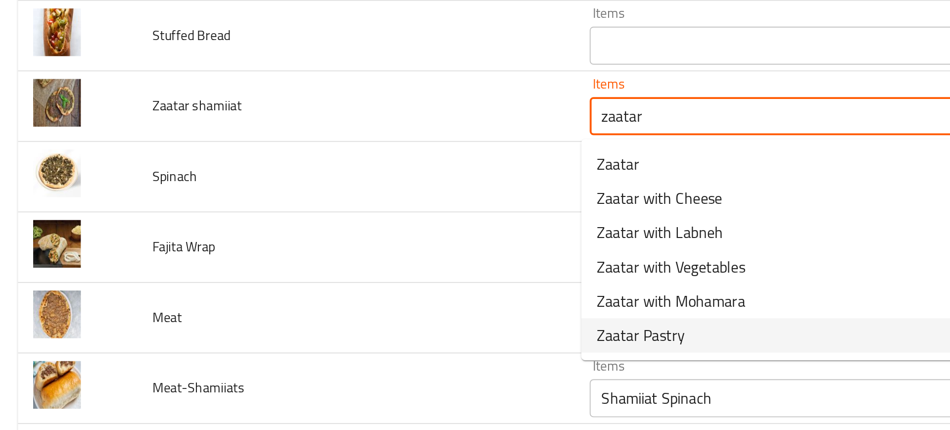
click at [336, 297] on span "Zaatar Pastry" at bounding box center [335, 297] width 46 height 12
type shamiiat "Zaatar Pastry"
type shamiiat-ar "معجنات زعتر"
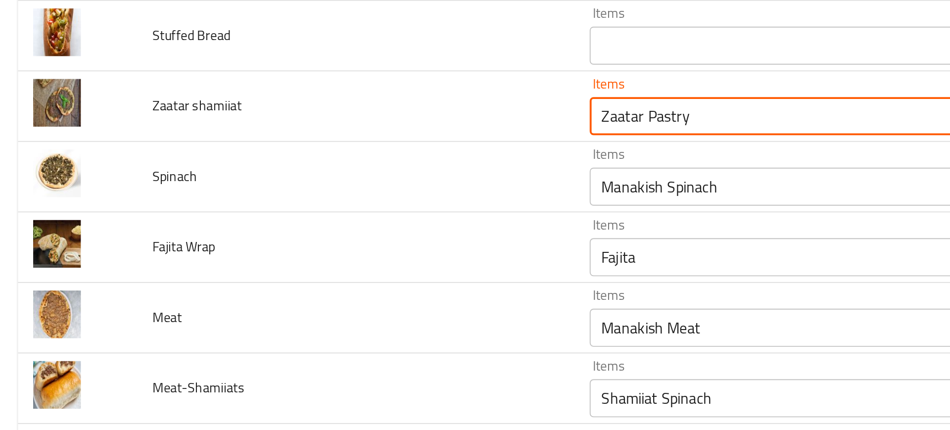
type shamiiat "Zaatar Pastry"
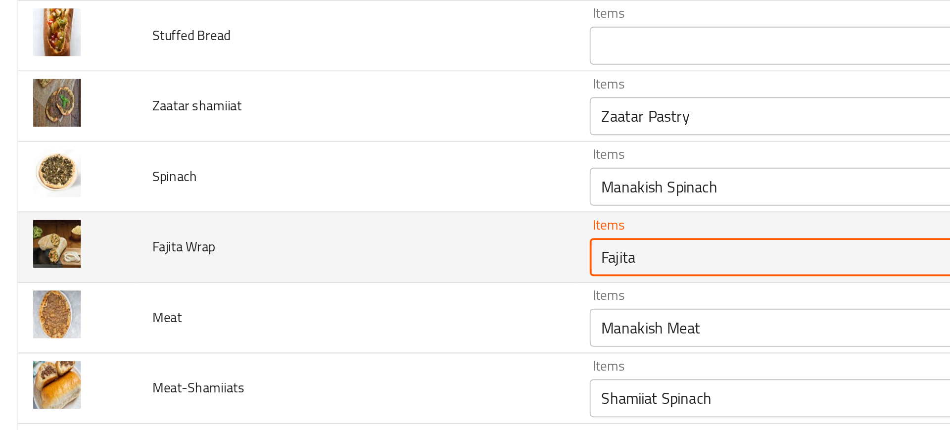
click at [323, 262] on Wrap "Fajita" at bounding box center [418, 257] width 213 height 14
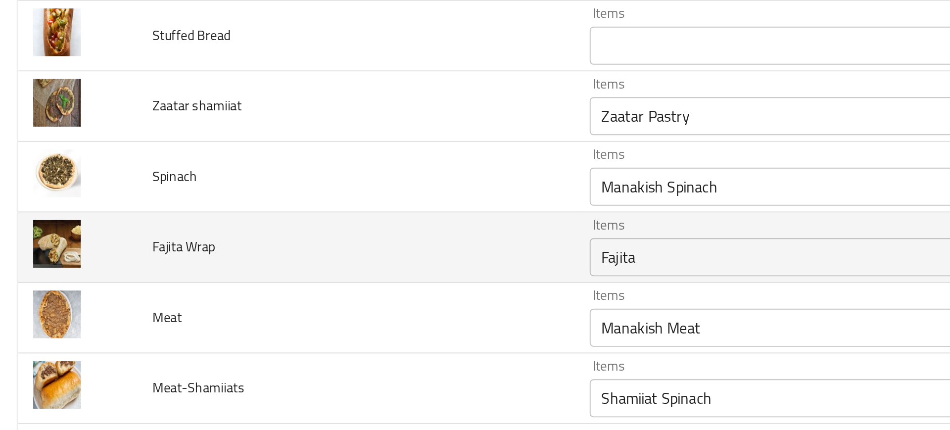
click at [259, 267] on td "Fajita Wrap" at bounding box center [187, 251] width 227 height 37
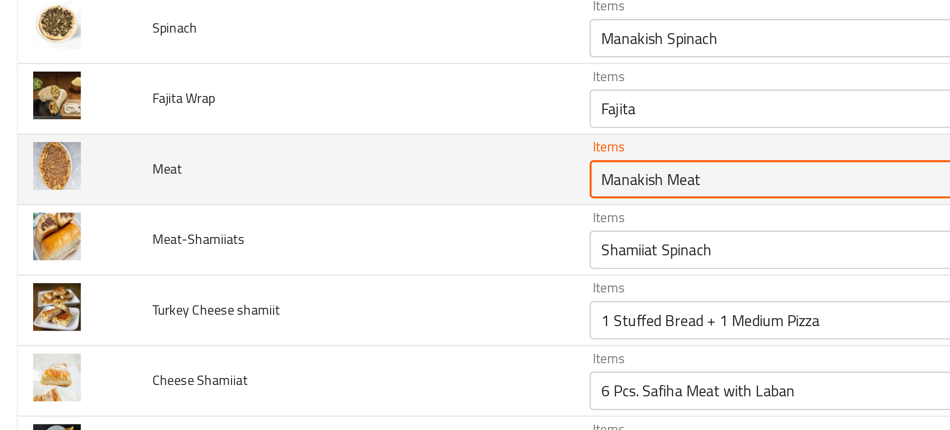
click at [331, 223] on input "Manakish Meat" at bounding box center [418, 216] width 213 height 14
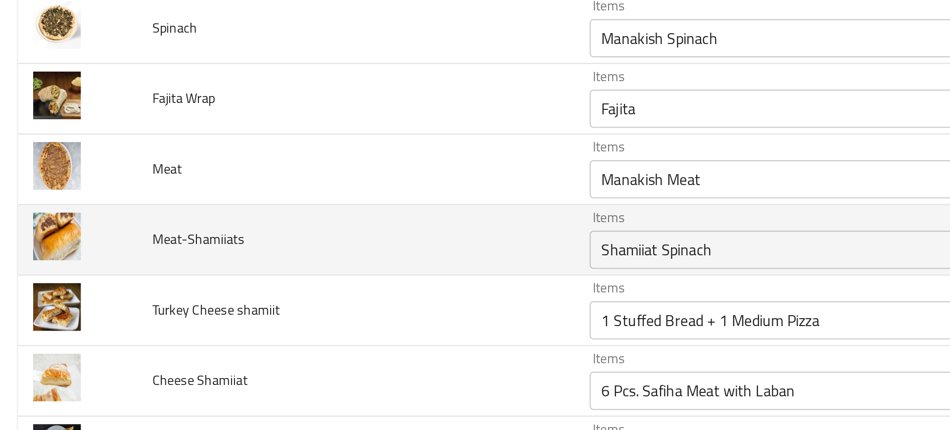
click at [266, 250] on td "Meat-Shamiiats" at bounding box center [187, 248] width 227 height 37
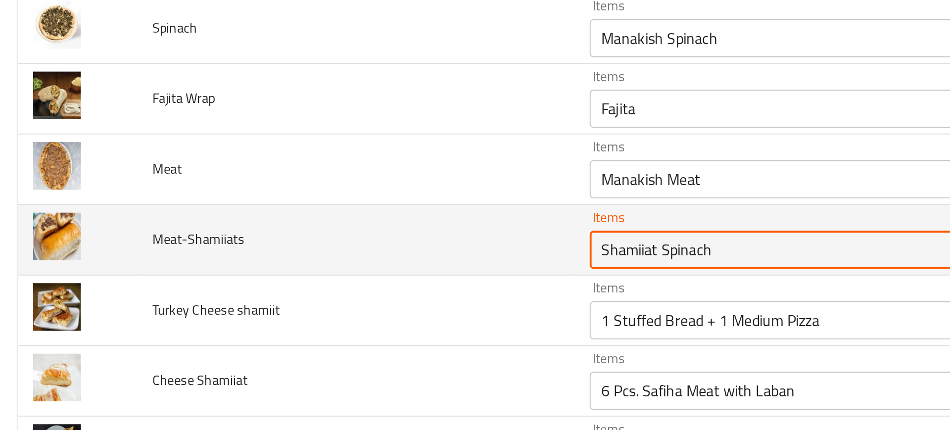
drag, startPoint x: 343, startPoint y: 254, endPoint x: 403, endPoint y: 257, distance: 59.9
click at [403, 257] on input "Shamiiat Spinach" at bounding box center [418, 253] width 213 height 14
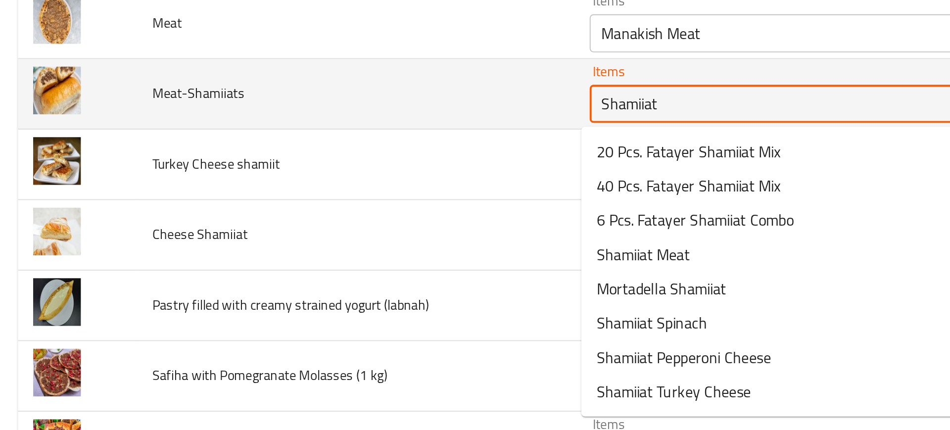
scroll to position [2816, 0]
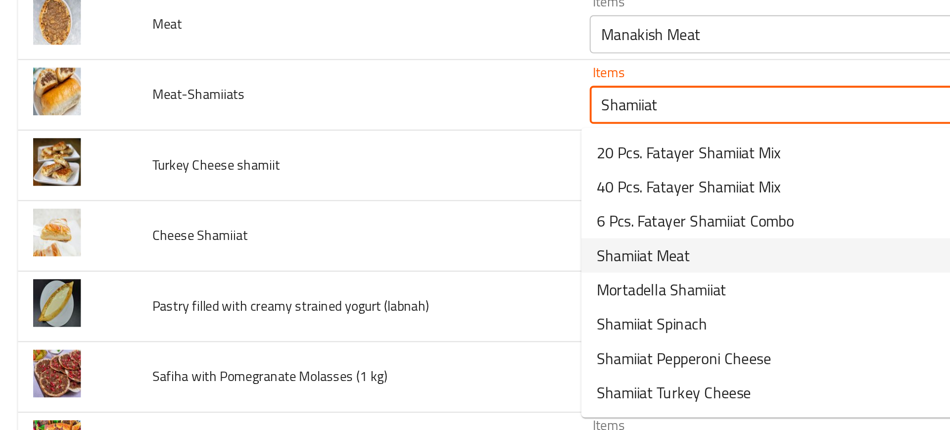
click at [320, 252] on span "Shamiiat Meat" at bounding box center [336, 256] width 48 height 12
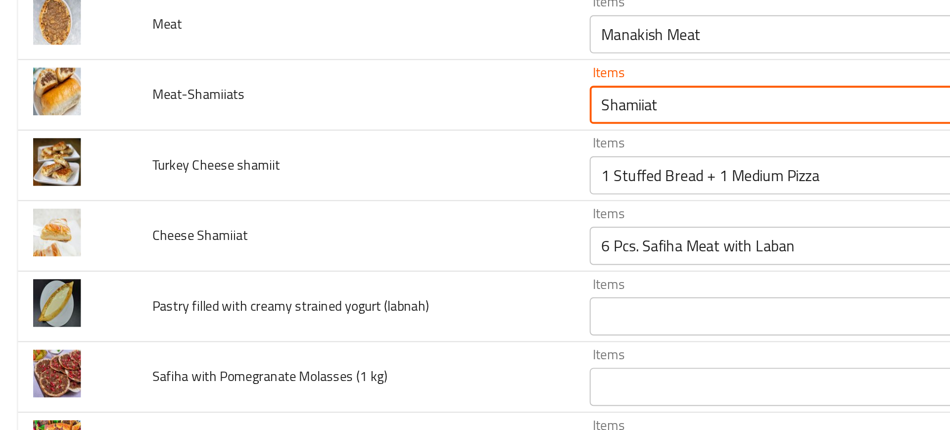
type input "Shamiiat Meat"
type input "شاميات لحم"
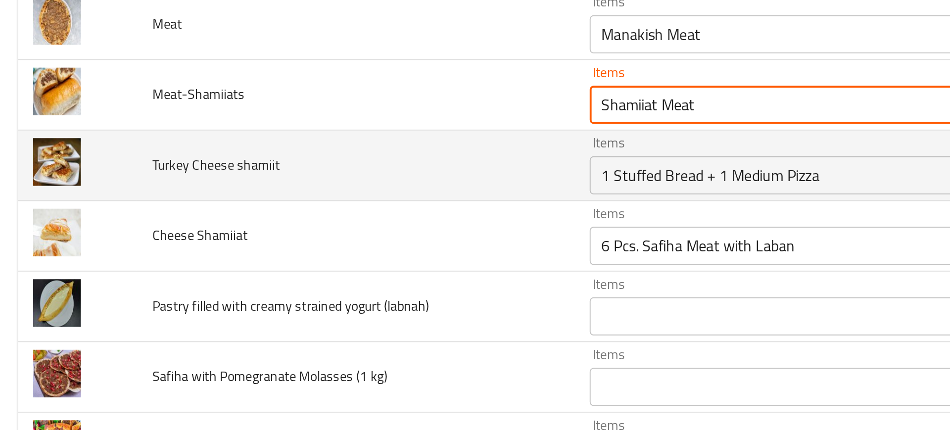
type input "Shamiiat Meat"
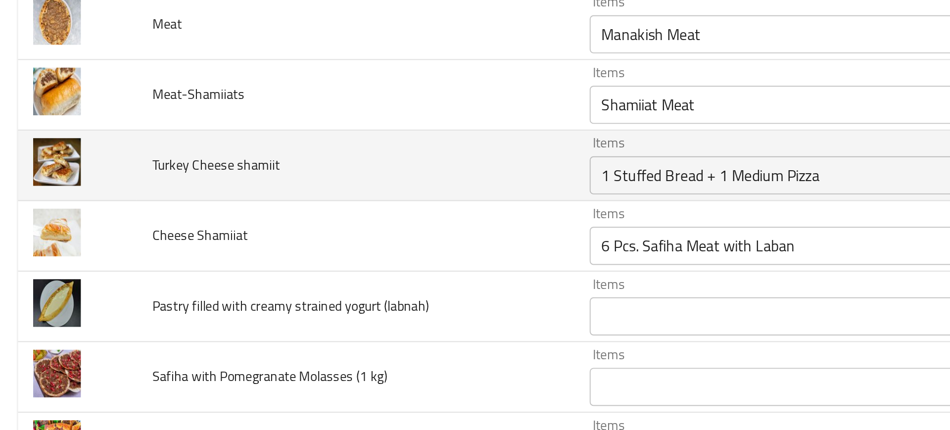
click at [285, 207] on td "Turkey Cheese shamiit" at bounding box center [187, 209] width 227 height 37
click at [332, 205] on div "1 Stuffed Bread + 1 Medium Pizza Items" at bounding box center [433, 214] width 248 height 20
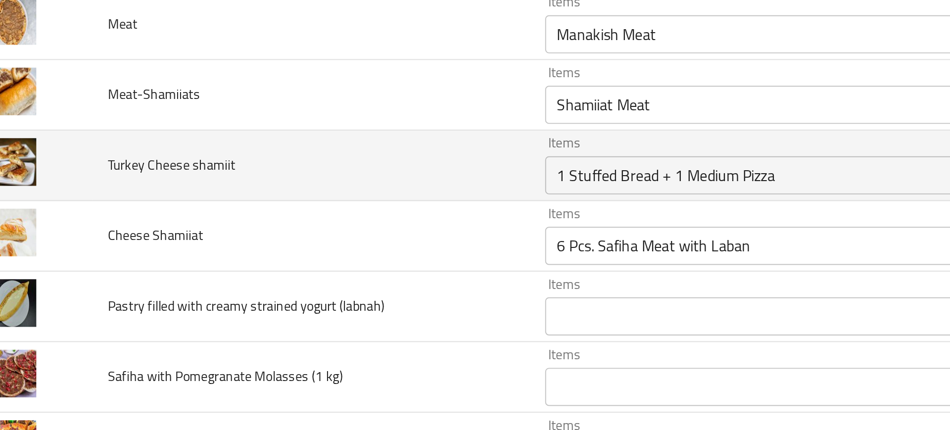
click at [265, 225] on td "Turkey Cheese shamiit" at bounding box center [187, 209] width 227 height 37
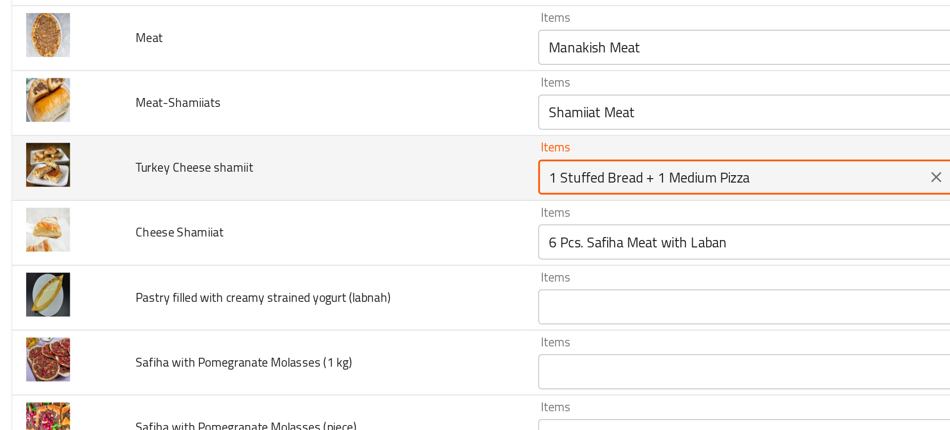
click at [333, 212] on shamiit "1 Stuffed Bread + 1 Medium Pizza" at bounding box center [418, 214] width 213 height 14
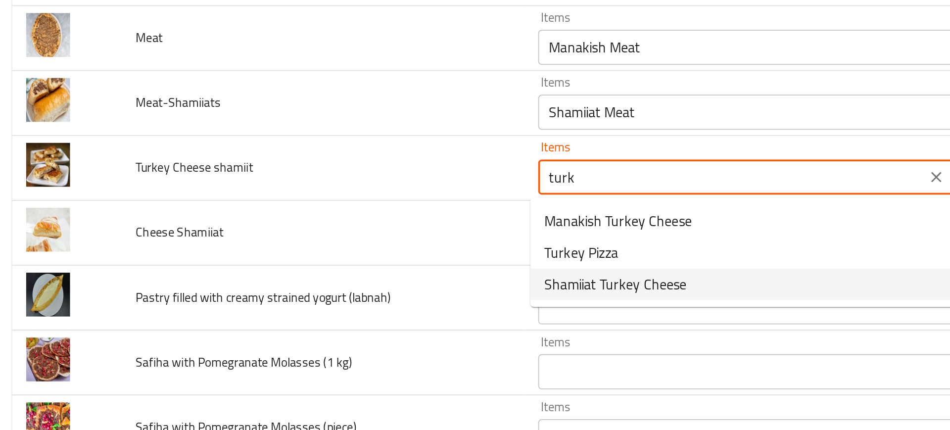
click at [357, 277] on span "Shamiiat Turkey Cheese" at bounding box center [352, 275] width 80 height 12
type shamiit "Shamiiat Turkey Cheese"
type shamiit-ar "شاميات جبن تركي"
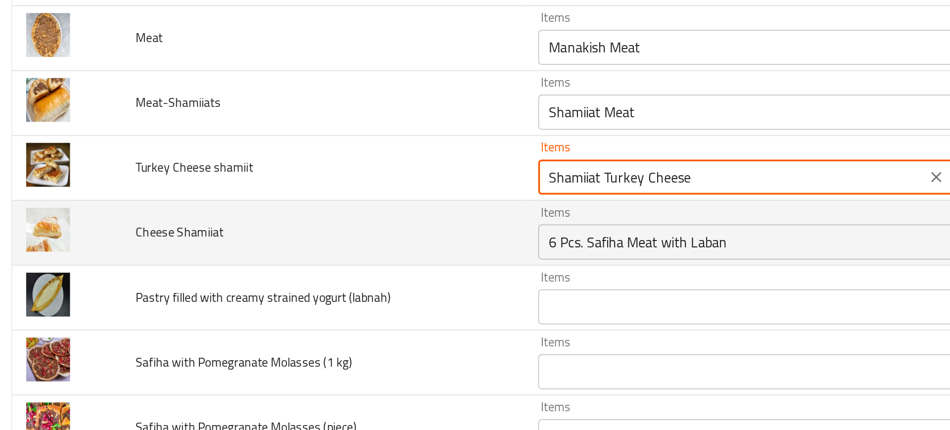
type shamiit "Shamiiat Turkey Cheese"
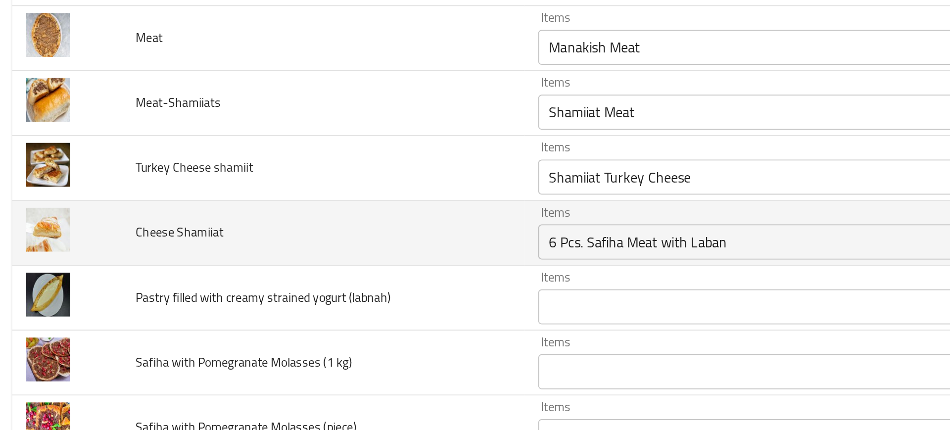
click at [244, 232] on td "Cheese Shamiiat" at bounding box center [187, 246] width 227 height 37
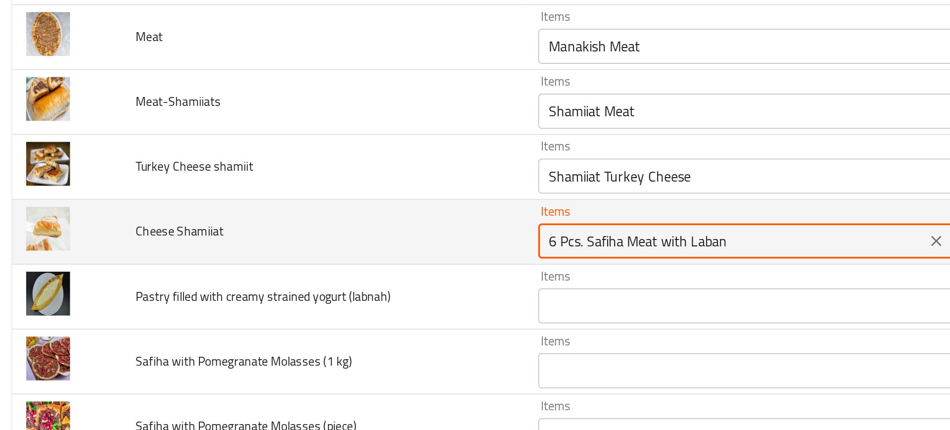
click at [348, 253] on Shamiiat "6 Pcs. Safiha Meat with Laban" at bounding box center [418, 250] width 213 height 14
type Shamiiat "c"
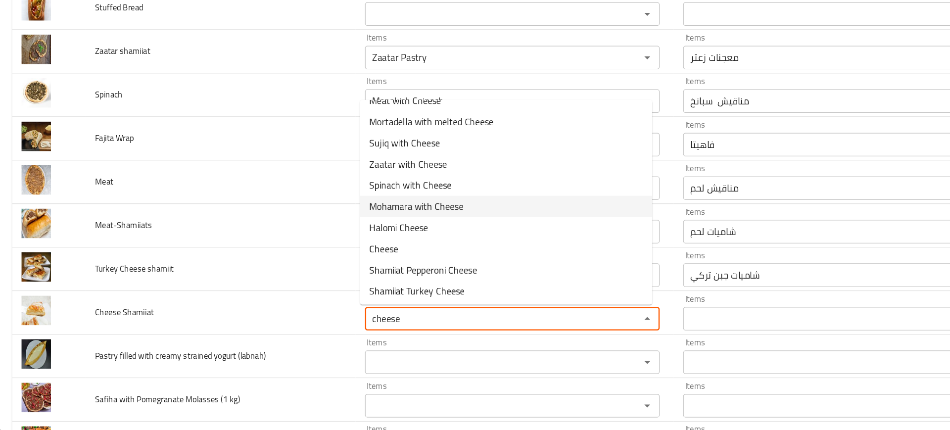
scroll to position [281, 0]
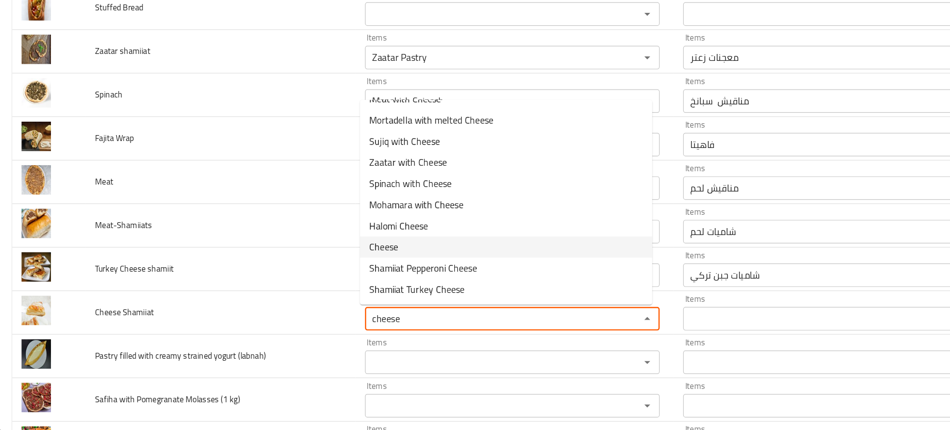
click at [321, 277] on span "Cheese" at bounding box center [324, 275] width 24 height 12
type Shamiiat "Cheese"
type Shamiiat-ar "جبن"
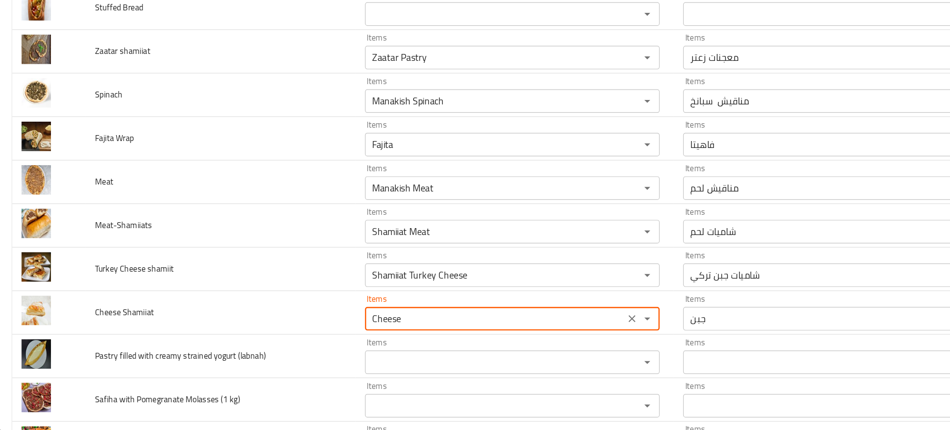
type Shamiiat "Cheese"
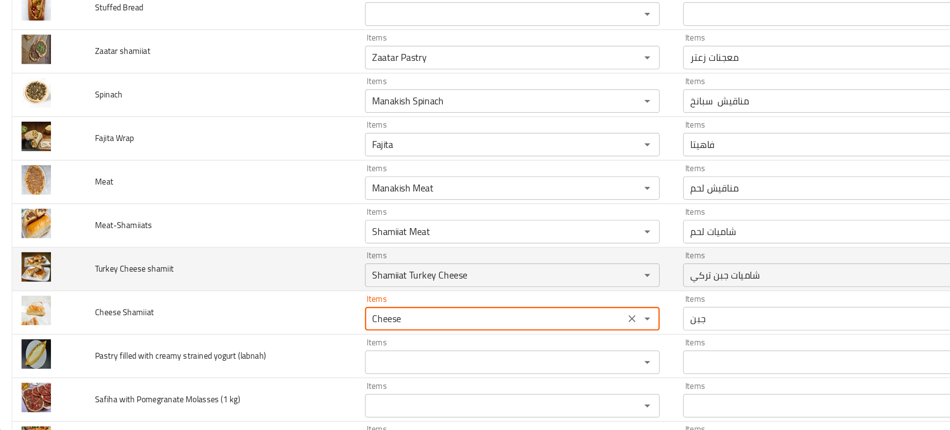
click at [276, 281] on td "Turkey Cheese shamiit" at bounding box center [187, 294] width 227 height 37
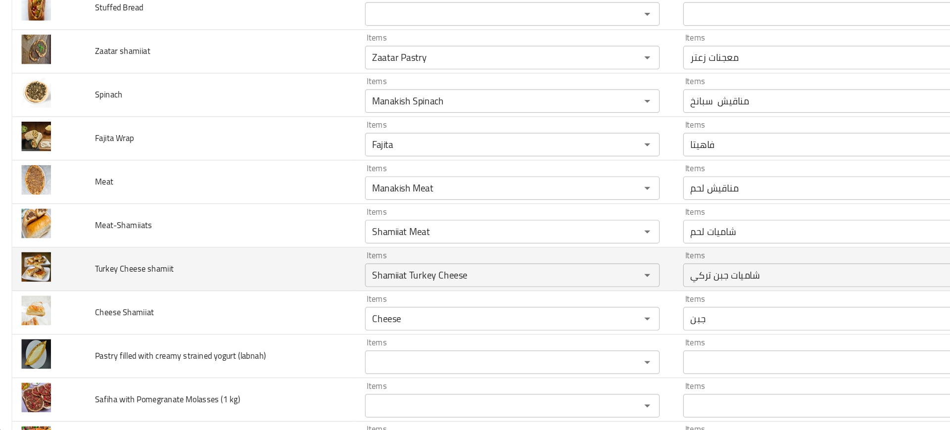
scroll to position [2816, 0]
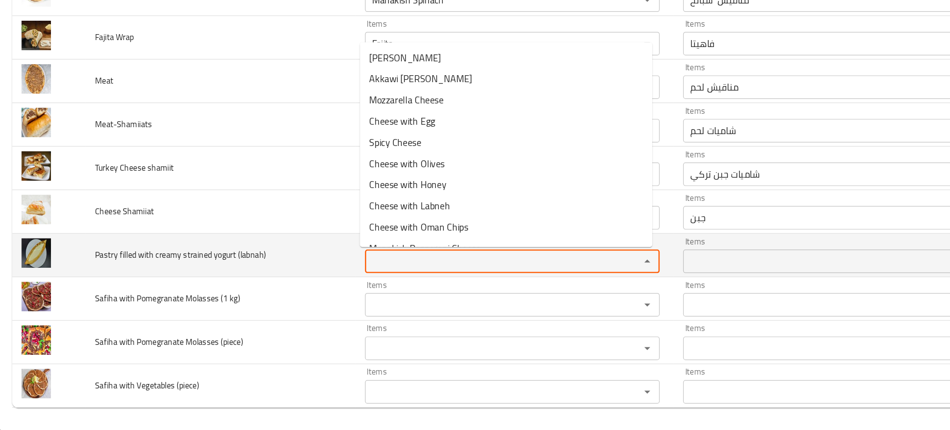
click at [334, 290] on \(labnah\) "Items" at bounding box center [418, 287] width 213 height 14
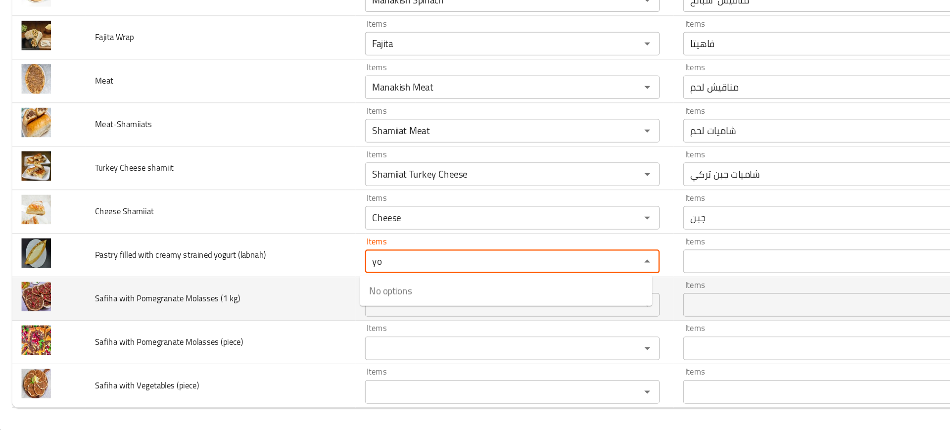
type \(labnah\) "y"
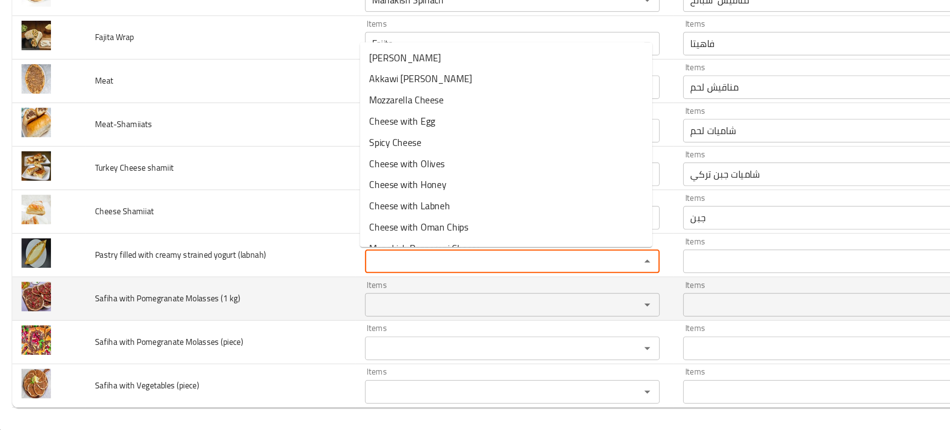
click at [327, 325] on kg\) "Items" at bounding box center [418, 324] width 213 height 14
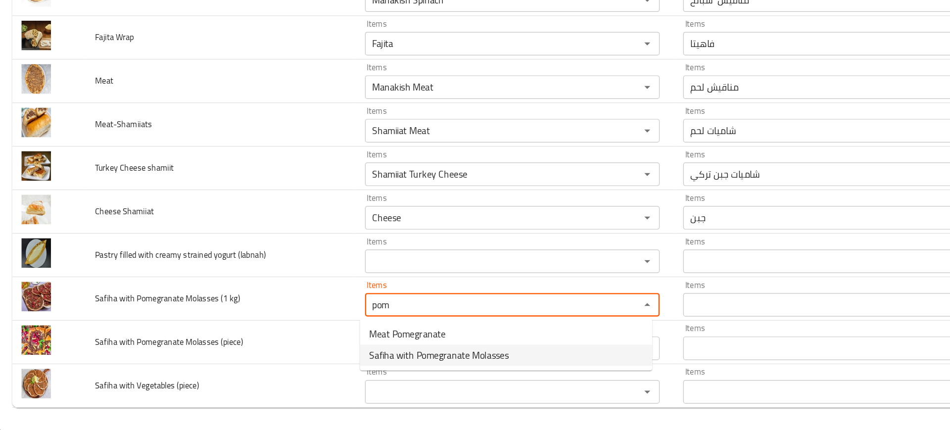
click at [347, 365] on span "Safiha with Pomegranate Molasses" at bounding box center [370, 366] width 117 height 12
type kg\) "Safiha with Pomegranate Molasses"
type kg\)-ar "صفيحة بدبس الرمان"
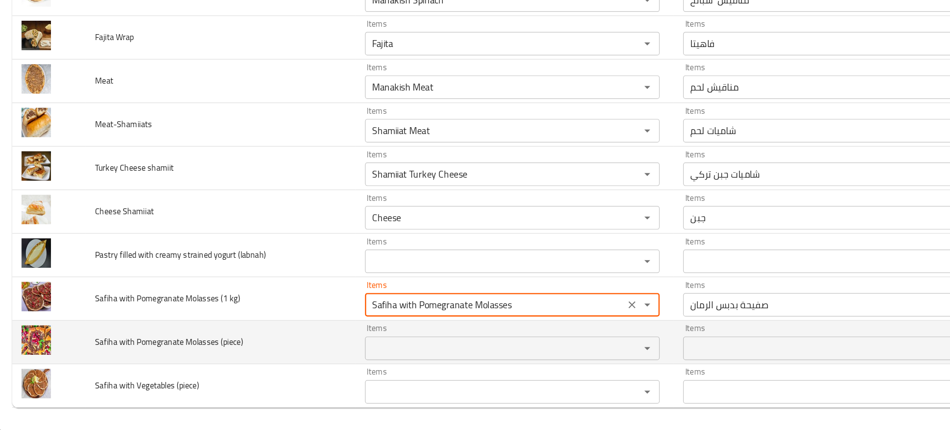
type kg\) "Safiha with Pomegranate Molasses"
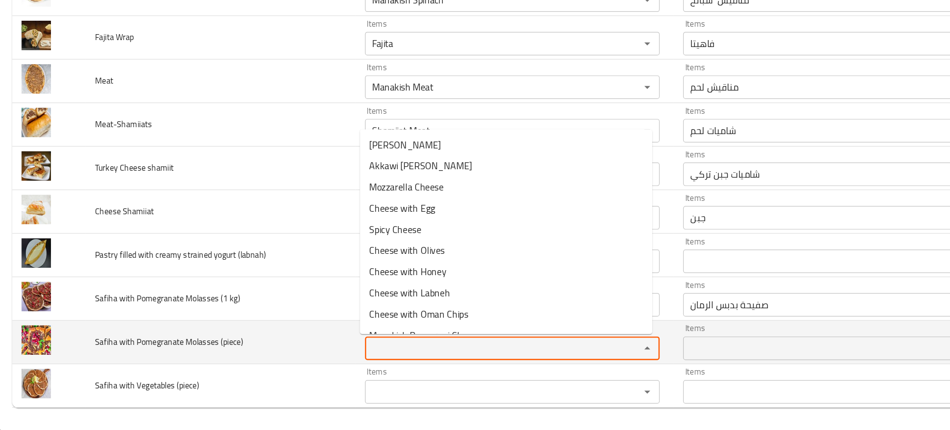
click at [322, 365] on \(piece\) "Items" at bounding box center [418, 360] width 213 height 14
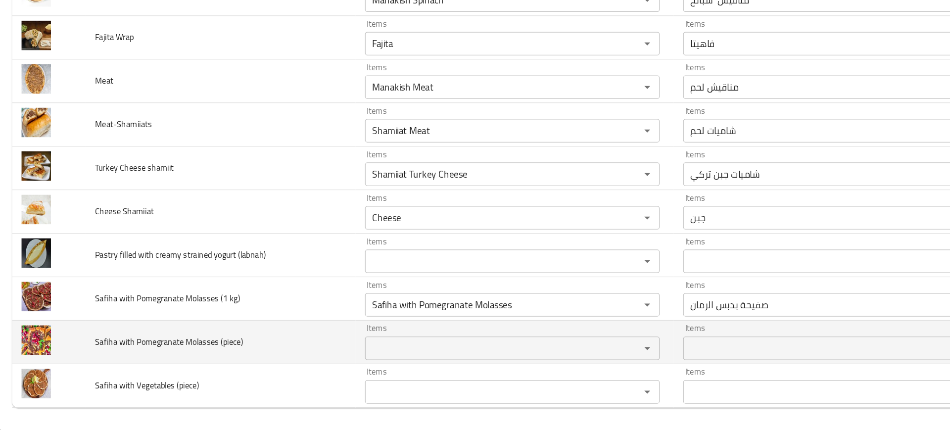
click at [275, 363] on td "Safiha with Pomegranate Molasses (piece)" at bounding box center [187, 355] width 227 height 37
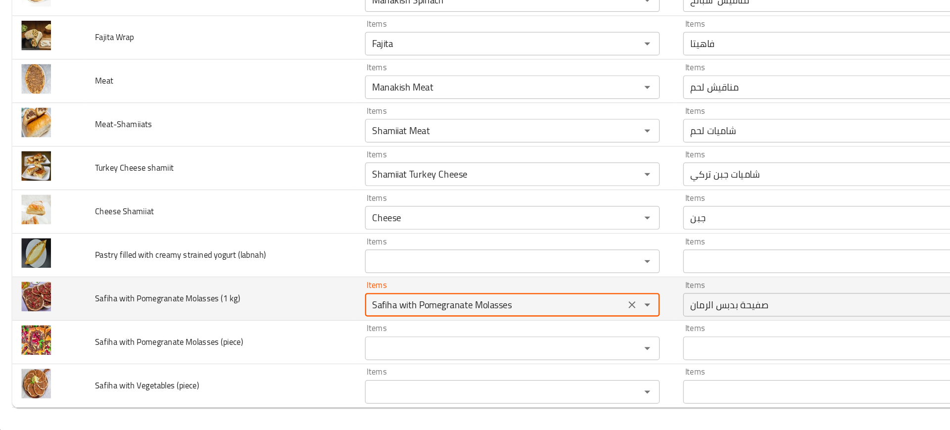
click at [367, 325] on kg\) "Safiha with Pomegranate Molasses" at bounding box center [418, 324] width 213 height 14
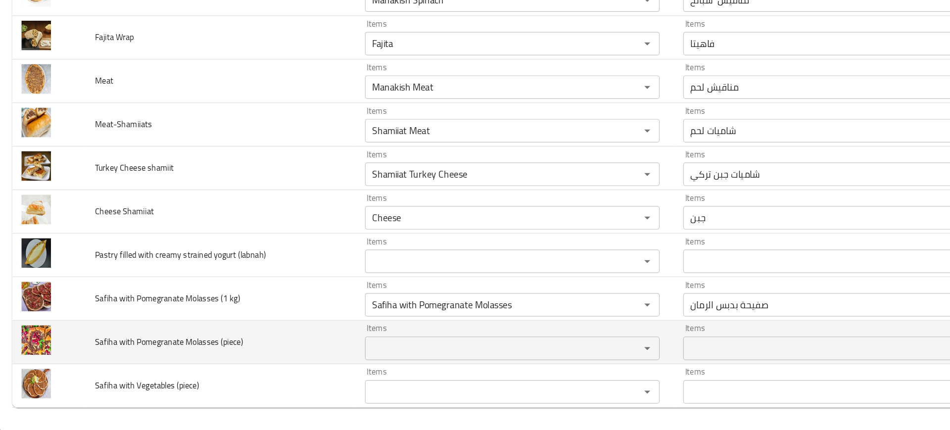
click at [274, 355] on td "Safiha with Pomegranate Molasses (piece)" at bounding box center [187, 355] width 227 height 37
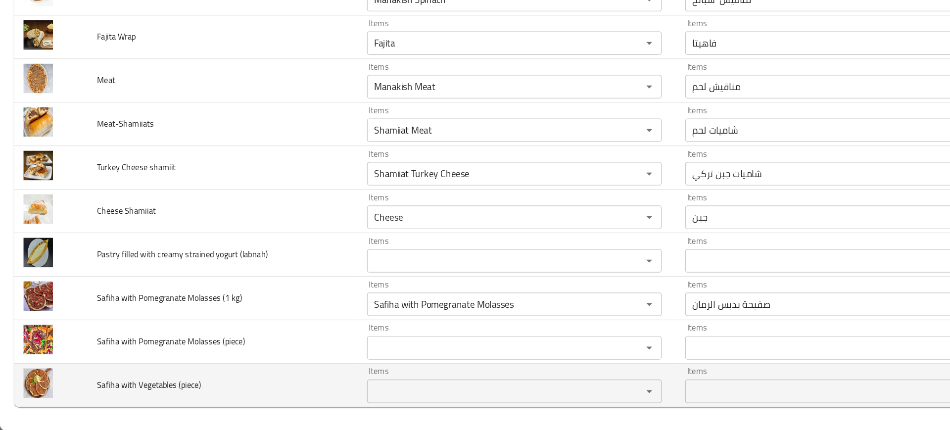
click at [353, 390] on \(piece\) "Items" at bounding box center [418, 397] width 213 height 14
click at [264, 374] on td "Safiha with Vegetables (piece)" at bounding box center [187, 391] width 227 height 37
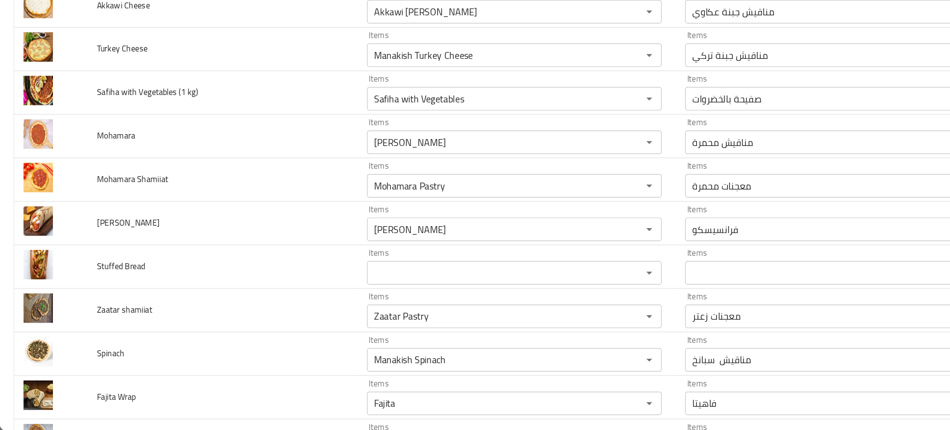
scroll to position [2513, 0]
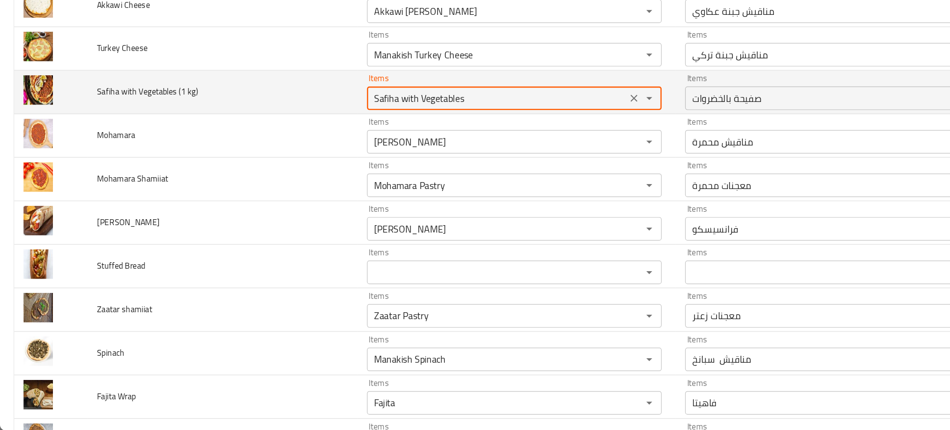
click at [358, 155] on kg\) "Safiha with Vegetables" at bounding box center [418, 150] width 213 height 14
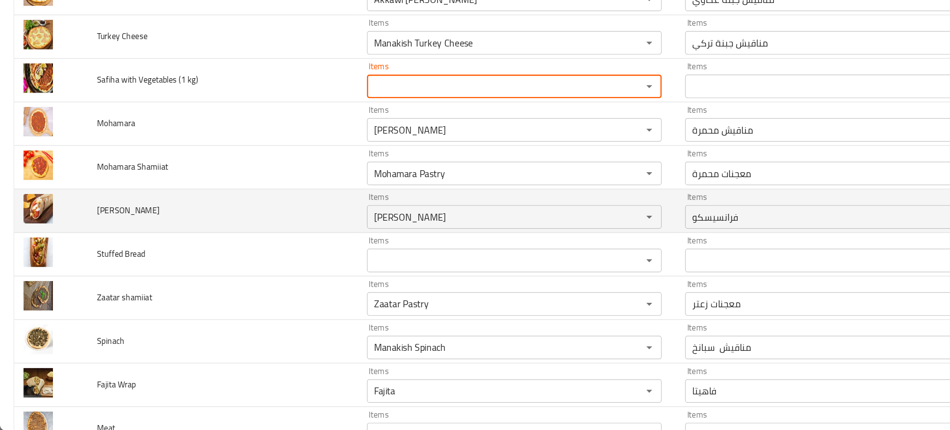
scroll to position [2816, 0]
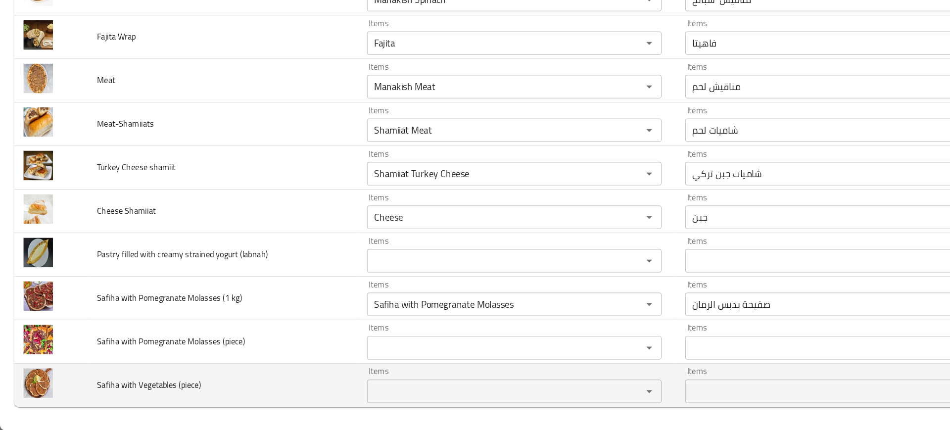
click at [326, 390] on \(piece\) "Items" at bounding box center [418, 397] width 213 height 14
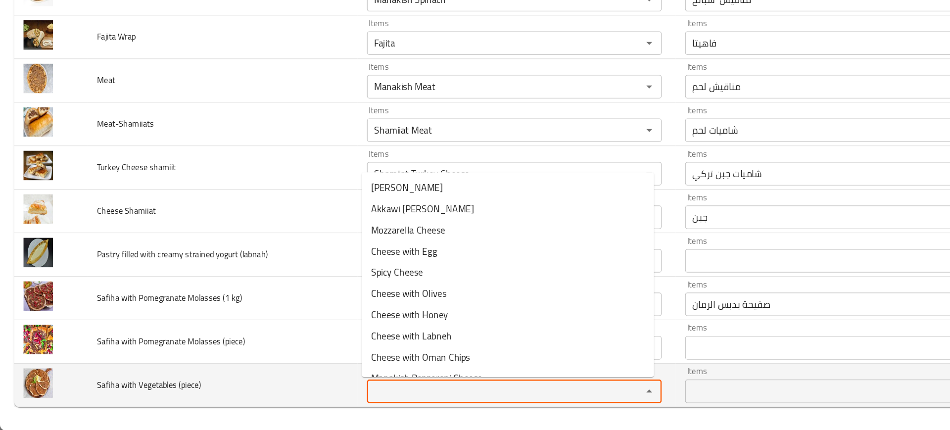
paste \(piece\) "Safiha with Vegetables"
type \(piece\) "Safiha with Vegetables"
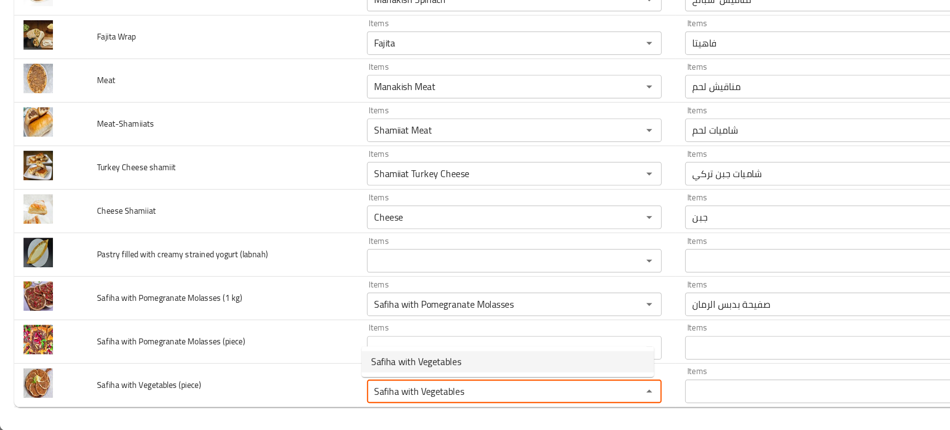
click at [346, 370] on span "Safiha with Vegetables" at bounding box center [350, 372] width 76 height 12
type \(piece\)-ar "صفيحة بالخضروات"
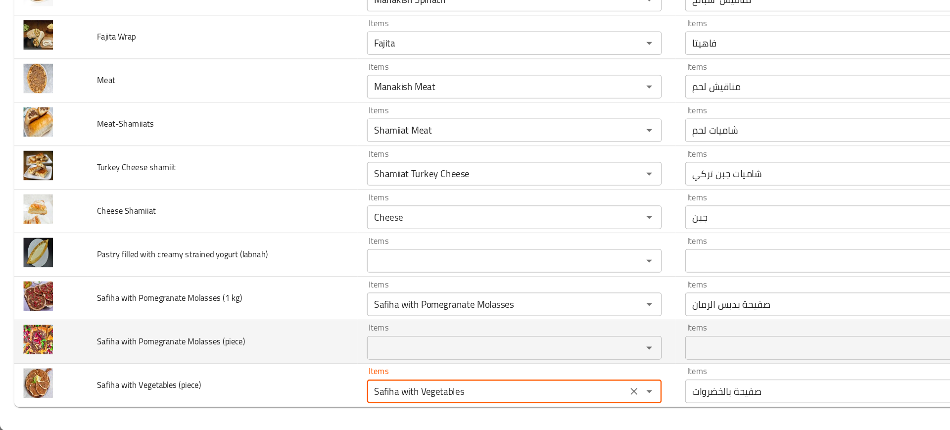
type \(piece\) "Safiha with Vegetables"
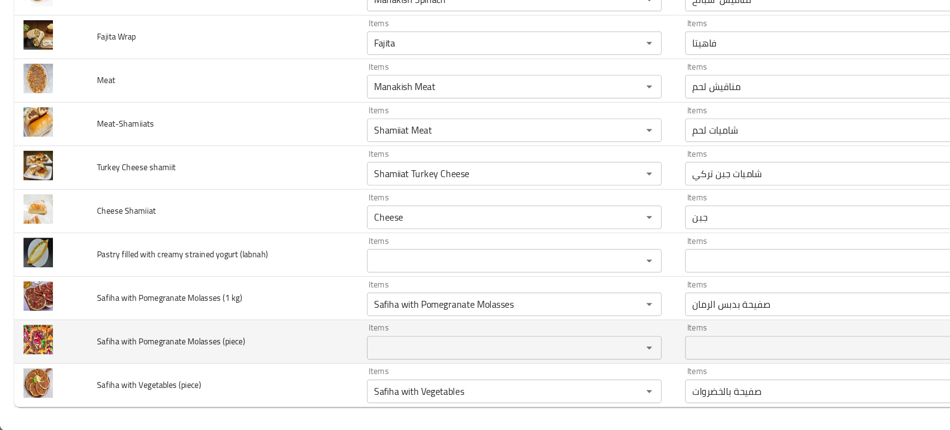
click at [232, 363] on td "Safiha with Pomegranate Molasses (piece)" at bounding box center [187, 355] width 227 height 37
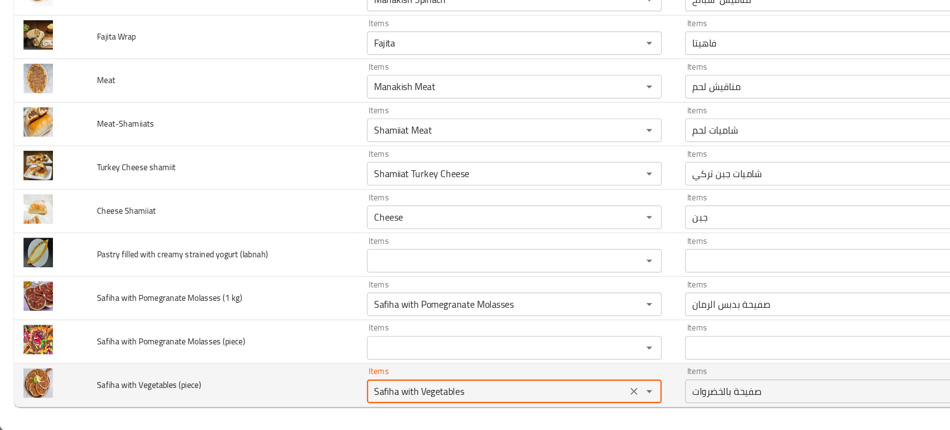
click at [364, 397] on \(piece\) "Safiha with Vegetables" at bounding box center [418, 397] width 213 height 14
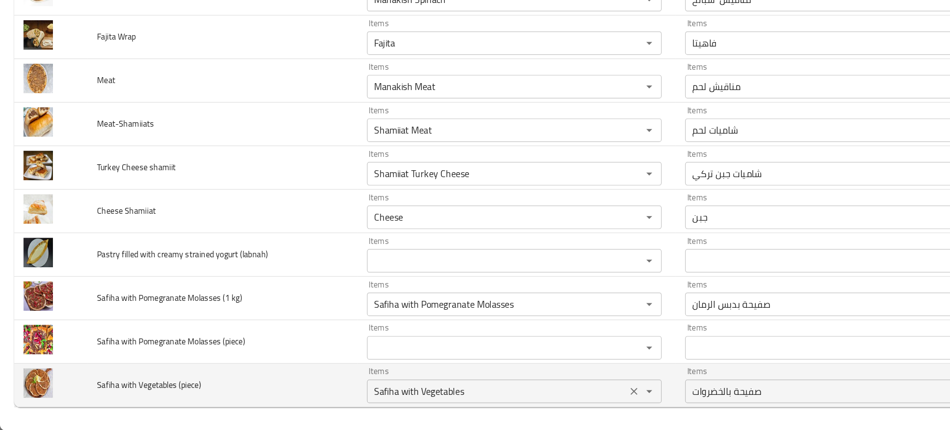
scroll to position [2187, 0]
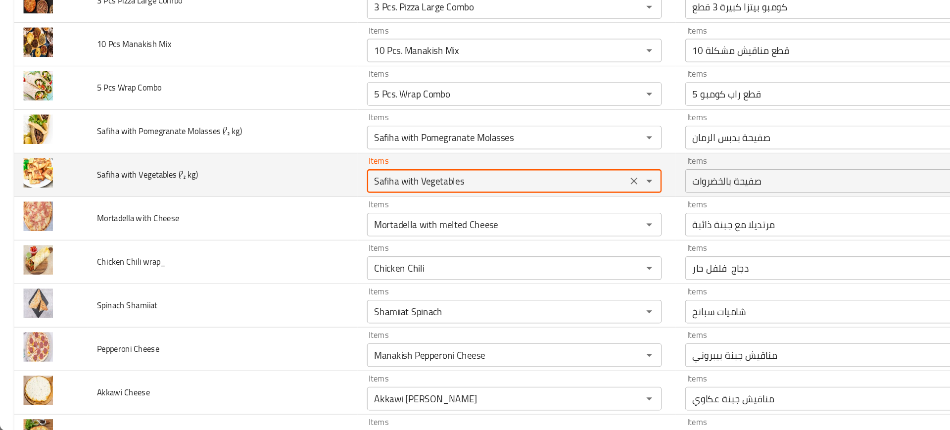
click at [346, 227] on kg\) "Safiha with Vegetables" at bounding box center [418, 220] width 213 height 14
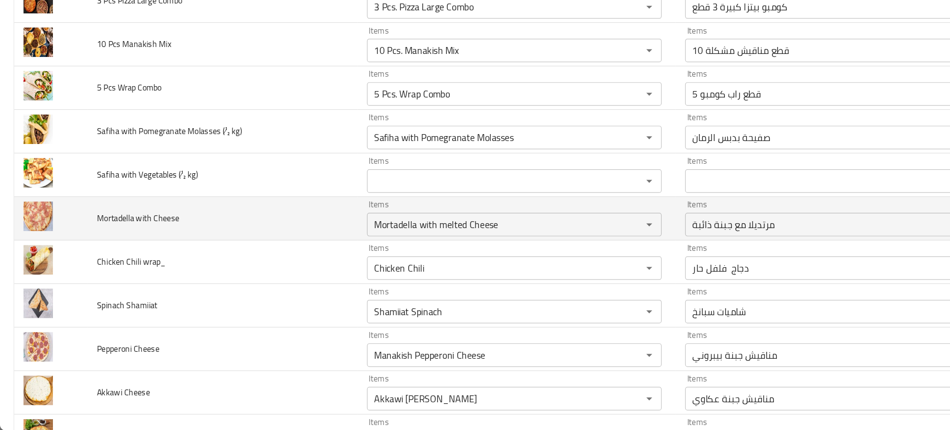
click at [260, 238] on td "Mortadella with Cheese" at bounding box center [187, 251] width 227 height 37
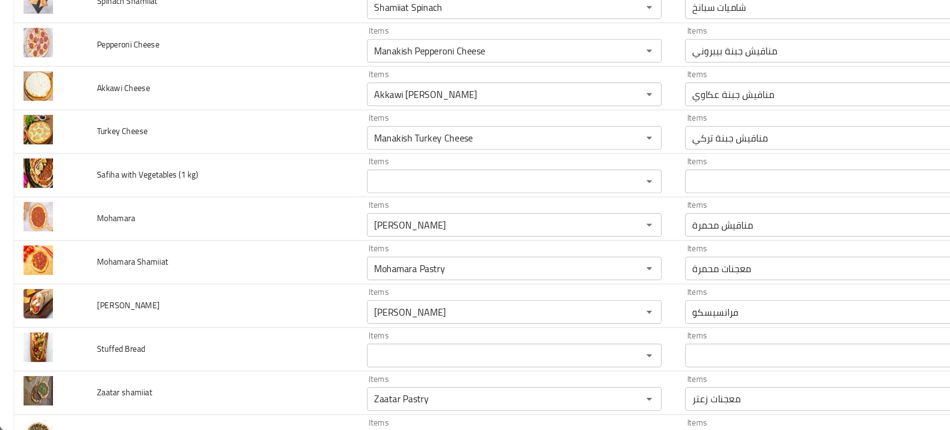
scroll to position [2816, 0]
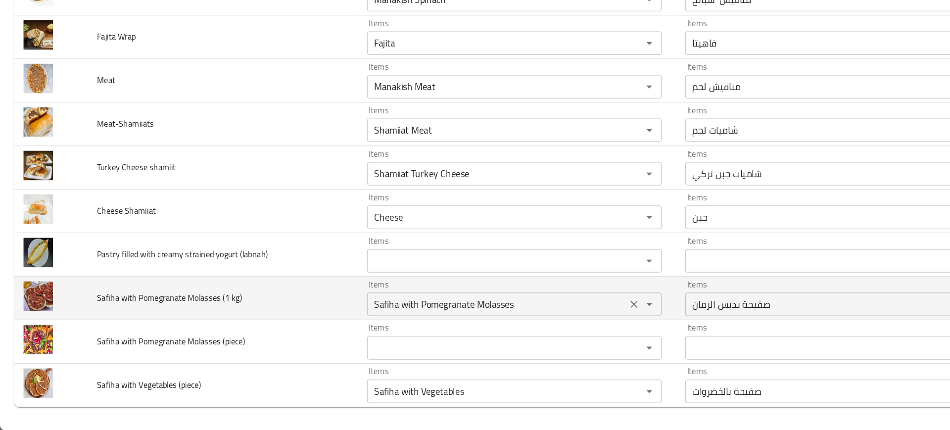
click at [341, 321] on kg\) "Safiha with Pomegranate Molasses" at bounding box center [418, 324] width 213 height 14
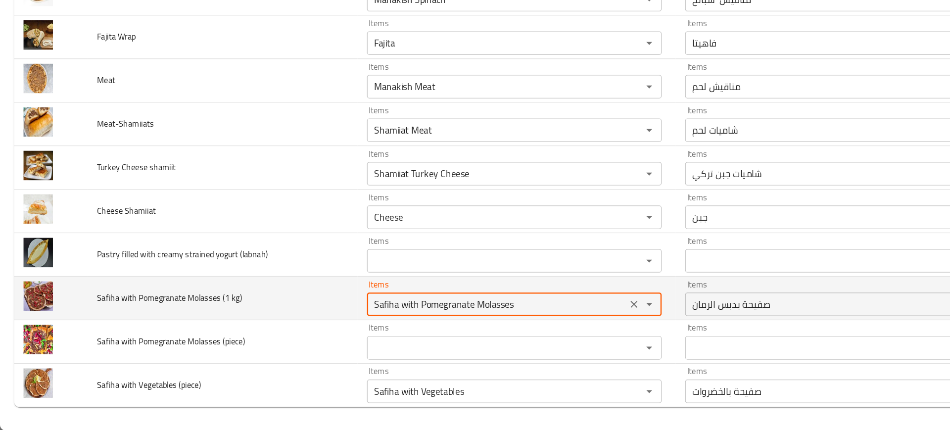
click at [341, 321] on kg\) "Safiha with Pomegranate Molasses" at bounding box center [418, 324] width 213 height 14
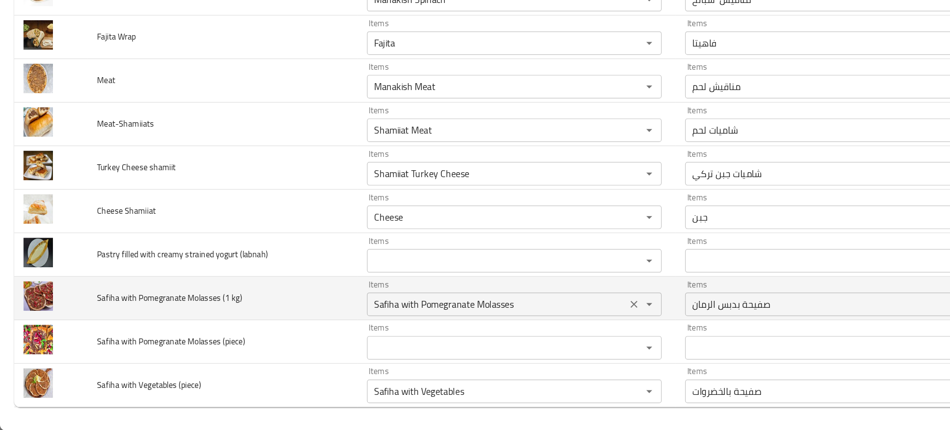
scroll to position [2151, 0]
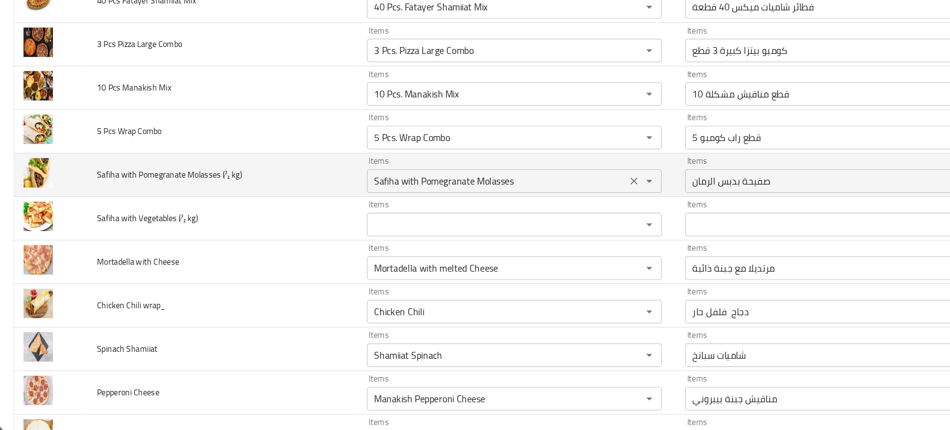
click at [358, 218] on kg\) "Safiha with Pomegranate Molasses" at bounding box center [418, 220] width 213 height 14
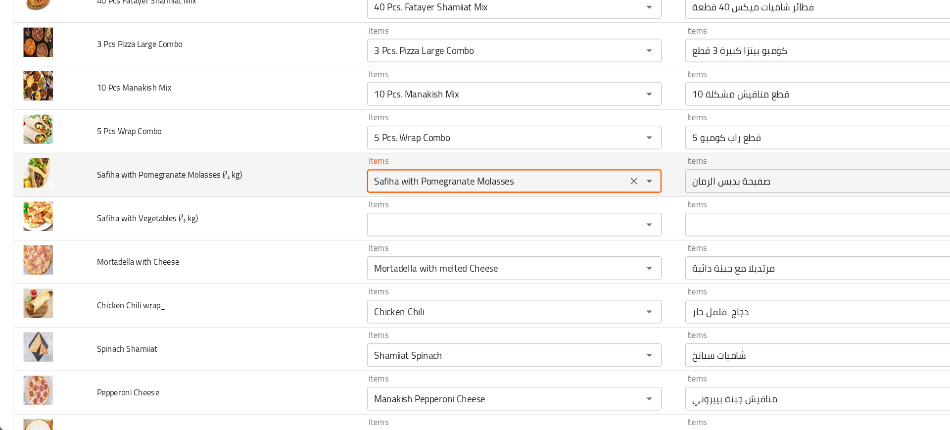
click at [358, 218] on kg\) "Safiha with Pomegranate Molasses" at bounding box center [418, 220] width 213 height 14
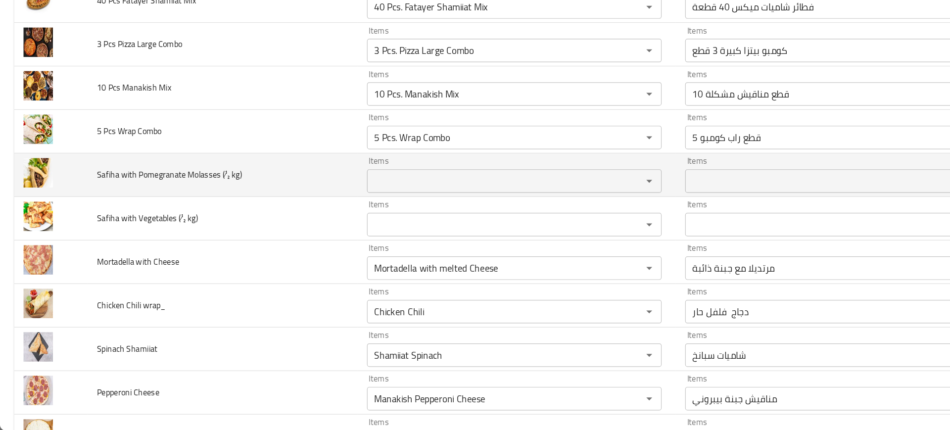
scroll to position [2816, 0]
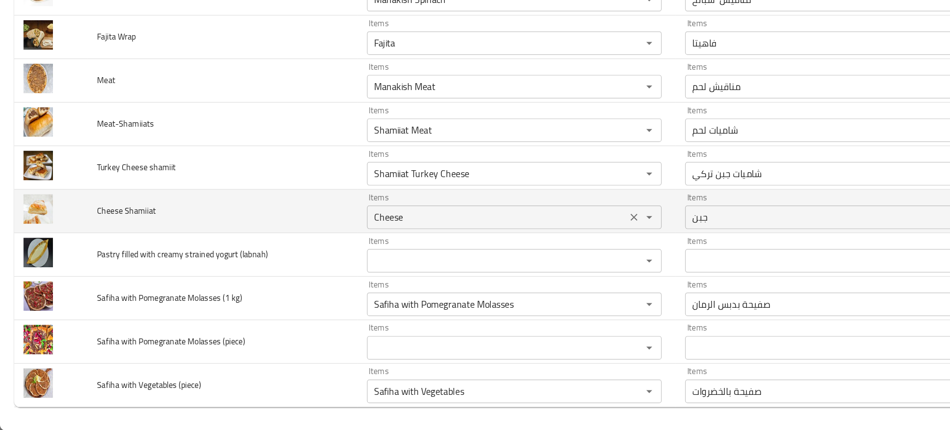
click at [316, 250] on Shamiiat "Cheese" at bounding box center [418, 250] width 213 height 14
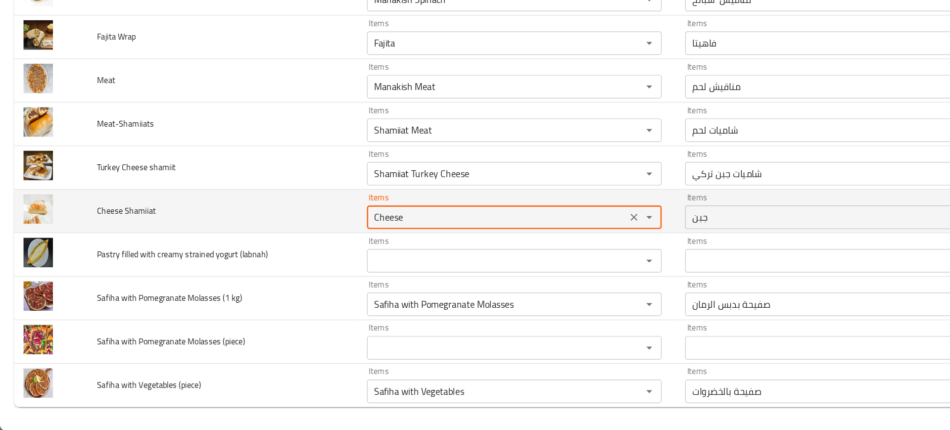
click at [316, 250] on Shamiiat "Cheese" at bounding box center [418, 250] width 213 height 14
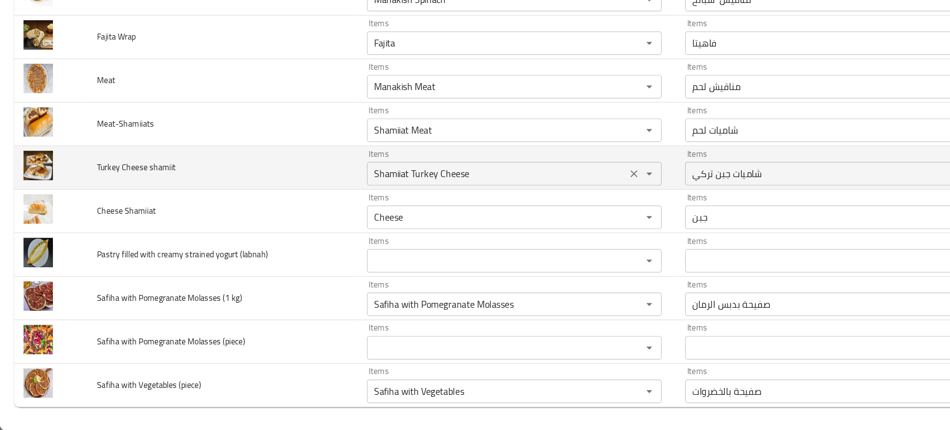
click at [349, 211] on shamiit "Shamiiat Turkey Cheese" at bounding box center [418, 214] width 213 height 14
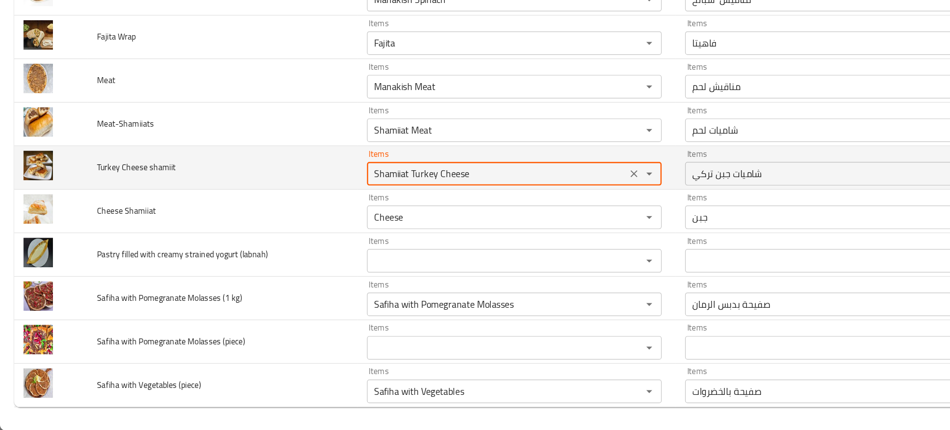
click at [349, 211] on shamiit "Shamiiat Turkey Cheese" at bounding box center [418, 214] width 213 height 14
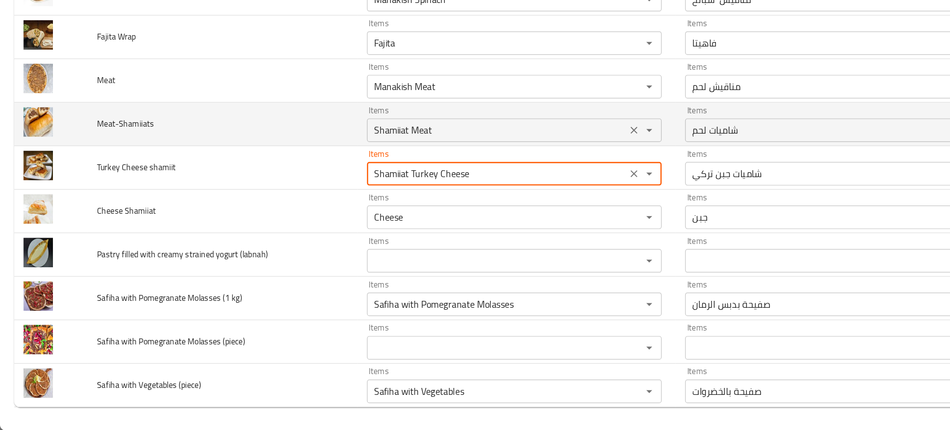
click at [314, 169] on div "Shamiiat Meat Items" at bounding box center [433, 177] width 248 height 20
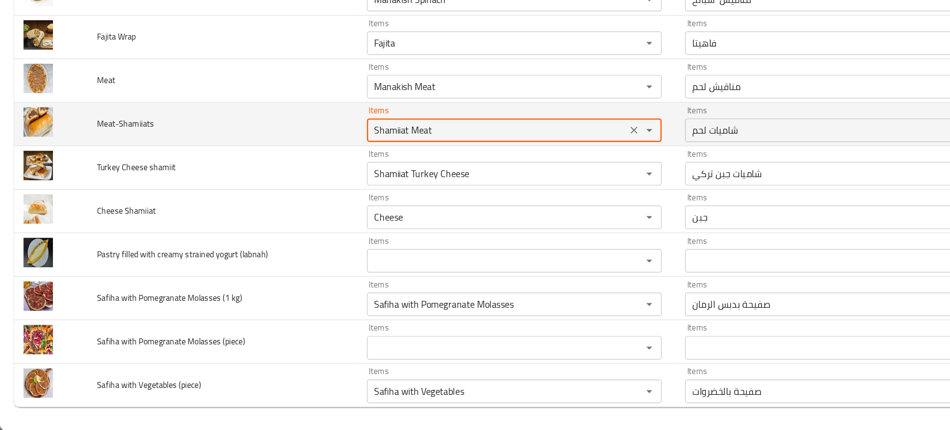
click at [314, 169] on div "Shamiiat Meat Items" at bounding box center [433, 177] width 248 height 20
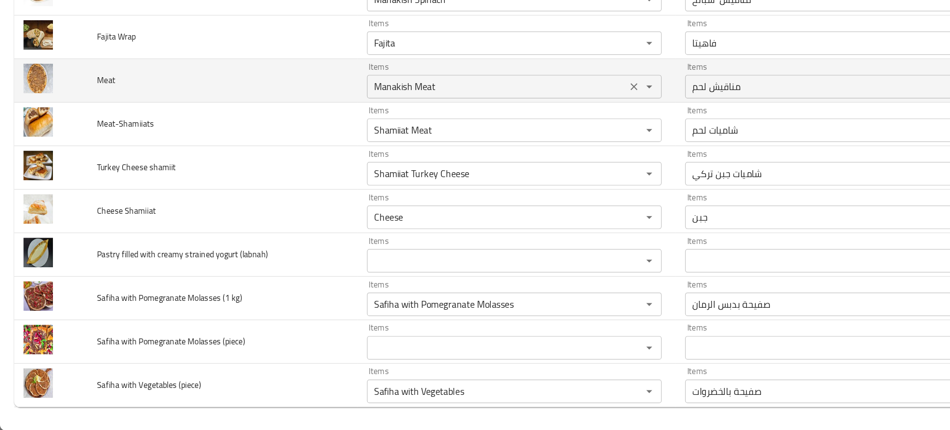
click at [322, 140] on input "Manakish Meat" at bounding box center [418, 141] width 213 height 14
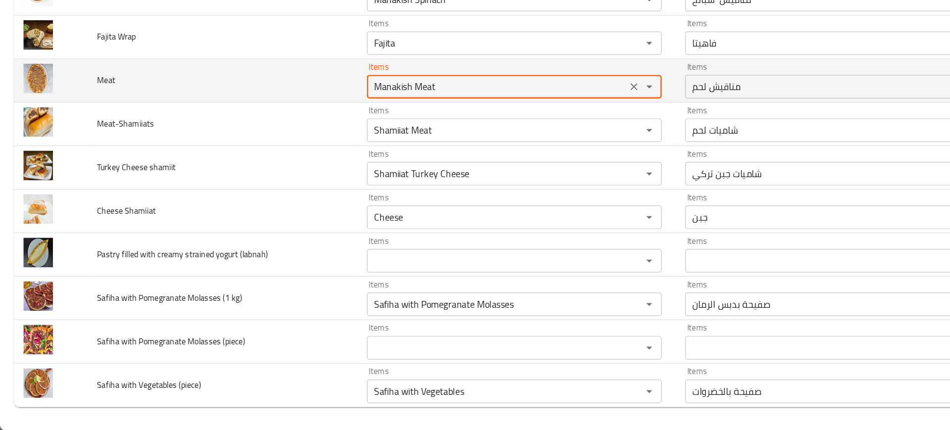
click at [322, 140] on input "Manakish Meat" at bounding box center [418, 141] width 213 height 14
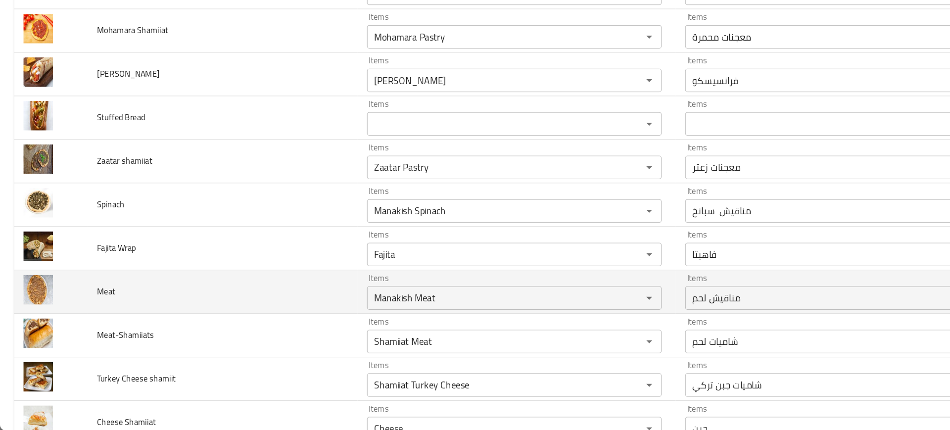
scroll to position [2636, 0]
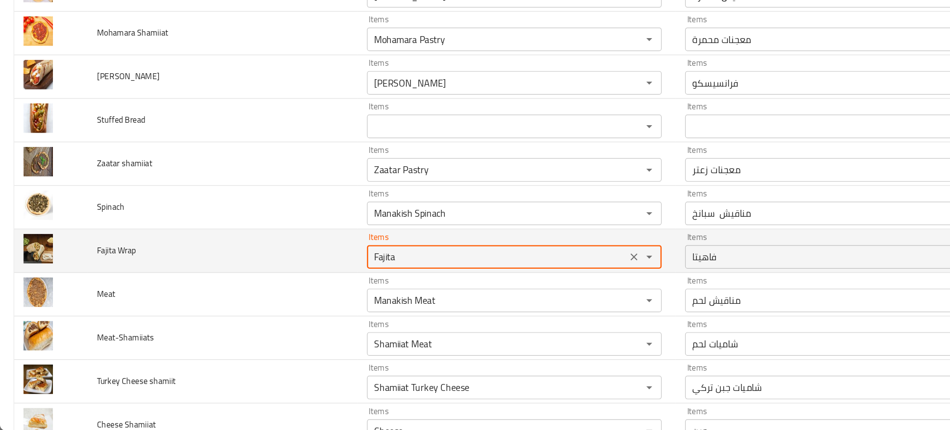
click at [315, 284] on Wrap "Fajita" at bounding box center [418, 284] width 213 height 14
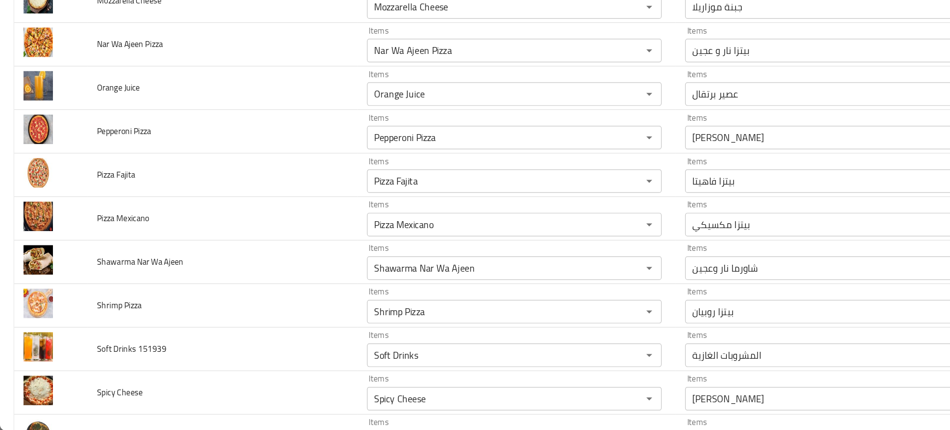
scroll to position [2700, 0]
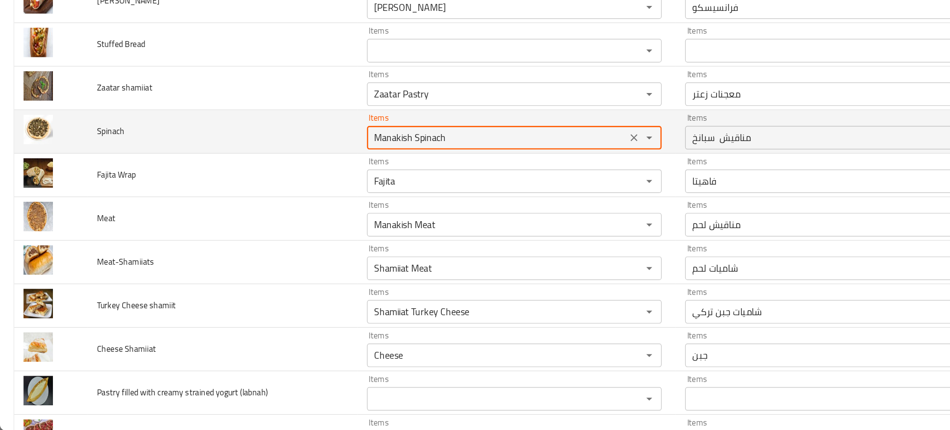
click at [327, 180] on input "Manakish Spinach" at bounding box center [418, 184] width 213 height 14
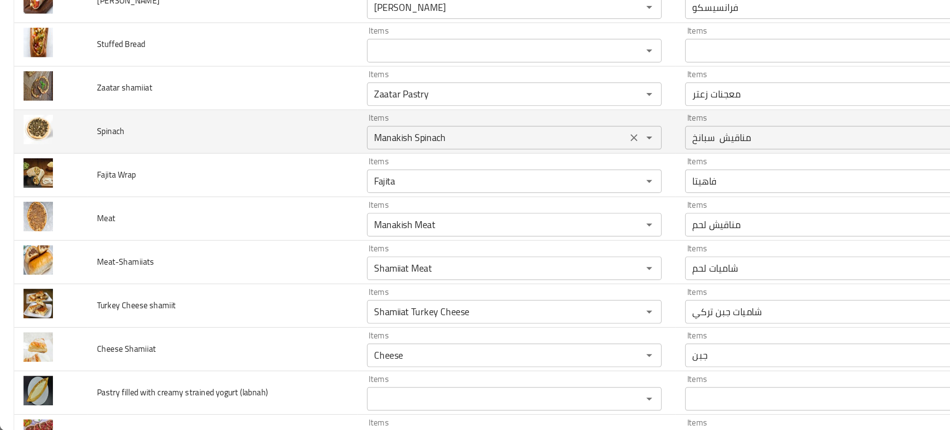
scroll to position [2966, 0]
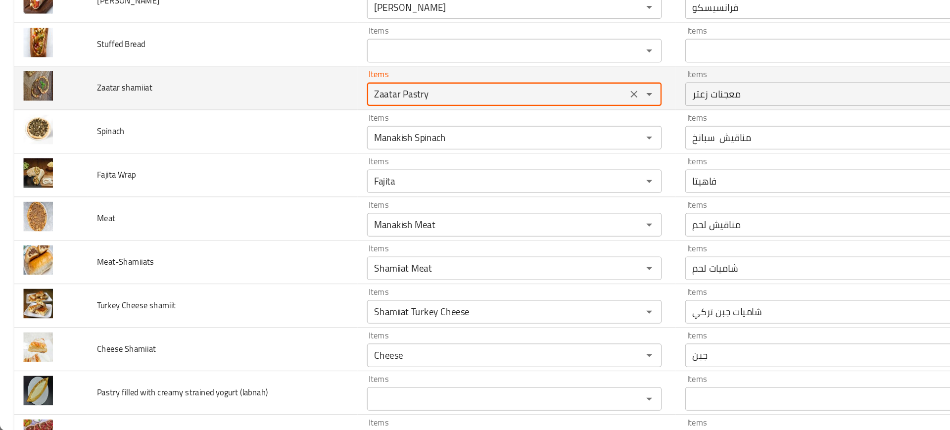
click at [313, 150] on shamiiat "Zaatar Pastry" at bounding box center [418, 147] width 213 height 14
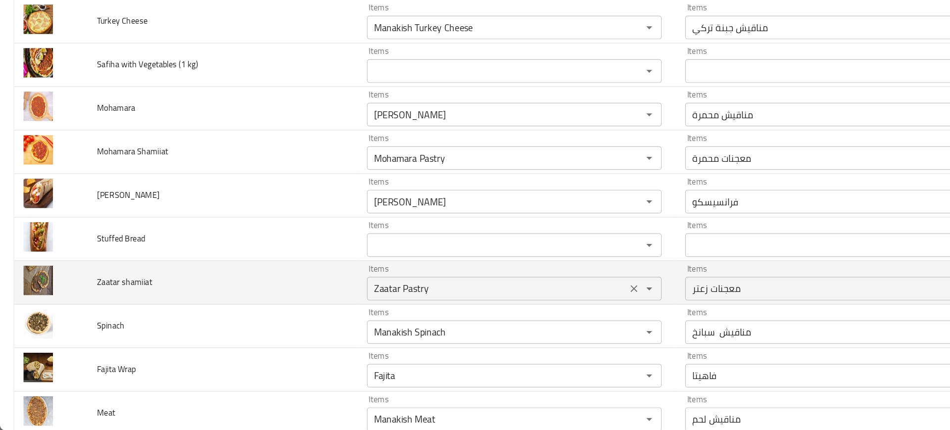
scroll to position [2536, 0]
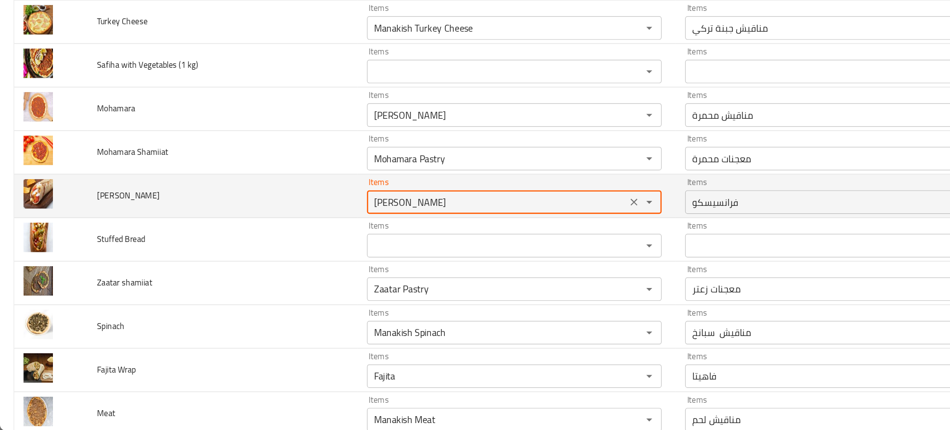
click at [326, 238] on wrap "Francisco" at bounding box center [418, 238] width 213 height 14
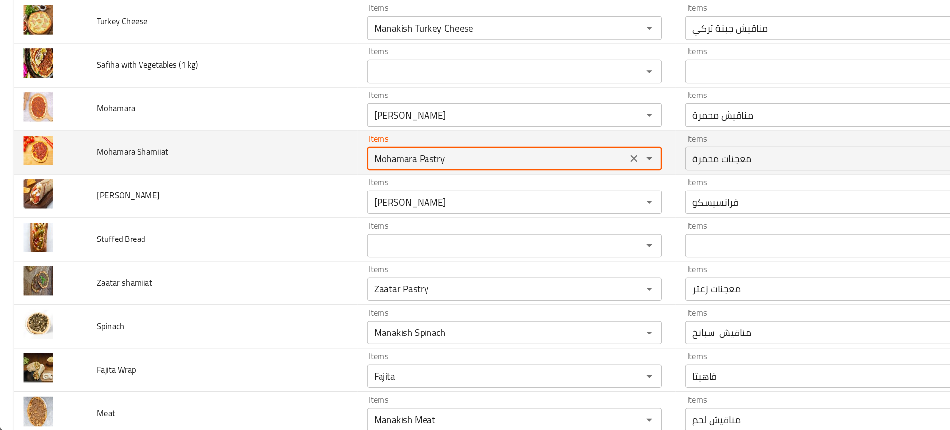
click at [312, 205] on Shamiiat "Mohamara Pastry" at bounding box center [418, 201] width 213 height 14
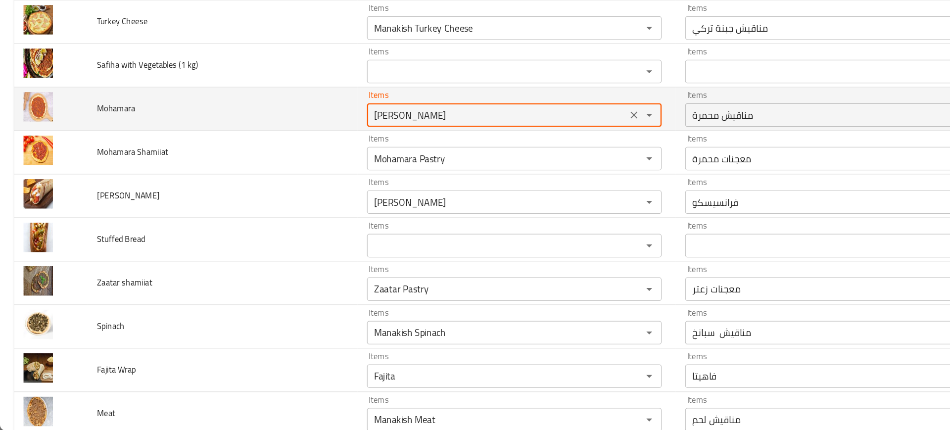
click at [315, 168] on input "Mohamara Manakish" at bounding box center [418, 165] width 213 height 14
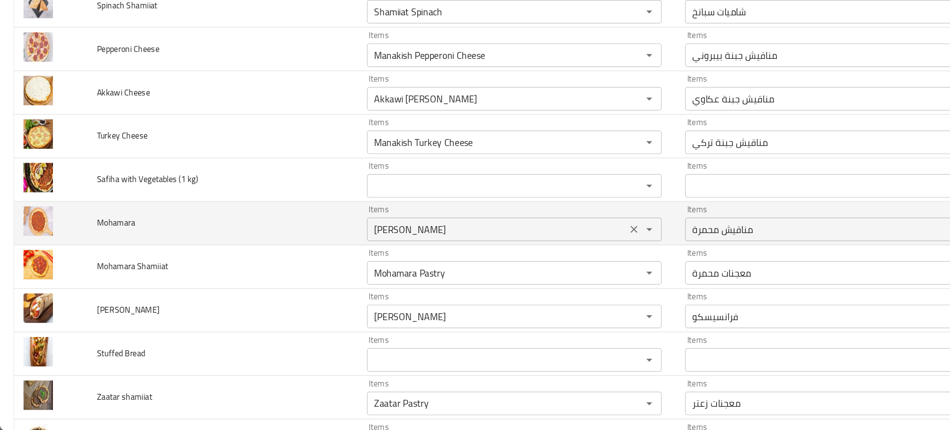
scroll to position [2408, 0]
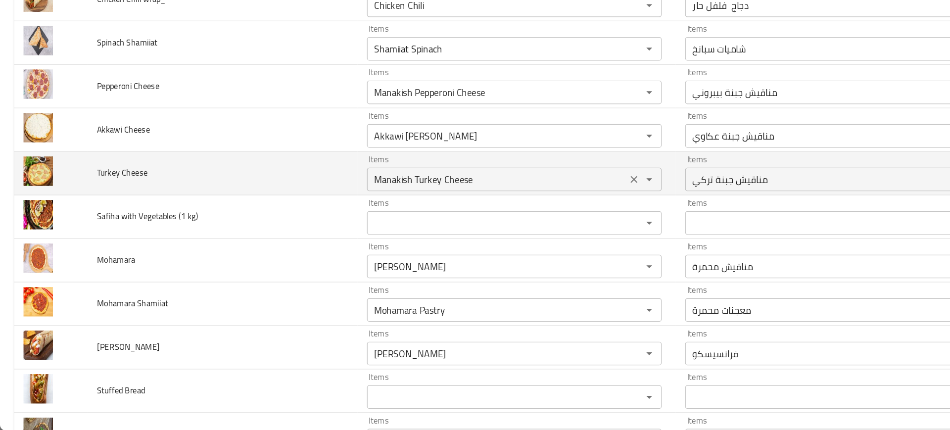
click at [346, 222] on Cheese "Manakish Turkey Cheese" at bounding box center [418, 219] width 213 height 14
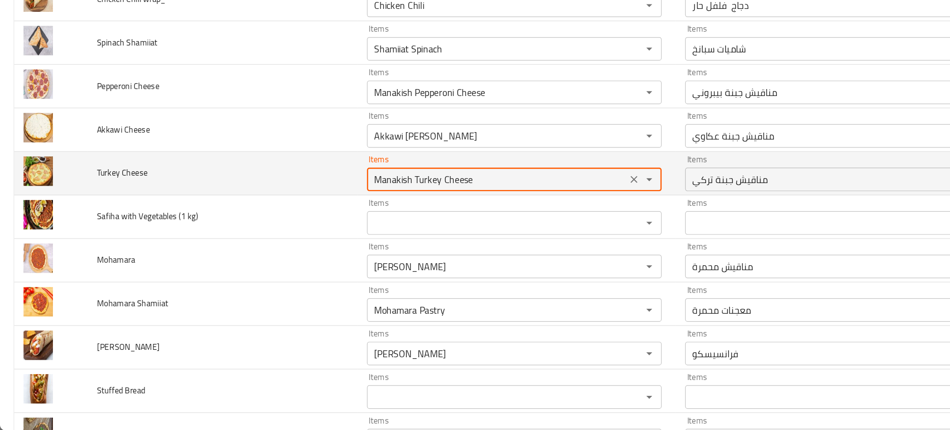
click at [346, 222] on Cheese "Manakish Turkey Cheese" at bounding box center [418, 219] width 213 height 14
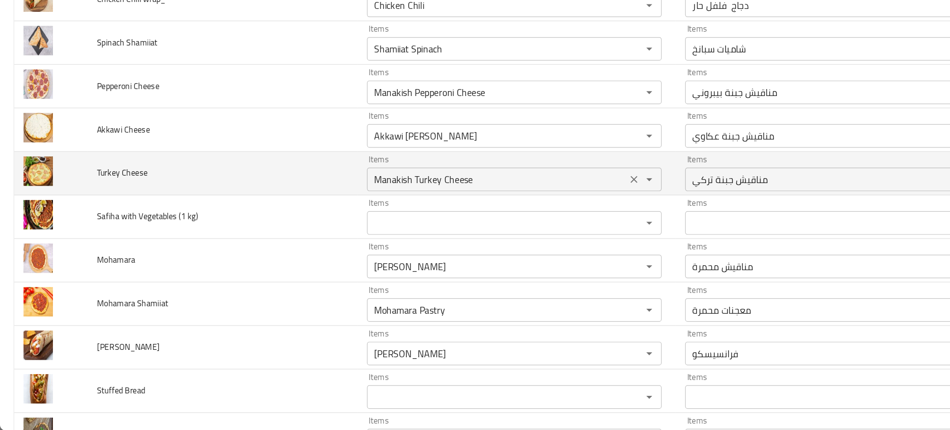
scroll to position [1021, 0]
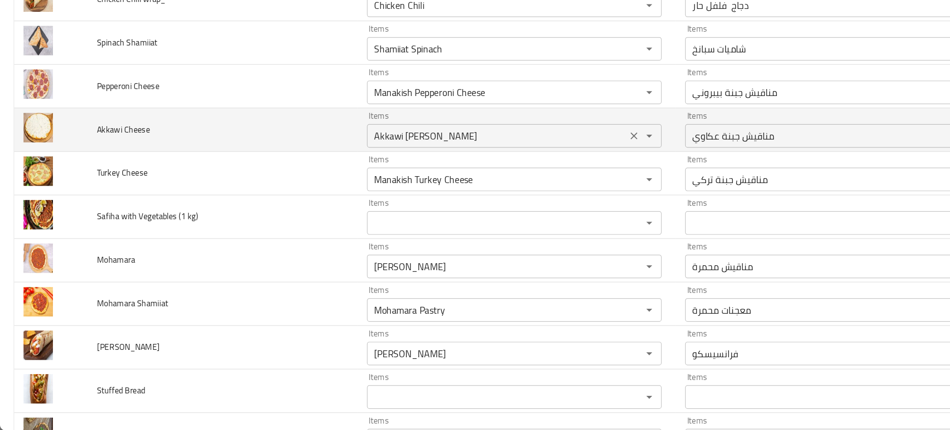
click at [324, 188] on Cheese "Akkawi Cheese Manakish" at bounding box center [418, 182] width 213 height 14
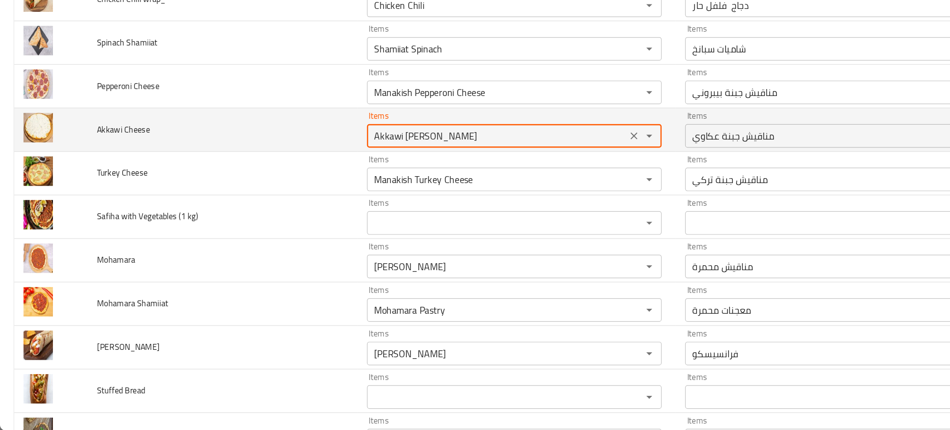
click at [324, 188] on Cheese "Akkawi Cheese Manakish" at bounding box center [418, 182] width 213 height 14
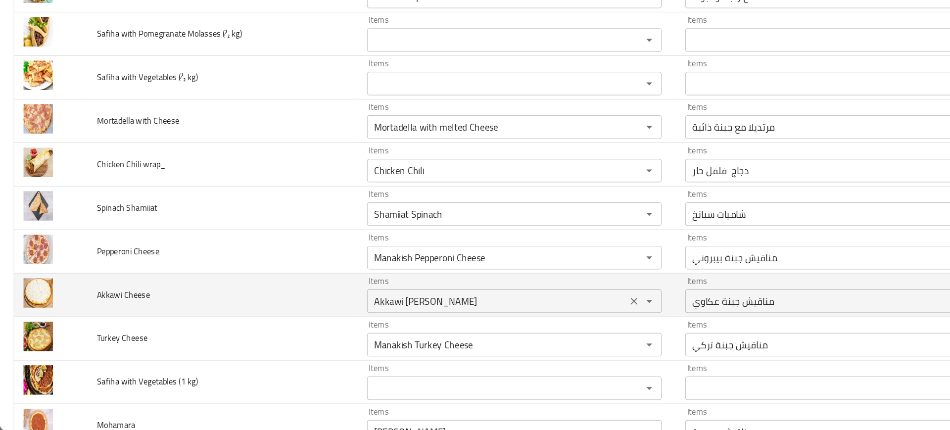
scroll to position [2269, 0]
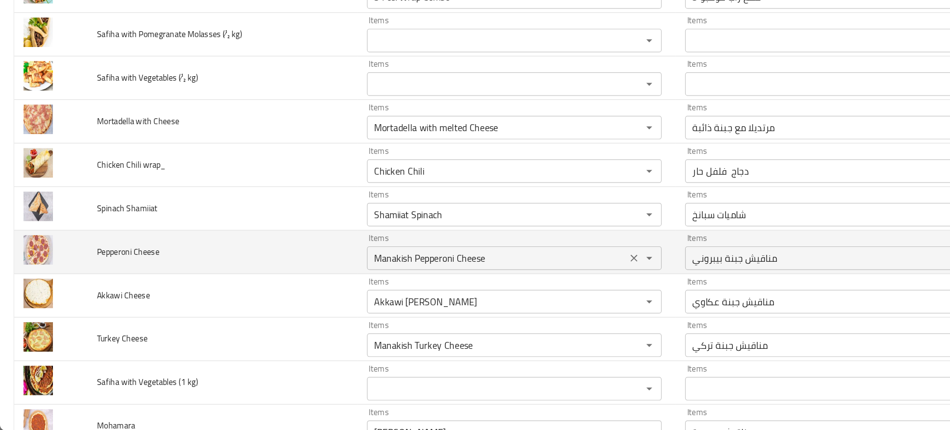
click at [331, 282] on Cheese "Manakish Pepperoni Cheese" at bounding box center [418, 285] width 213 height 14
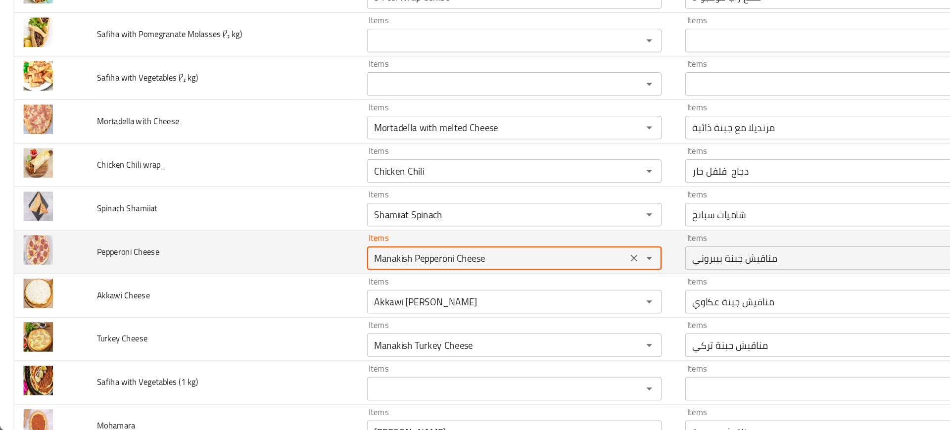
click at [331, 282] on Cheese "Manakish Pepperoni Cheese" at bounding box center [418, 285] width 213 height 14
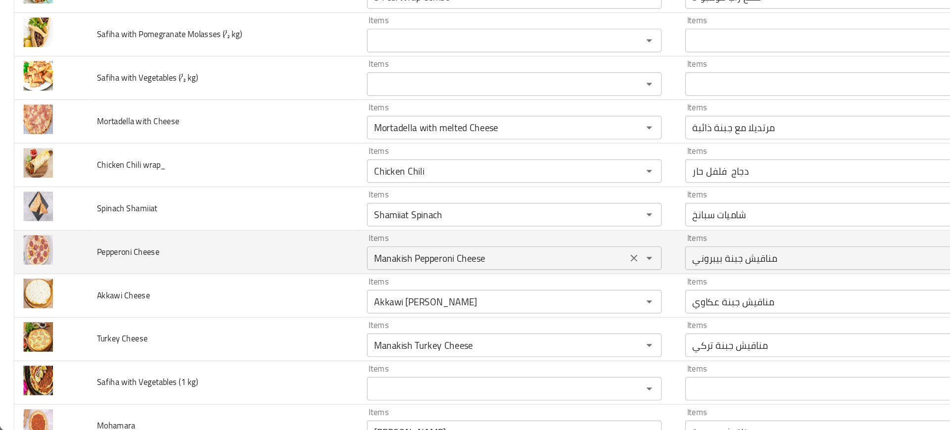
scroll to position [805, 0]
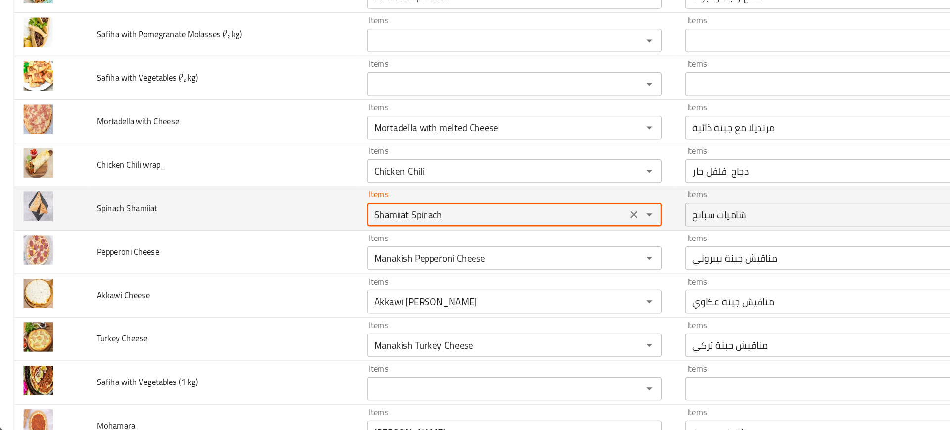
click at [313, 251] on Shamiiat "Shamiiat Spinach" at bounding box center [418, 248] width 213 height 14
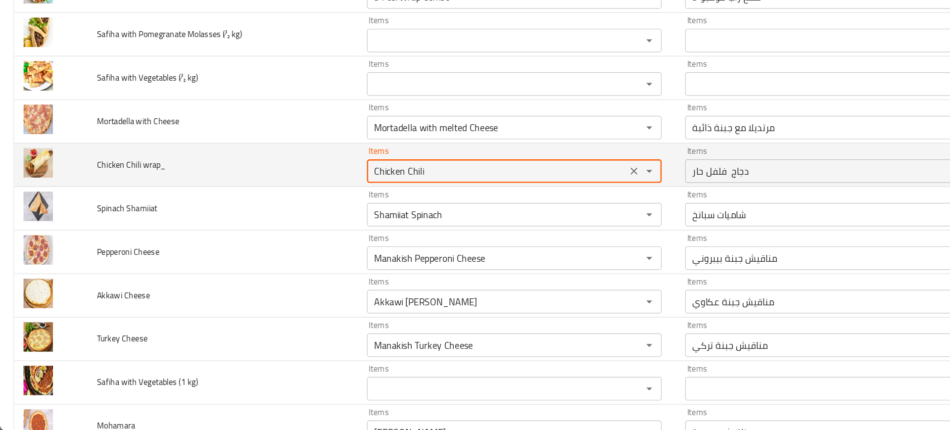
click at [326, 211] on wrap_ "Chicken Chili" at bounding box center [418, 212] width 213 height 14
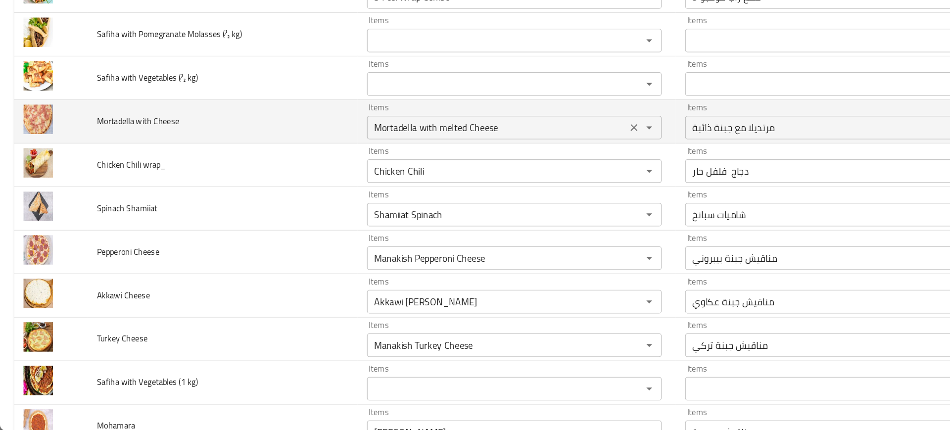
click at [327, 172] on Cheese "Mortadella with melted Cheese" at bounding box center [418, 175] width 213 height 14
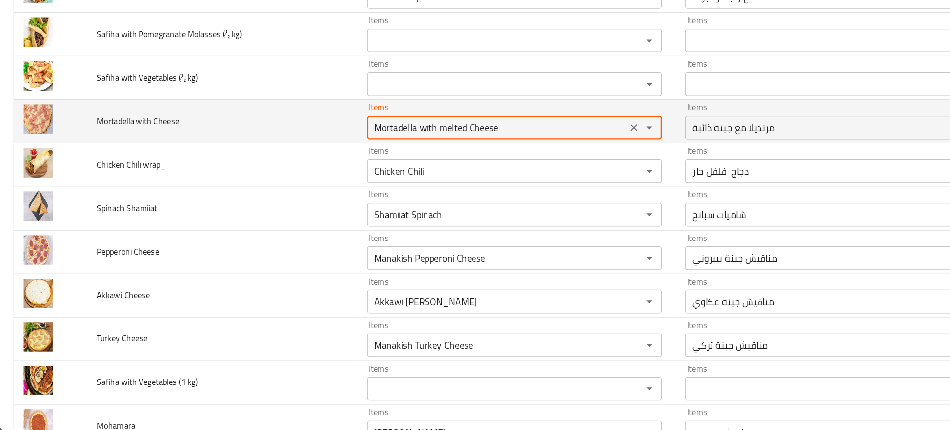
click at [327, 172] on Cheese "Mortadella with melted Cheese" at bounding box center [418, 175] width 213 height 14
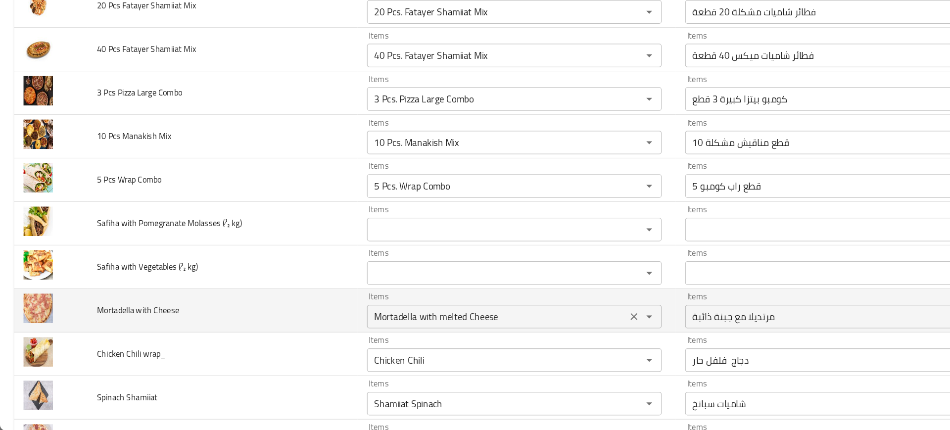
scroll to position [2109, 0]
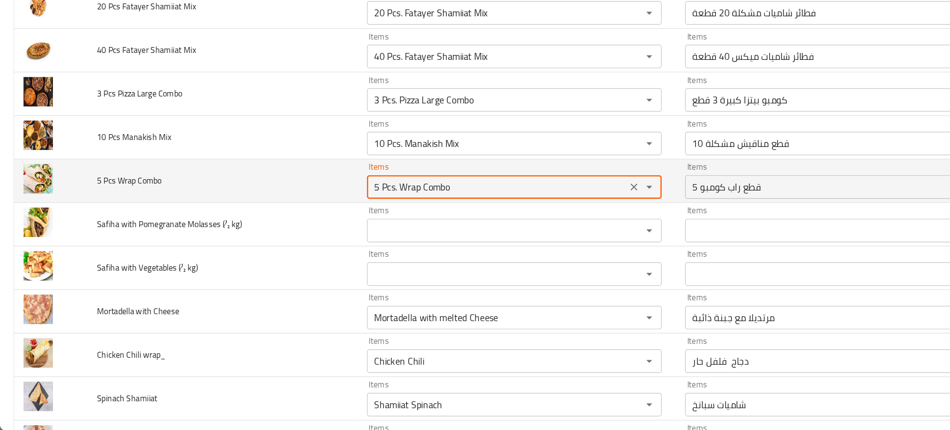
click at [344, 228] on Combo "5 Pcs. Wrap Combo" at bounding box center [418, 225] width 213 height 14
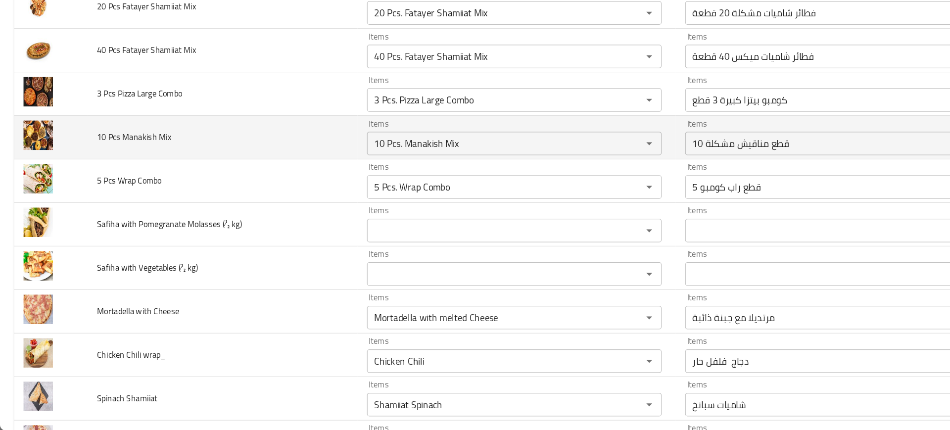
click at [278, 193] on td "10 Pcs Manakish Mix" at bounding box center [187, 183] width 227 height 37
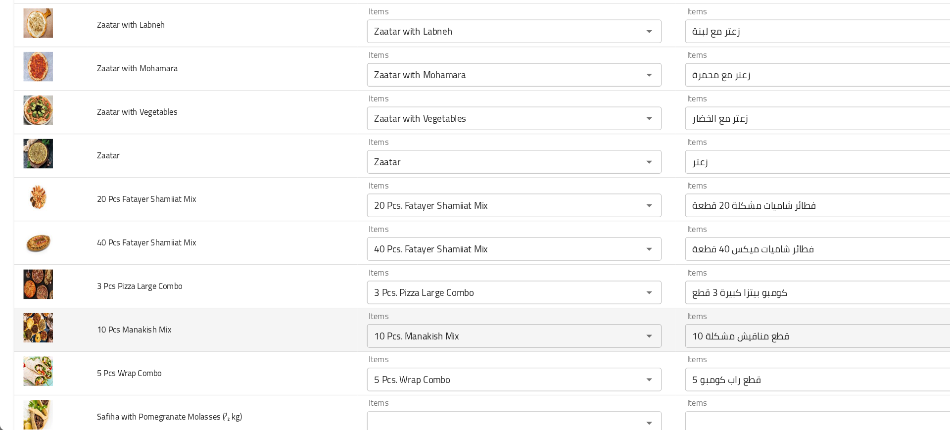
scroll to position [1914, 0]
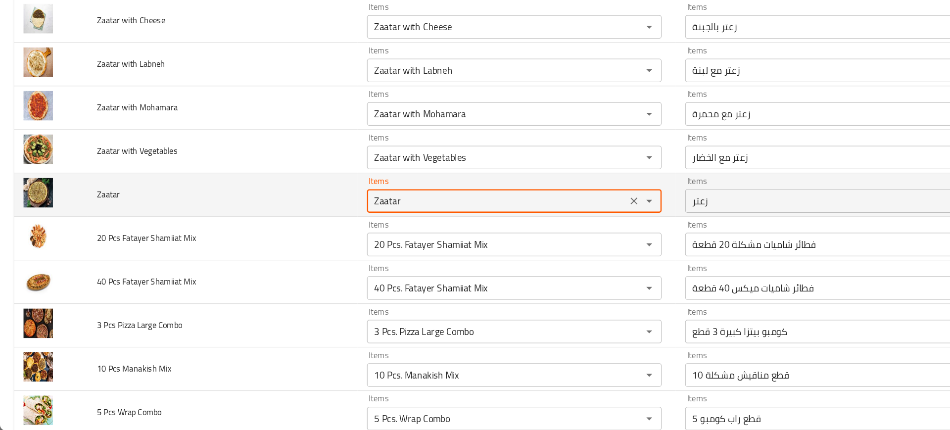
click at [336, 232] on input "Zaatar" at bounding box center [418, 237] width 213 height 14
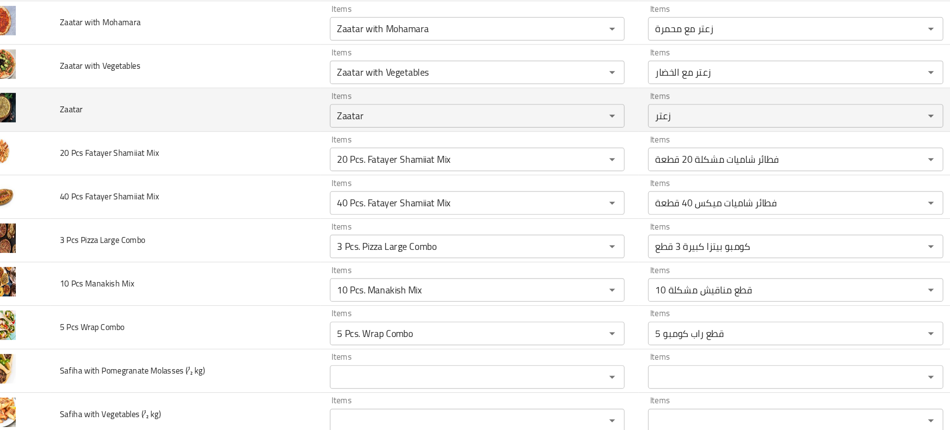
scroll to position [1996, 0]
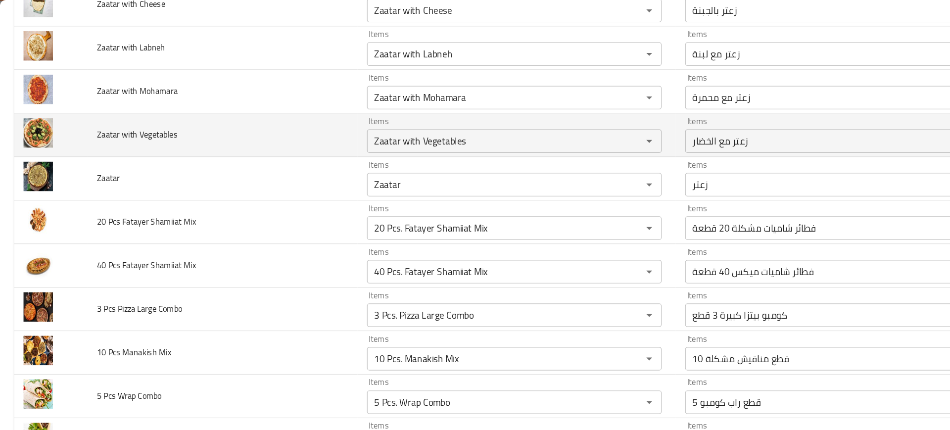
click at [280, 107] on td "Zaatar with Vegetables" at bounding box center [187, 113] width 227 height 37
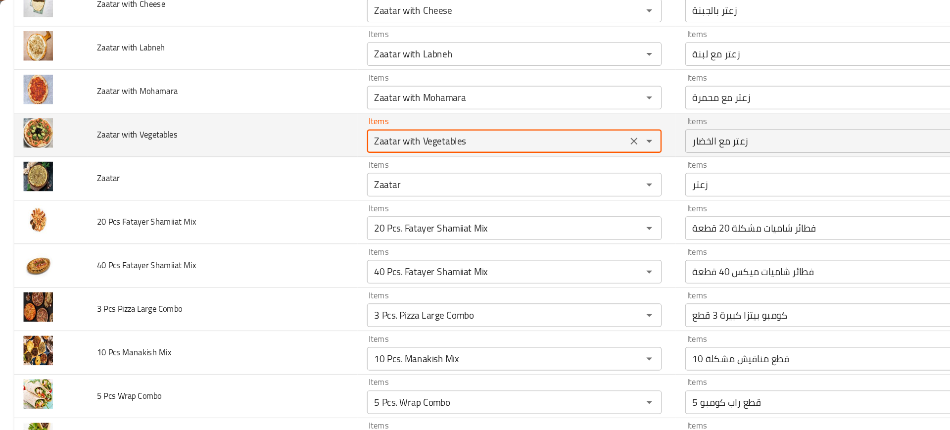
click at [327, 116] on Vegetables "Zaatar with Vegetables" at bounding box center [418, 119] width 213 height 14
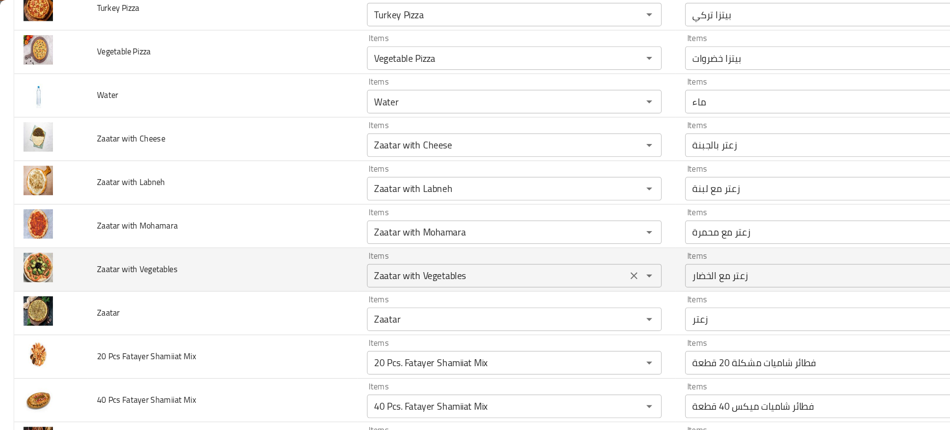
scroll to position [1883, 0]
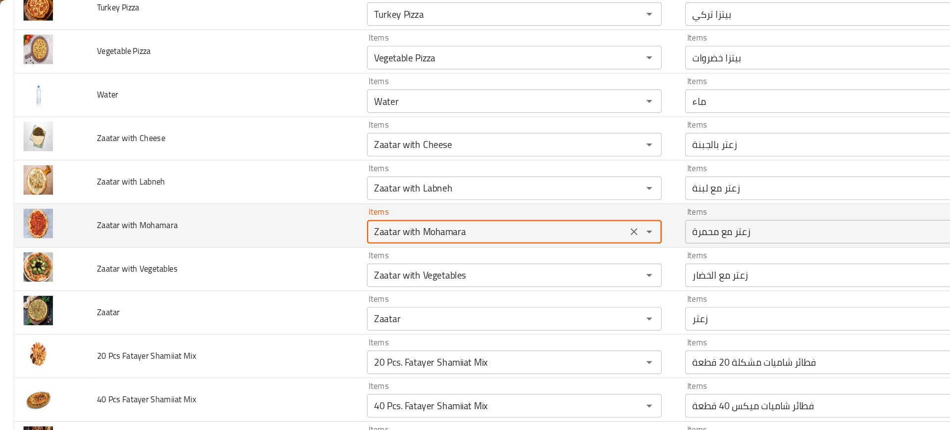
click at [356, 194] on Mohamara "Zaatar with Mohamara" at bounding box center [418, 195] width 213 height 14
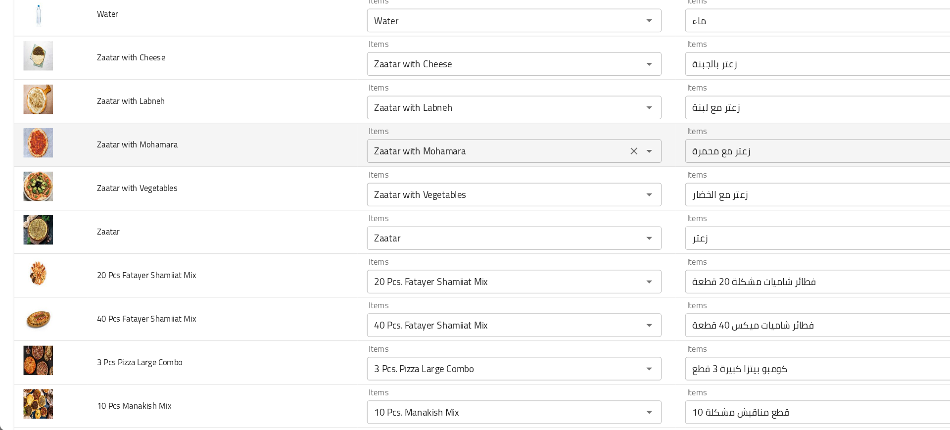
scroll to position [1815, 0]
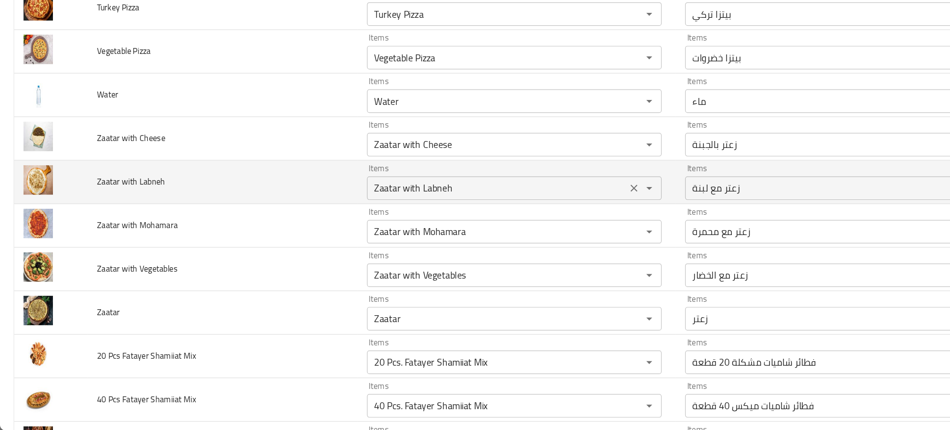
click at [353, 222] on Labneh "Zaatar with Labneh" at bounding box center [418, 226] width 213 height 14
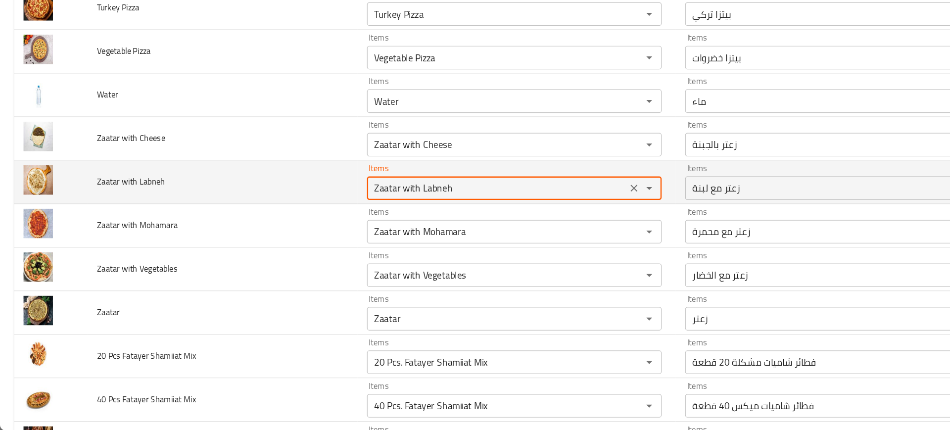
click at [353, 222] on Labneh "Zaatar with Labneh" at bounding box center [418, 226] width 213 height 14
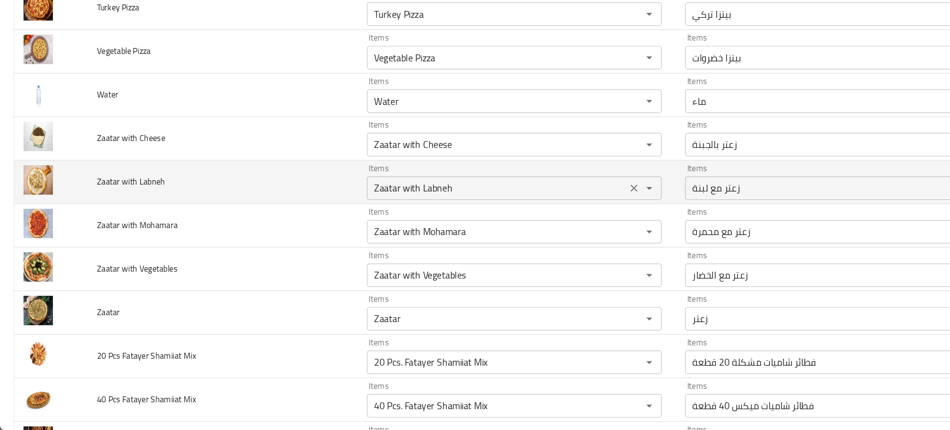
scroll to position [3290, 0]
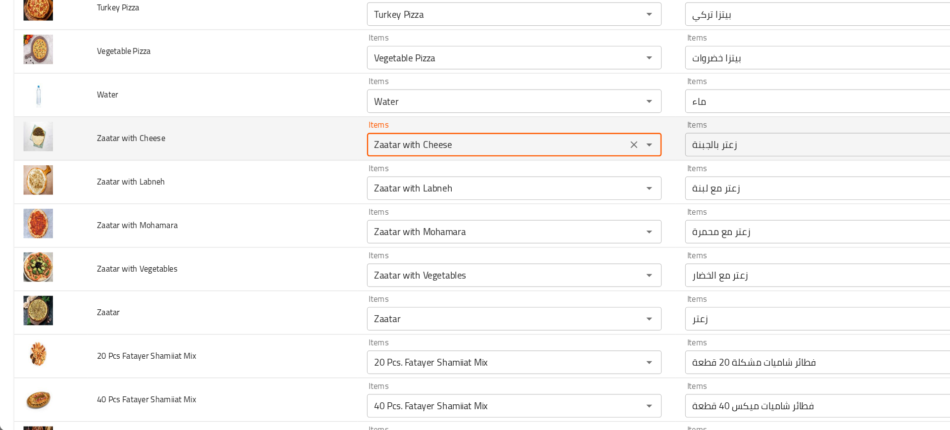
click at [342, 191] on Cheese "Zaatar with Cheese" at bounding box center [418, 190] width 213 height 14
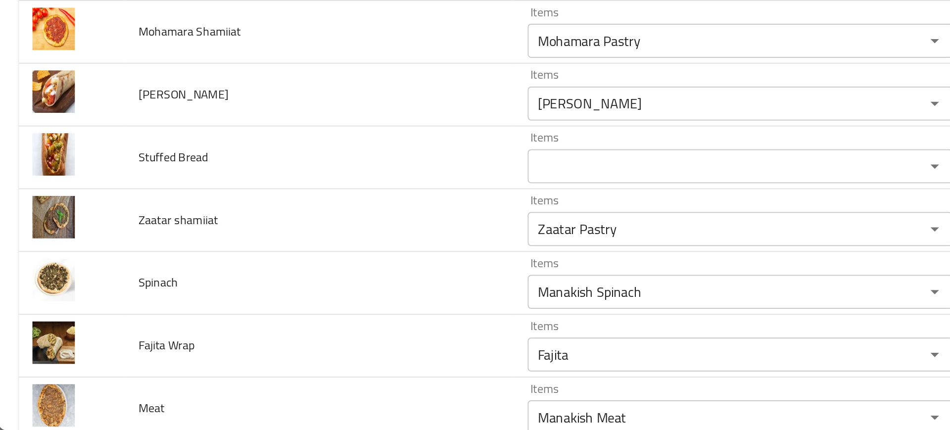
scroll to position [2534, 0]
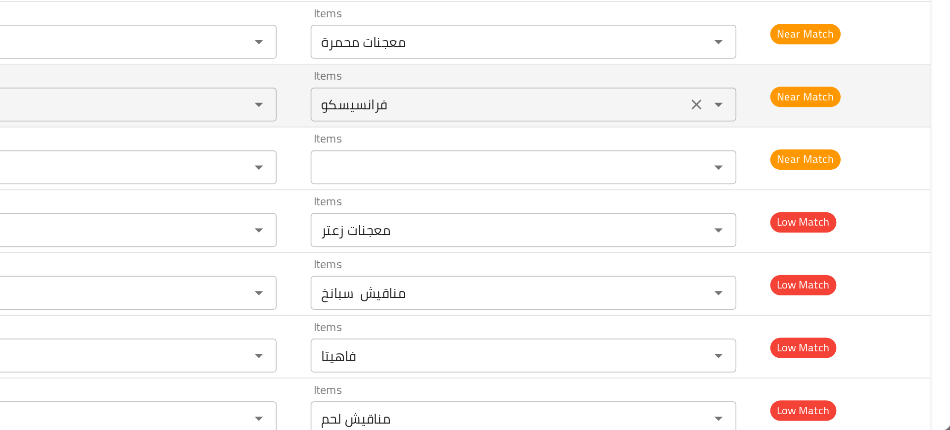
click at [695, 244] on wrap-ar "فرانسيسكو" at bounding box center [685, 240] width 213 height 14
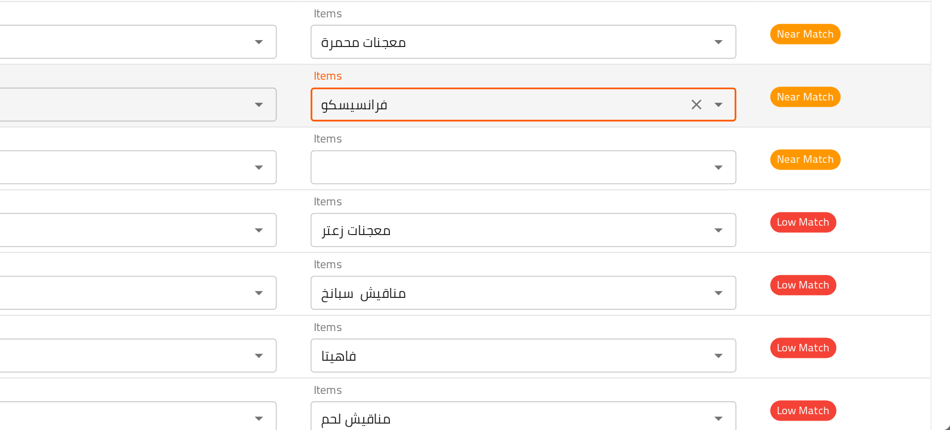
click at [695, 244] on wrap-ar "فرانسيسكو" at bounding box center [685, 240] width 213 height 14
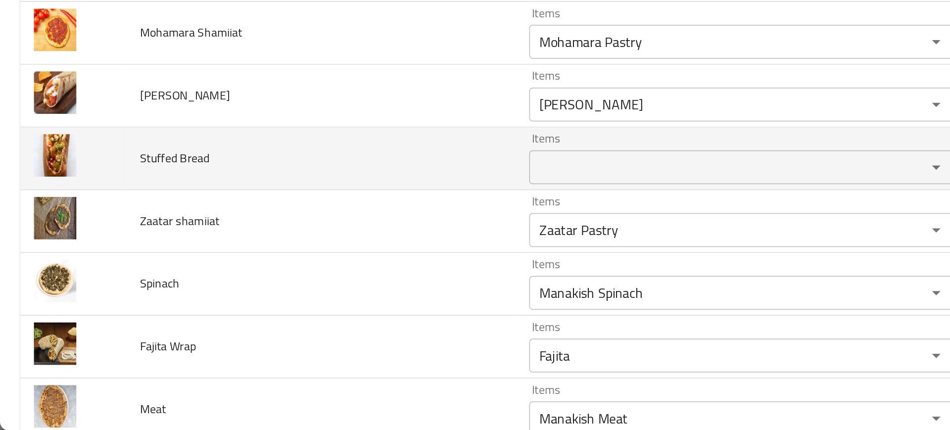
click at [92, 269] on span "Stuffed Bread" at bounding box center [102, 271] width 41 height 13
copy span "Stuffed Bread"
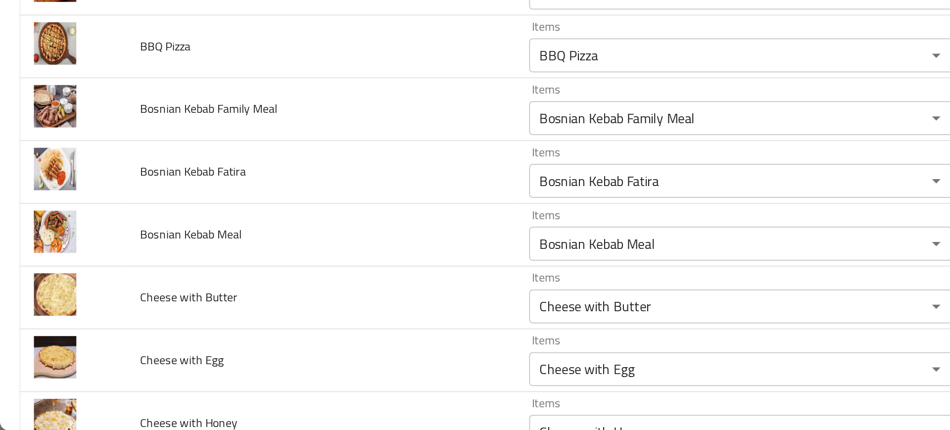
scroll to position [0, 0]
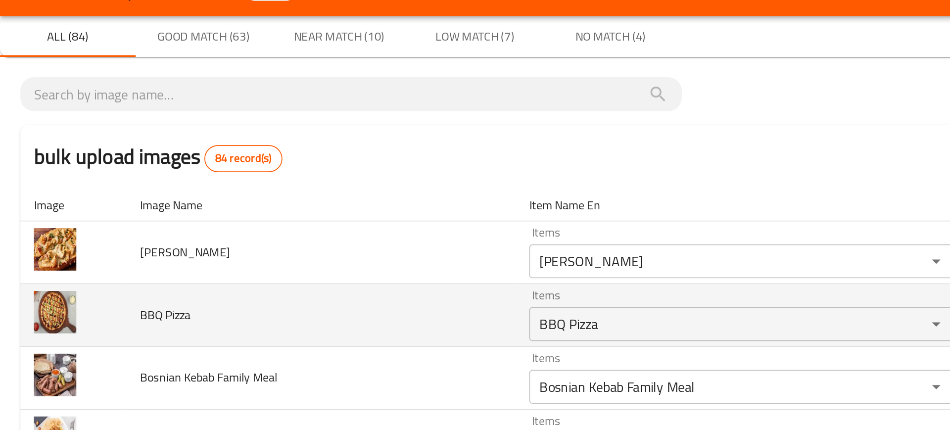
click at [208, 199] on td "BBQ Pizza" at bounding box center [187, 206] width 227 height 37
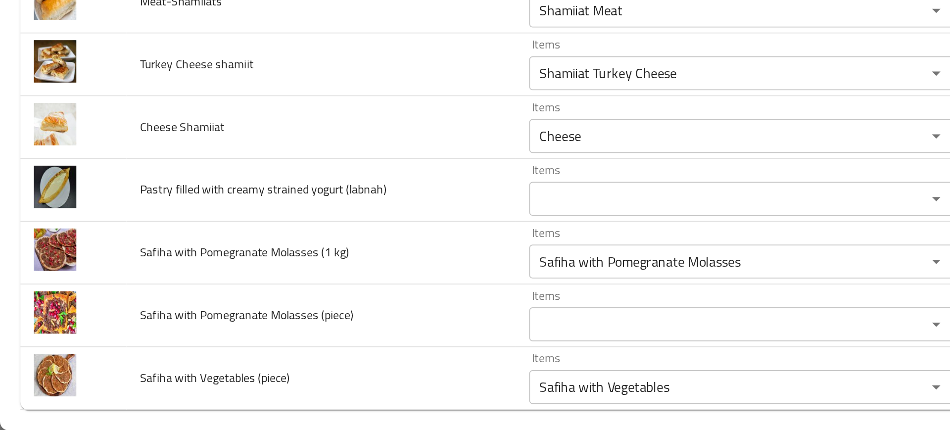
scroll to position [2807, 0]
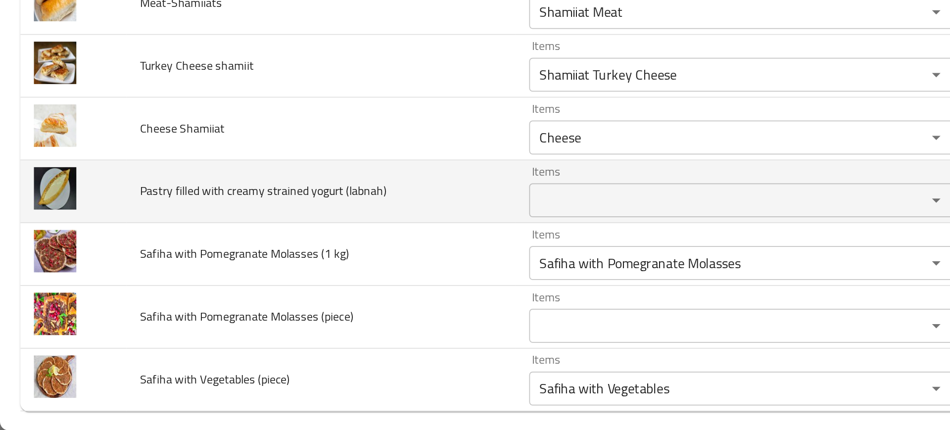
click at [168, 294] on span "Pastry filled with creamy strained yogurt (labnah)" at bounding box center [154, 290] width 144 height 13
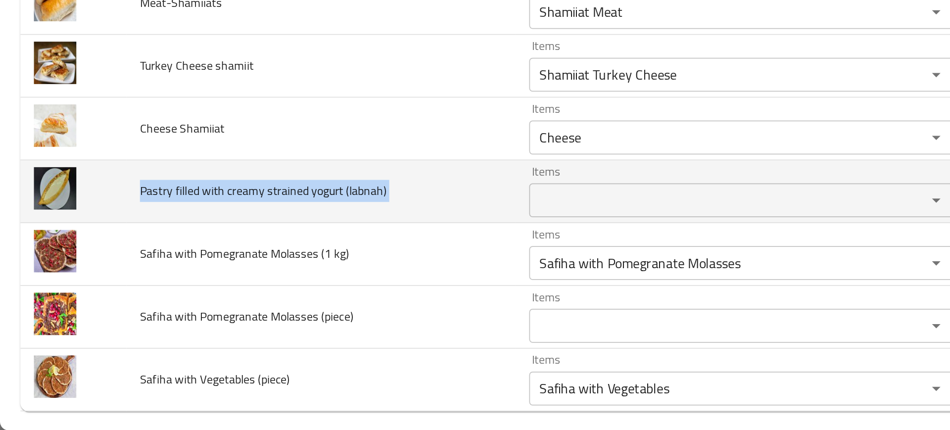
copy span "Pastry filled with creamy strained yogurt (labnah)"
click at [168, 294] on span "Pastry filled with creamy strained yogurt (labnah)" at bounding box center [154, 290] width 144 height 13
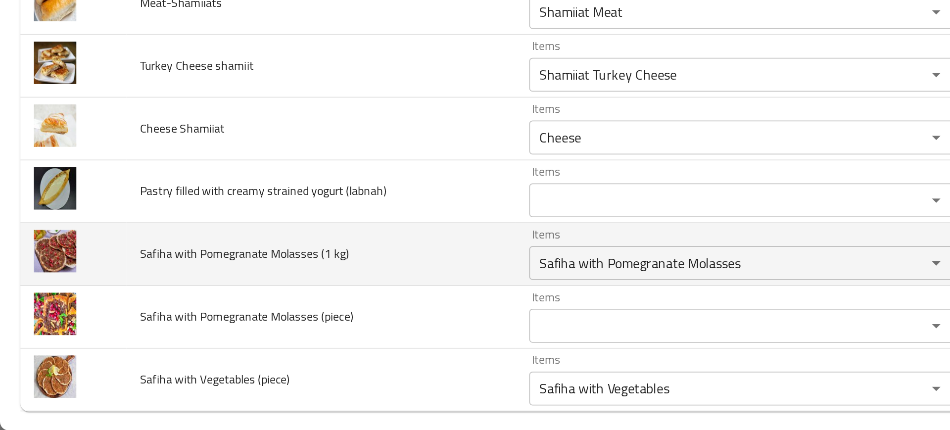
click at [168, 314] on td "Safiha with Pomegranate Molasses (1 kg)" at bounding box center [187, 327] width 227 height 37
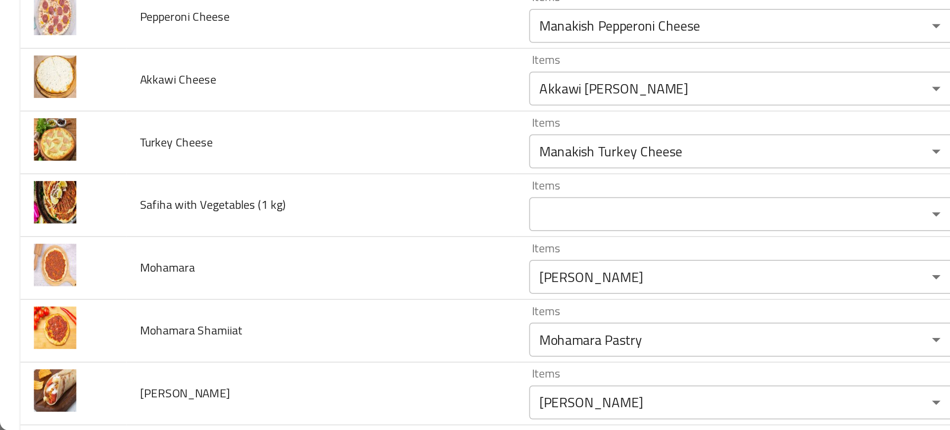
scroll to position [2354, 0]
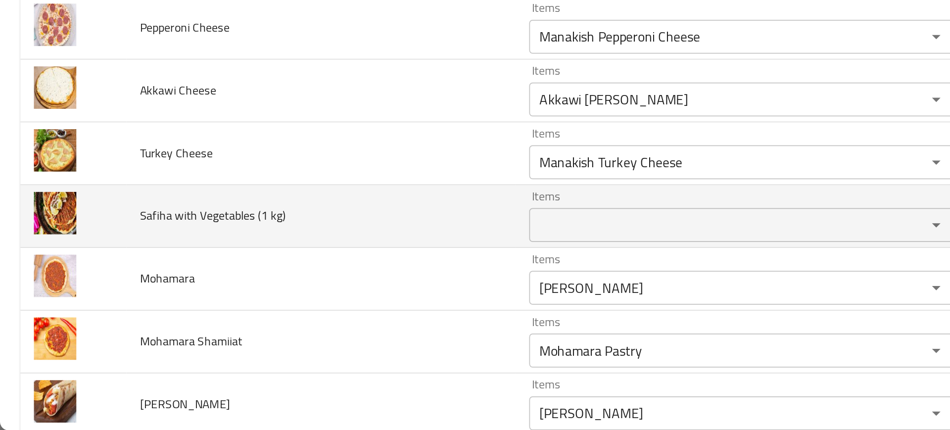
click at [141, 306] on span "Safiha with Vegetables (1 kg)" at bounding box center [124, 304] width 85 height 13
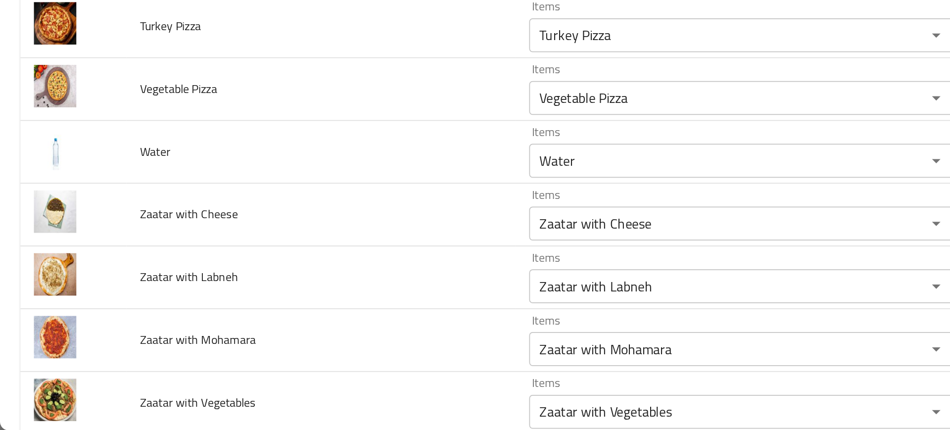
scroll to position [1658, 0]
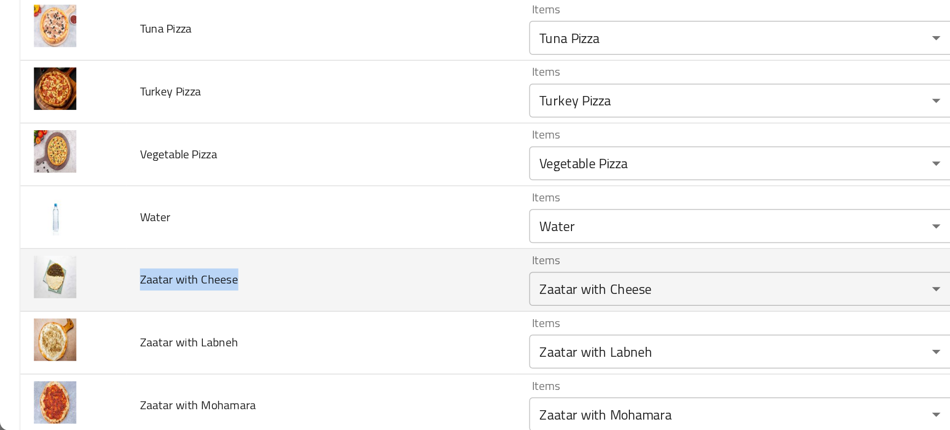
click at [196, 336] on td "Zaatar with Cheese" at bounding box center [187, 342] width 227 height 37
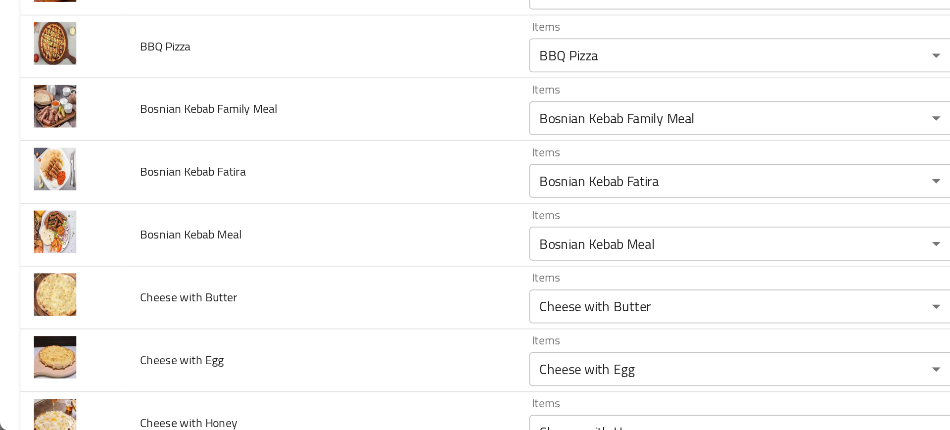
scroll to position [0, 0]
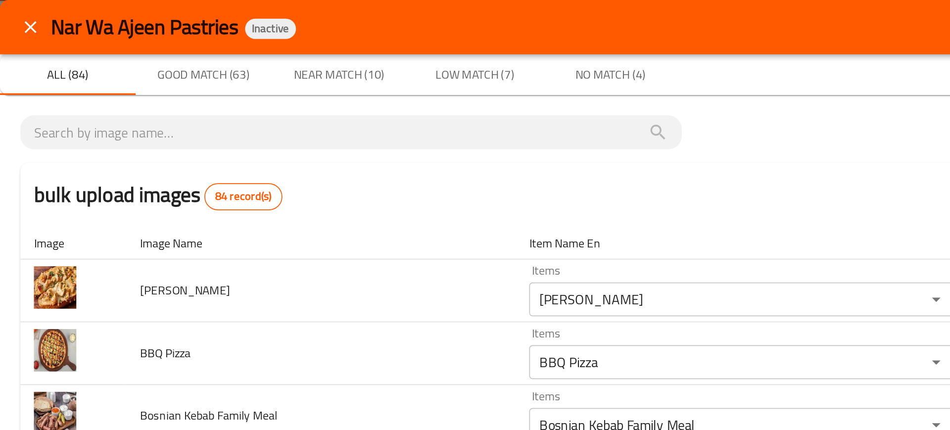
click at [213, 130] on div "bulk upload images 84 record(s)" at bounding box center [475, 114] width 926 height 38
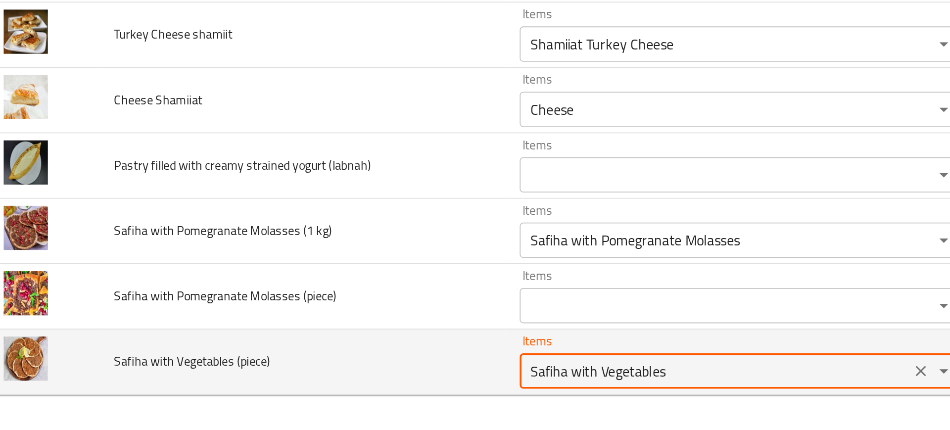
click at [332, 391] on \(piece\) "Safiha with Vegetables" at bounding box center [418, 397] width 213 height 14
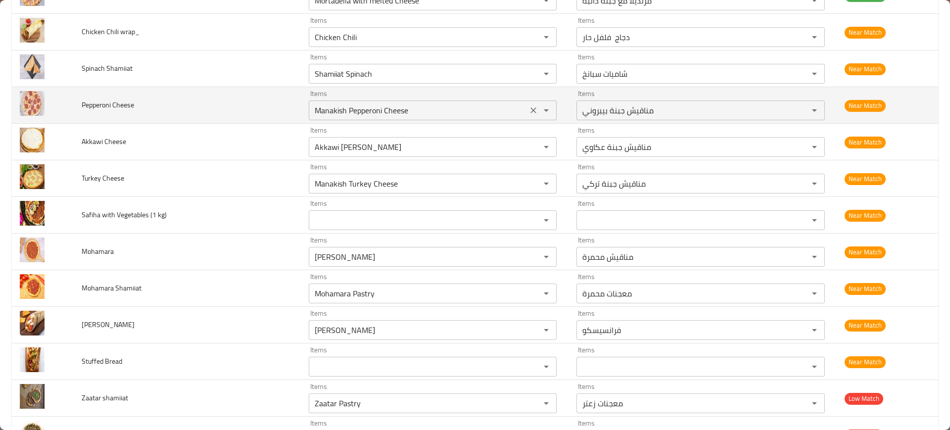
scroll to position [2816, 0]
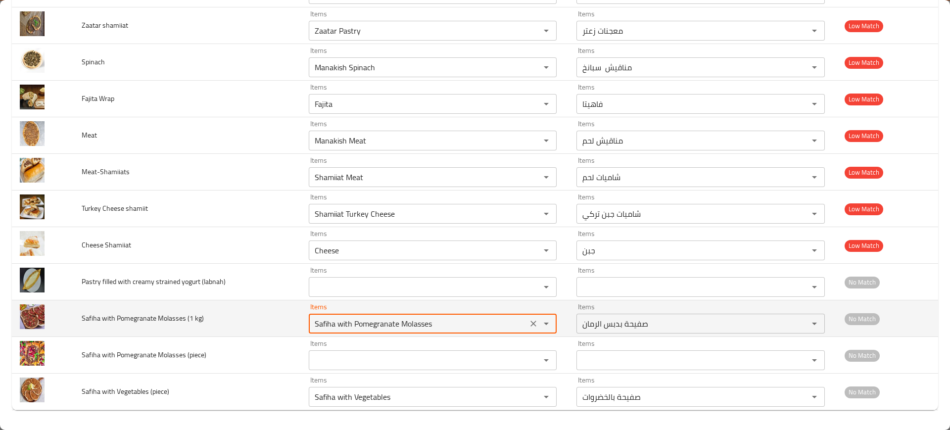
click at [350, 321] on kg\) "Safiha with Pomegranate Molasses" at bounding box center [418, 324] width 213 height 14
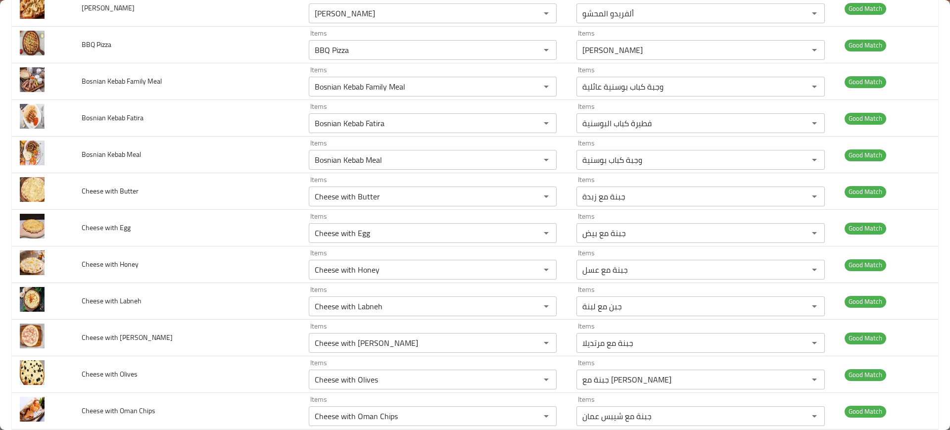
scroll to position [0, 0]
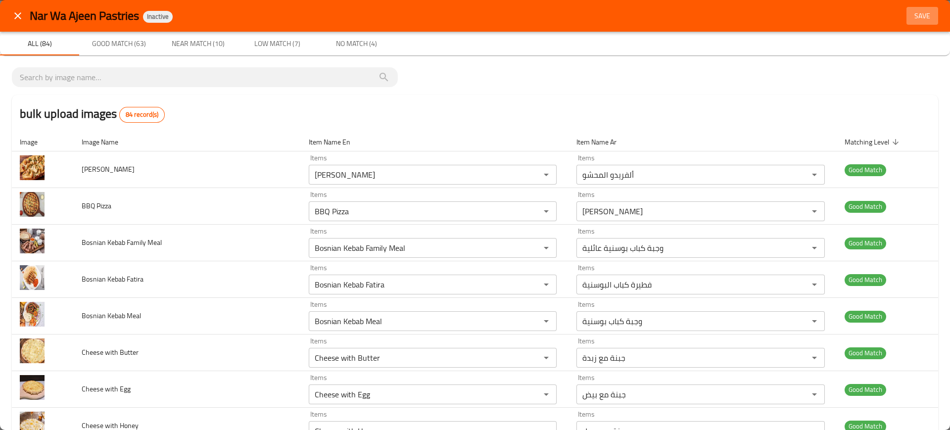
click at [924, 12] on span "Save" at bounding box center [922, 16] width 24 height 12
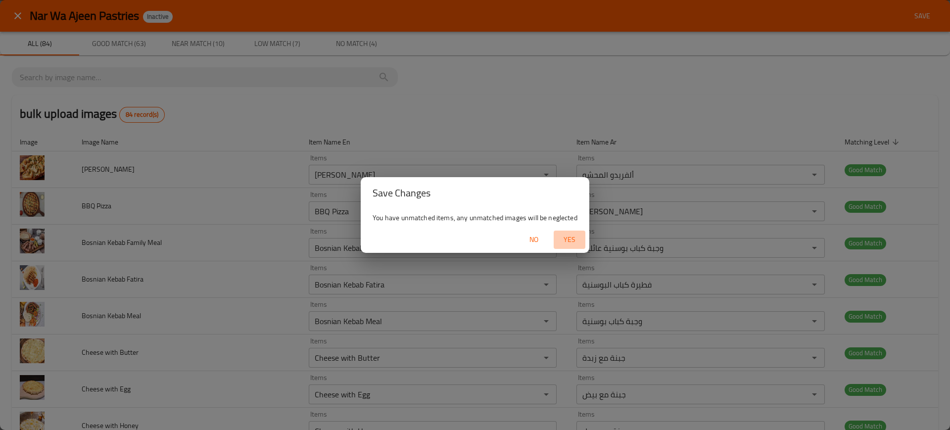
click at [568, 233] on span "Yes" at bounding box center [569, 239] width 24 height 12
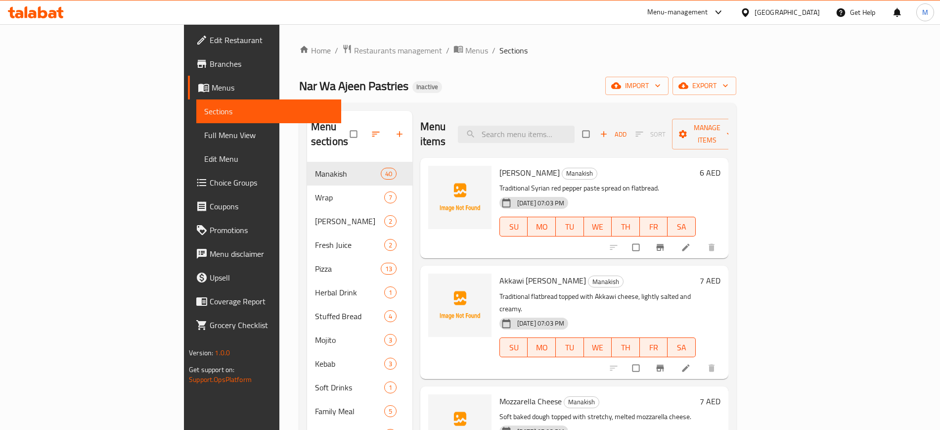
click at [556, 135] on input "search" at bounding box center [516, 134] width 117 height 17
click at [551, 132] on input "search" at bounding box center [516, 134] width 117 height 17
paste input "Chicken Chili"
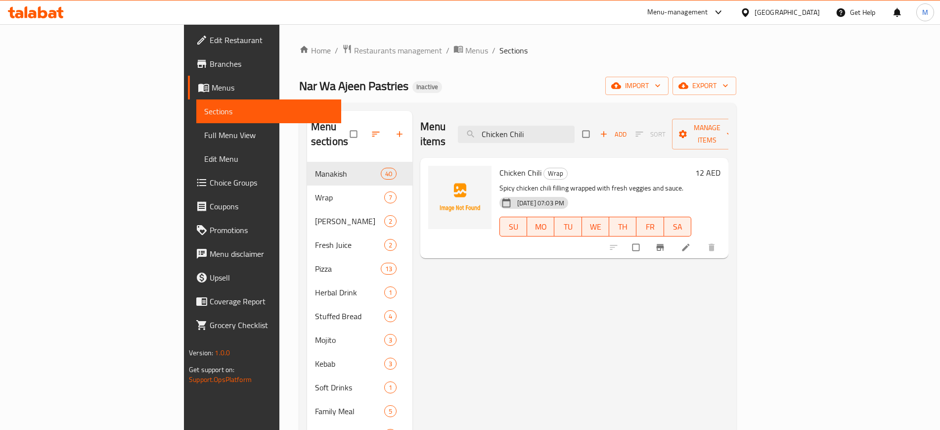
paste input "Pepperoni Cheese"
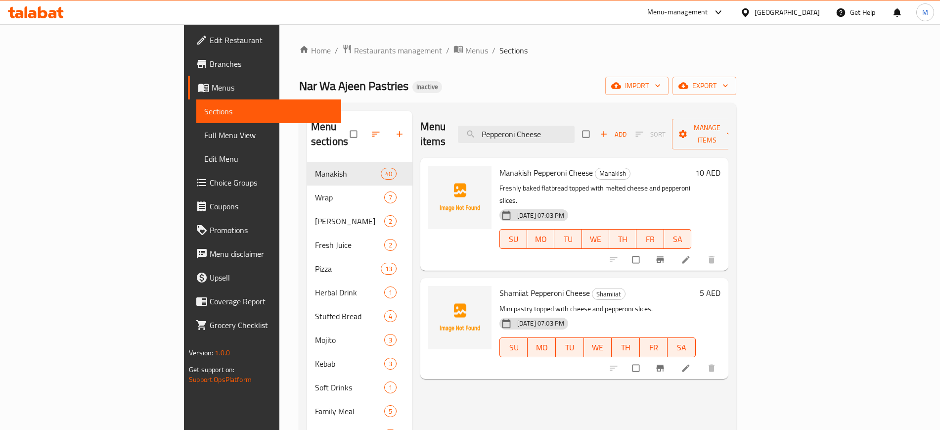
paste input "Safiha with Vegetables"
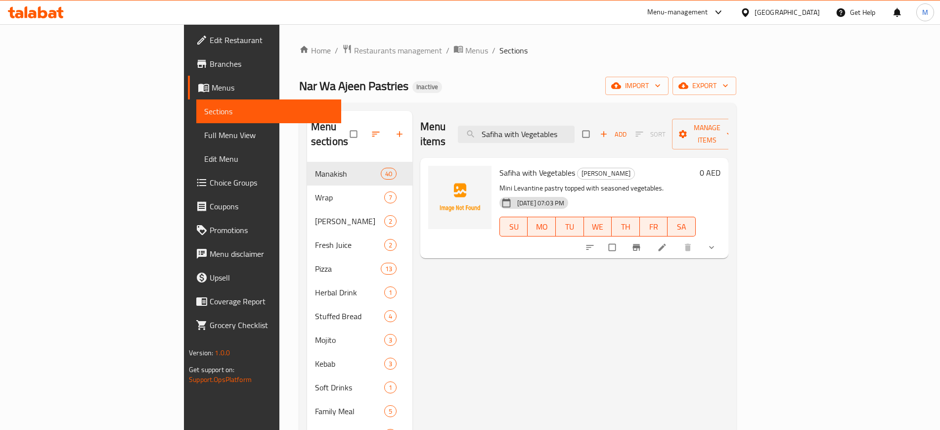
type input "Safiha with Vegetables"
click at [725, 236] on div at bounding box center [651, 247] width 145 height 22
click at [595, 242] on icon "sort-choices" at bounding box center [590, 247] width 10 height 10
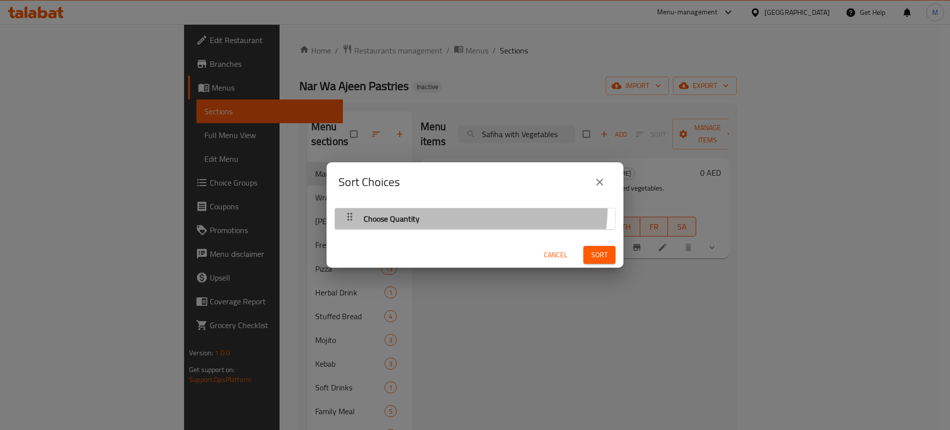
click at [469, 208] on div "Choose Quantity" at bounding box center [475, 219] width 270 height 24
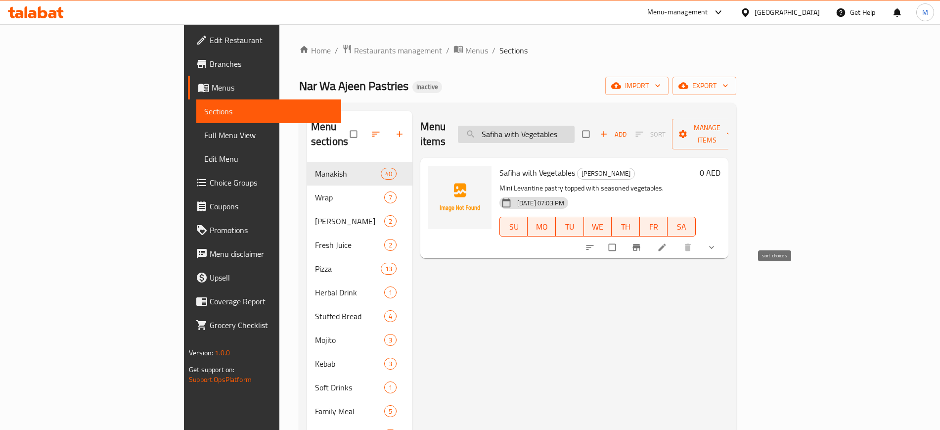
click at [575, 130] on input "Safiha with Vegetables" at bounding box center [516, 134] width 117 height 17
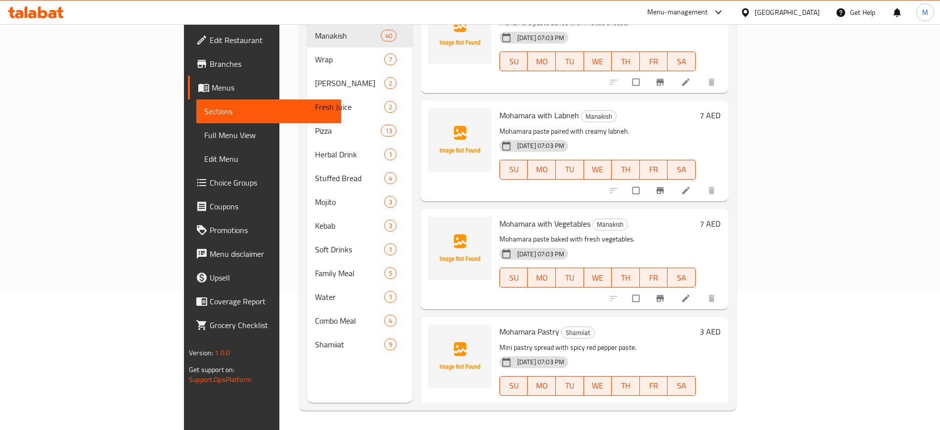
scroll to position [139, 0]
click at [496, 324] on div "Mohamara Pastry Shamiiat Mini pastry spread with spicy red pepper paste. 01-10-…" at bounding box center [598, 366] width 204 height 92
click at [500, 324] on span "Mohamara Pastry" at bounding box center [530, 331] width 60 height 15
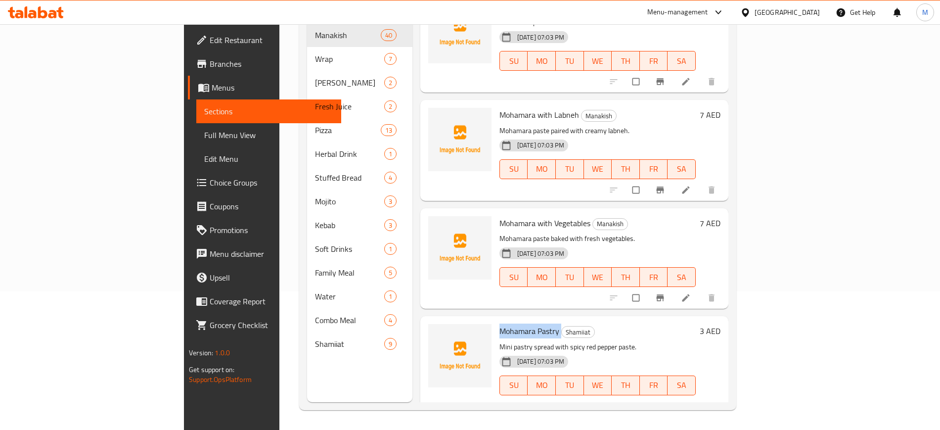
click at [500, 324] on span "Mohamara Pastry" at bounding box center [530, 331] width 60 height 15
copy h6 "Mohamara Pastry"
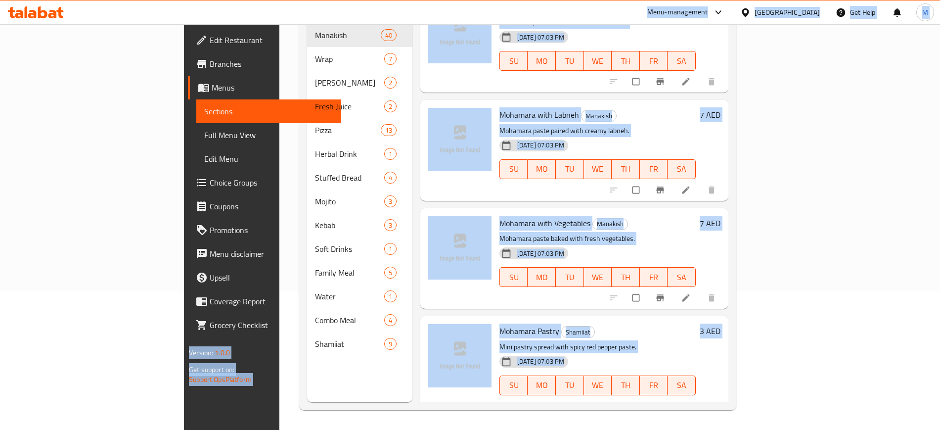
click at [609, 185] on div "Mohamara with Labneh Manakish Mohamara paste paired with creamy labneh. 01-10-2…" at bounding box center [574, 150] width 308 height 100
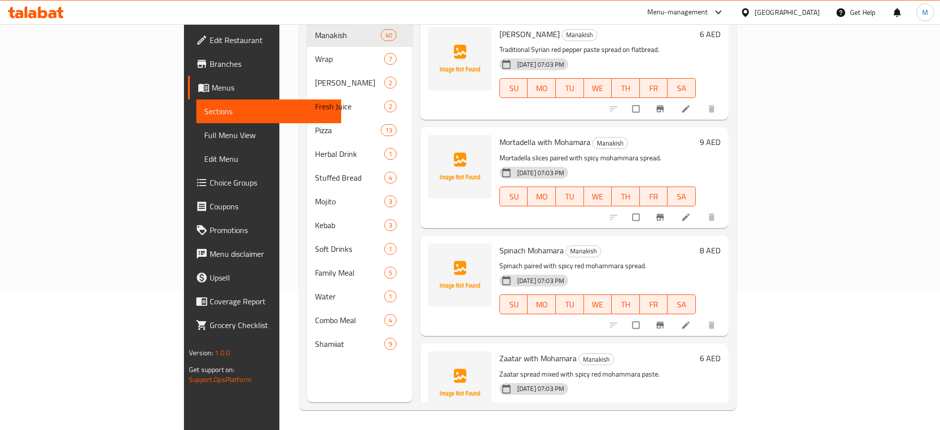
scroll to position [0, 0]
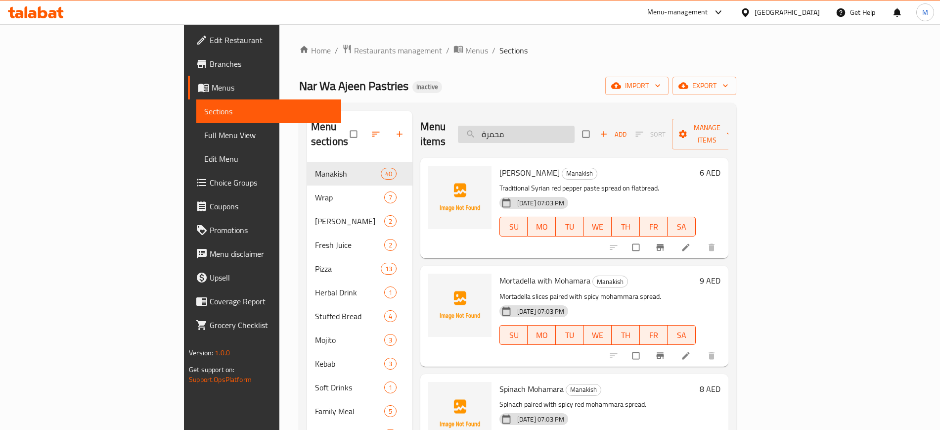
click at [573, 133] on input "محمرة" at bounding box center [516, 134] width 117 height 17
paste input "[PERSON_NAME]"
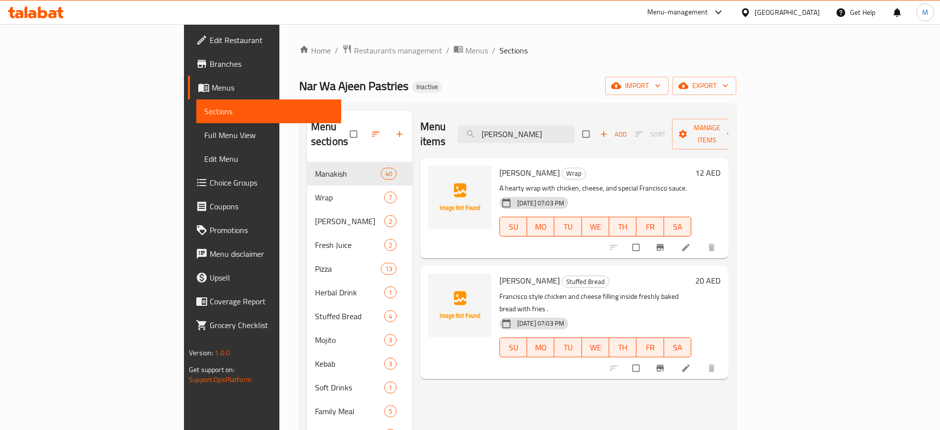
paste input "Zaatar Pastry"
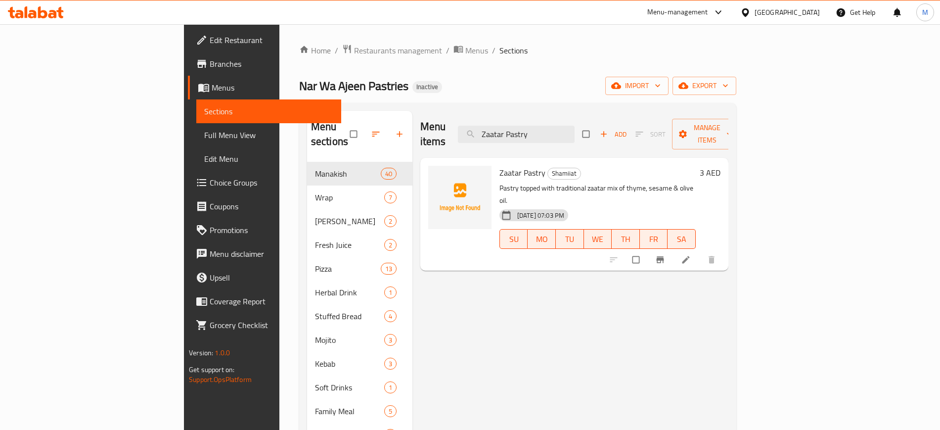
paste input "Fajita"
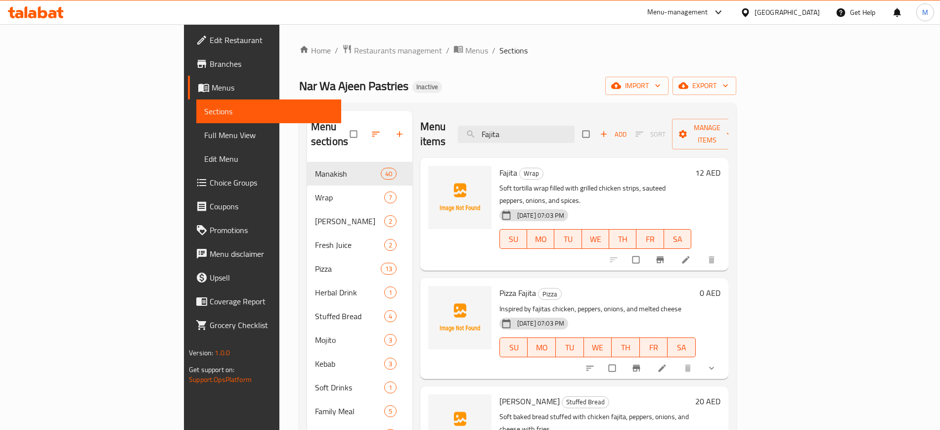
paste input "Cheese"
paste input "Safiha with Pomegranate Molasses"
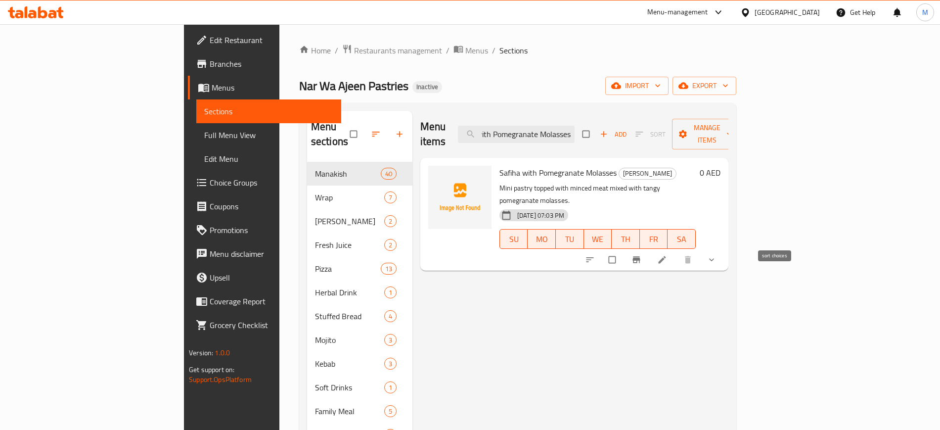
type input "Safiha with Pomegranate Molasses"
click at [595, 255] on icon "sort-choices" at bounding box center [590, 260] width 10 height 10
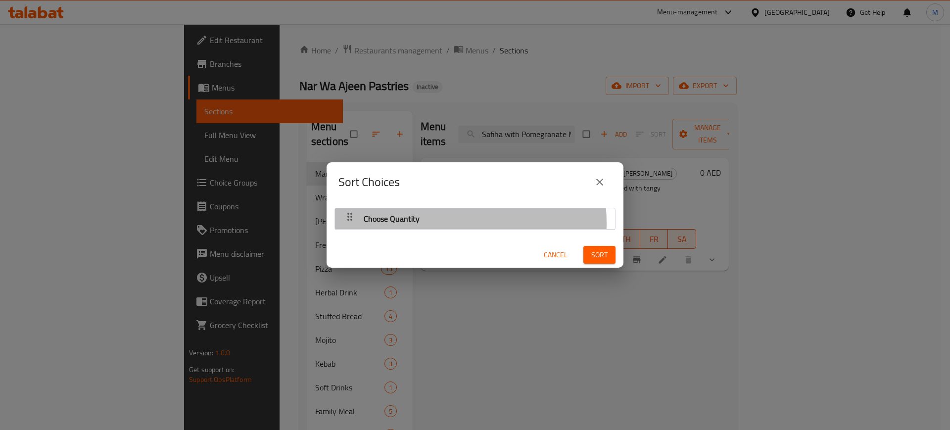
click at [431, 223] on div "Choose Quantity" at bounding box center [475, 219] width 270 height 24
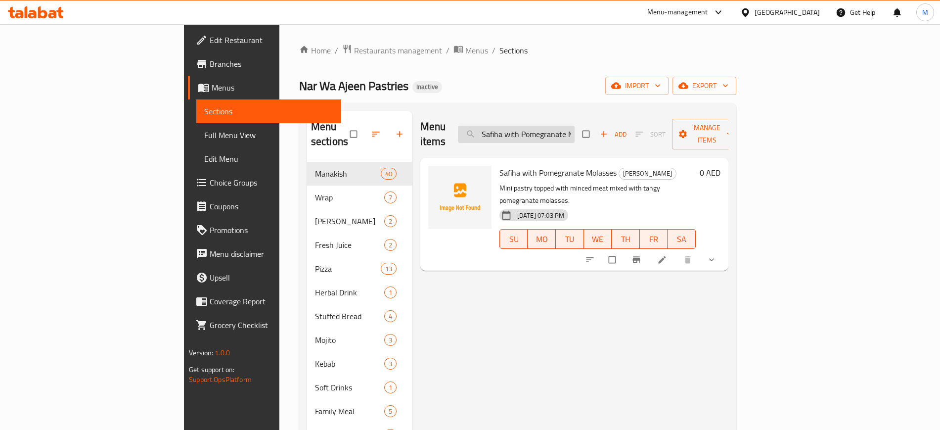
click at [575, 131] on input "Safiha with Pomegranate Molasses" at bounding box center [516, 134] width 117 height 17
paste input "Zaatar"
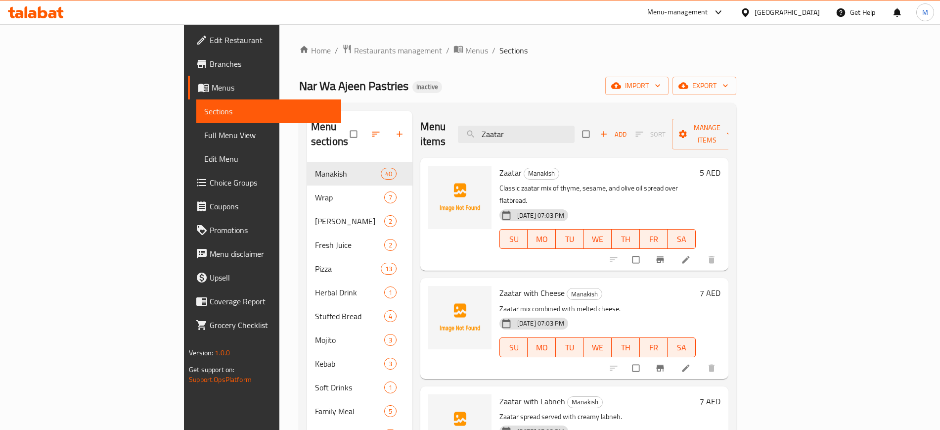
type input "Zaatar"
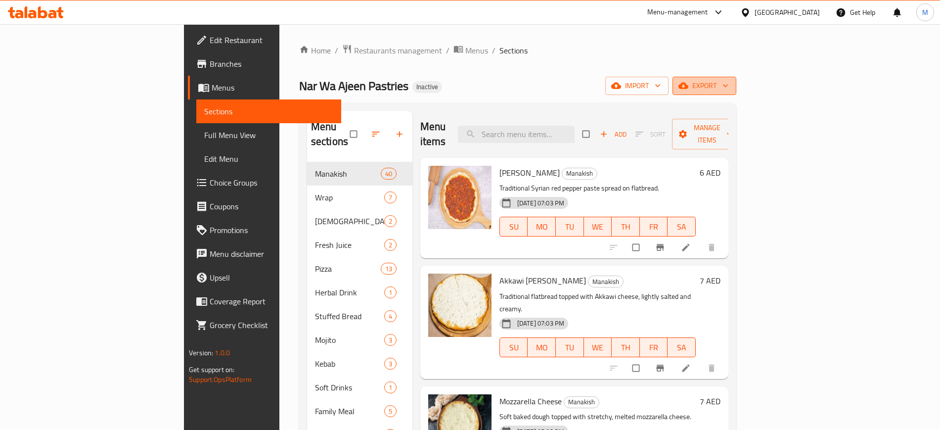
click at [737, 92] on button "export" at bounding box center [705, 86] width 64 height 18
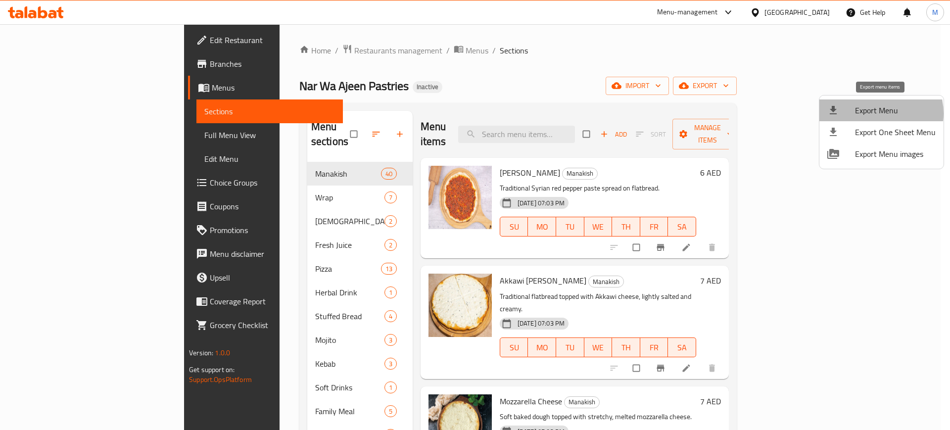
click at [876, 113] on span "Export Menu" at bounding box center [895, 110] width 81 height 12
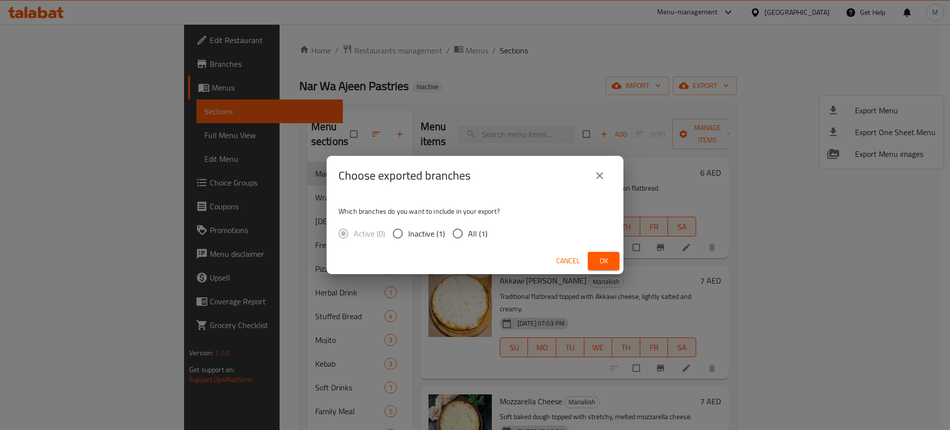
click at [477, 235] on span "All (1)" at bounding box center [477, 234] width 19 height 12
click at [468, 235] on input "All (1)" at bounding box center [457, 233] width 21 height 21
radio input "true"
click at [601, 260] on span "Ok" at bounding box center [604, 261] width 16 height 12
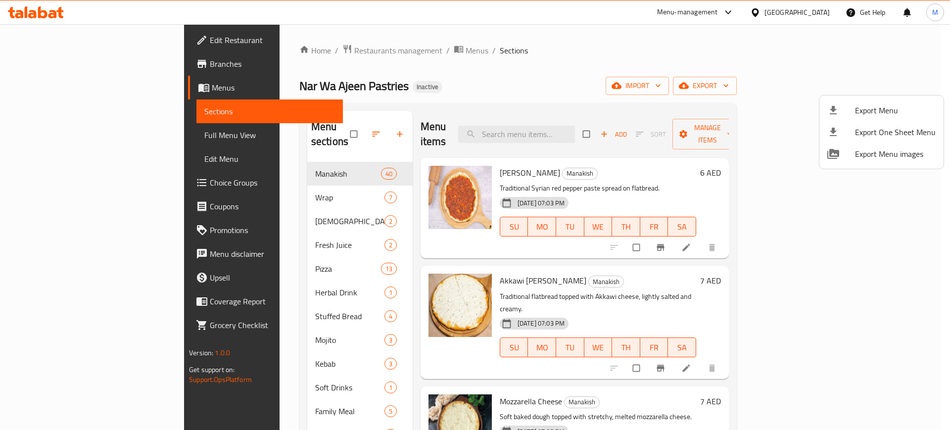
click at [512, 259] on div at bounding box center [475, 215] width 950 height 430
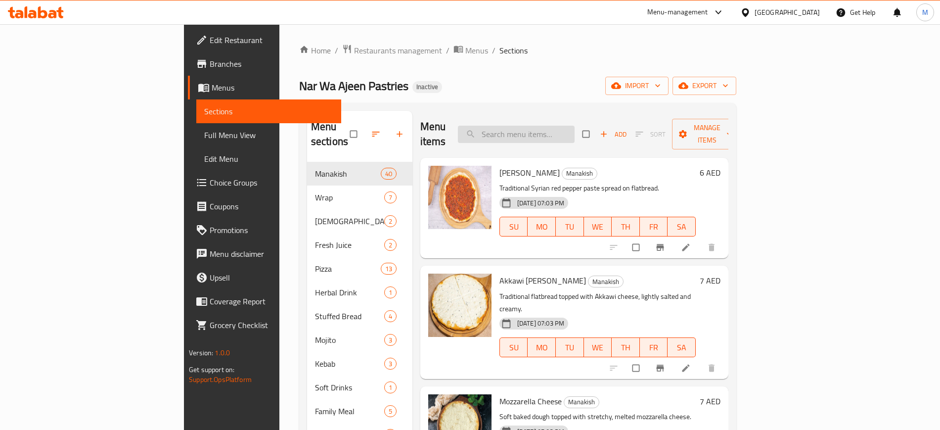
click at [565, 126] on input "search" at bounding box center [516, 134] width 117 height 17
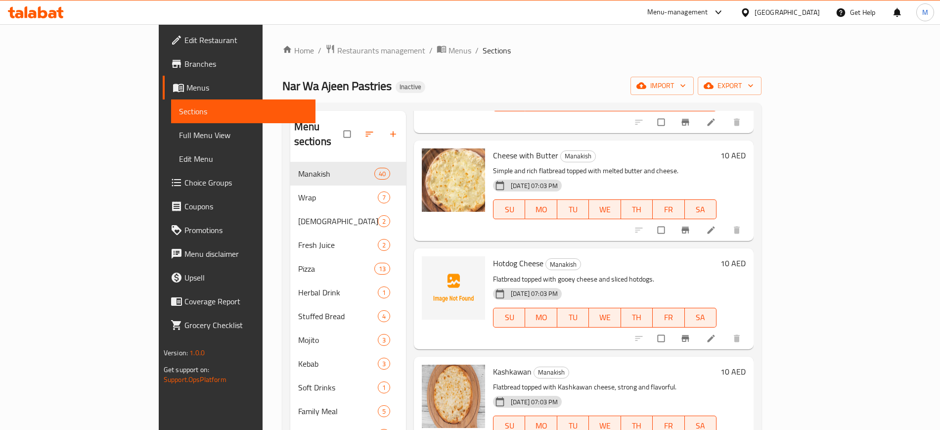
scroll to position [8, 0]
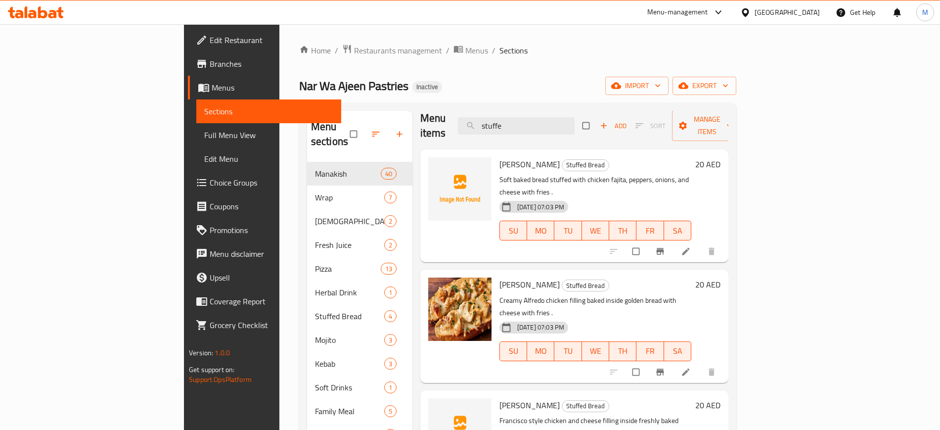
type input "stuffed"
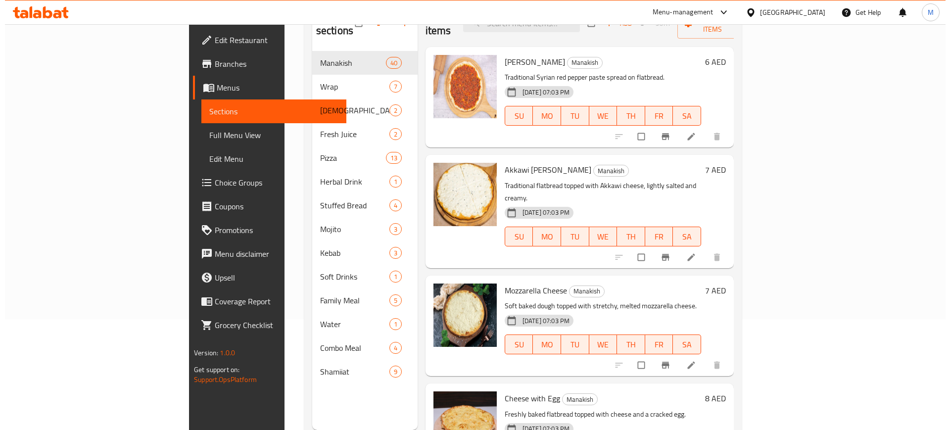
scroll to position [0, 0]
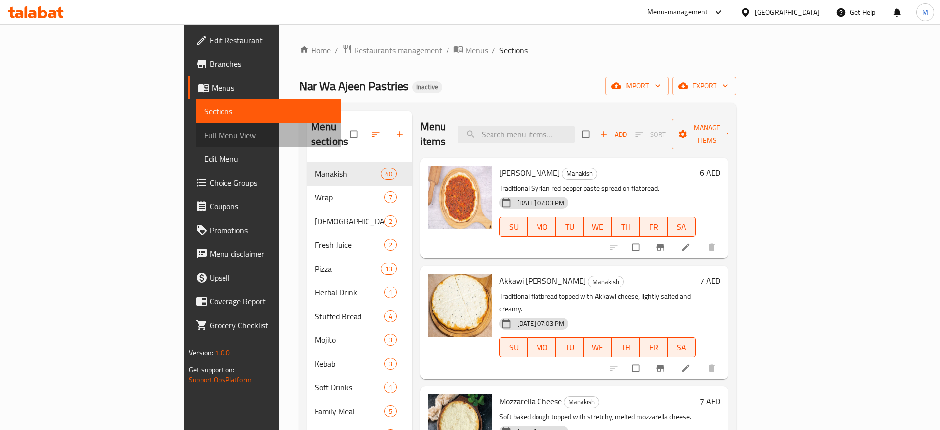
click at [204, 134] on span "Full Menu View" at bounding box center [268, 135] width 129 height 12
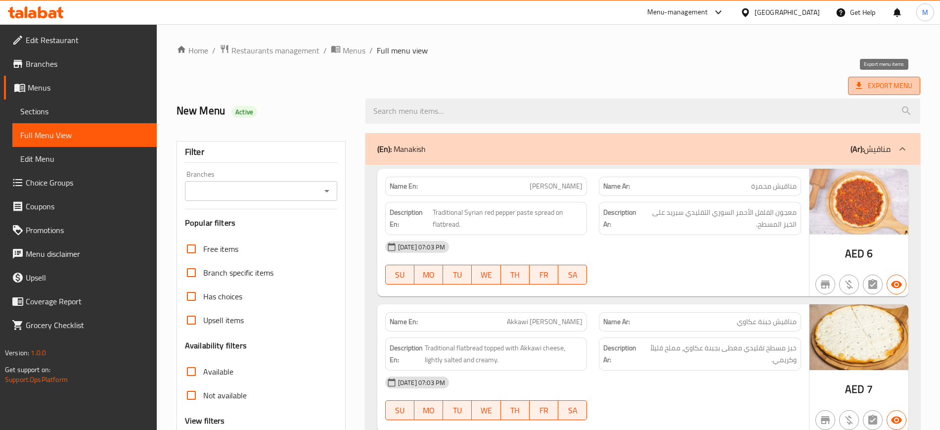
click at [864, 93] on span "Export Menu" at bounding box center [884, 86] width 72 height 18
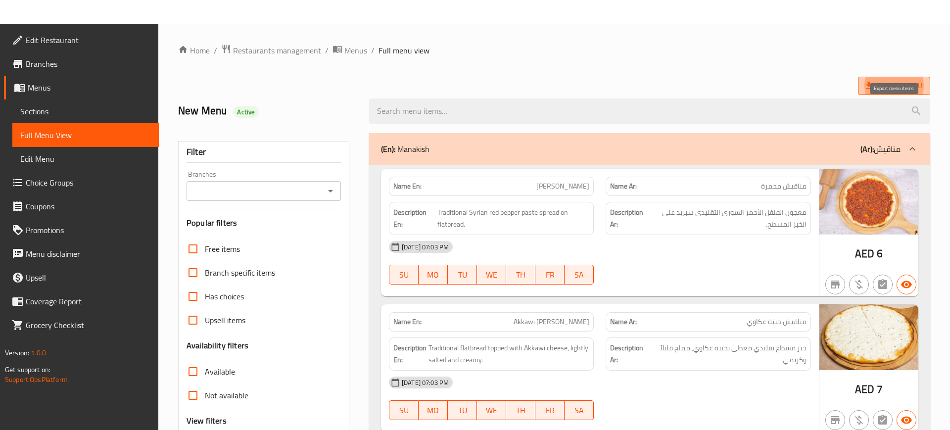
click at [887, 82] on span "Export Menu" at bounding box center [894, 86] width 56 height 12
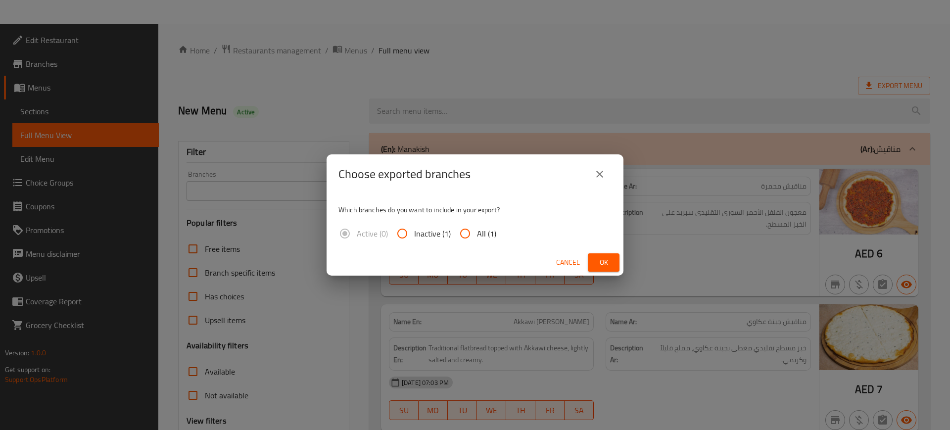
click at [482, 234] on span "All (1)" at bounding box center [486, 234] width 19 height 12
click at [477, 234] on input "All (1)" at bounding box center [465, 234] width 24 height 24
radio input "true"
click at [604, 261] on span "Ok" at bounding box center [604, 262] width 16 height 12
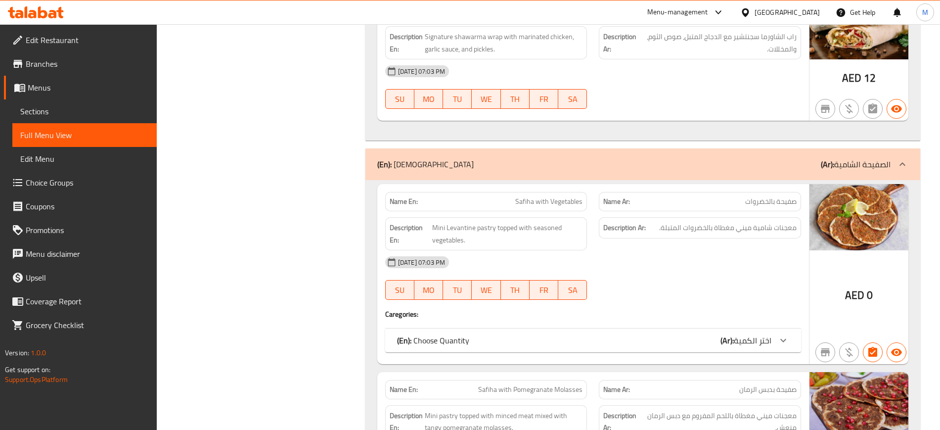
scroll to position [6369, 0]
click at [88, 42] on span "Edit Restaurant" at bounding box center [87, 40] width 123 height 12
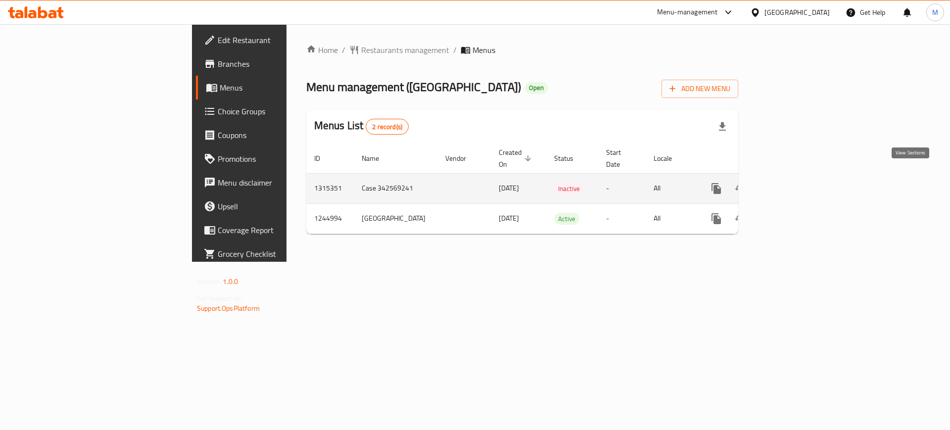
click at [799, 184] on link "enhanced table" at bounding box center [788, 189] width 24 height 24
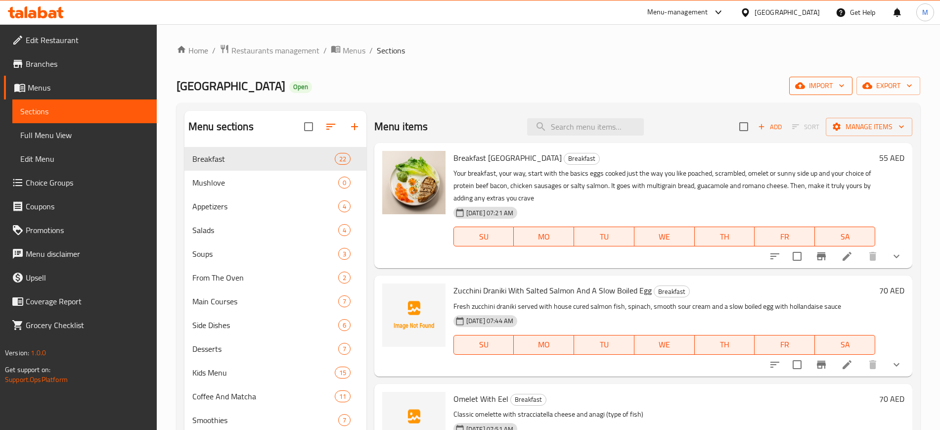
click at [827, 86] on span "import" at bounding box center [820, 86] width 47 height 12
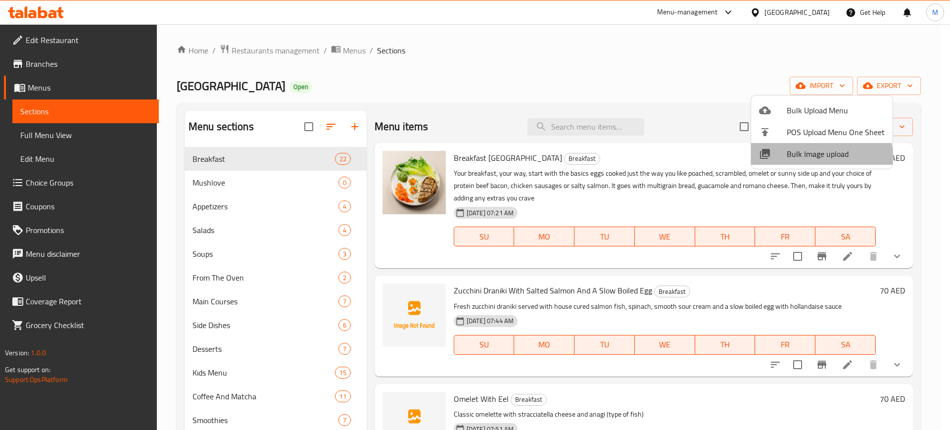
click at [818, 158] on span "Bulk Image upload" at bounding box center [835, 154] width 98 height 12
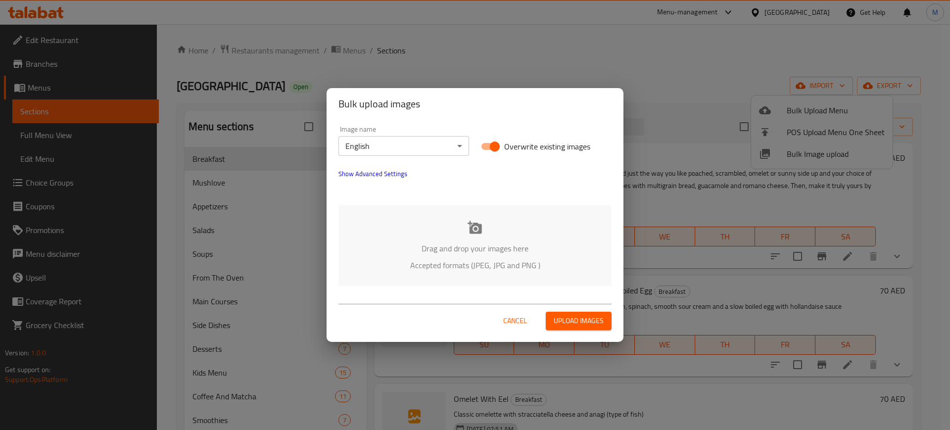
click at [496, 233] on div "Drag and drop your images here Accepted formats (JPEG, JPG and PNG )" at bounding box center [474, 245] width 273 height 81
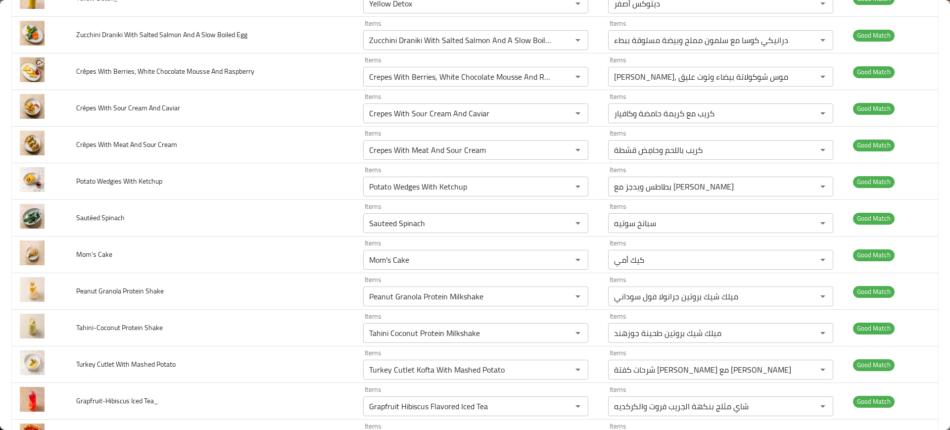
scroll to position [3731, 0]
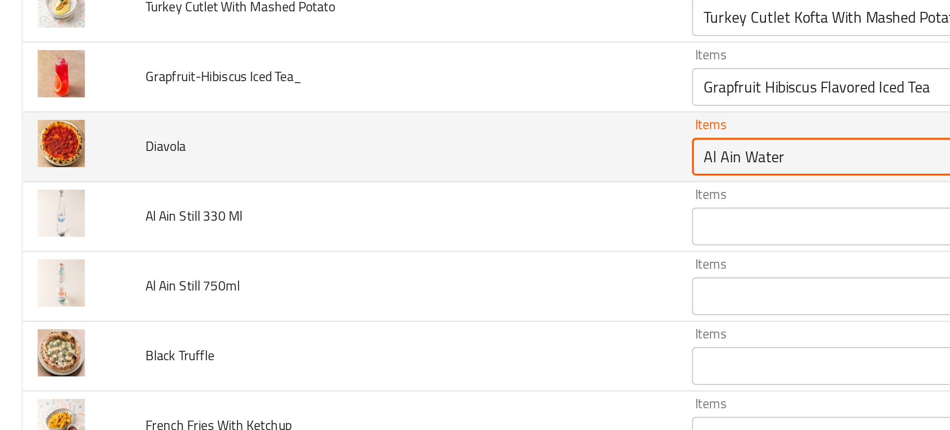
click at [377, 178] on input "Al Ain Water" at bounding box center [461, 177] width 190 height 14
type input "d"
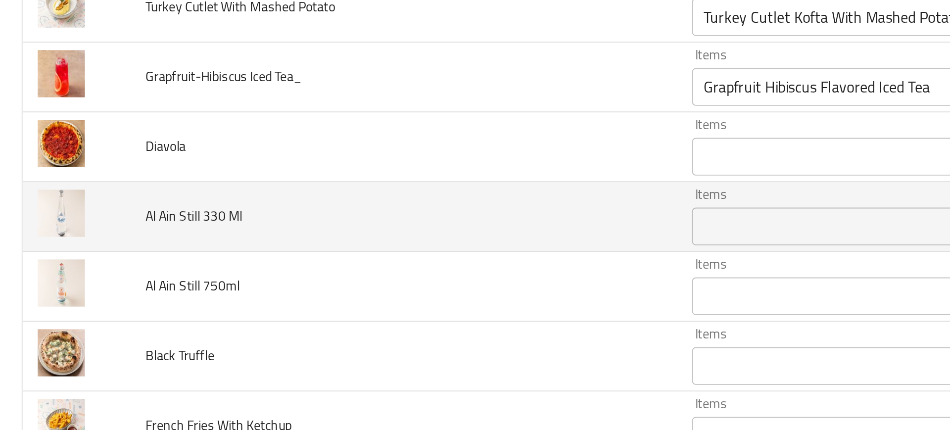
click at [237, 218] on td "Al Ain Still 330 Ml" at bounding box center [211, 208] width 287 height 37
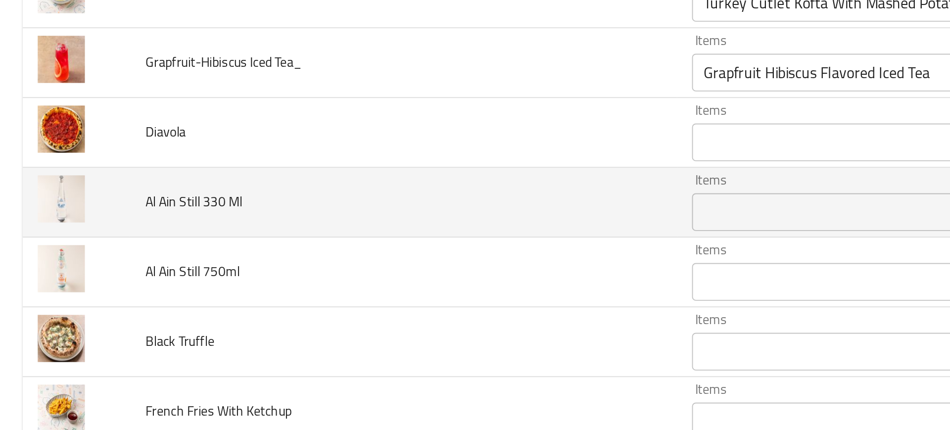
scroll to position [3649, 0]
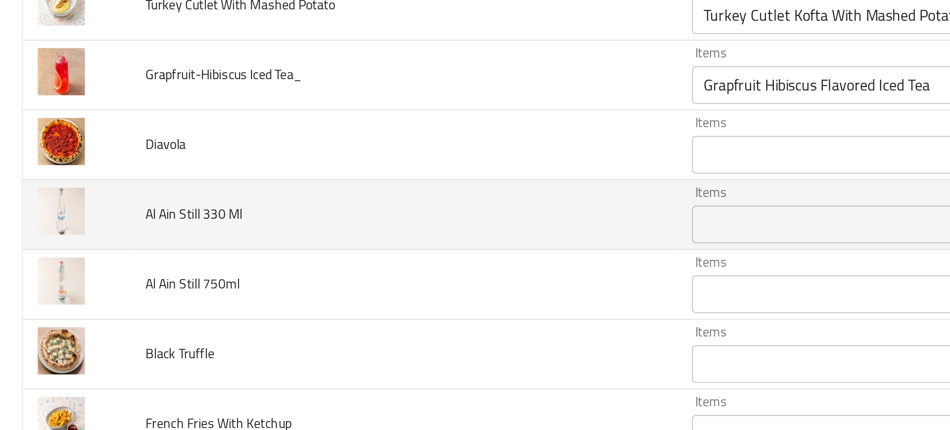
click at [399, 293] on Ml "Items" at bounding box center [461, 296] width 190 height 14
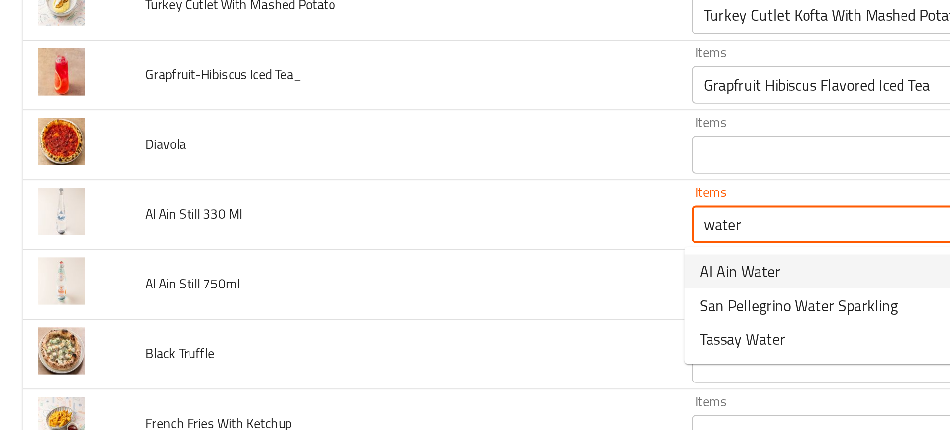
click at [384, 320] on span "Al Ain Water" at bounding box center [388, 321] width 43 height 12
type Ml "Al Ain Water"
type Ml-ar "مياه العين"
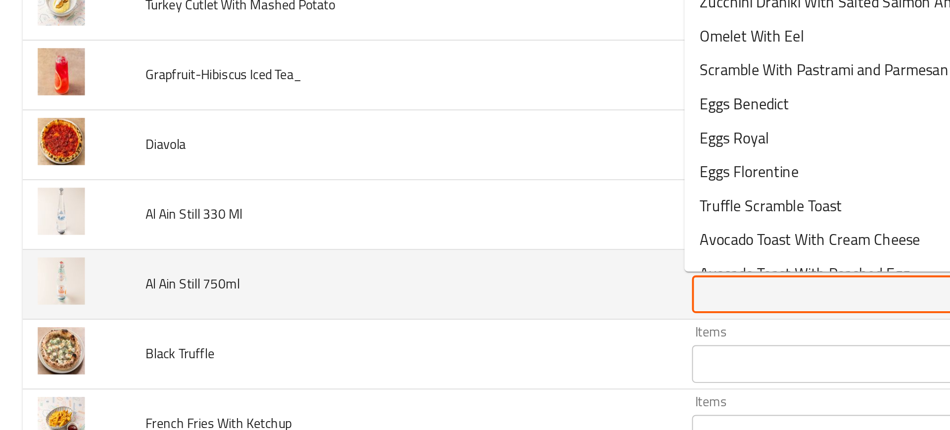
click at [385, 335] on 750ml "Items" at bounding box center [461, 333] width 190 height 14
paste 750ml "Al Ain Water"
type 750ml "Al Ain Water"
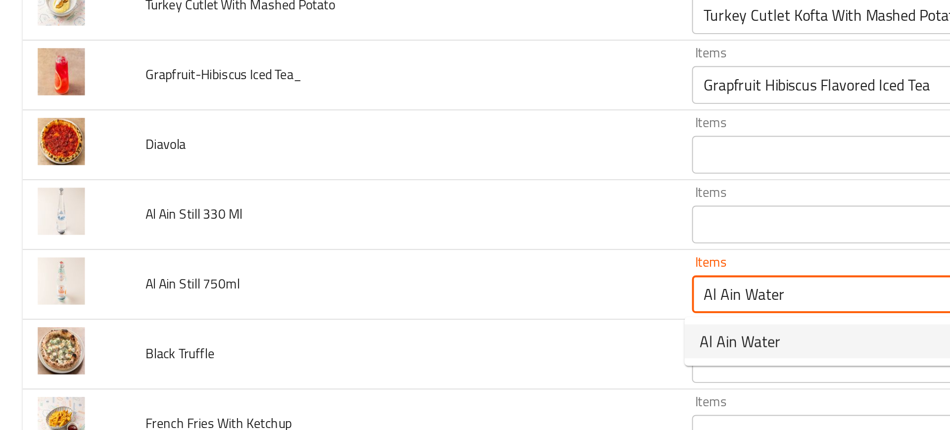
click at [372, 354] on span "Al Ain Water" at bounding box center [388, 358] width 43 height 12
type 750ml-ar "مياه العين"
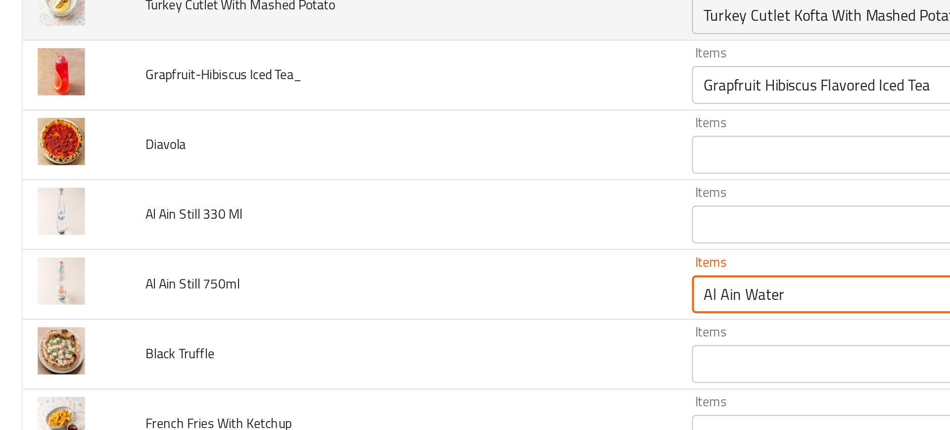
type 750ml "Al Ain Water"
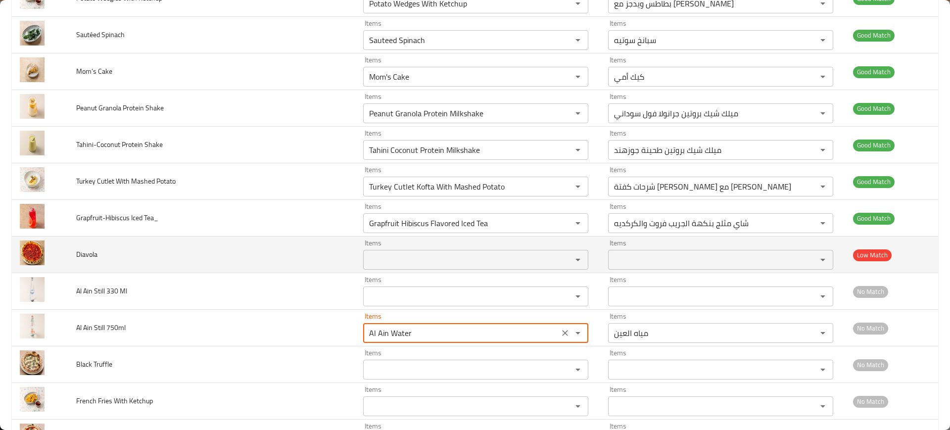
scroll to position [3731, 0]
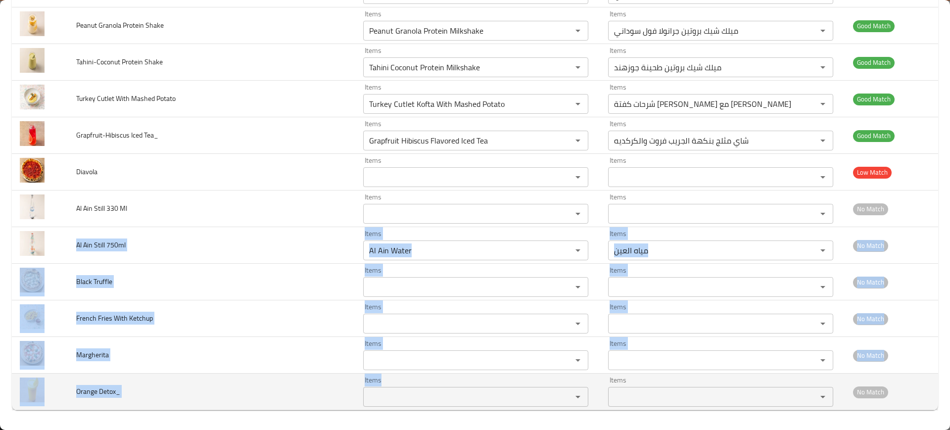
drag, startPoint x: 72, startPoint y: 242, endPoint x: 383, endPoint y: 393, distance: 345.3
copy tbody "Al Ain Still 750ml Items Items Items Items No Match Black Truffle Items Items I…"
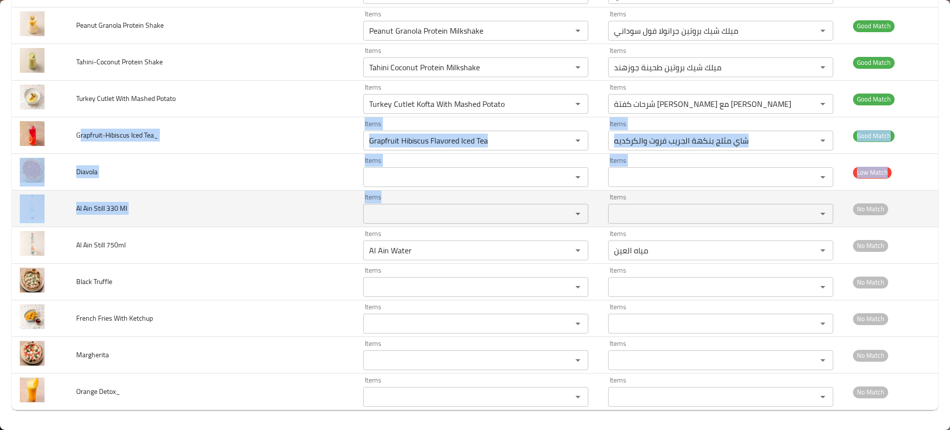
drag, startPoint x: 69, startPoint y: 139, endPoint x: 413, endPoint y: 217, distance: 352.1
copy tbody "Grapfruit-Hibiscus Iced Tea_ Items Items Items Items Good Match Diavola Items I…"
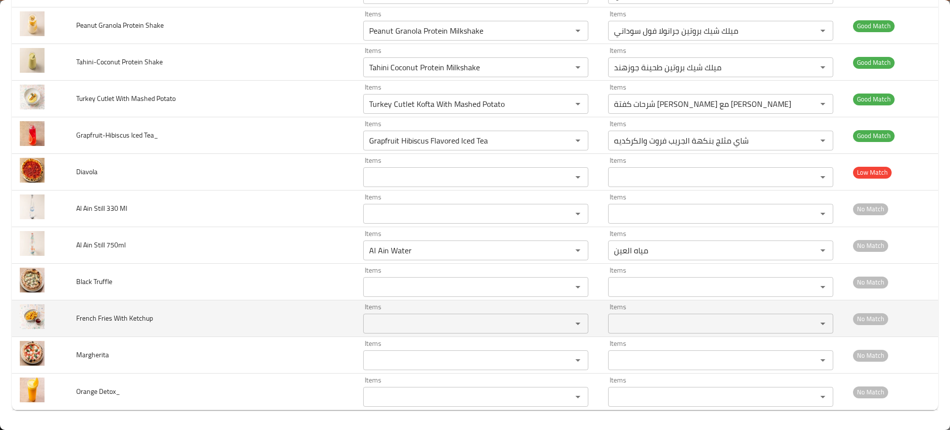
click at [315, 301] on td "French Fries With Ketchup" at bounding box center [211, 318] width 287 height 37
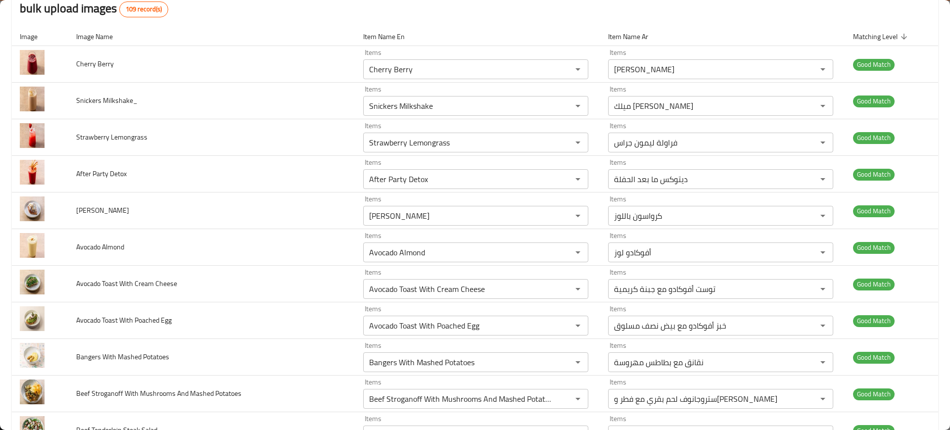
scroll to position [0, 0]
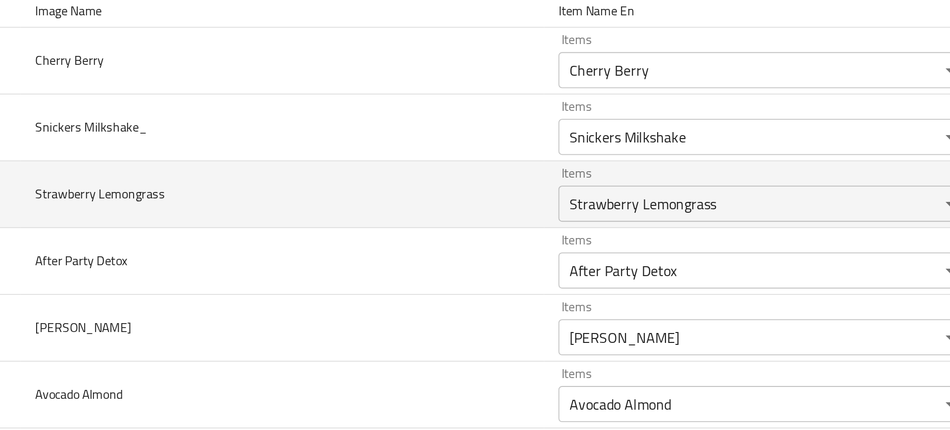
click at [223, 249] on td "Strawberry Lemongrass" at bounding box center [211, 243] width 287 height 37
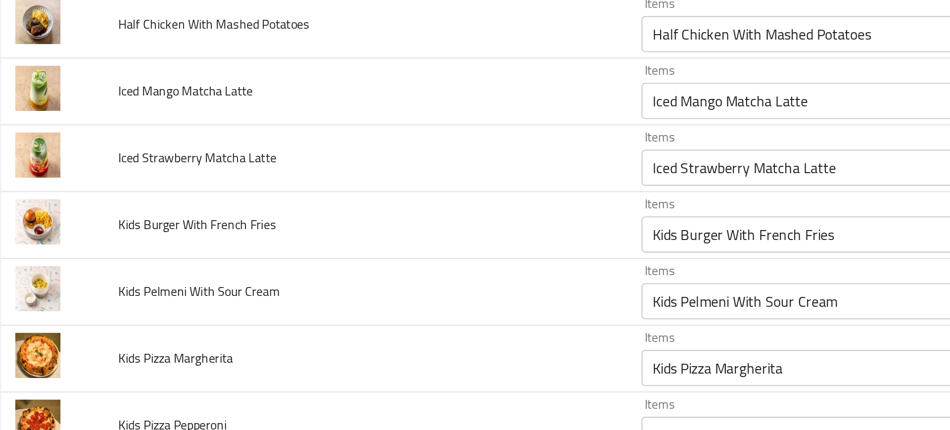
scroll to position [1630, 0]
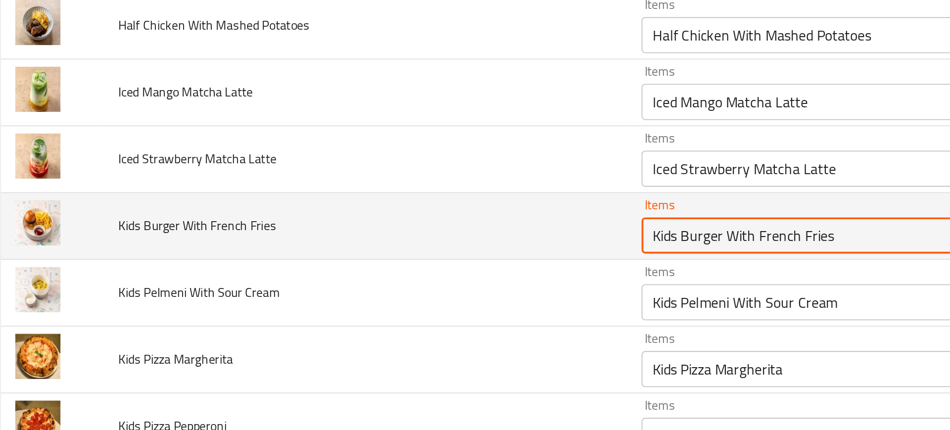
click at [383, 224] on Fries "Kids Burger With French Fries" at bounding box center [461, 229] width 190 height 14
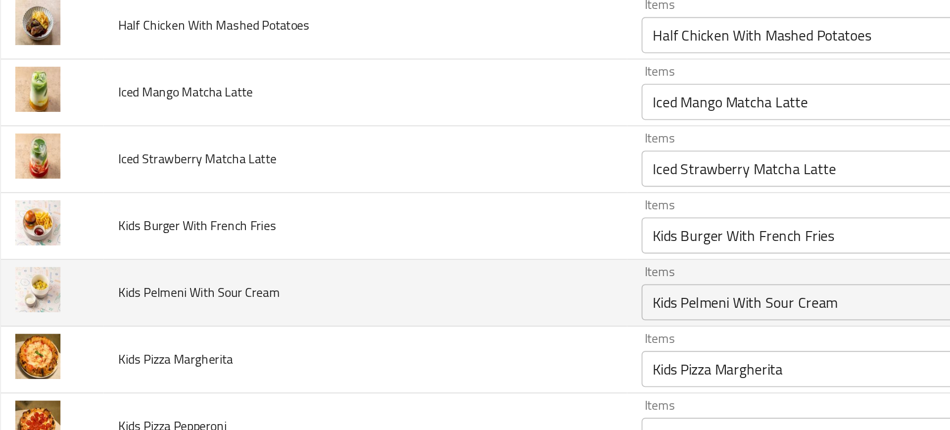
click at [297, 242] on td "Kids Pelmeni With Sour Cream" at bounding box center [211, 260] width 287 height 37
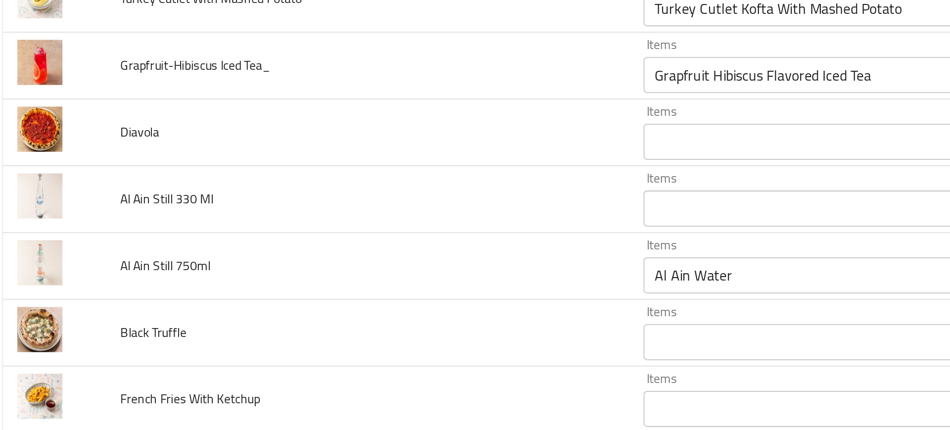
scroll to position [3731, 0]
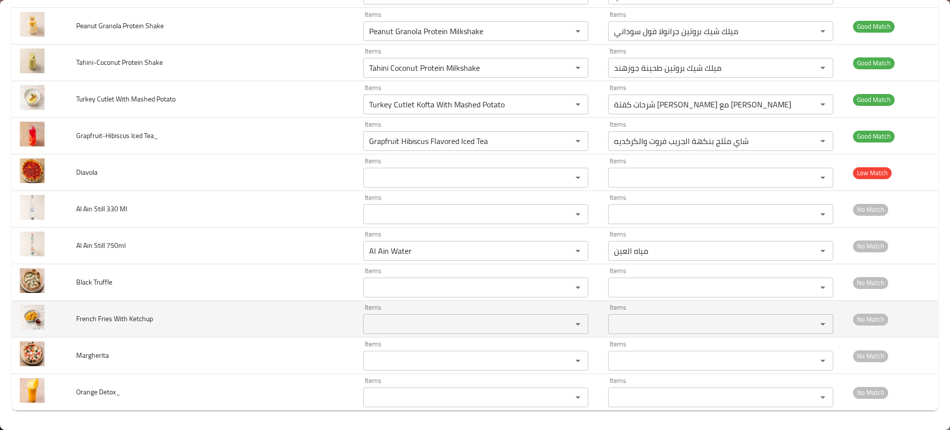
click at [238, 307] on td "French Fries With Ketchup" at bounding box center [211, 319] width 287 height 37
click at [251, 335] on td "French Fries With Ketchup" at bounding box center [211, 319] width 287 height 37
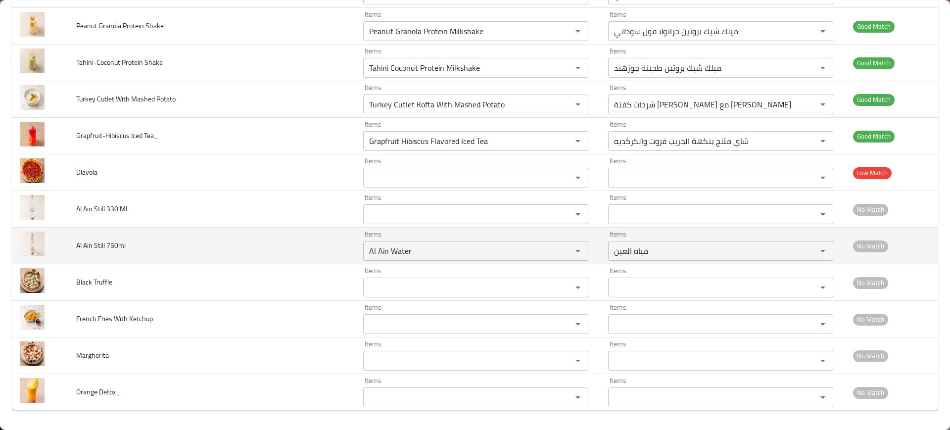
click at [289, 260] on td "Al Ain Still 750ml" at bounding box center [211, 246] width 287 height 37
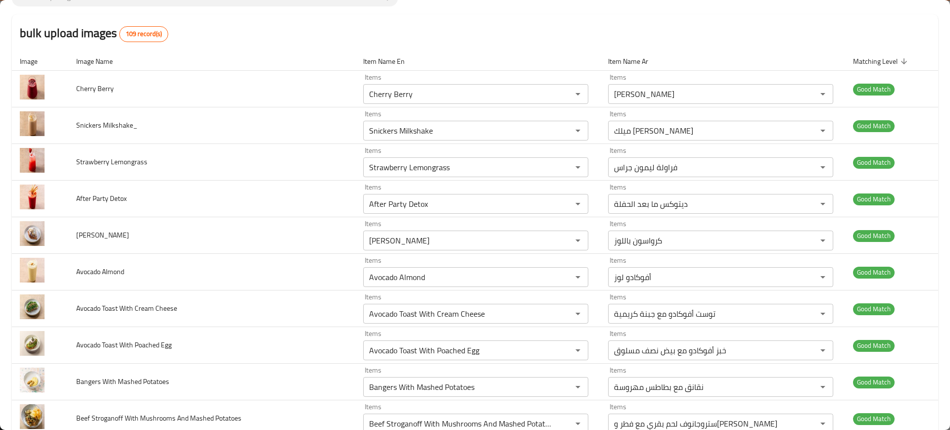
scroll to position [0, 0]
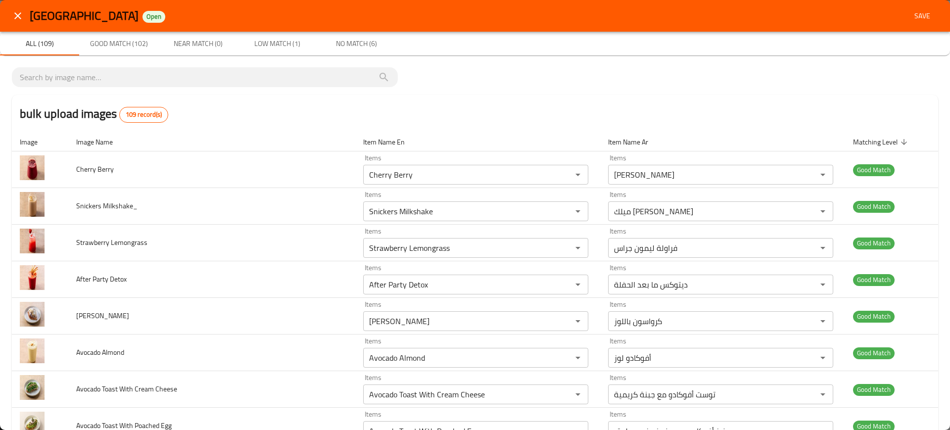
click at [628, 99] on div "bulk upload images 109 record(s)" at bounding box center [475, 114] width 926 height 38
click at [919, 21] on span "Save" at bounding box center [922, 16] width 24 height 12
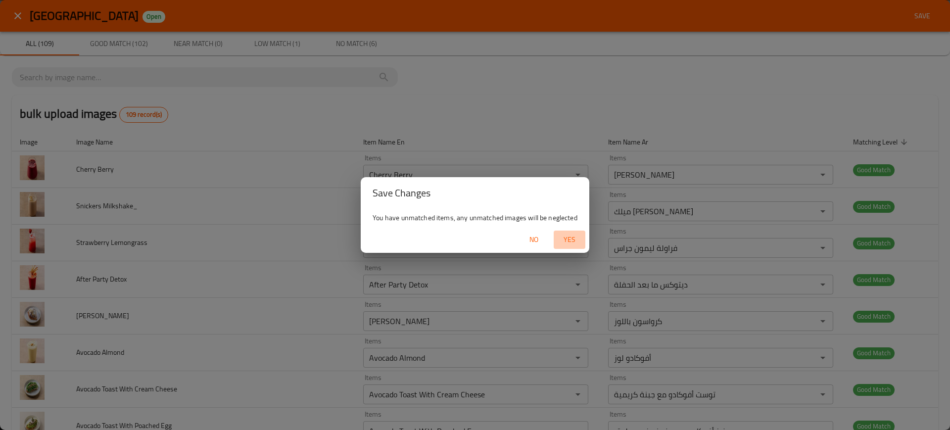
click at [569, 239] on span "Yes" at bounding box center [569, 239] width 24 height 12
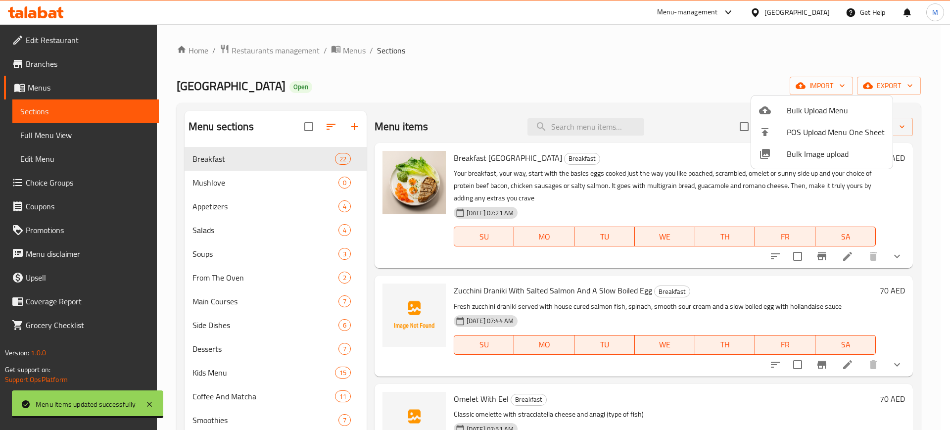
click at [474, 159] on div at bounding box center [475, 215] width 950 height 430
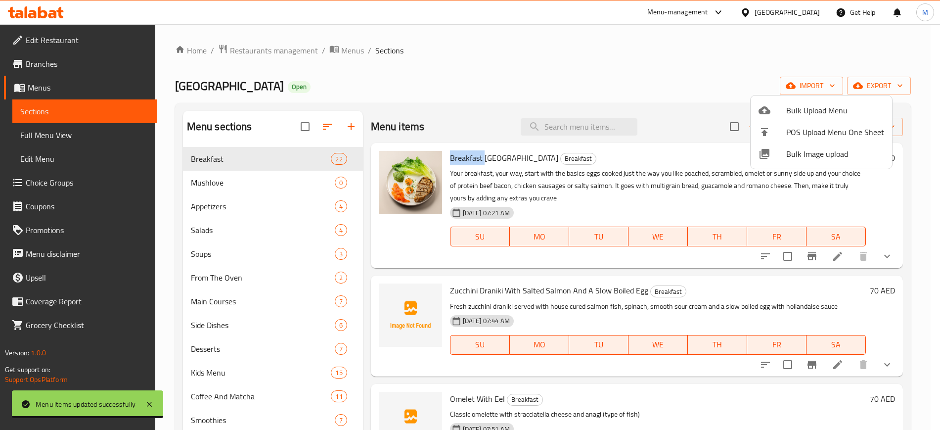
click at [474, 159] on span "Breakfast Palma" at bounding box center [504, 157] width 108 height 15
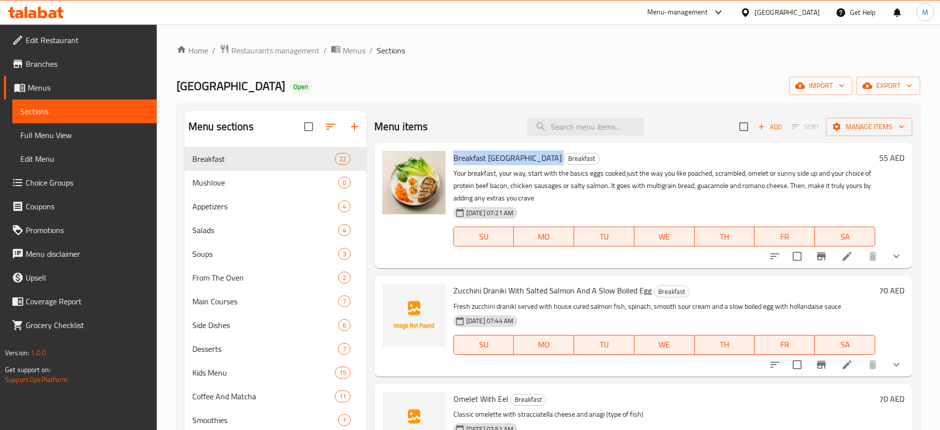
click at [474, 159] on span "Breakfast Palma" at bounding box center [508, 157] width 108 height 15
copy h6 "Breakfast Palma"
click at [551, 77] on div "Cafe de Palma Open import export" at bounding box center [549, 86] width 744 height 18
click at [823, 89] on span "import" at bounding box center [820, 86] width 47 height 12
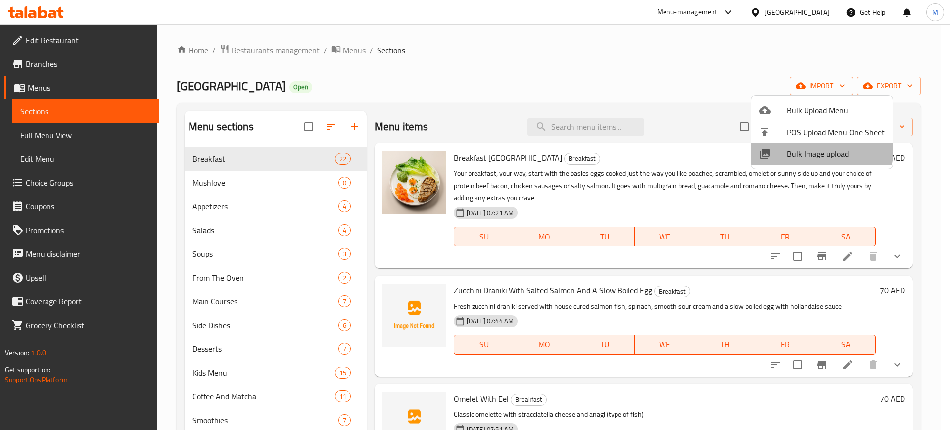
click at [813, 148] on span "Bulk Image upload" at bounding box center [835, 154] width 98 height 12
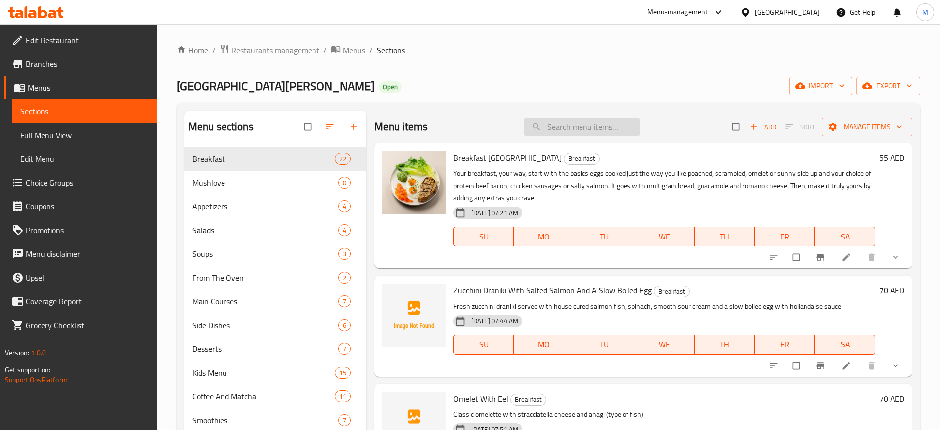
click at [595, 121] on input "search" at bounding box center [582, 126] width 117 height 17
paste input "Al Ain Water"
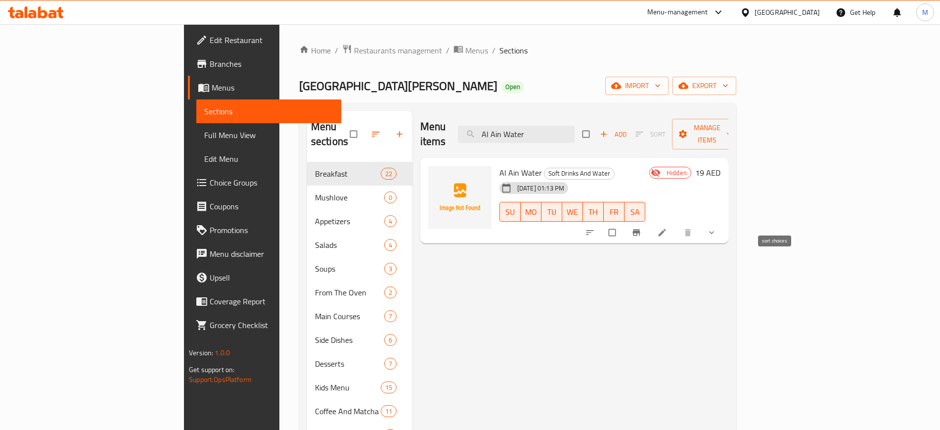
type input "Al Ain Water"
click at [603, 222] on button "sort-choices" at bounding box center [591, 233] width 24 height 22
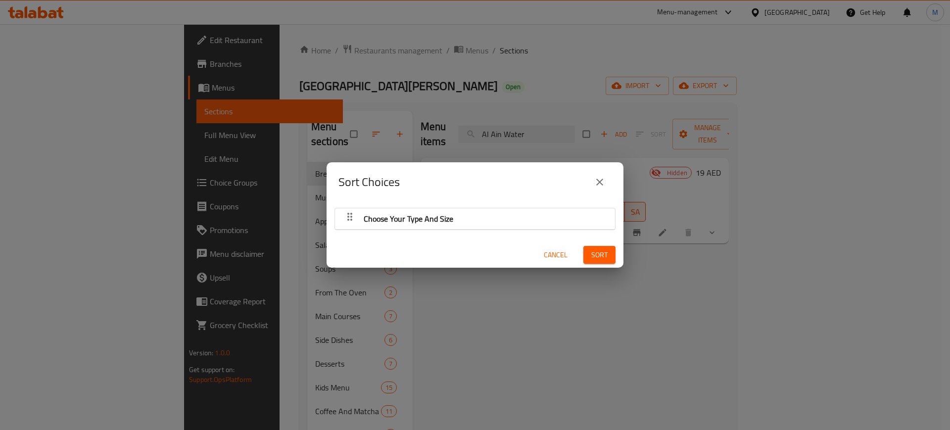
click at [414, 225] on span "Choose Your Type And Size" at bounding box center [409, 218] width 90 height 15
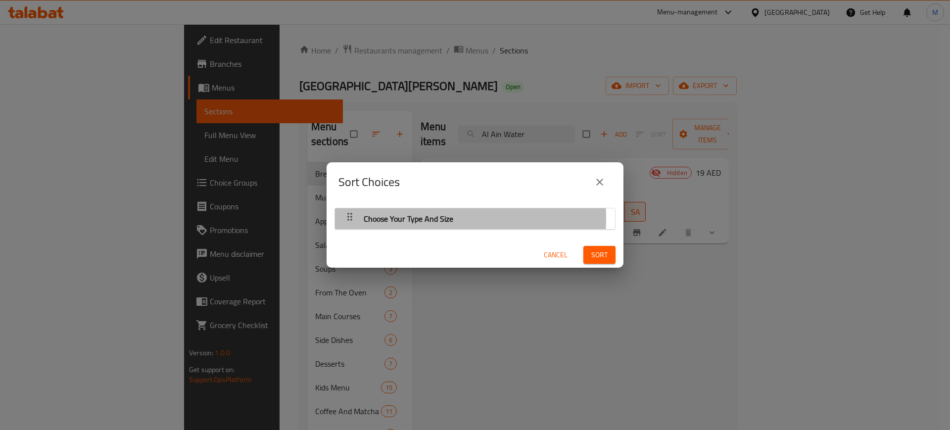
click at [349, 218] on icon "button" at bounding box center [350, 217] width 12 height 12
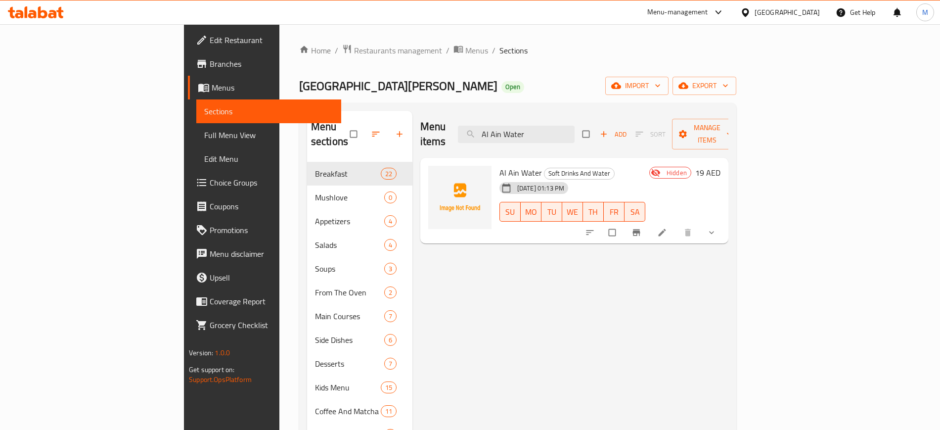
click at [439, 281] on div "Menu items Al Ain Water Add Sort Manage items Al Ain Water Soft Drinks And Wate…" at bounding box center [571, 328] width 316 height 435
click at [729, 80] on span "export" at bounding box center [705, 86] width 48 height 12
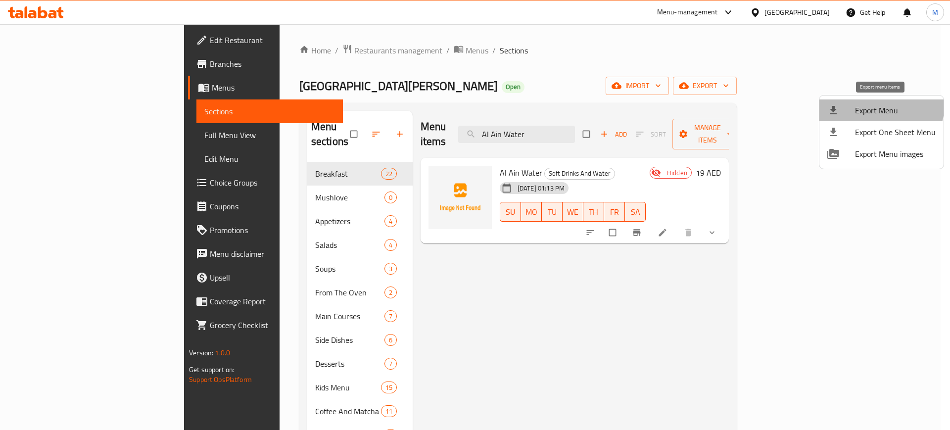
click at [872, 104] on span "Export Menu" at bounding box center [895, 110] width 81 height 12
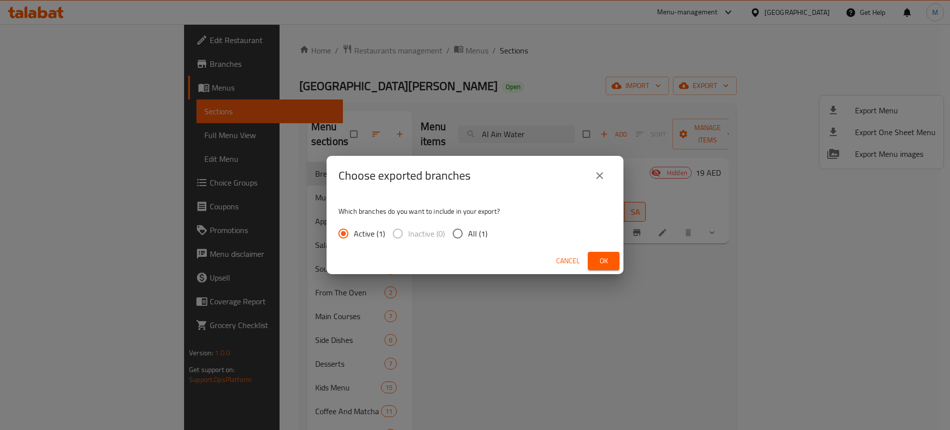
click at [477, 237] on span "All (1)" at bounding box center [477, 234] width 19 height 12
click at [468, 237] on input "All (1)" at bounding box center [457, 233] width 21 height 21
radio input "true"
click at [597, 257] on span "Ok" at bounding box center [604, 261] width 16 height 12
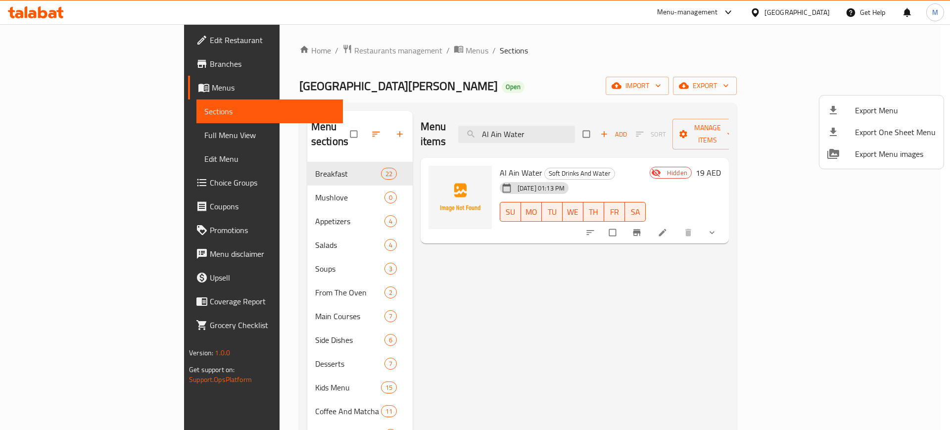
click at [465, 255] on div at bounding box center [475, 215] width 950 height 430
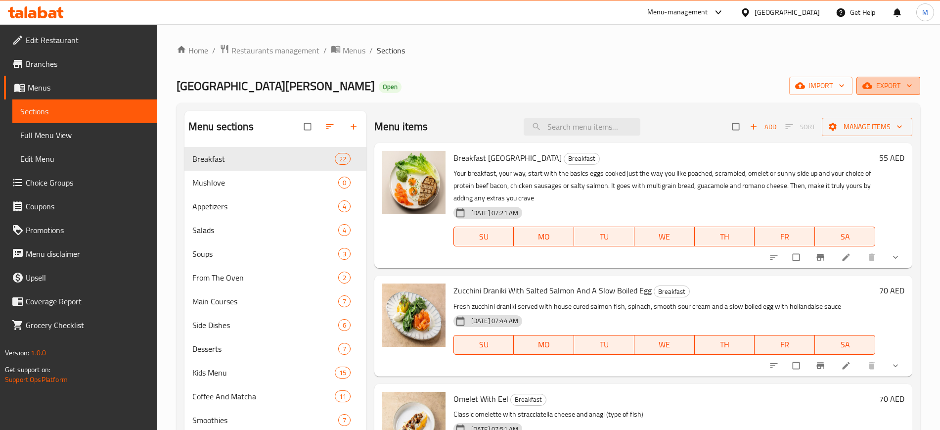
click at [900, 94] on button "export" at bounding box center [889, 86] width 64 height 18
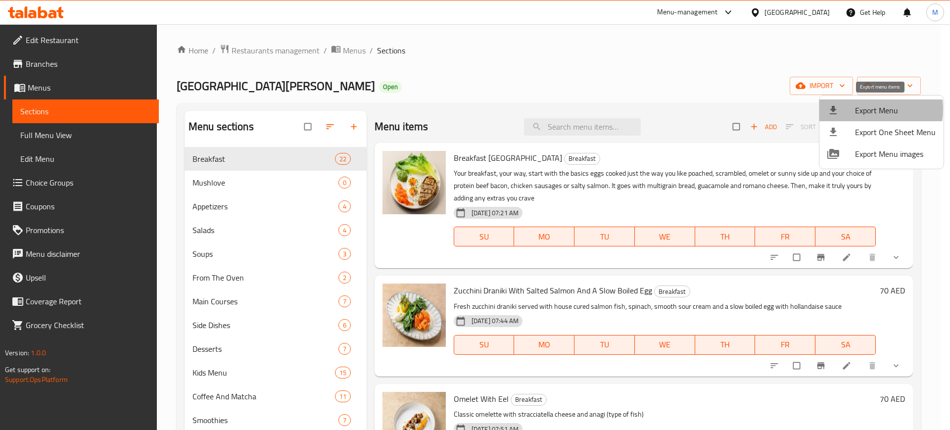
click at [853, 109] on div at bounding box center [841, 110] width 28 height 12
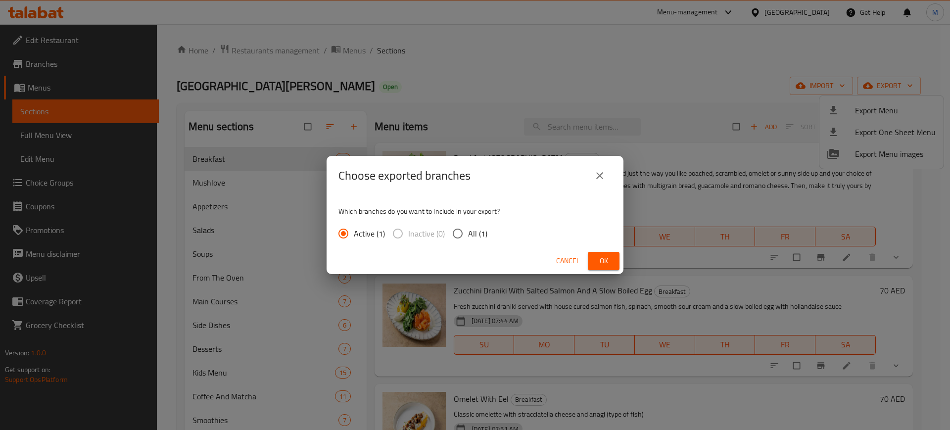
click at [479, 242] on label "All (1)" at bounding box center [467, 233] width 40 height 21
click at [468, 242] on input "All (1)" at bounding box center [457, 233] width 21 height 21
radio input "true"
click at [597, 259] on span "Ok" at bounding box center [604, 261] width 16 height 12
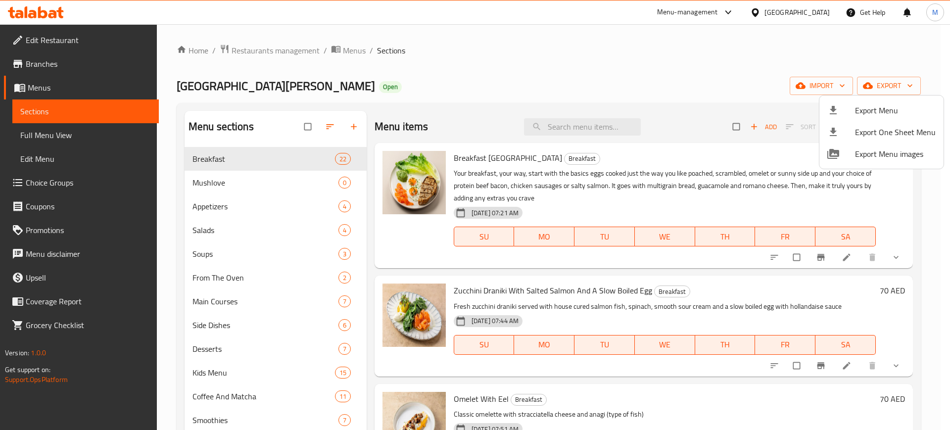
click at [677, 51] on div at bounding box center [475, 215] width 950 height 430
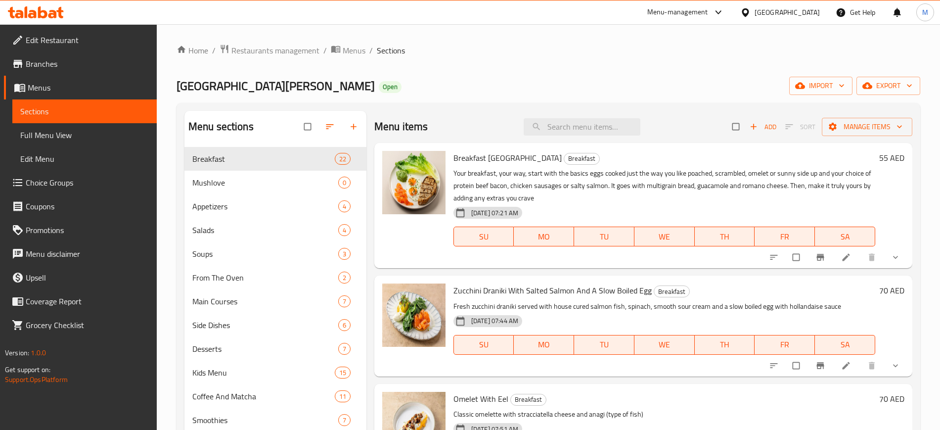
click at [450, 96] on div "Home / Restaurants management / Menus / Sections Cafe [PERSON_NAME] Open import…" at bounding box center [549, 296] width 744 height 505
click at [469, 93] on div "Cafe de Palma Open import export" at bounding box center [549, 86] width 744 height 18
click at [352, 45] on span "Menus" at bounding box center [354, 51] width 23 height 12
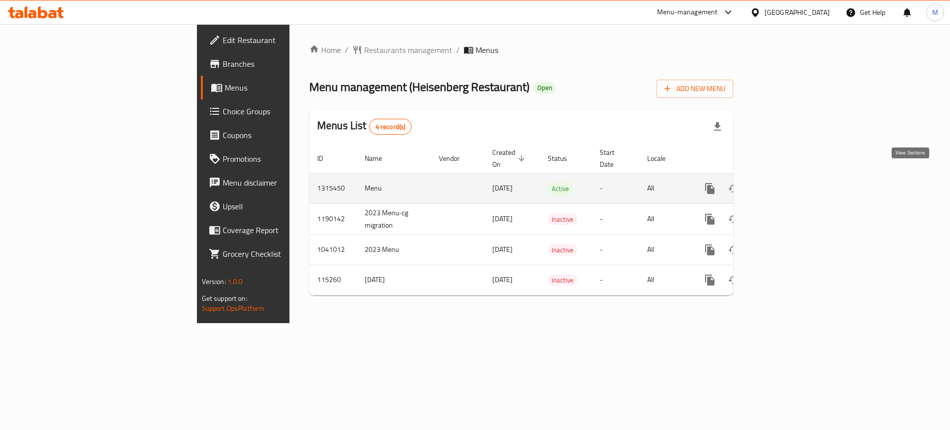
click at [787, 183] on icon "enhanced table" at bounding box center [781, 189] width 12 height 12
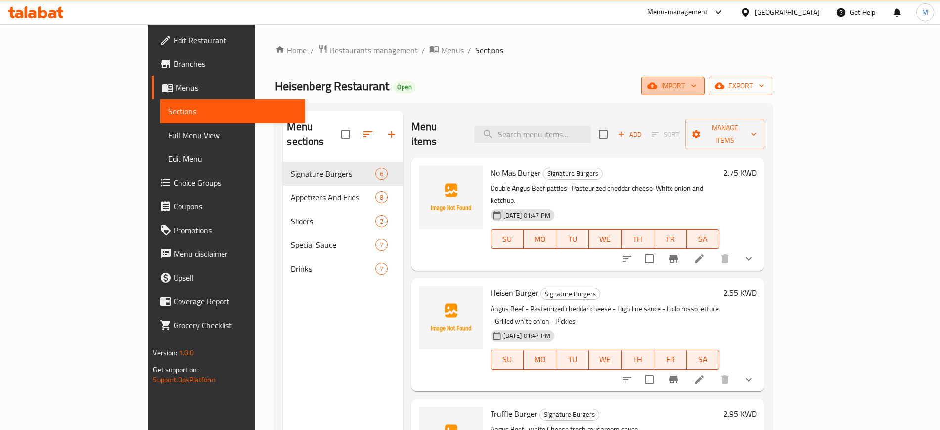
click at [697, 83] on span "import" at bounding box center [672, 86] width 47 height 12
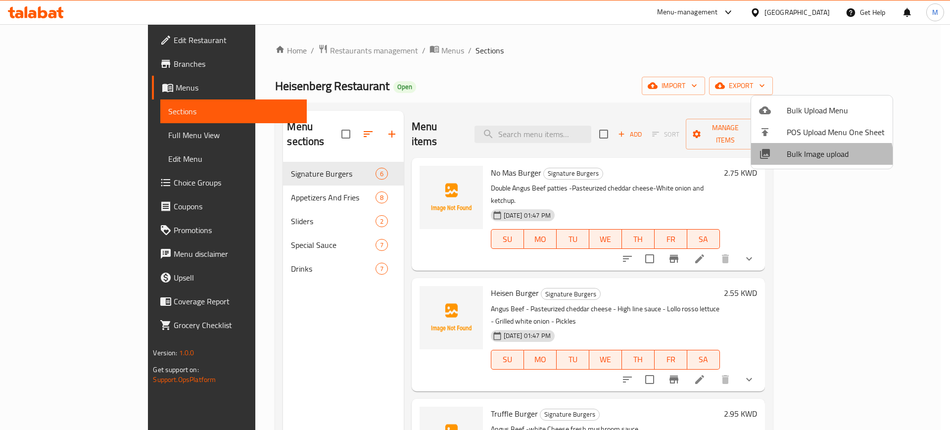
click at [816, 160] on span "Bulk Image upload" at bounding box center [835, 154] width 98 height 12
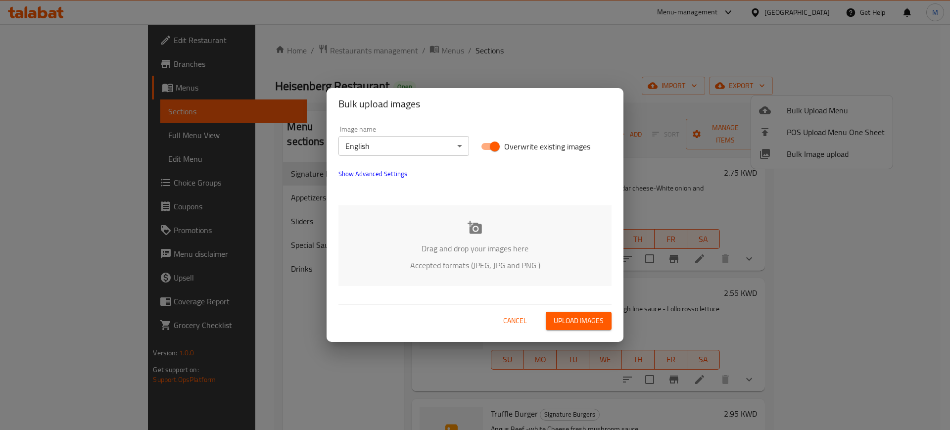
click at [458, 271] on p "Accepted formats (JPEG, JPG and PNG )" at bounding box center [474, 265] width 243 height 12
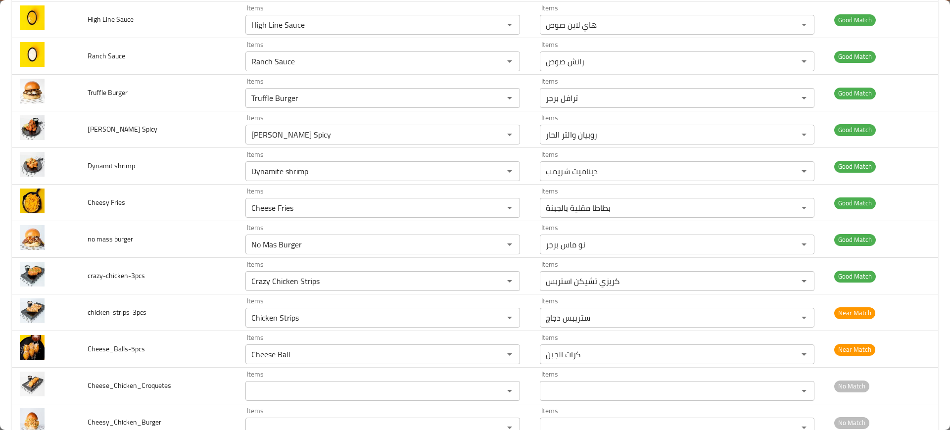
scroll to position [583, 0]
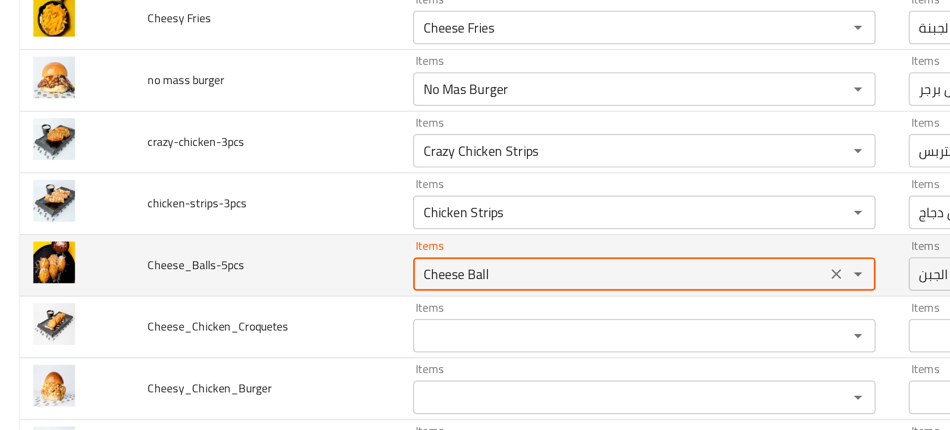
click at [269, 245] on input "Cheese Ball" at bounding box center [367, 250] width 239 height 14
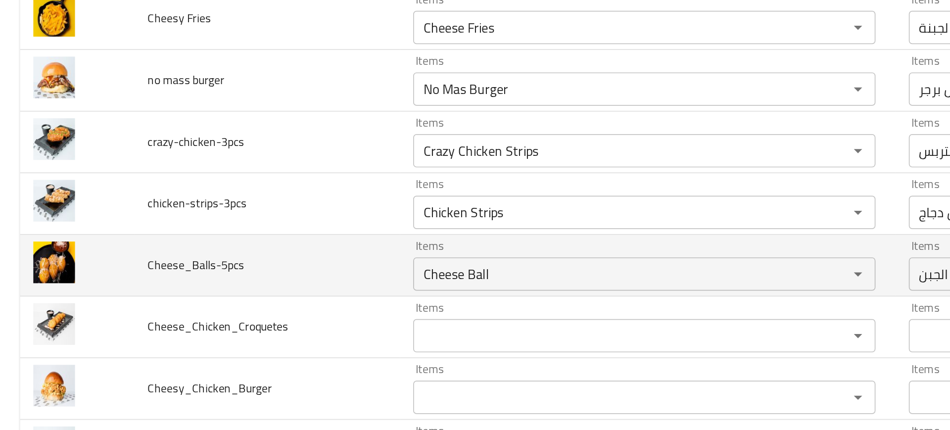
click at [204, 248] on td "Cheese_Balls-5pcs" at bounding box center [159, 245] width 158 height 37
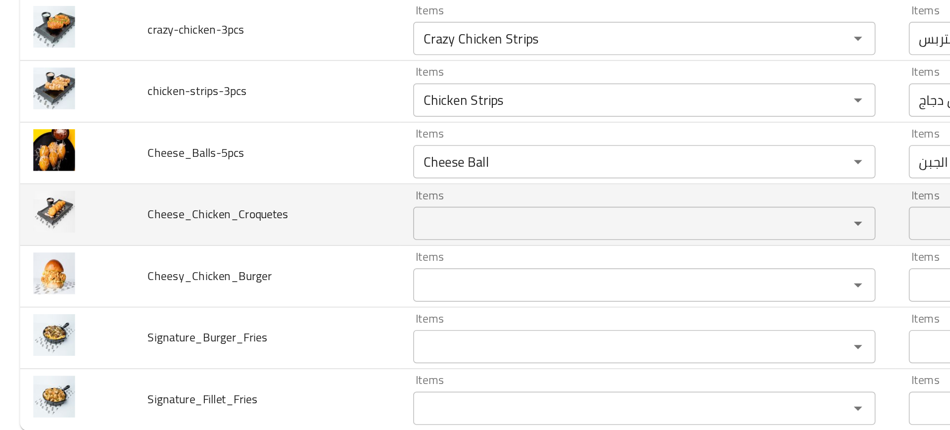
click at [287, 275] on div "Items Items" at bounding box center [382, 282] width 275 height 30
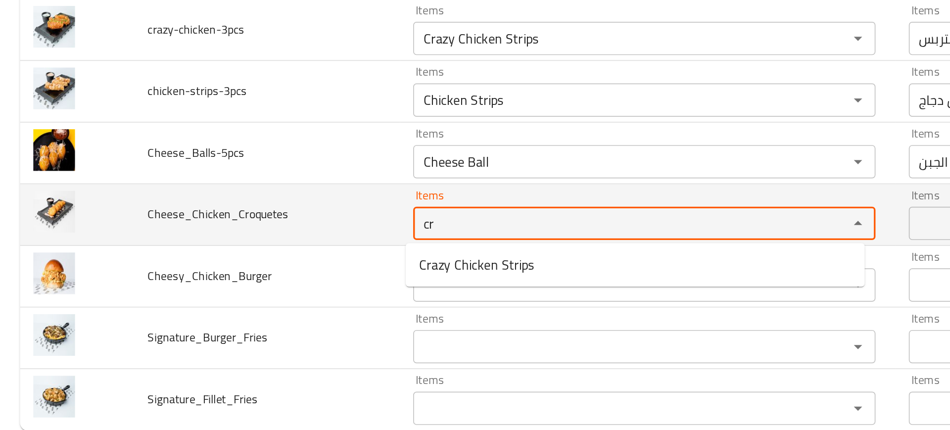
type input "c"
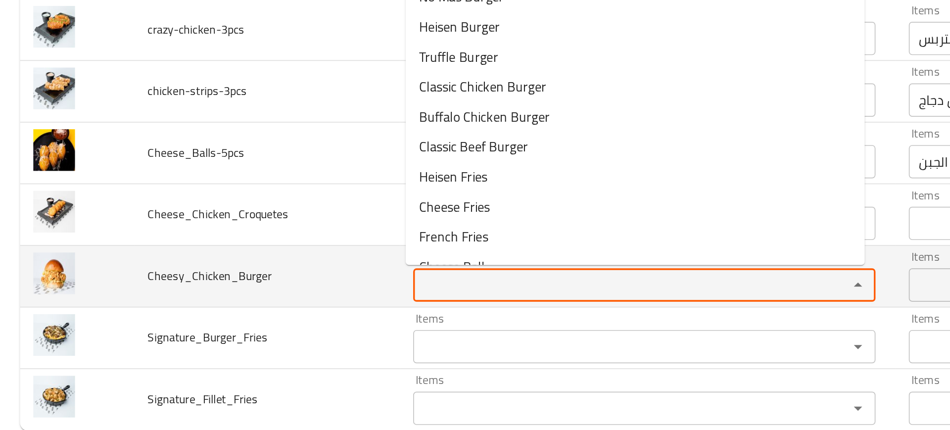
click at [267, 325] on input "Items" at bounding box center [367, 324] width 239 height 14
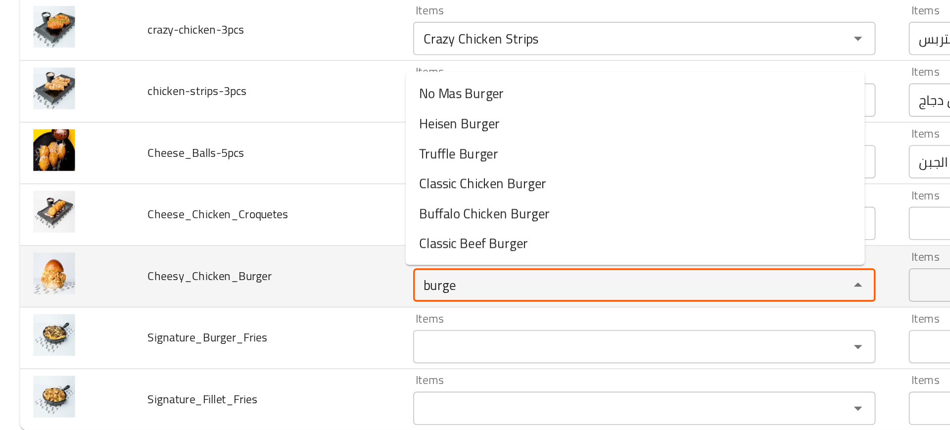
type input "burger"
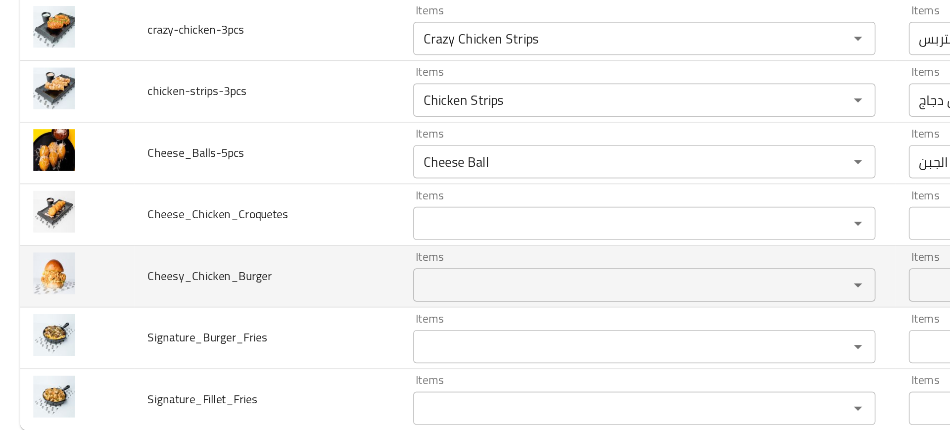
click at [213, 325] on td "Cheesy_Chicken_Burger" at bounding box center [159, 318] width 158 height 37
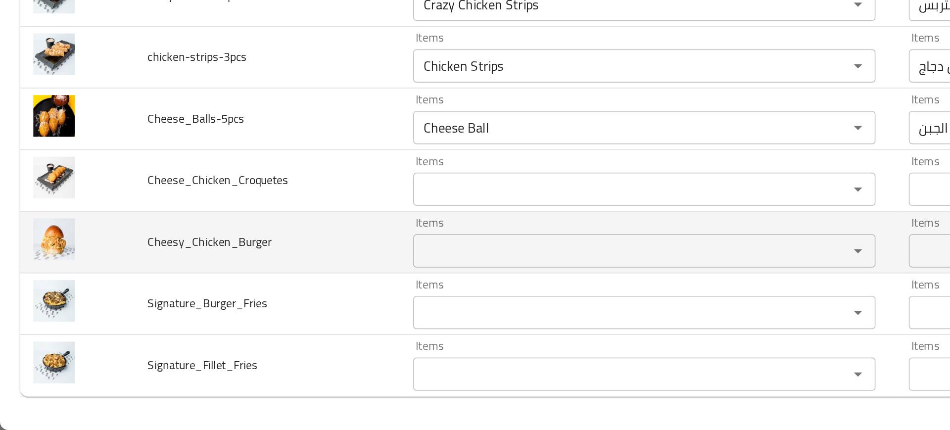
scroll to position [0, 0]
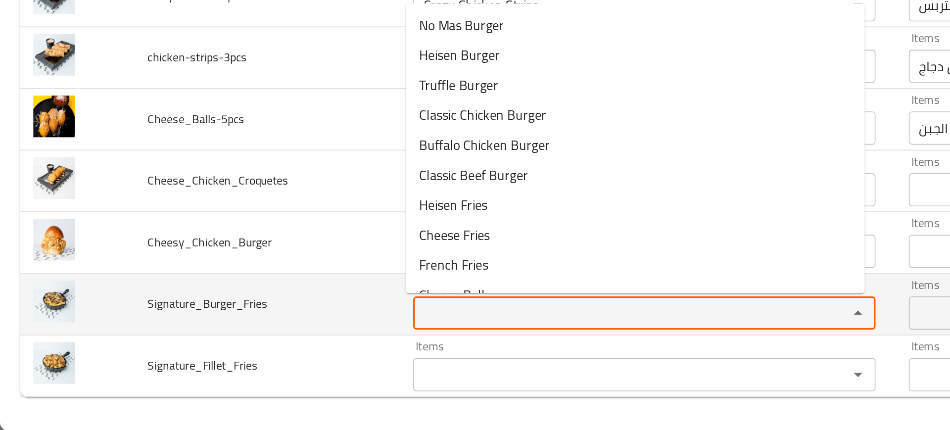
click at [271, 359] on input "Items" at bounding box center [367, 360] width 239 height 14
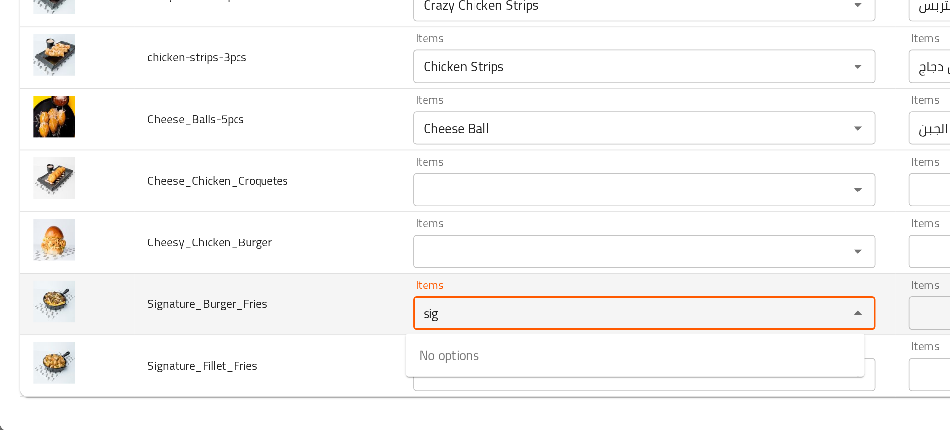
type input "sig"
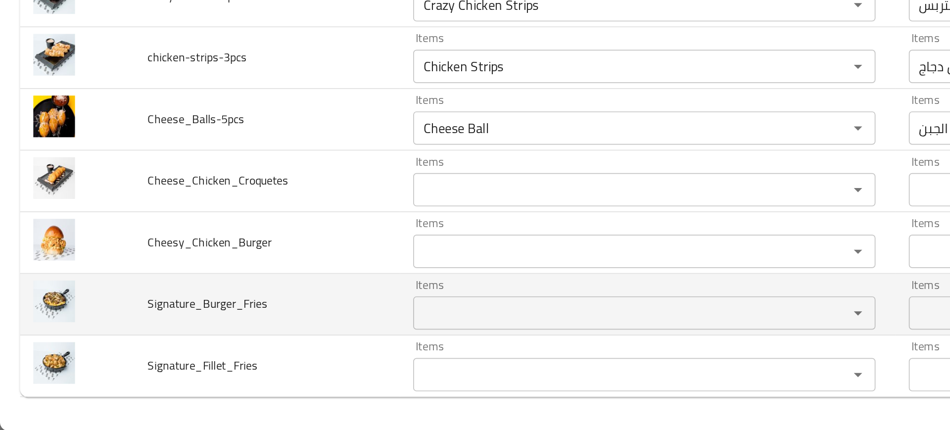
click at [176, 364] on td "Signature_Burger_Fries" at bounding box center [159, 355] width 158 height 37
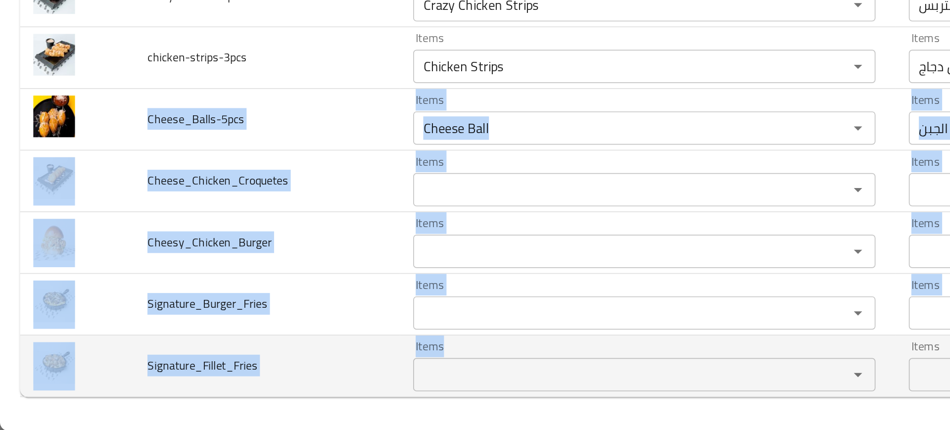
drag, startPoint x: 82, startPoint y: 244, endPoint x: 272, endPoint y: 409, distance: 251.8
copy tbody "Cheese_Balls-5pcs Items Items Items Items Near Match Cheese_Chicken_Croquetes I…"
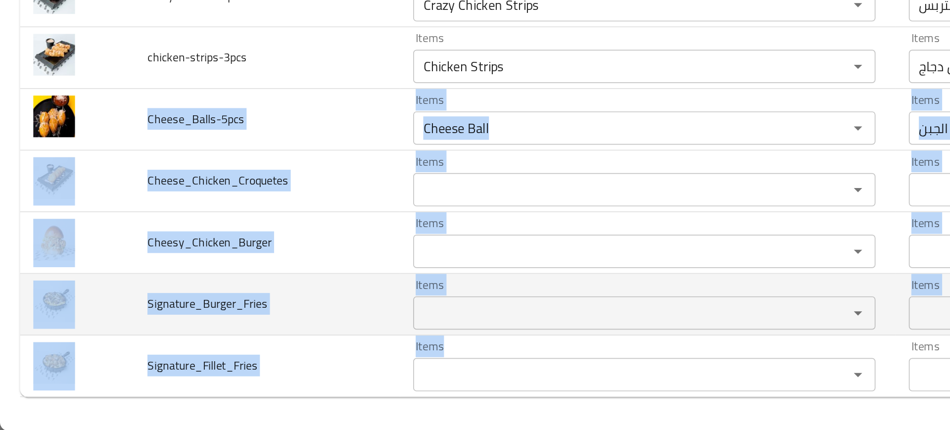
click at [186, 337] on td "Signature_Burger_Fries" at bounding box center [159, 355] width 158 height 37
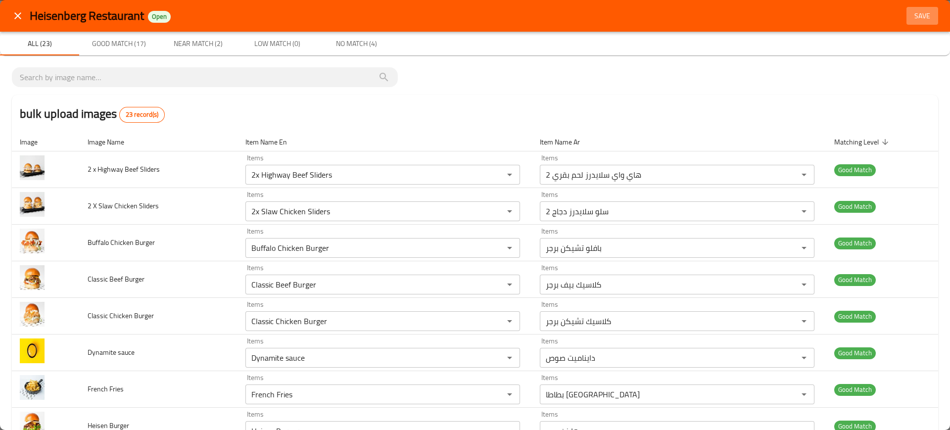
click at [914, 21] on span "Save" at bounding box center [922, 16] width 24 height 12
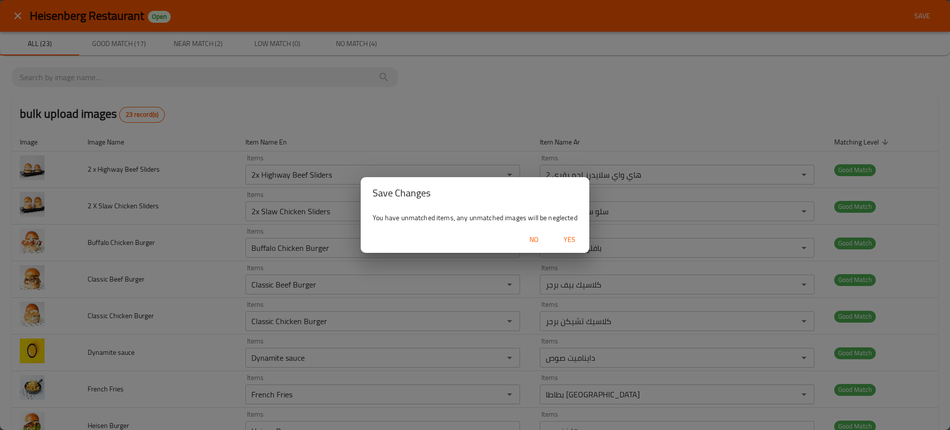
click at [572, 231] on button "Yes" at bounding box center [570, 240] width 32 height 18
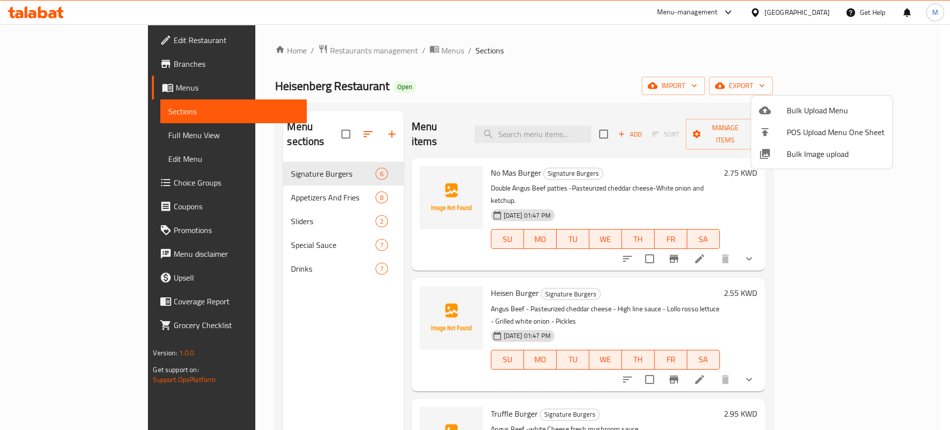
click at [69, 142] on div at bounding box center [475, 215] width 950 height 430
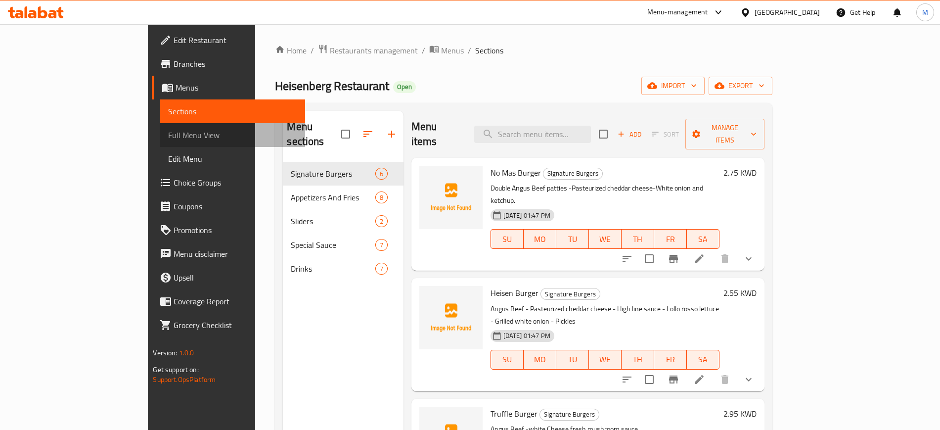
click at [160, 142] on link "Full Menu View" at bounding box center [232, 135] width 144 height 24
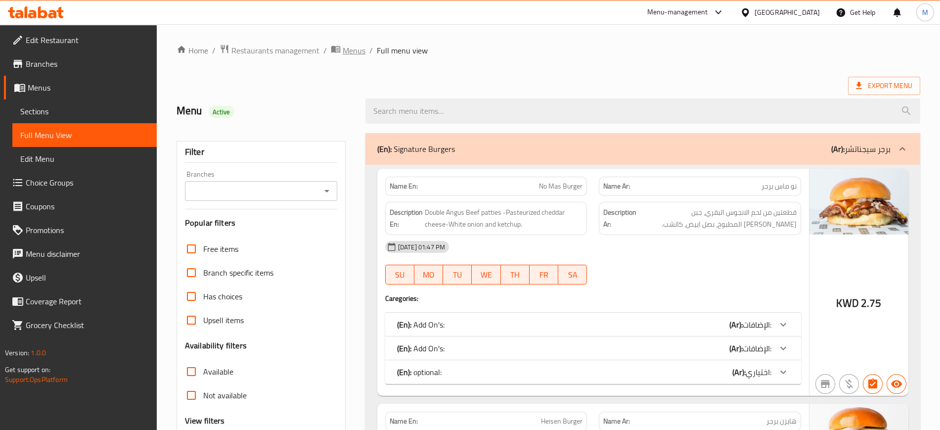
click at [348, 47] on span "Menus" at bounding box center [354, 51] width 23 height 12
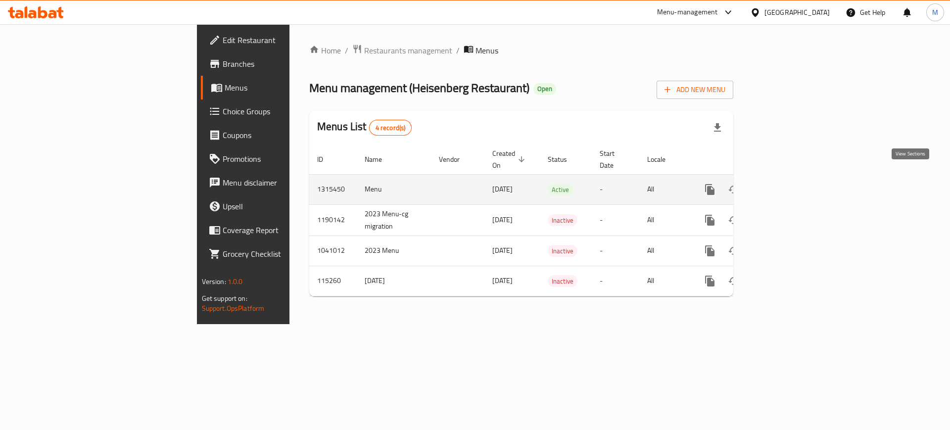
click at [787, 184] on icon "enhanced table" at bounding box center [781, 190] width 12 height 12
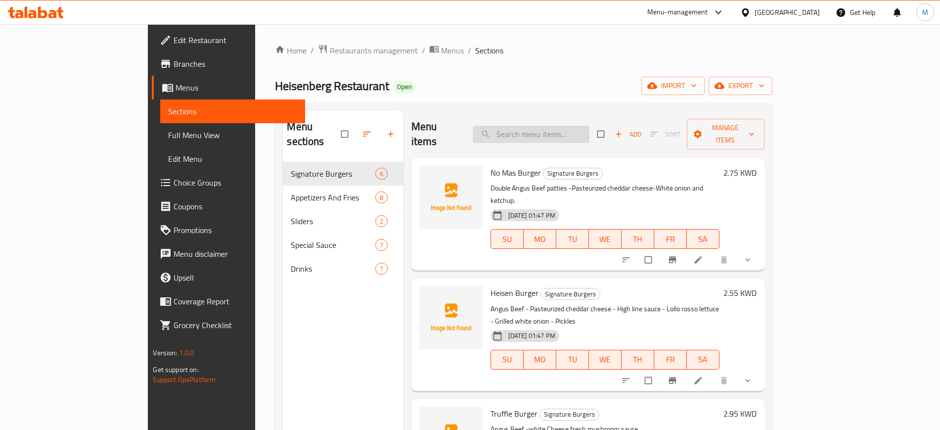
click at [590, 128] on input "search" at bounding box center [531, 134] width 117 height 17
paste input "Cheese Ball"
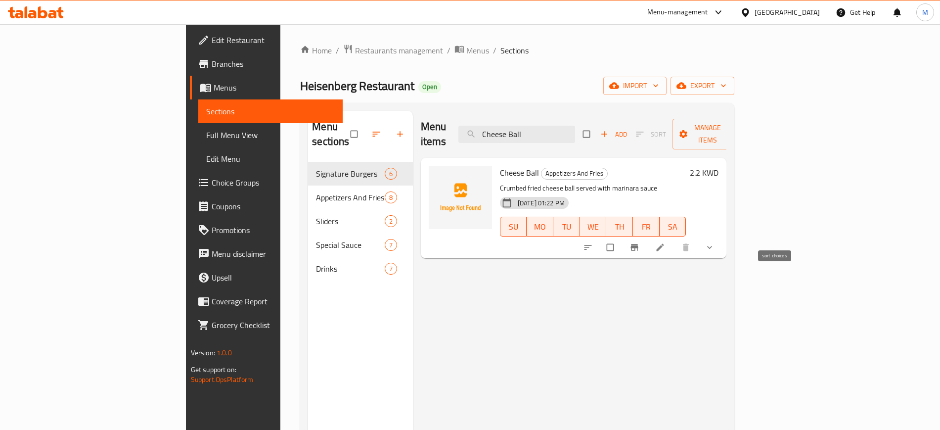
type input "Cheese Ball"
click at [593, 242] on icon "sort-choices" at bounding box center [588, 247] width 10 height 10
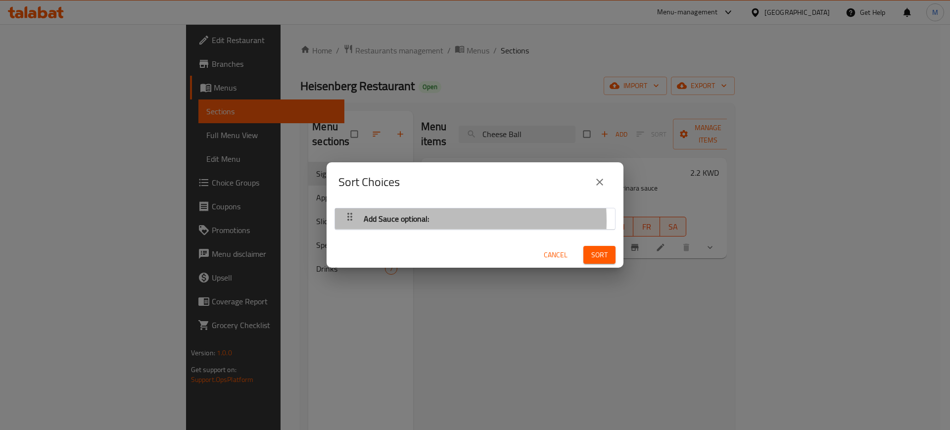
click at [408, 221] on span "Add Sauce optional:" at bounding box center [396, 218] width 65 height 15
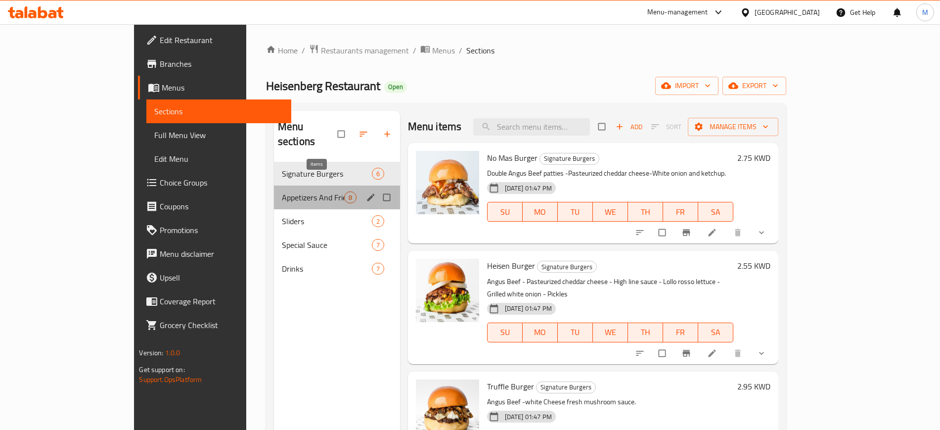
click at [345, 193] on span "8" at bounding box center [350, 197] width 11 height 9
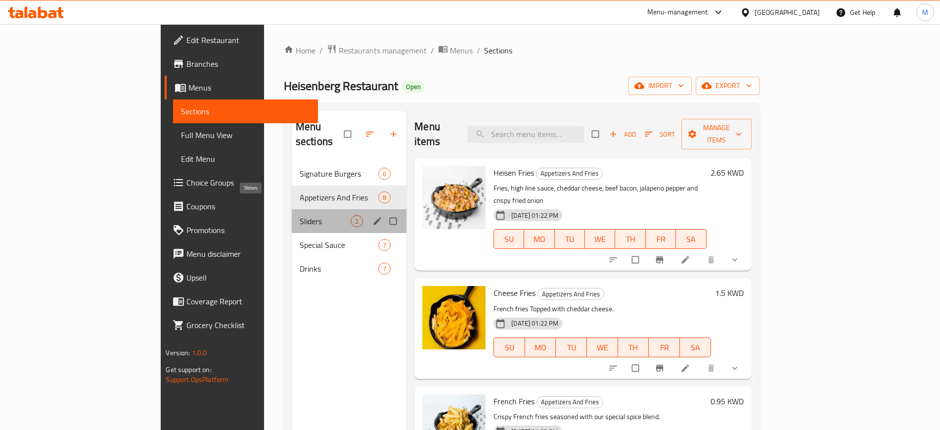
click at [300, 215] on span "Sliders" at bounding box center [325, 221] width 51 height 12
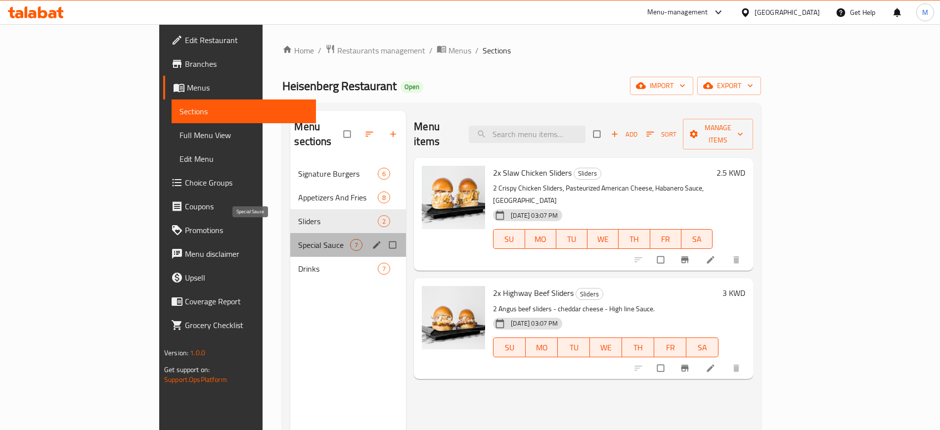
click at [298, 239] on span "Special Sauce" at bounding box center [324, 245] width 52 height 12
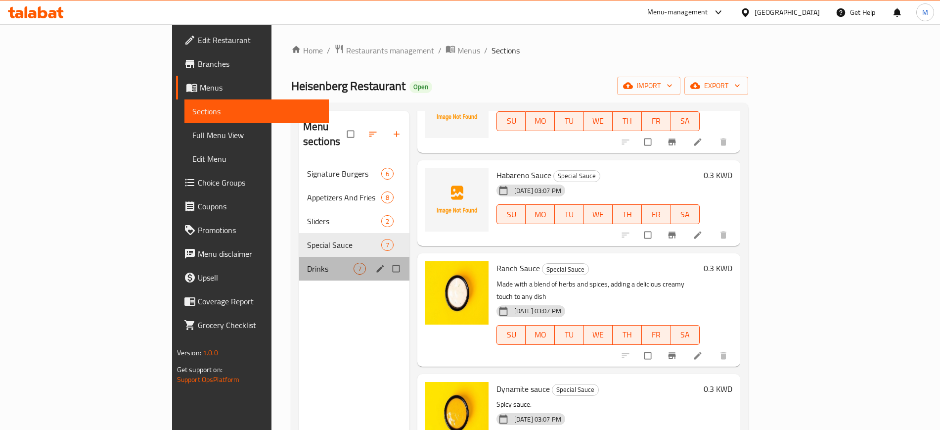
click at [299, 265] on div "Drinks 7" at bounding box center [354, 269] width 110 height 24
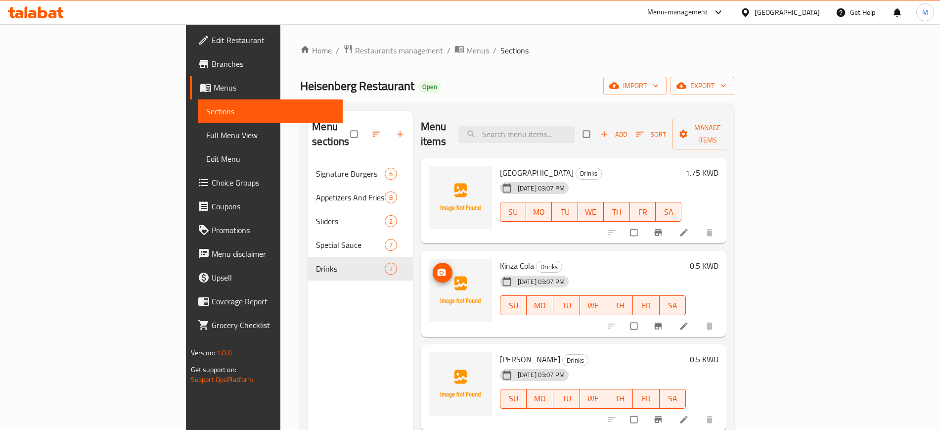
scroll to position [0, 0]
